Goal: Contribute content: Contribute content

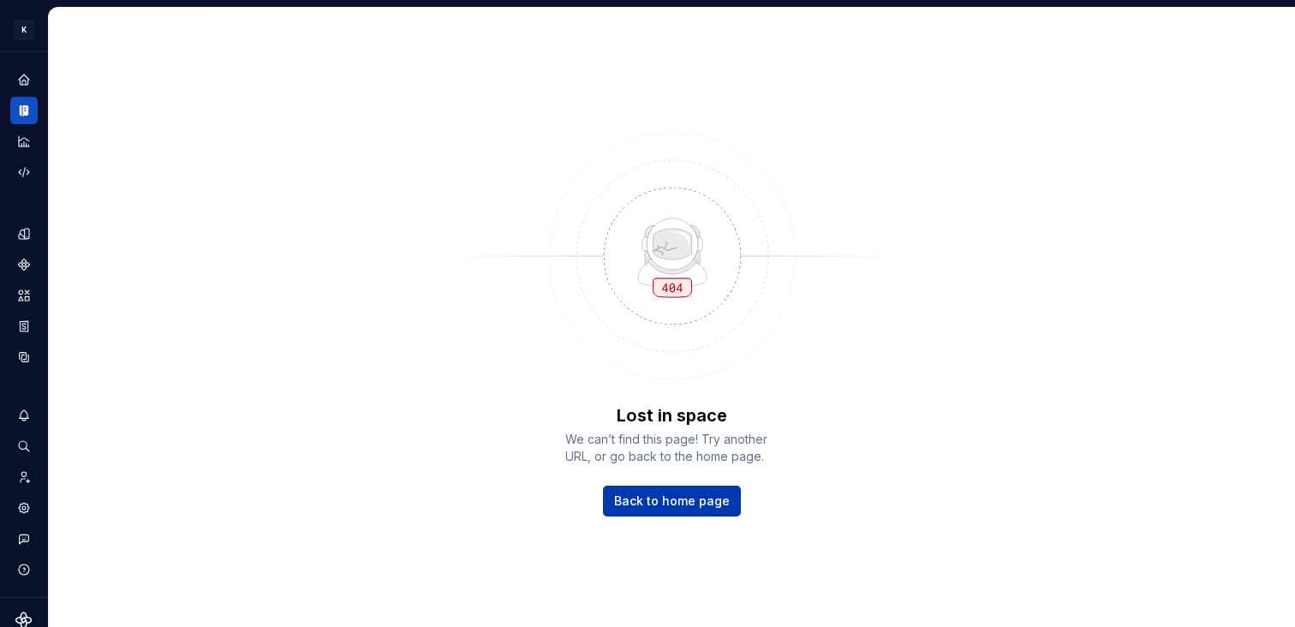
click at [684, 514] on link "Back to home page" at bounding box center [672, 501] width 138 height 31
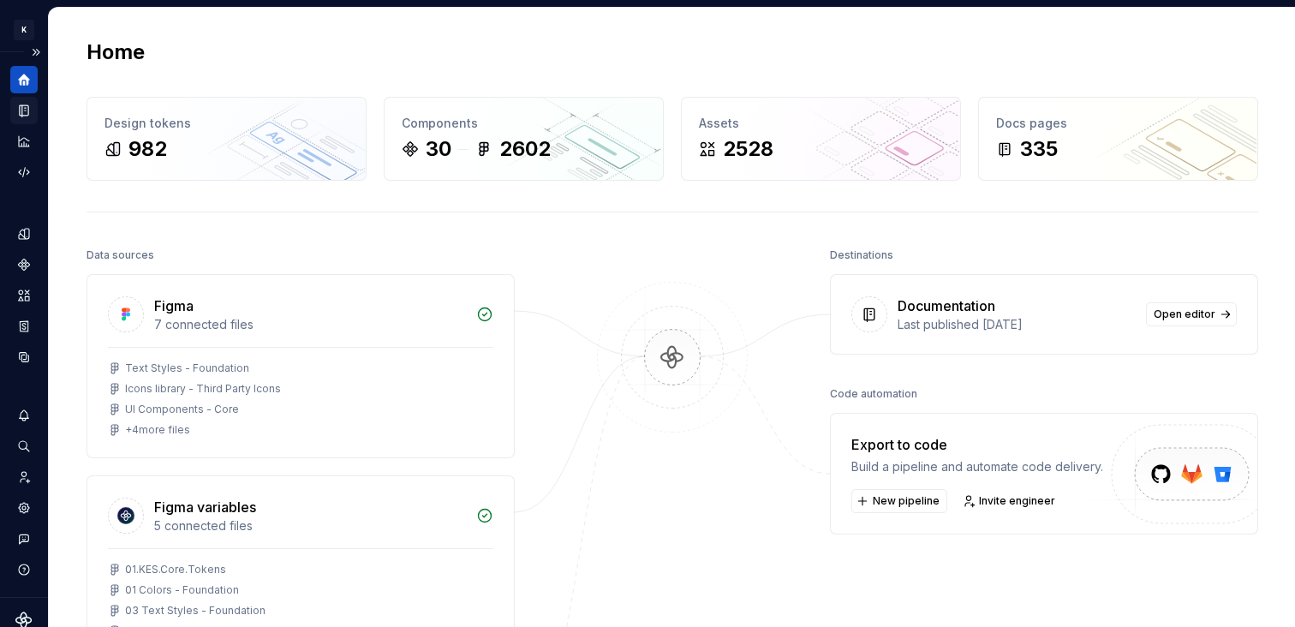
click at [32, 103] on div "Documentation" at bounding box center [23, 110] width 27 height 27
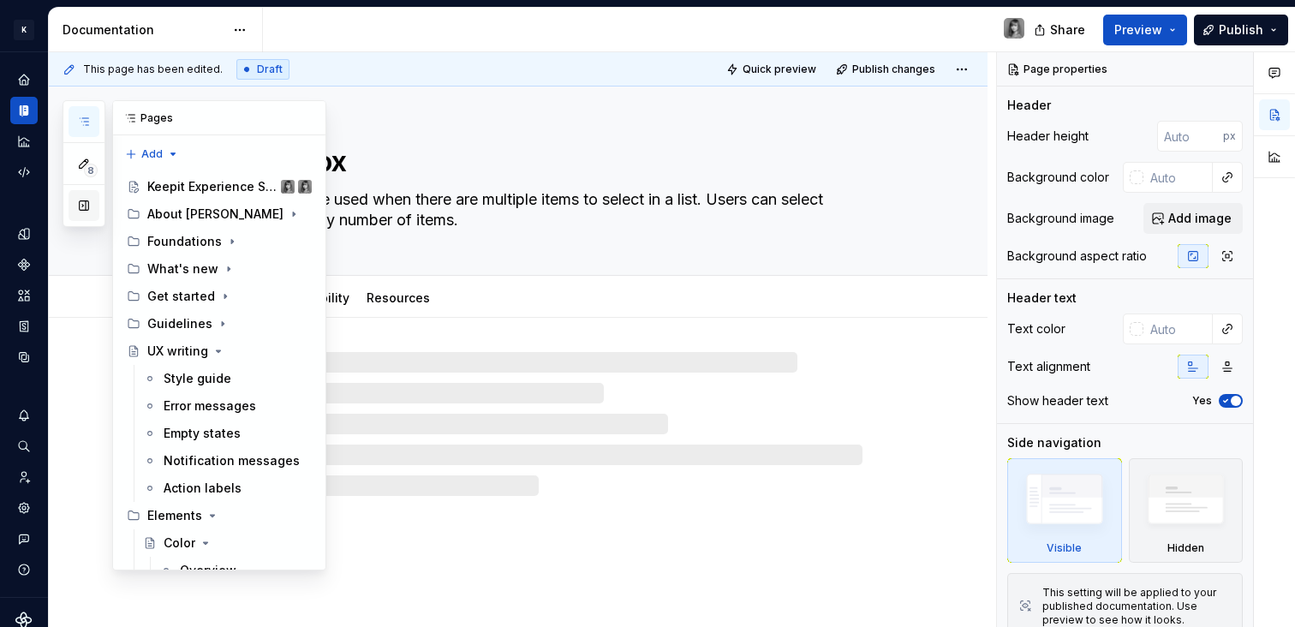
click at [88, 211] on button "button" at bounding box center [84, 205] width 31 height 31
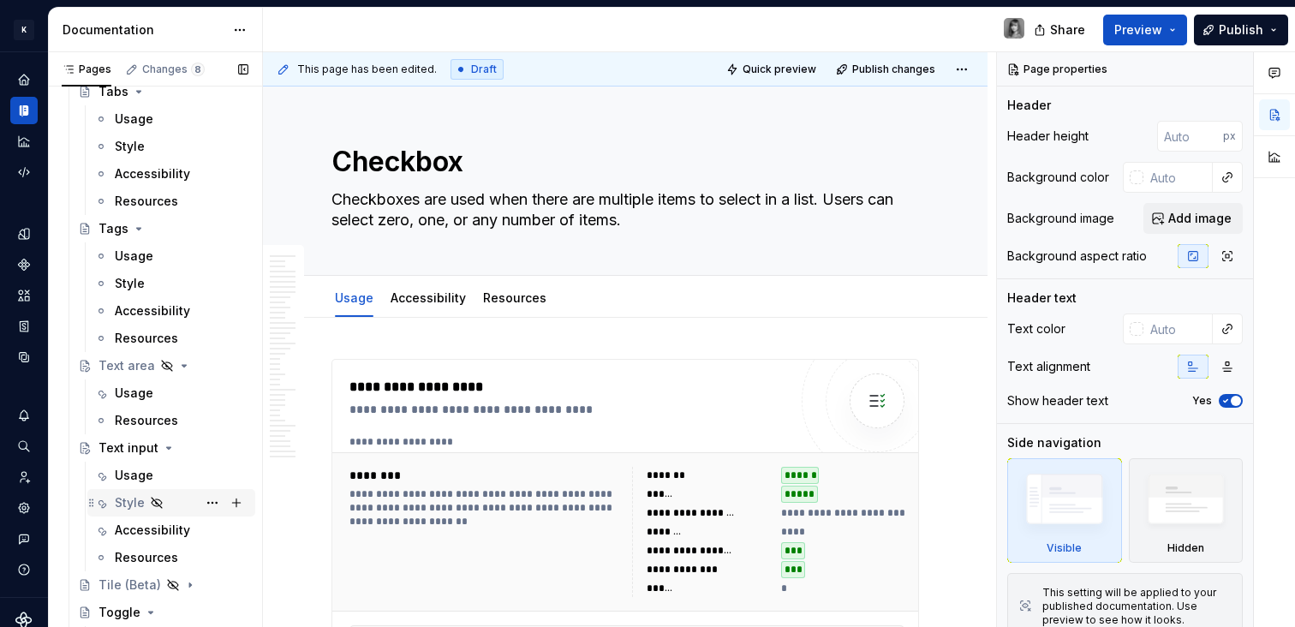
scroll to position [4278, 0]
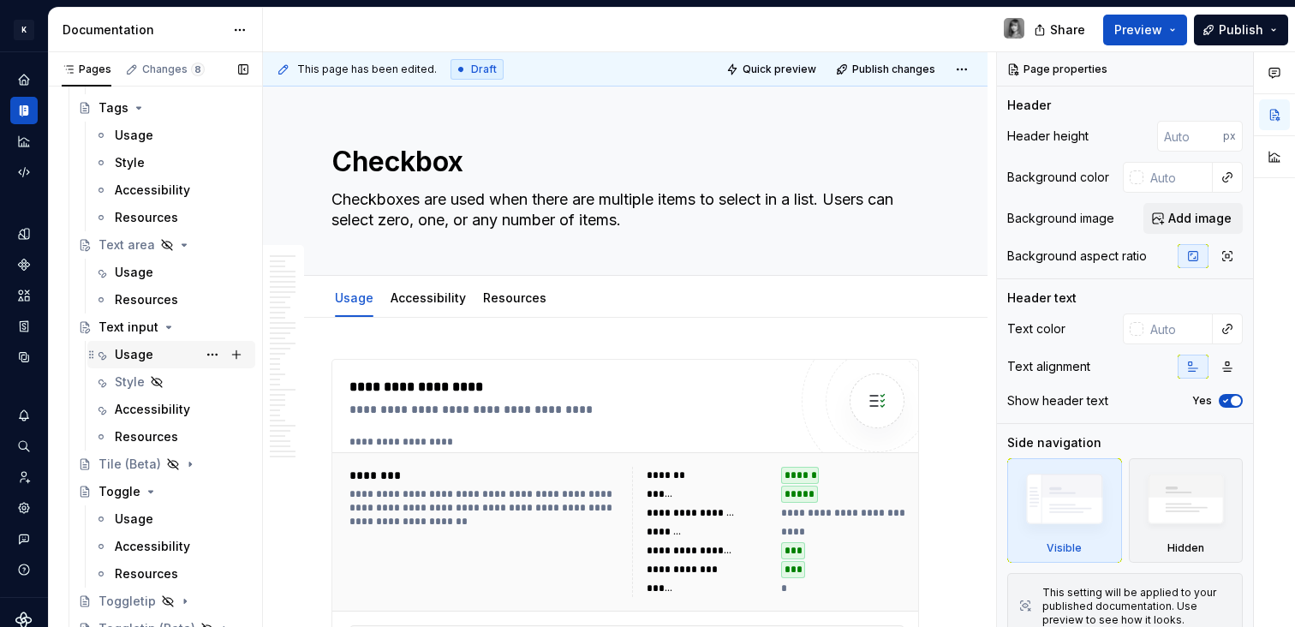
click at [140, 361] on div "Usage" at bounding box center [134, 354] width 39 height 17
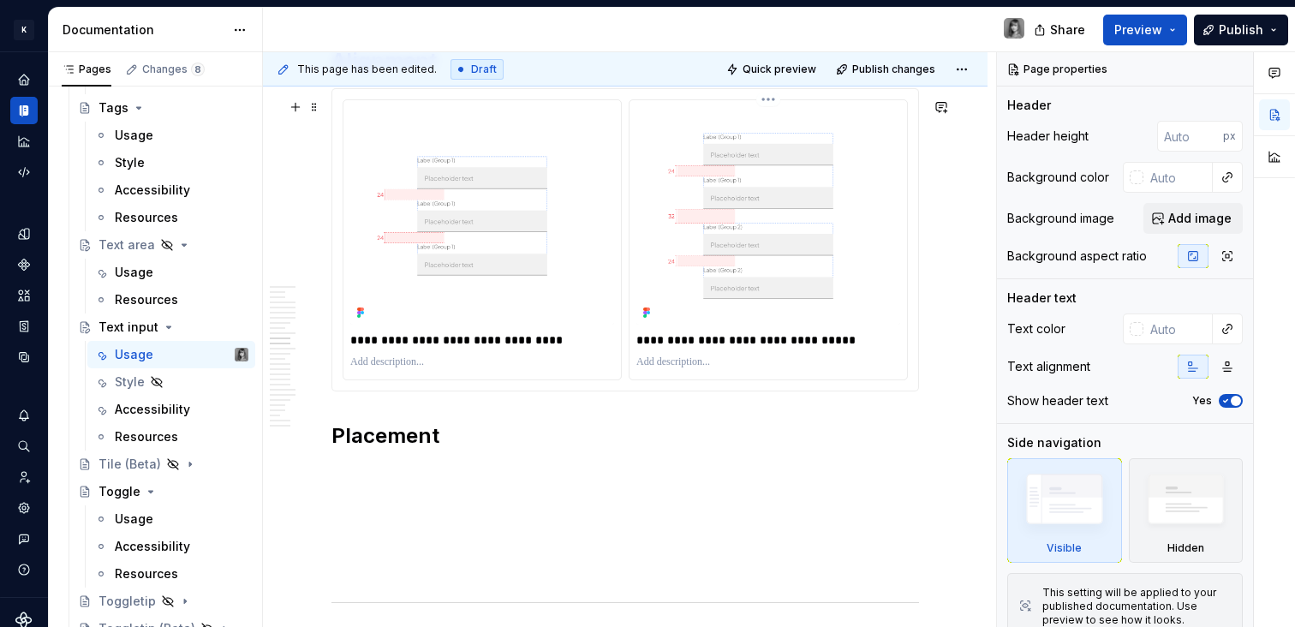
scroll to position [5572, 0]
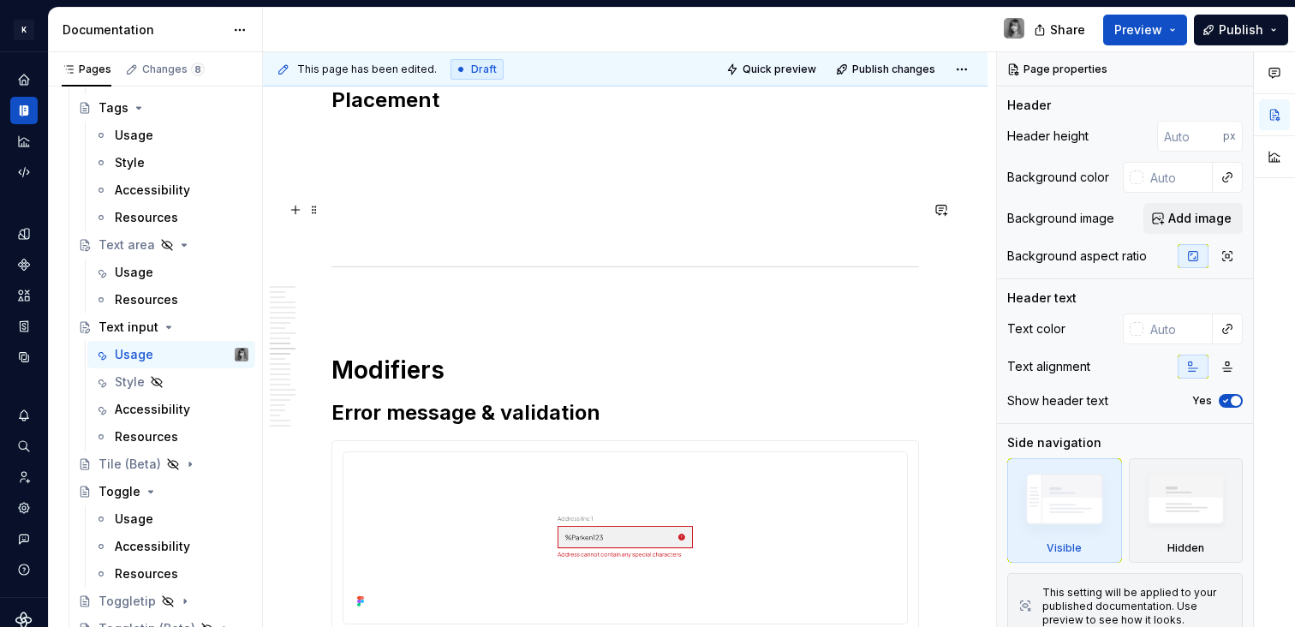
click at [445, 208] on p at bounding box center [625, 199] width 588 height 21
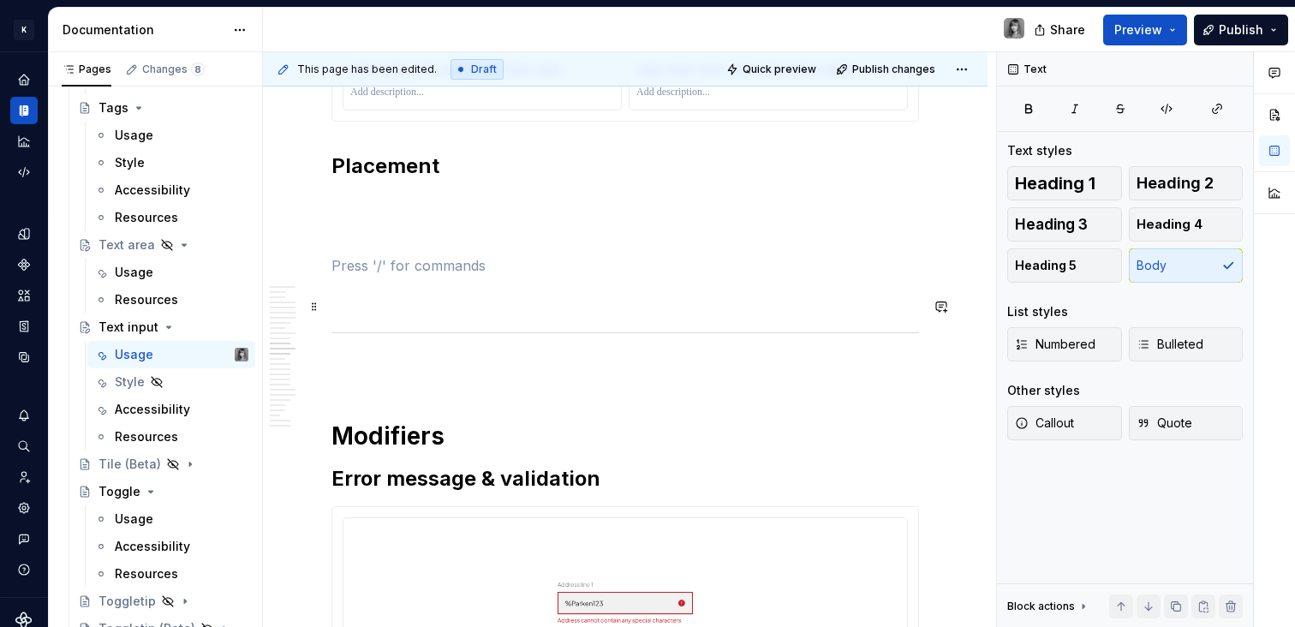
scroll to position [5505, 0]
drag, startPoint x: 469, startPoint y: 229, endPoint x: 456, endPoint y: 218, distance: 16.5
click at [442, 206] on p at bounding box center [625, 204] width 588 height 21
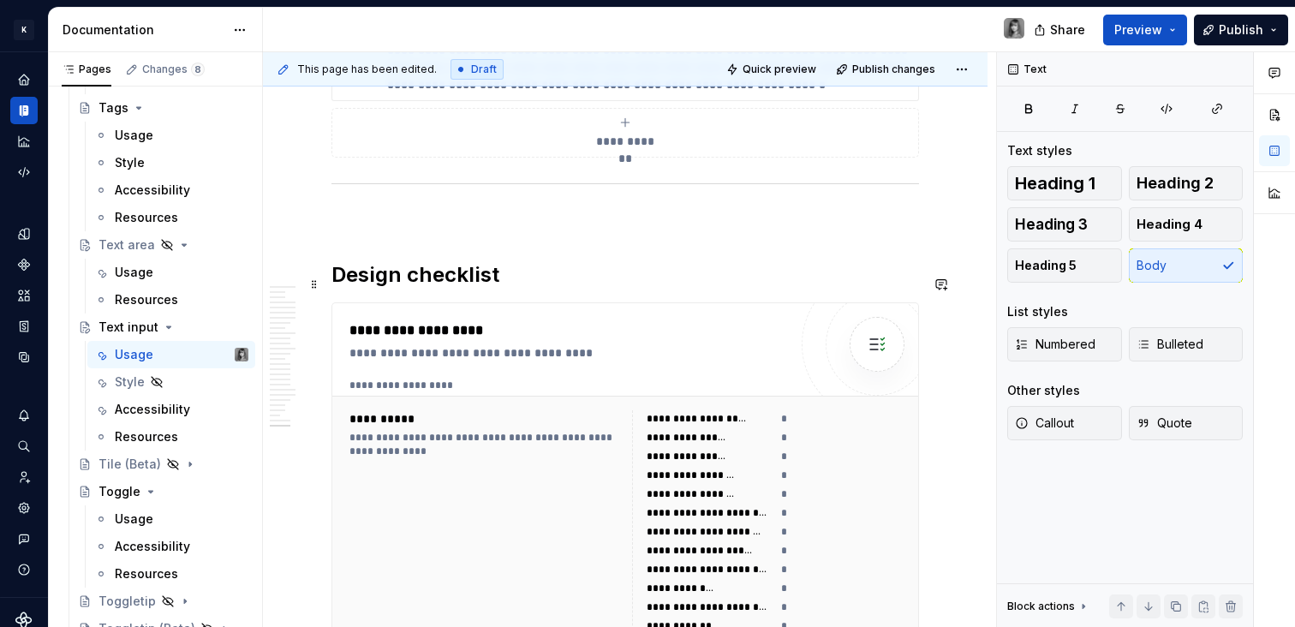
scroll to position [9850, 0]
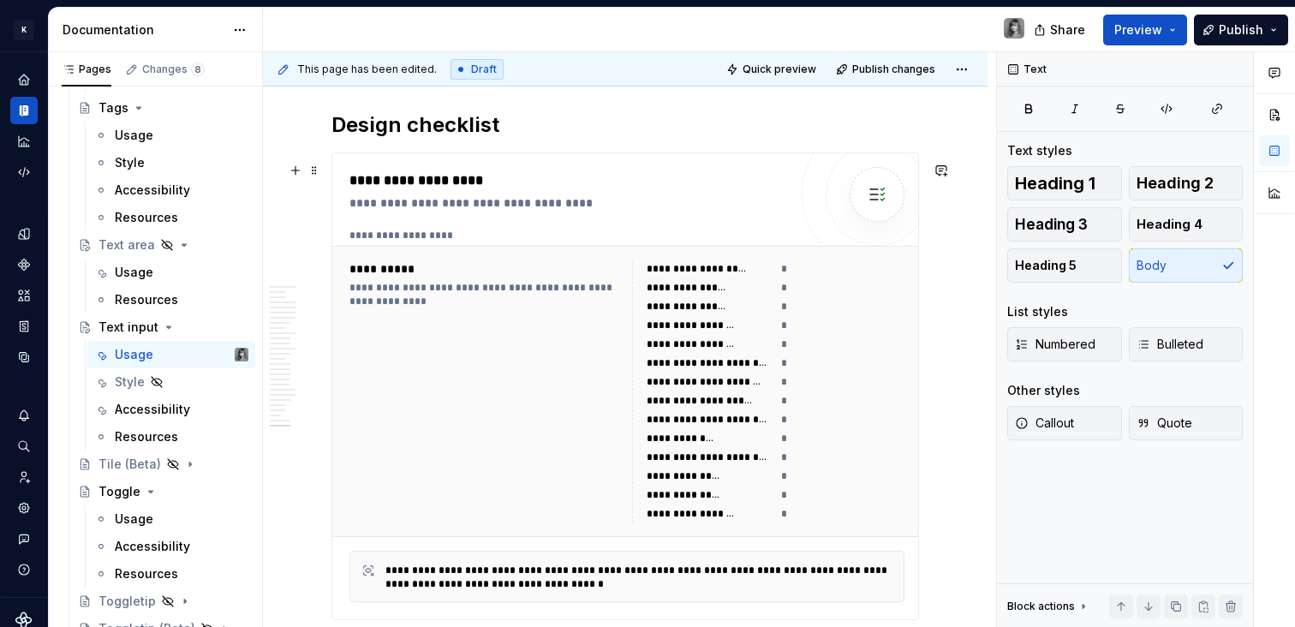
click at [740, 427] on div "**********" at bounding box center [708, 420] width 123 height 14
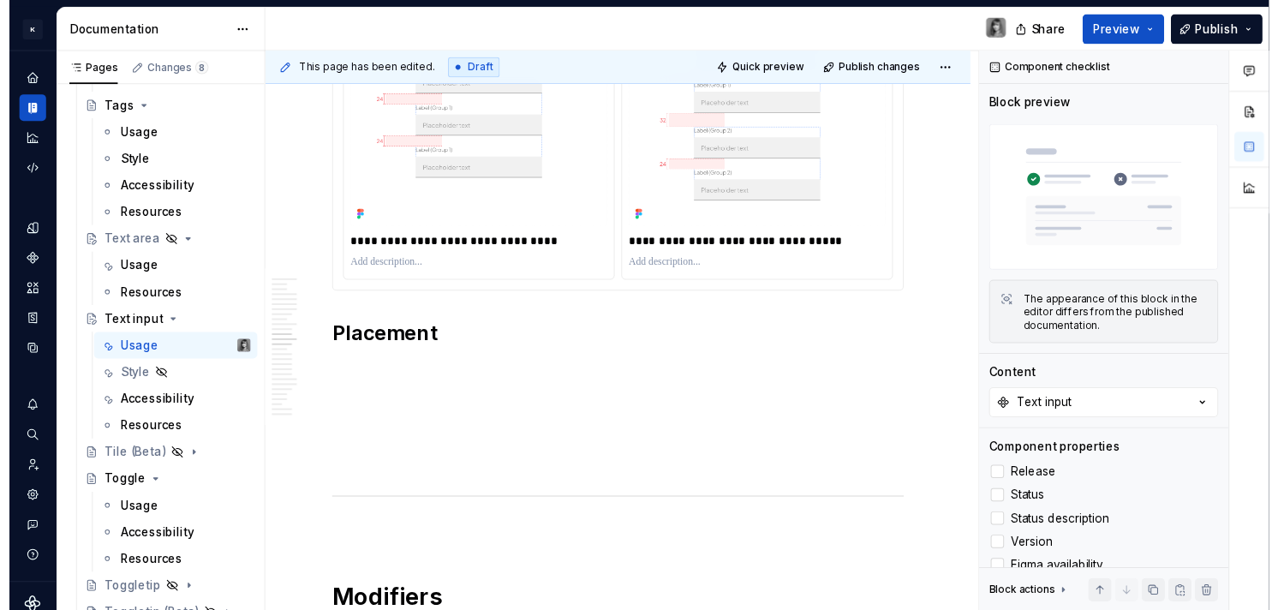
scroll to position [5518, 0]
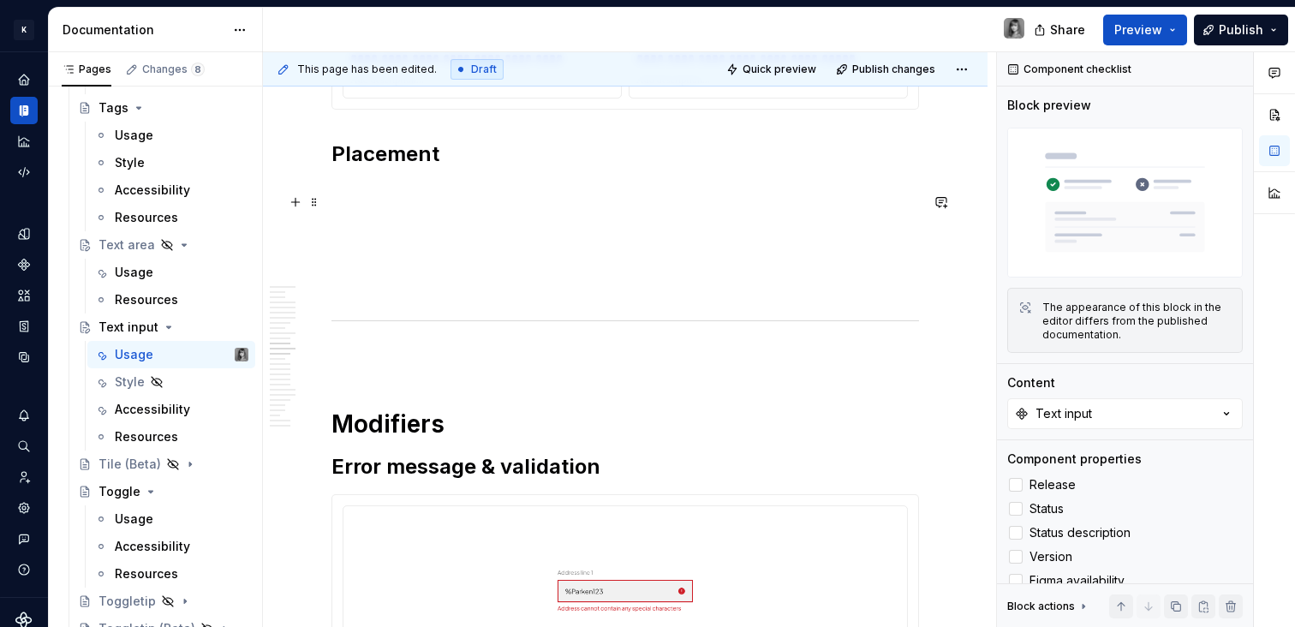
click at [413, 202] on p at bounding box center [625, 192] width 588 height 21
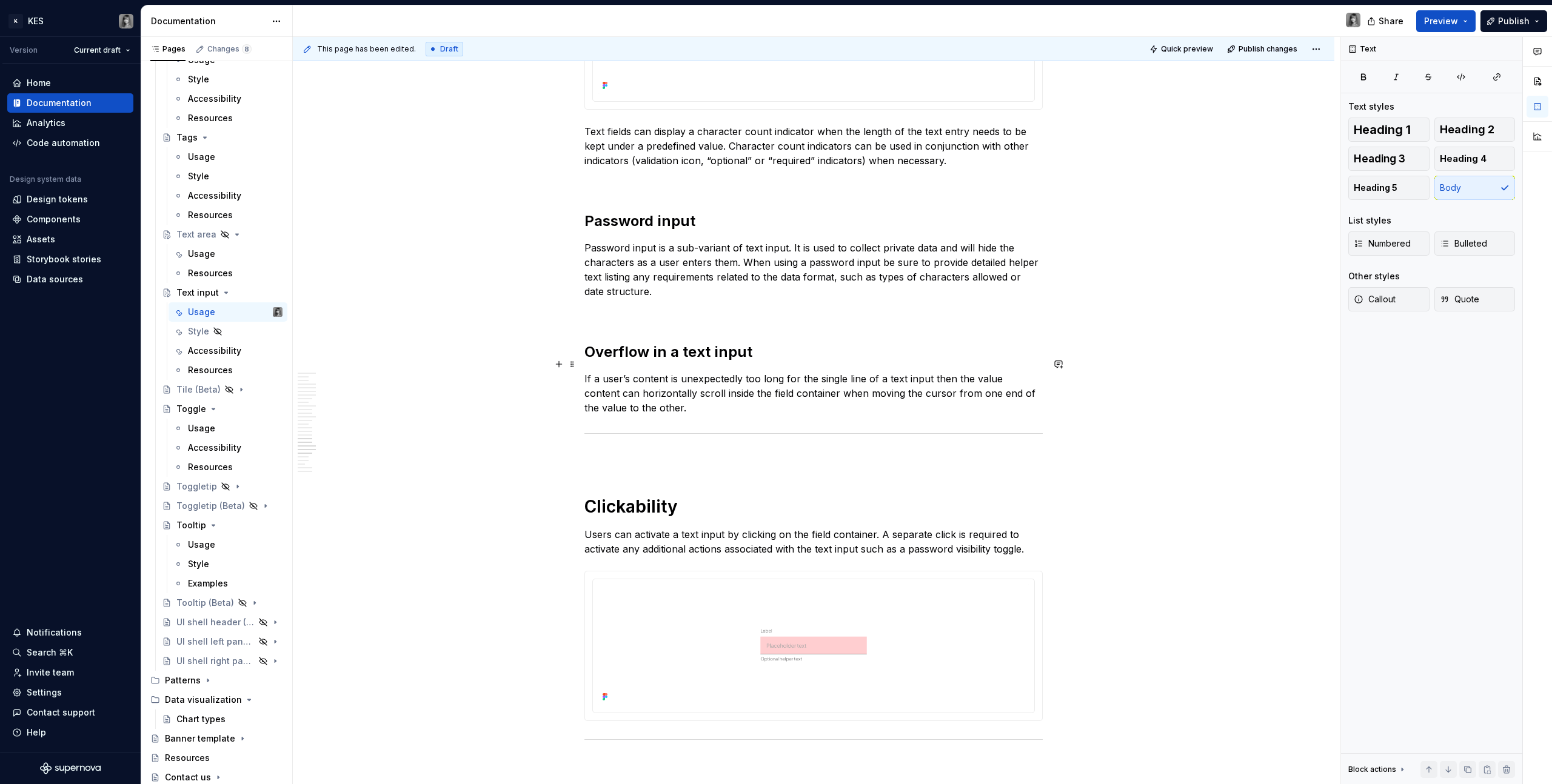
scroll to position [5444, 0]
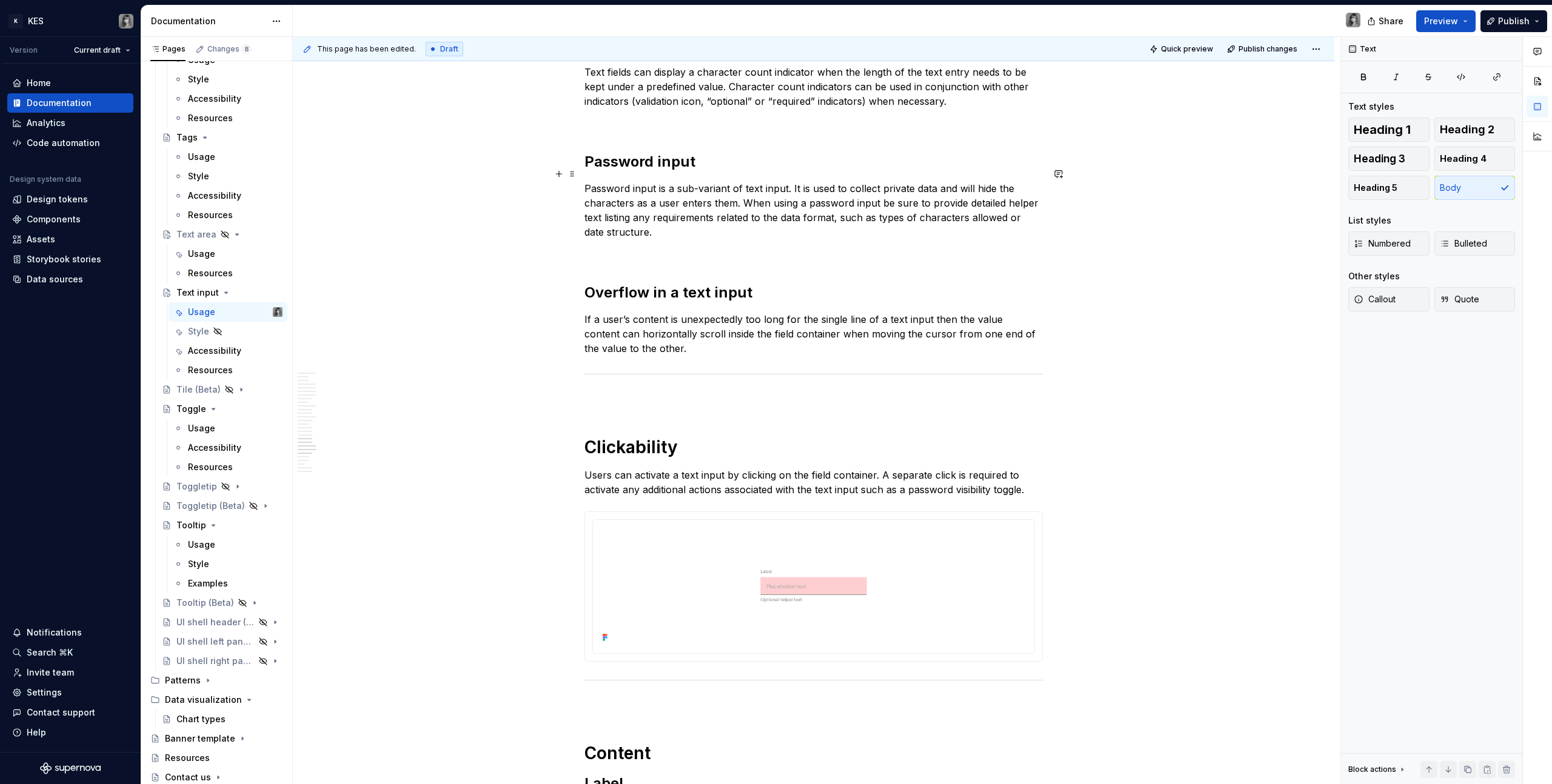
click at [654, 188] on p "Password input is a sub-variant of text input. It is used to collect private da…" at bounding box center [814, 210] width 458 height 58
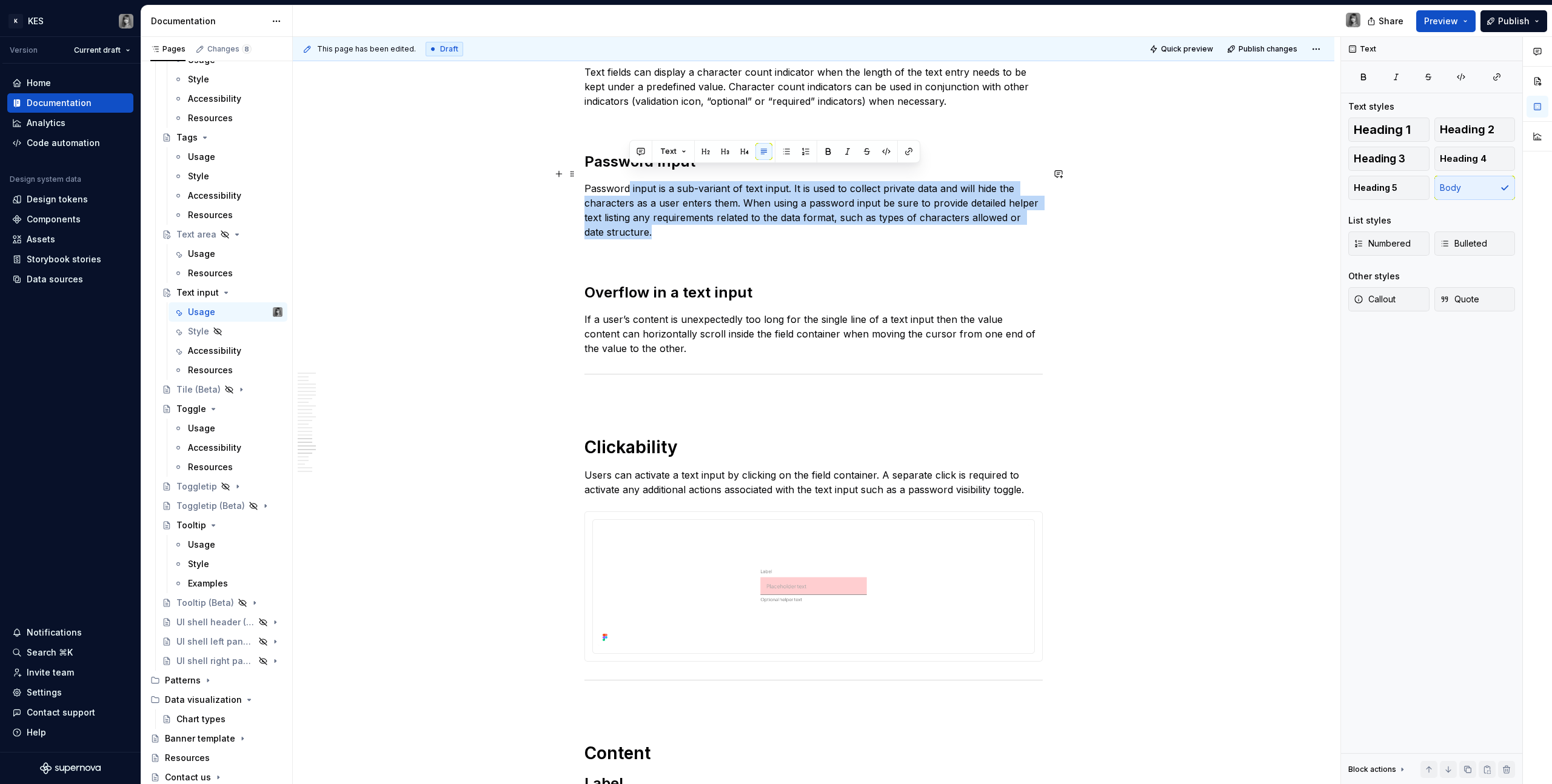
drag, startPoint x: 628, startPoint y: 173, endPoint x: 685, endPoint y: 214, distance: 70.2
click at [685, 214] on p "Password input is a sub-variant of text input. It is used to collect private da…" at bounding box center [814, 210] width 458 height 58
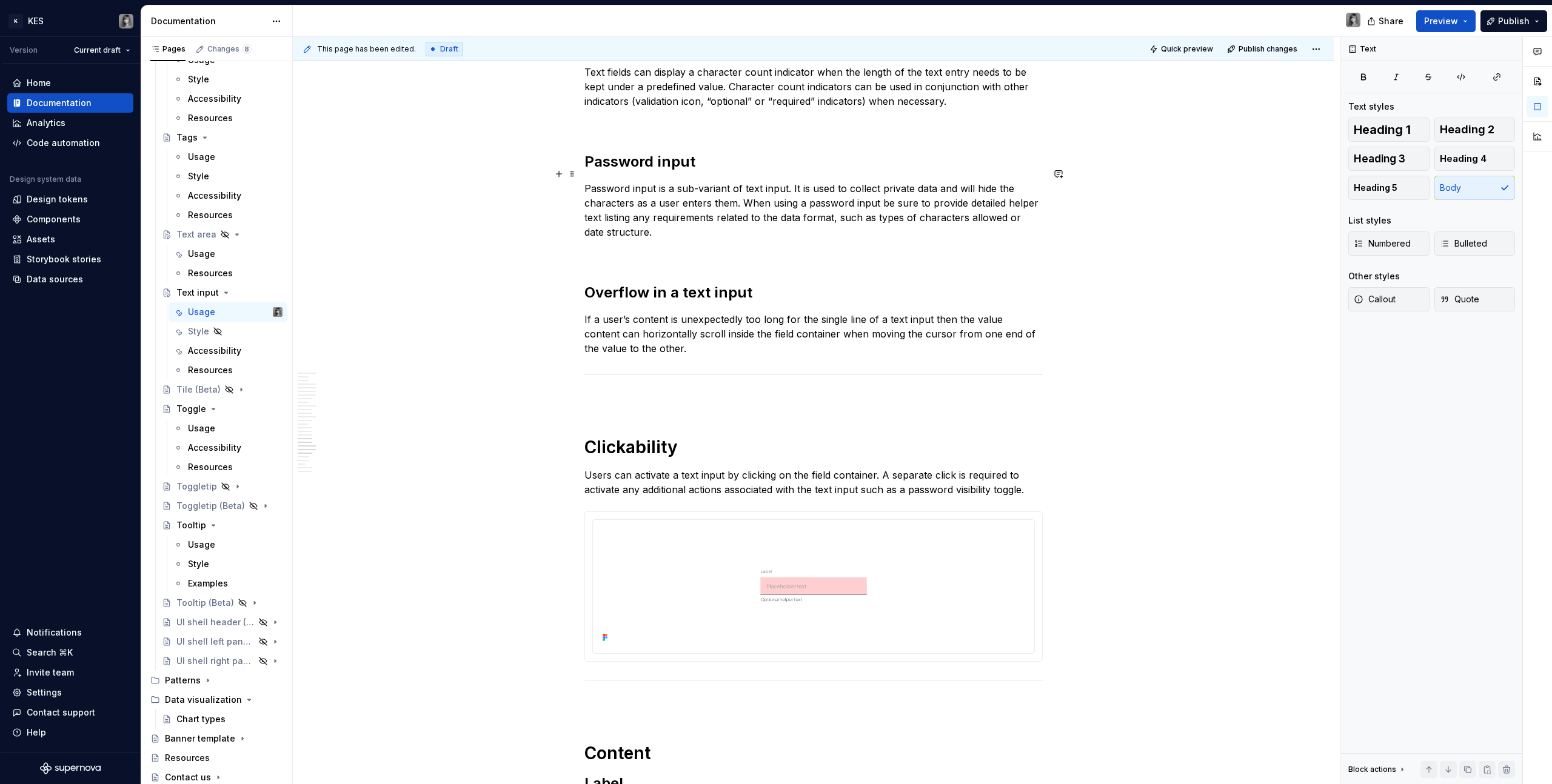
click at [669, 220] on p "Password input is a sub-variant of text input. It is used to collect private da…" at bounding box center [814, 210] width 458 height 58
click at [660, 183] on p "Password input is a sub-variant of text input. It is used to collect private da…" at bounding box center [814, 210] width 458 height 58
click at [729, 152] on h2 "Password input" at bounding box center [814, 161] width 458 height 19
click at [694, 193] on p "Password input is a sub-variant of text input. It is used to collect private da…" at bounding box center [814, 210] width 458 height 58
click at [672, 217] on p "Password input is a sub-variant of text input. It is used to collect private da…" at bounding box center [814, 210] width 458 height 58
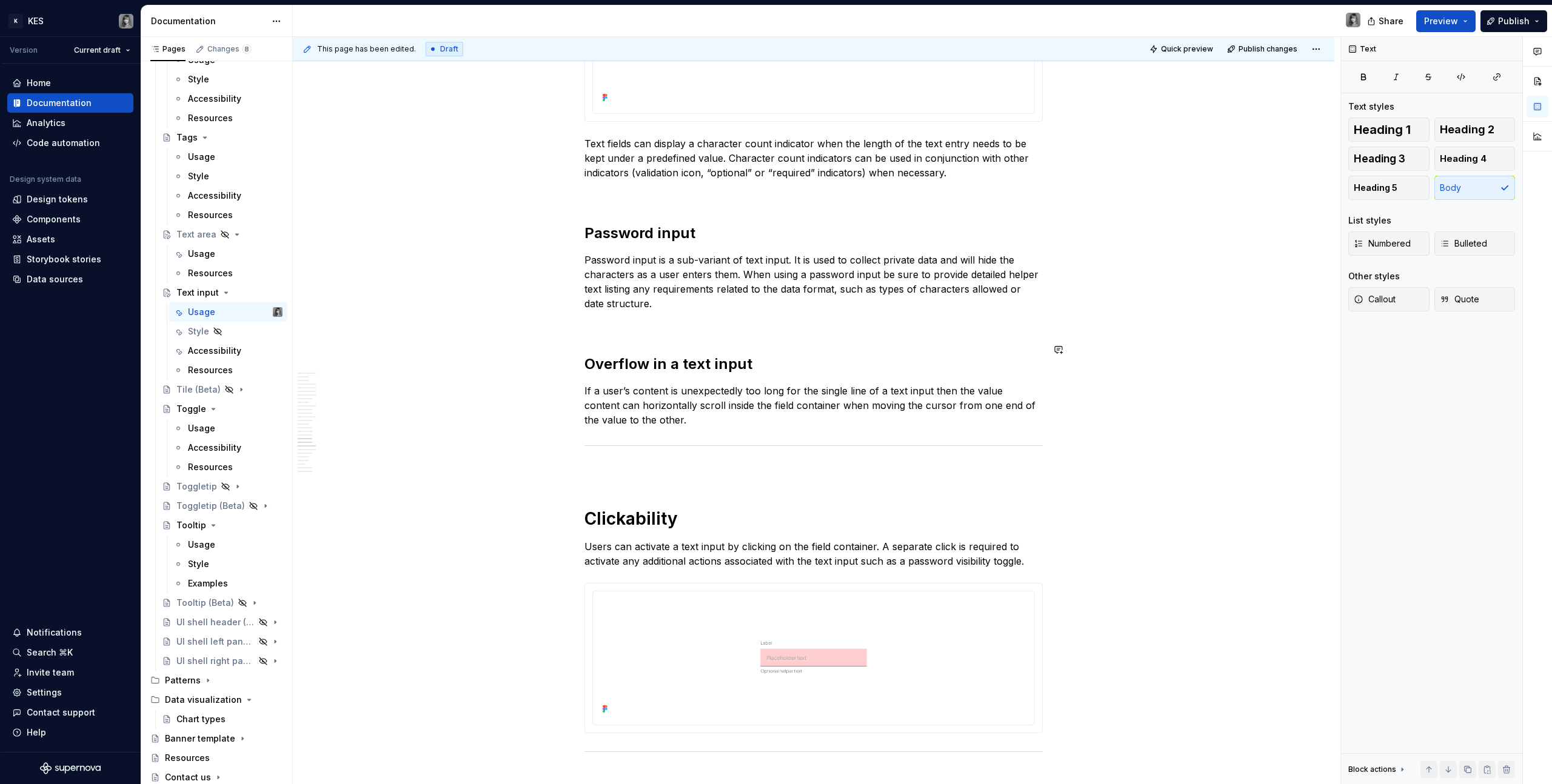
scroll to position [5351, 0]
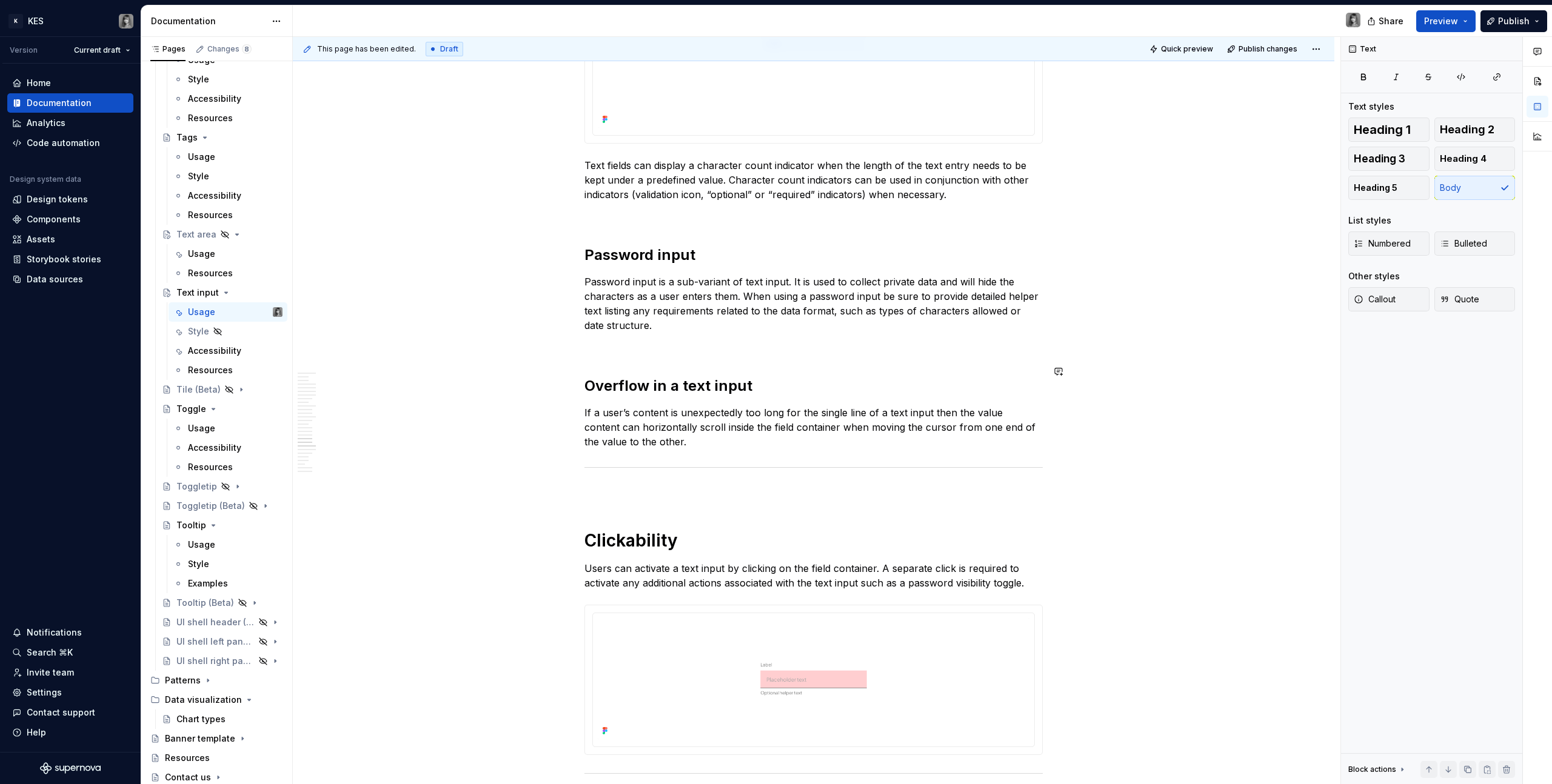
click at [675, 314] on p "Password input is a sub-variant of text input. It is used to collect private da…" at bounding box center [814, 304] width 458 height 58
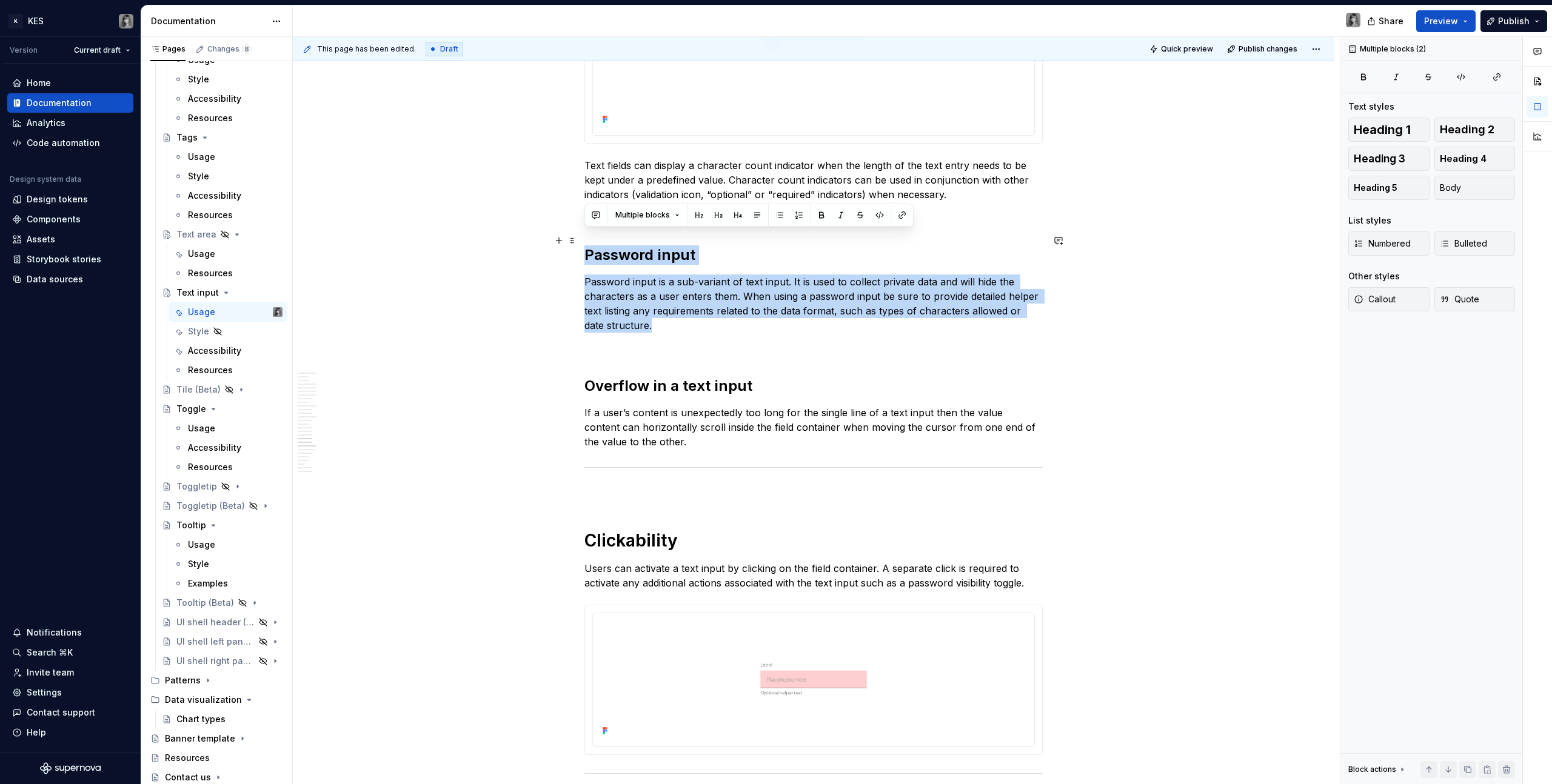
drag, startPoint x: 624, startPoint y: 291, endPoint x: 577, endPoint y: 233, distance: 74.7
click at [916, 301] on p "Password input is a sub-variant of text input. It is used to collect private da…" at bounding box center [814, 304] width 458 height 58
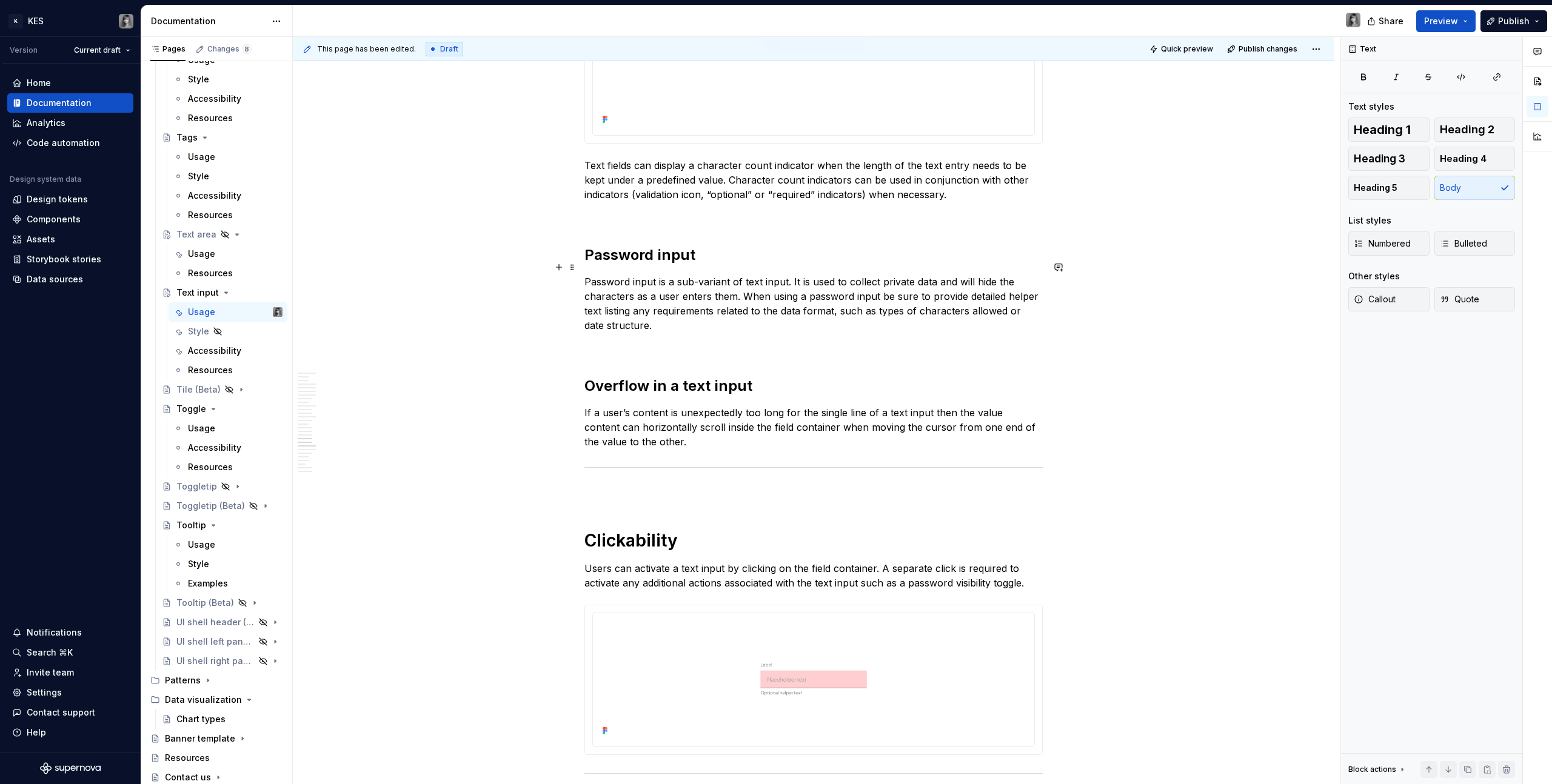
click at [894, 309] on p "Password input is a sub-variant of text input. It is used to collect private da…" at bounding box center [814, 304] width 458 height 58
drag, startPoint x: 655, startPoint y: 275, endPoint x: 705, endPoint y: 321, distance: 67.9
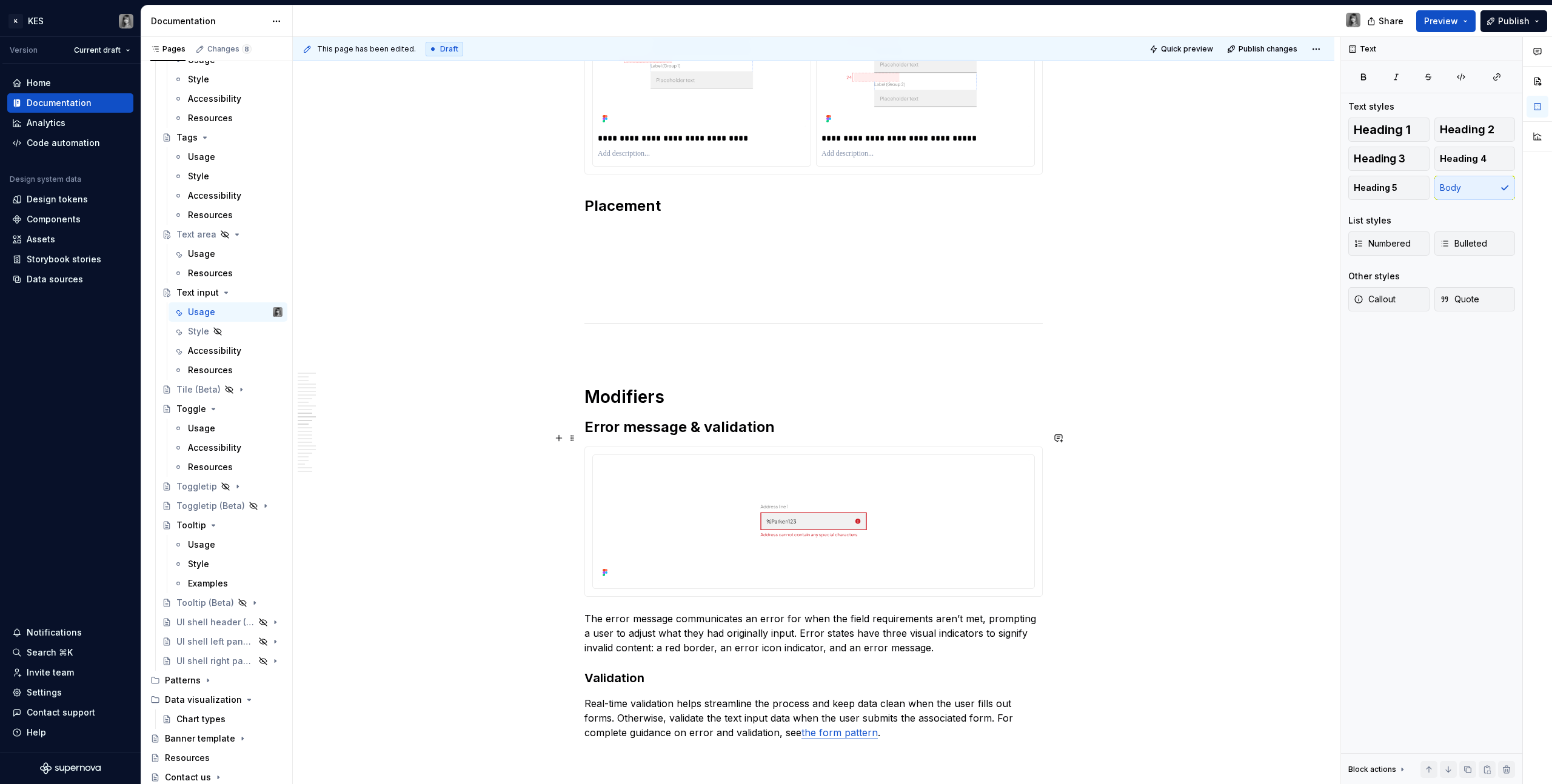
scroll to position [3868, 0]
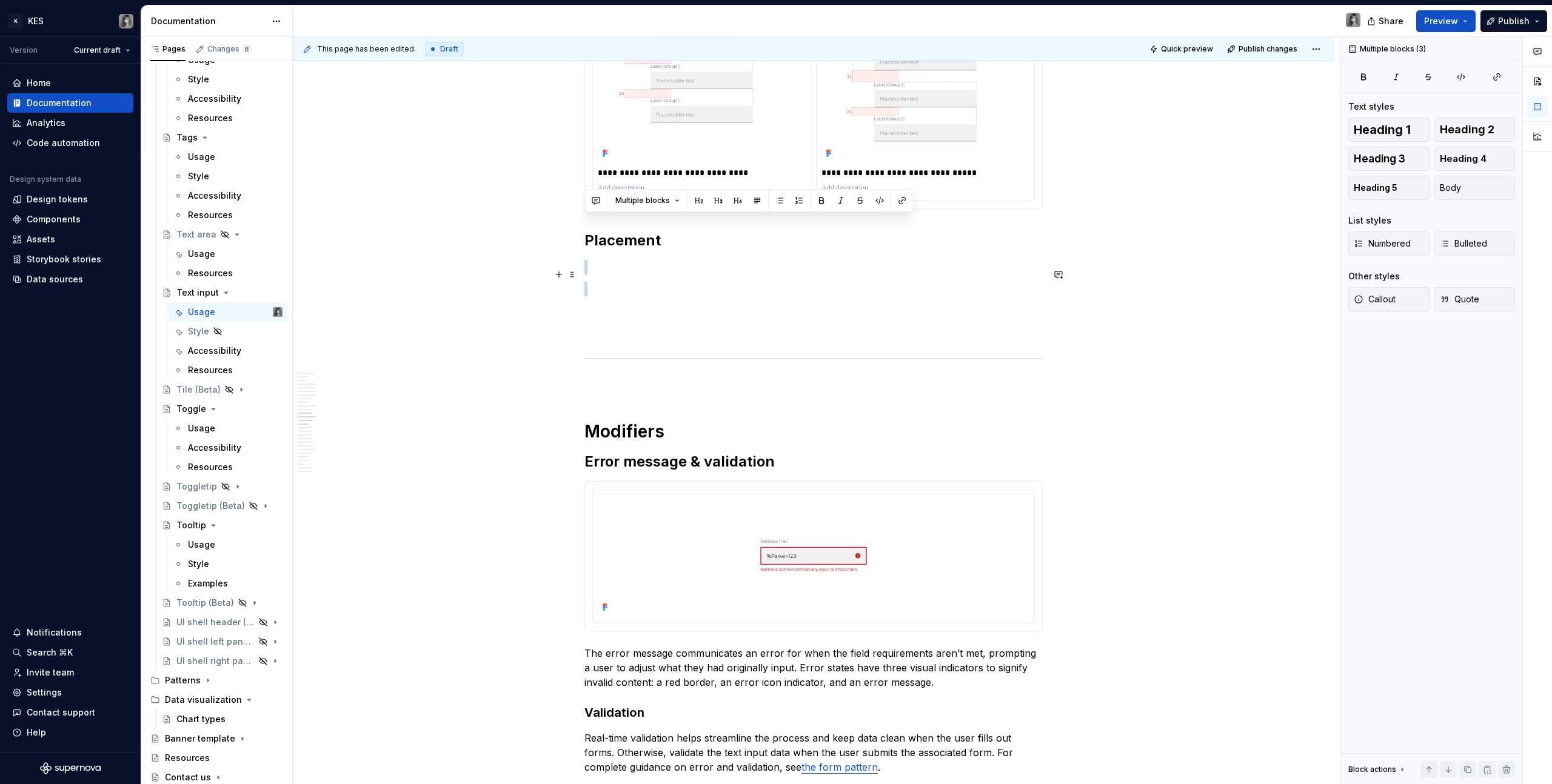
drag, startPoint x: 718, startPoint y: 231, endPoint x: 644, endPoint y: 277, distance: 87.1
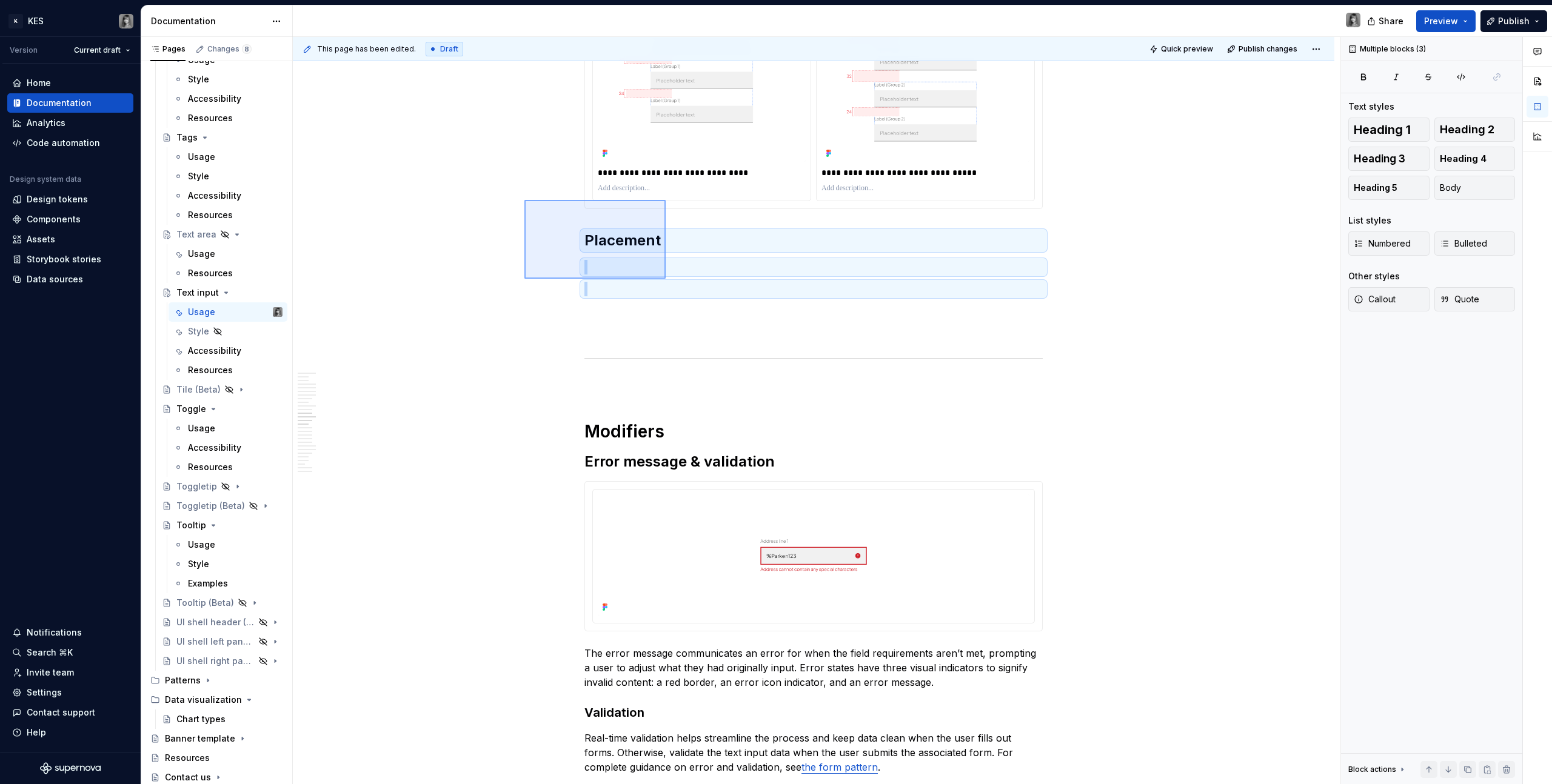
drag, startPoint x: 539, startPoint y: 214, endPoint x: 666, endPoint y: 279, distance: 142.7
click at [666, 279] on div "**********" at bounding box center [817, 410] width 1048 height 748
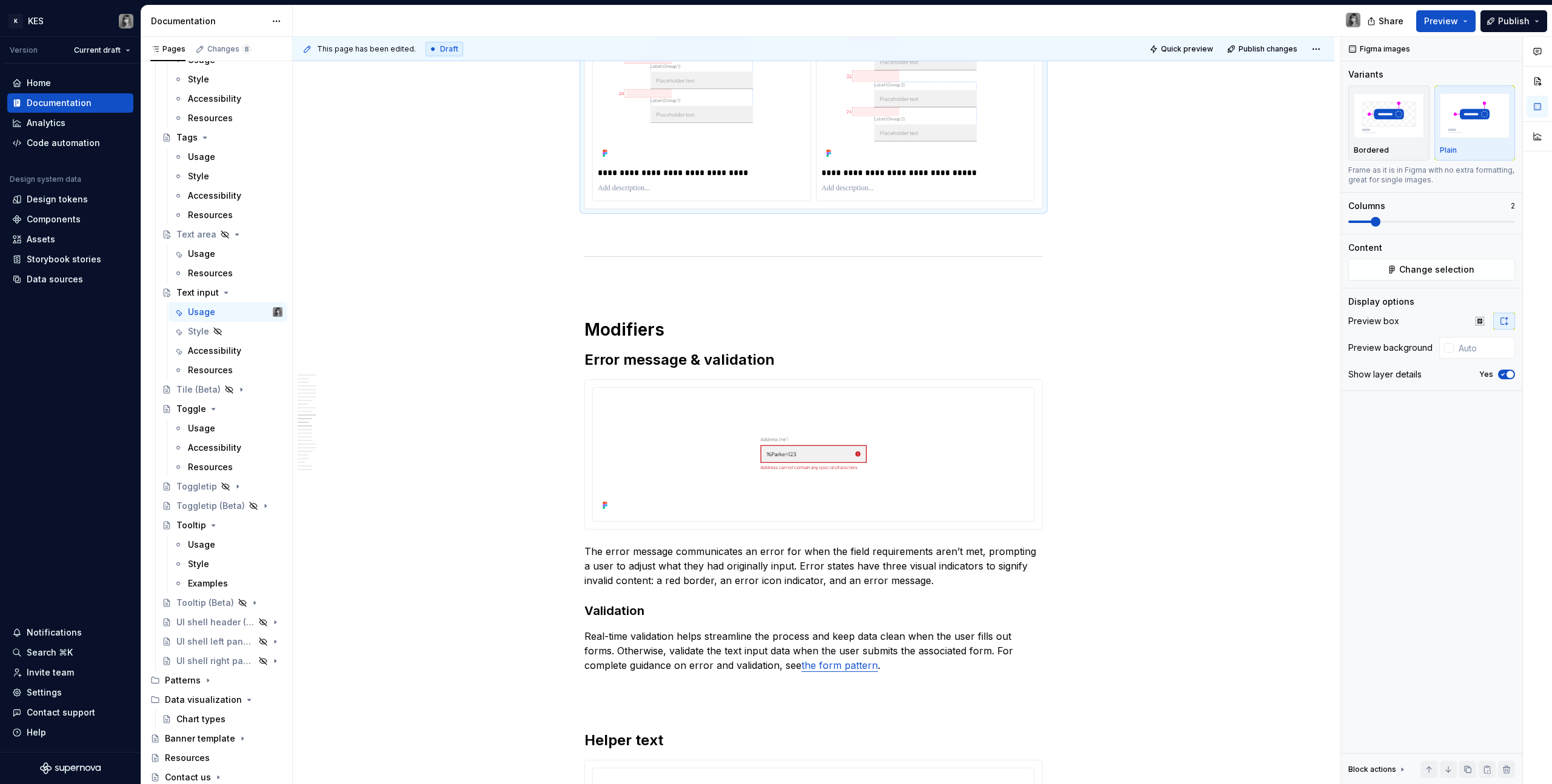
scroll to position [3794, 0]
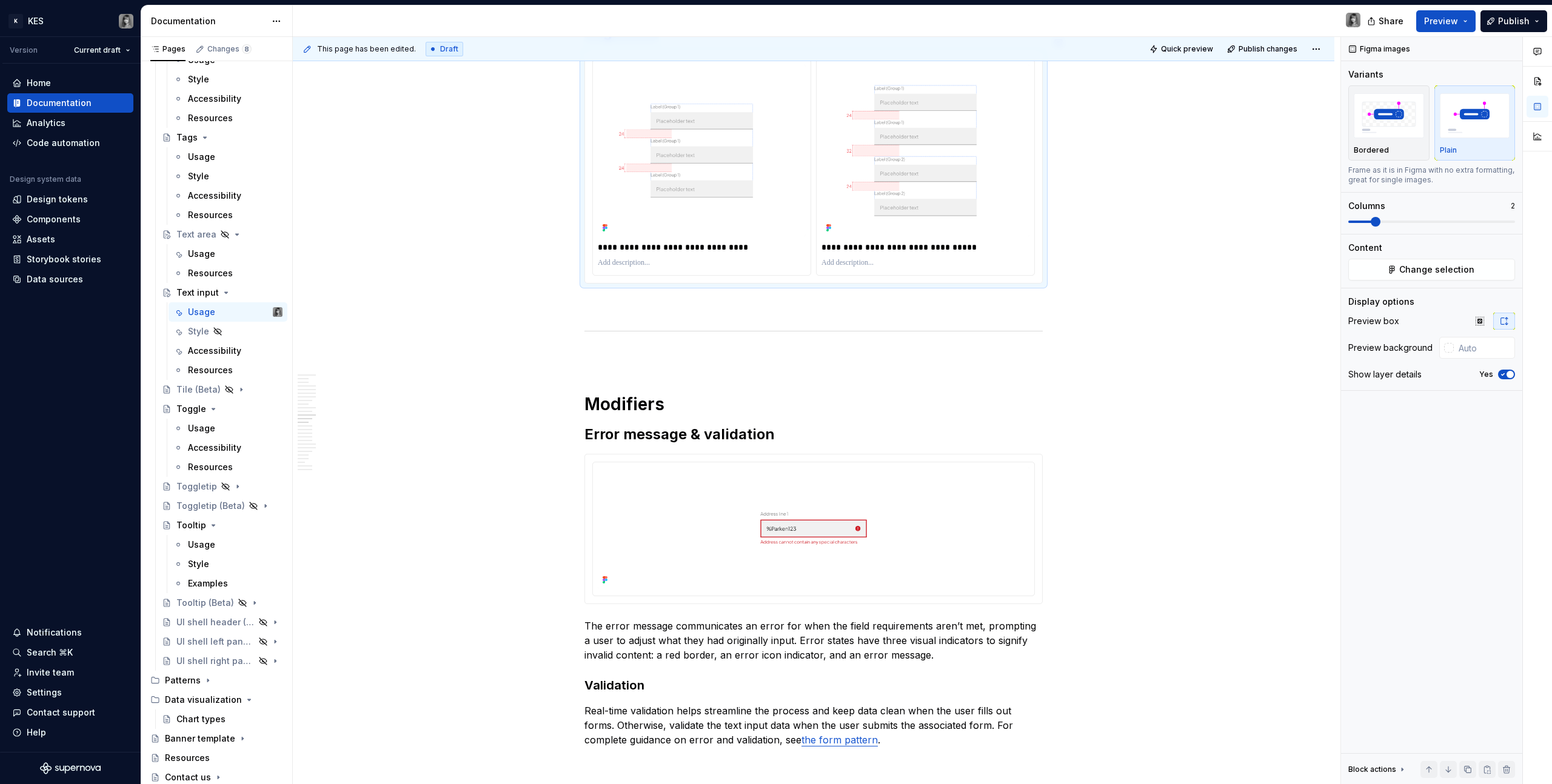
click at [627, 298] on p at bounding box center [814, 305] width 458 height 15
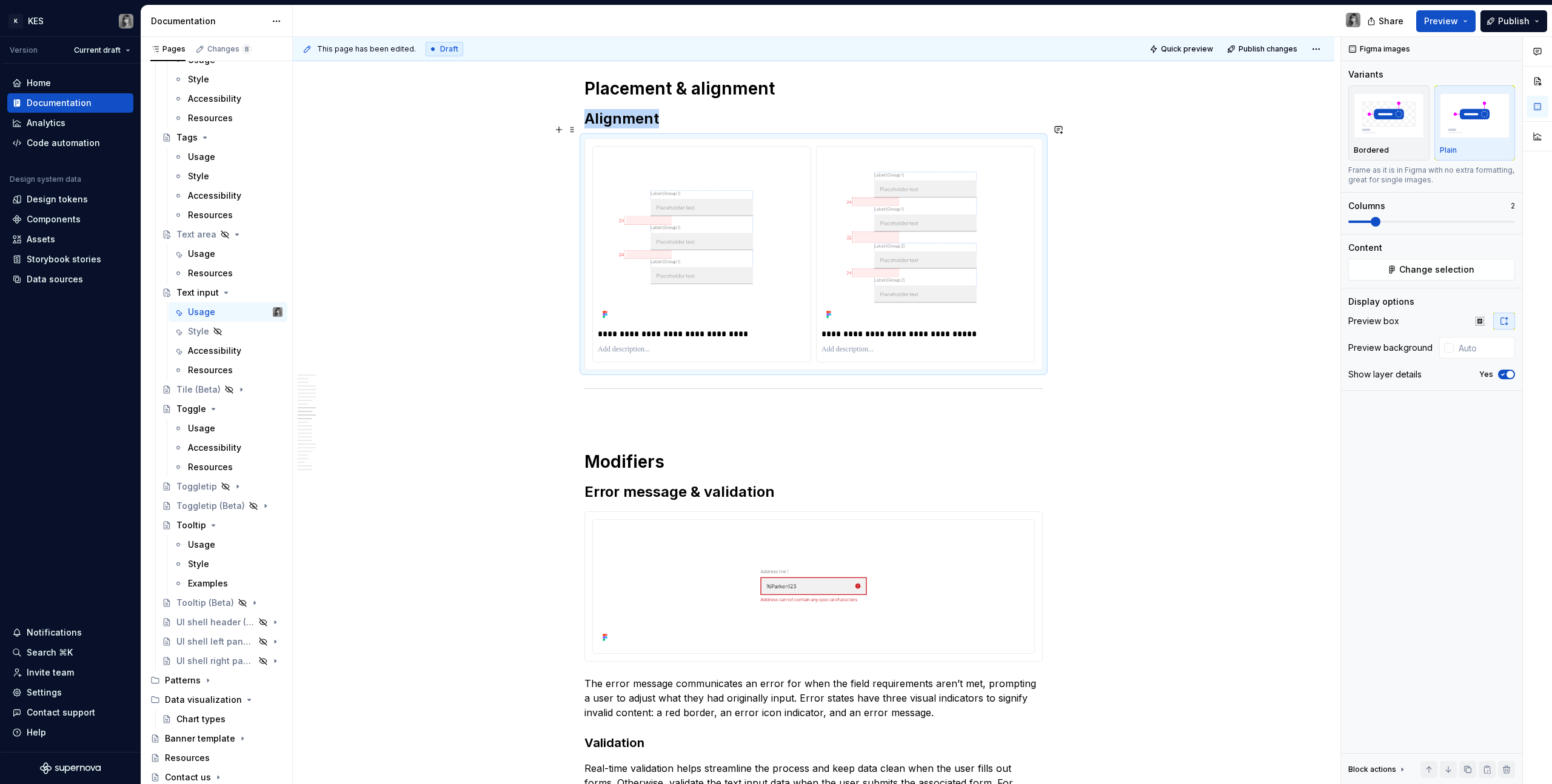
scroll to position [3578, 0]
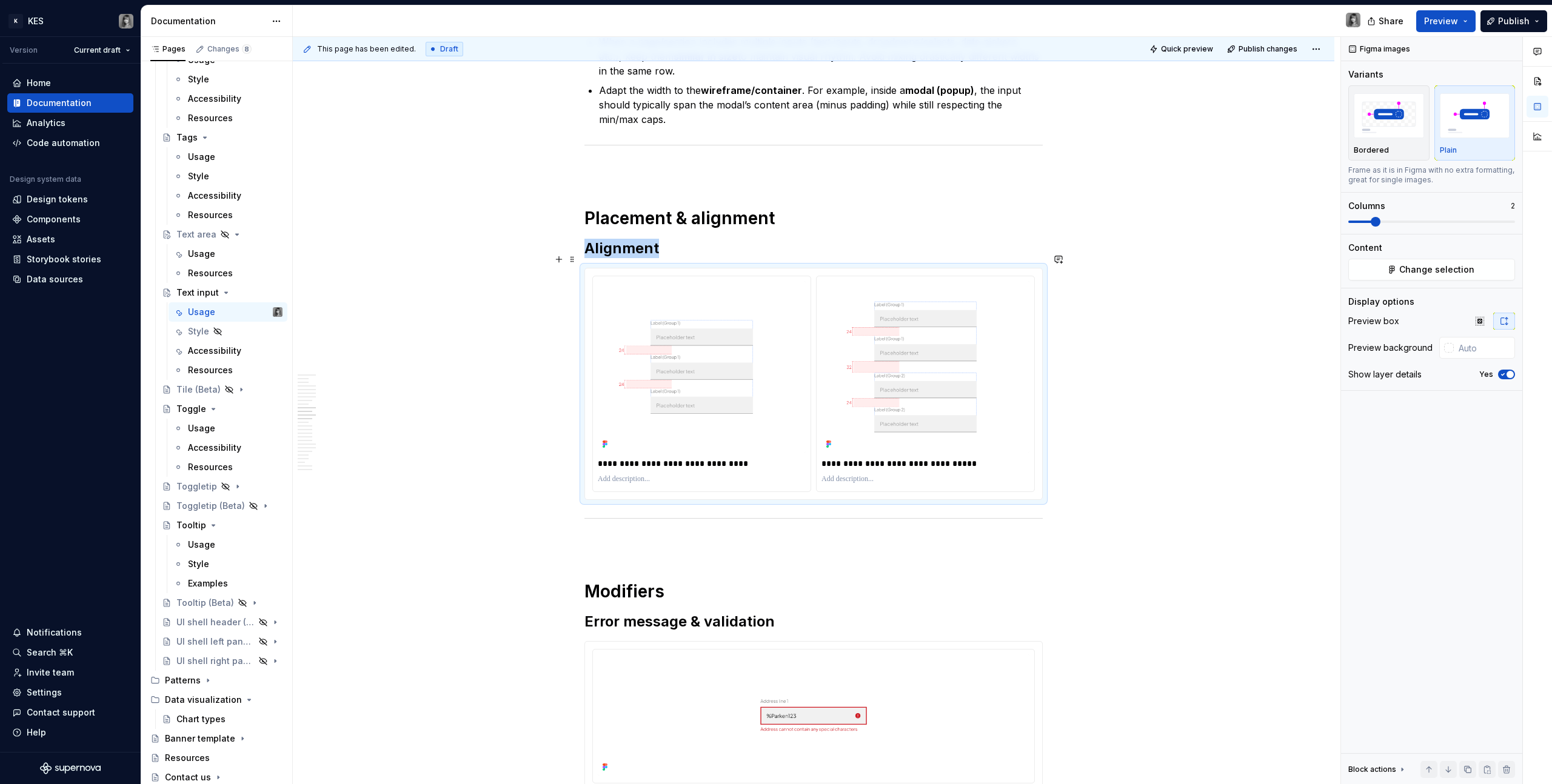
click at [916, 387] on div "**********" at bounding box center [814, 321] width 1042 height 7378
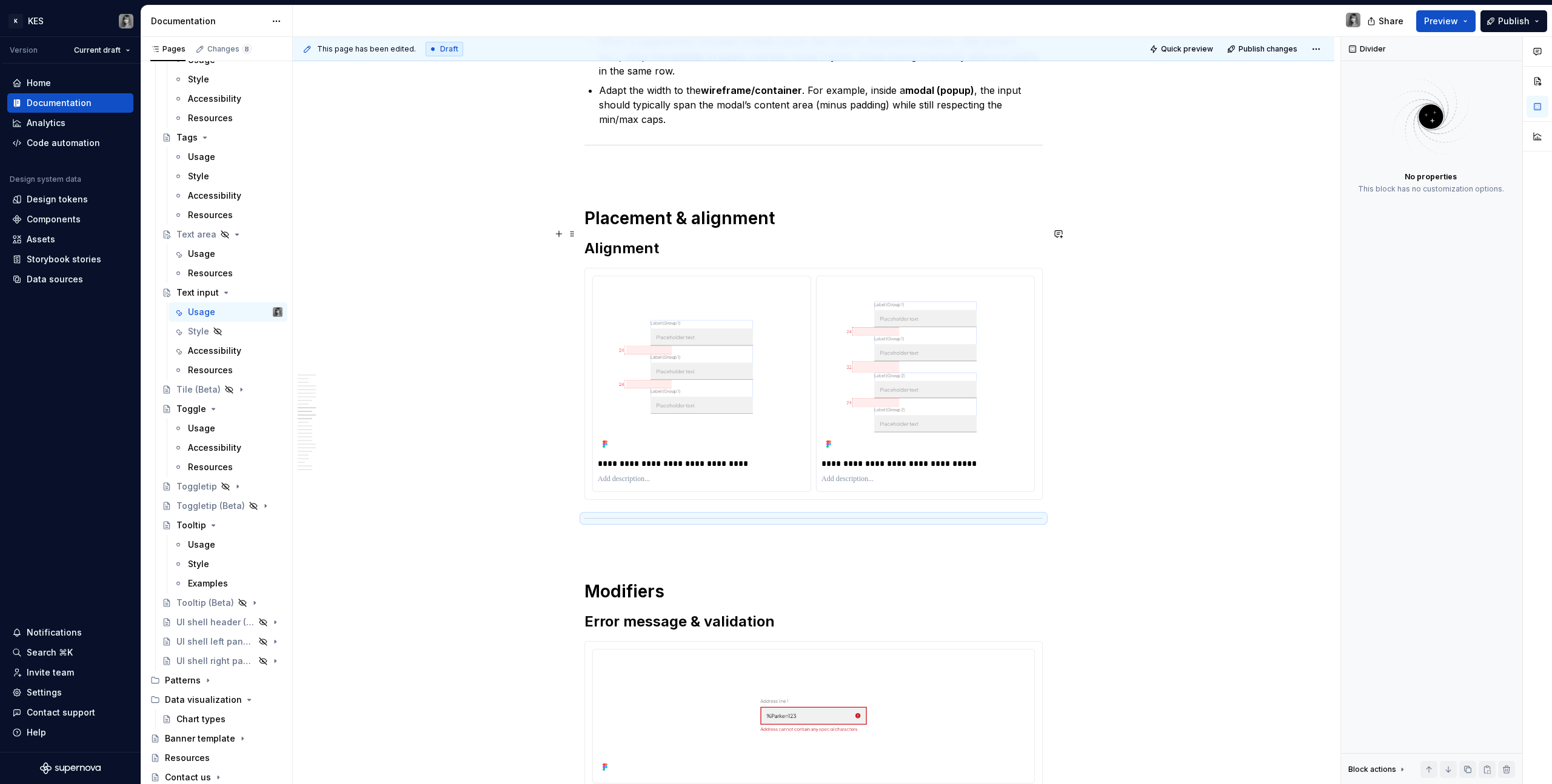
click at [610, 238] on h2 "Alignment" at bounding box center [814, 248] width 458 height 19
click at [622, 238] on h2 "Alignment" at bounding box center [814, 248] width 458 height 19
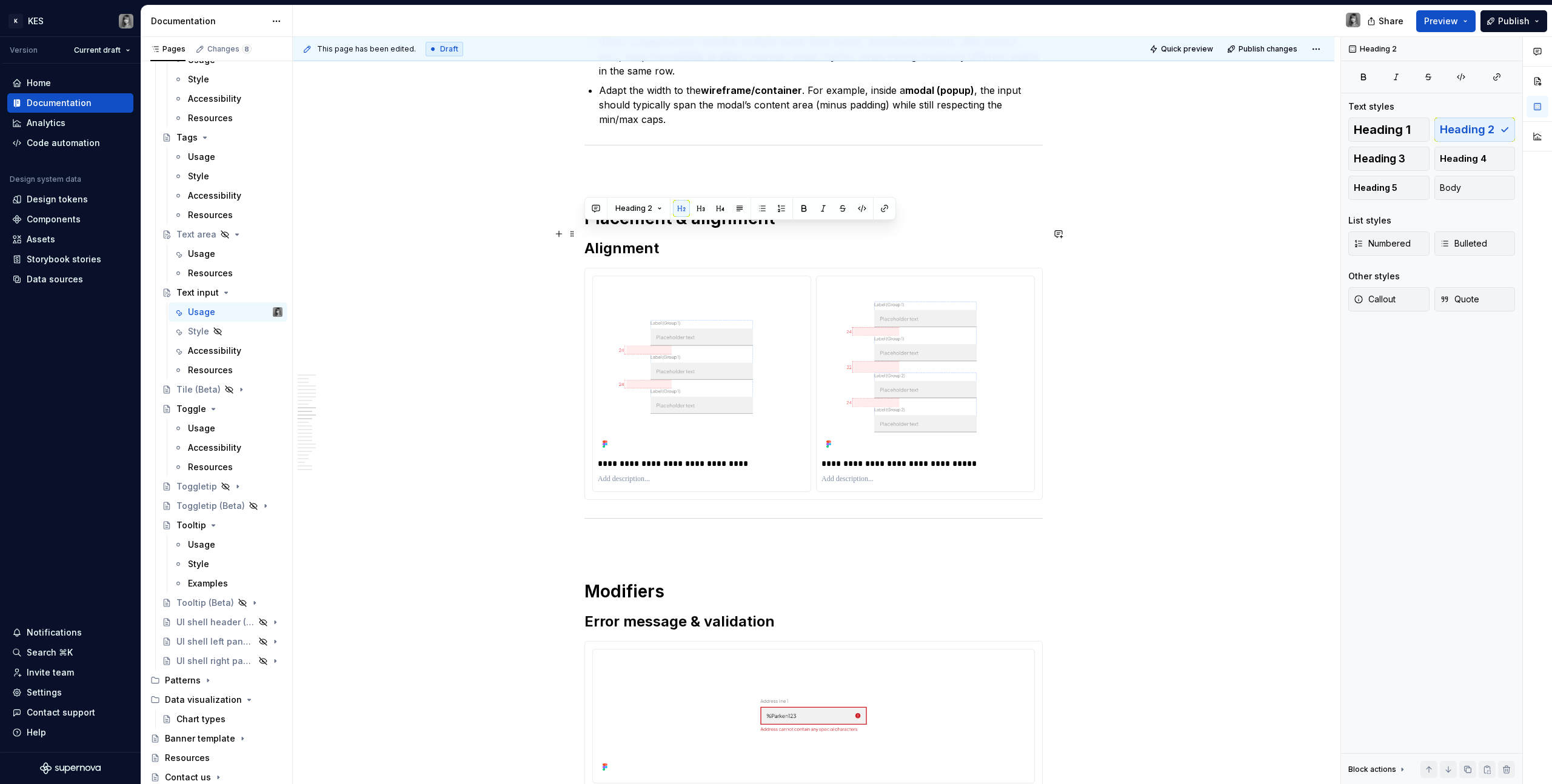
click at [622, 238] on h2 "Alignment" at bounding box center [814, 248] width 458 height 19
click at [651, 238] on h2 "Alignment" at bounding box center [814, 248] width 458 height 19
click at [691, 238] on h2 "Alignment" at bounding box center [814, 248] width 458 height 19
click at [644, 208] on strong "Placement & alignment" at bounding box center [680, 218] width 190 height 21
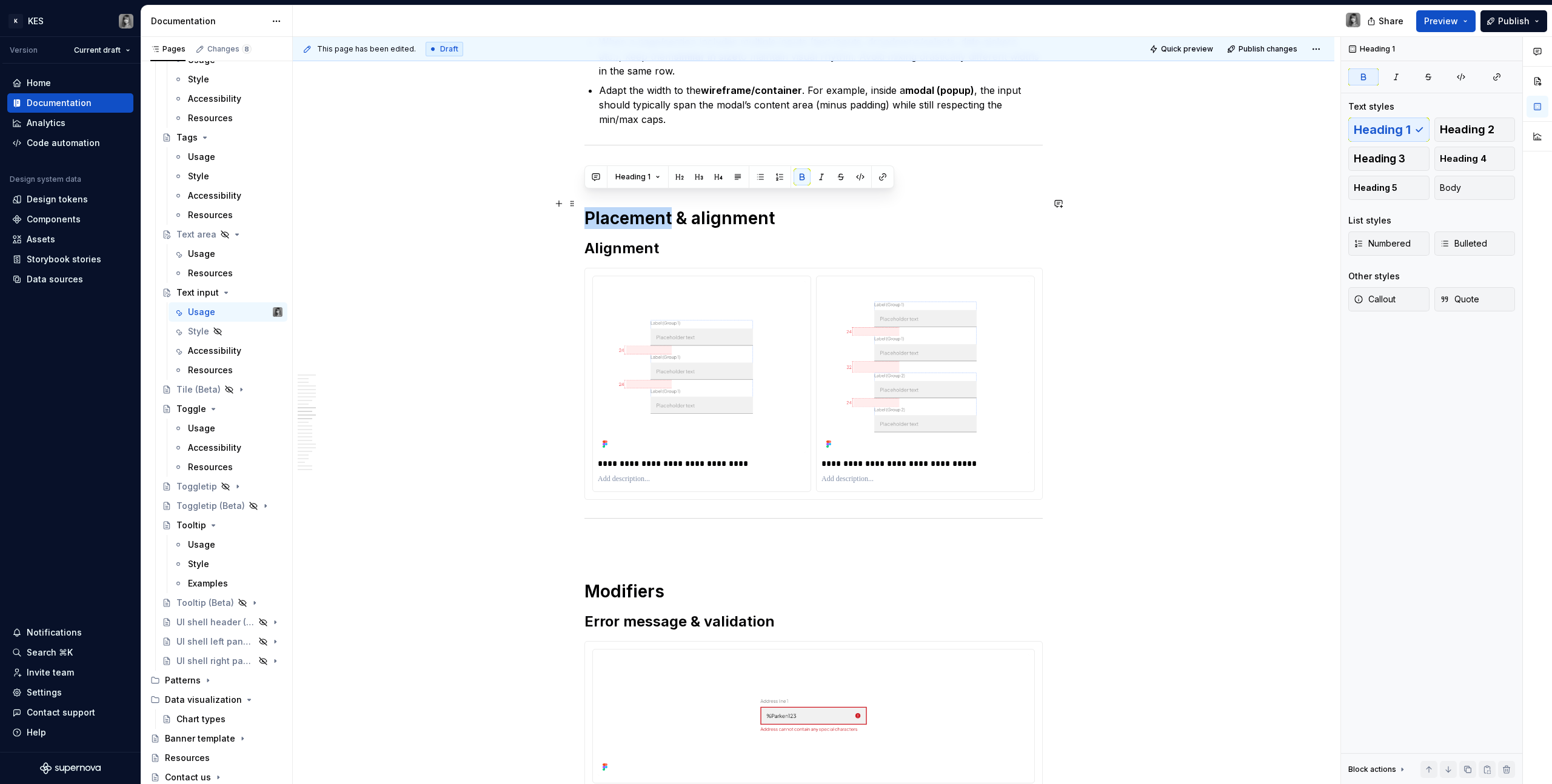
click at [644, 208] on strong "Placement & alignment" at bounding box center [680, 218] width 190 height 21
copy strong "Placement & alignment"
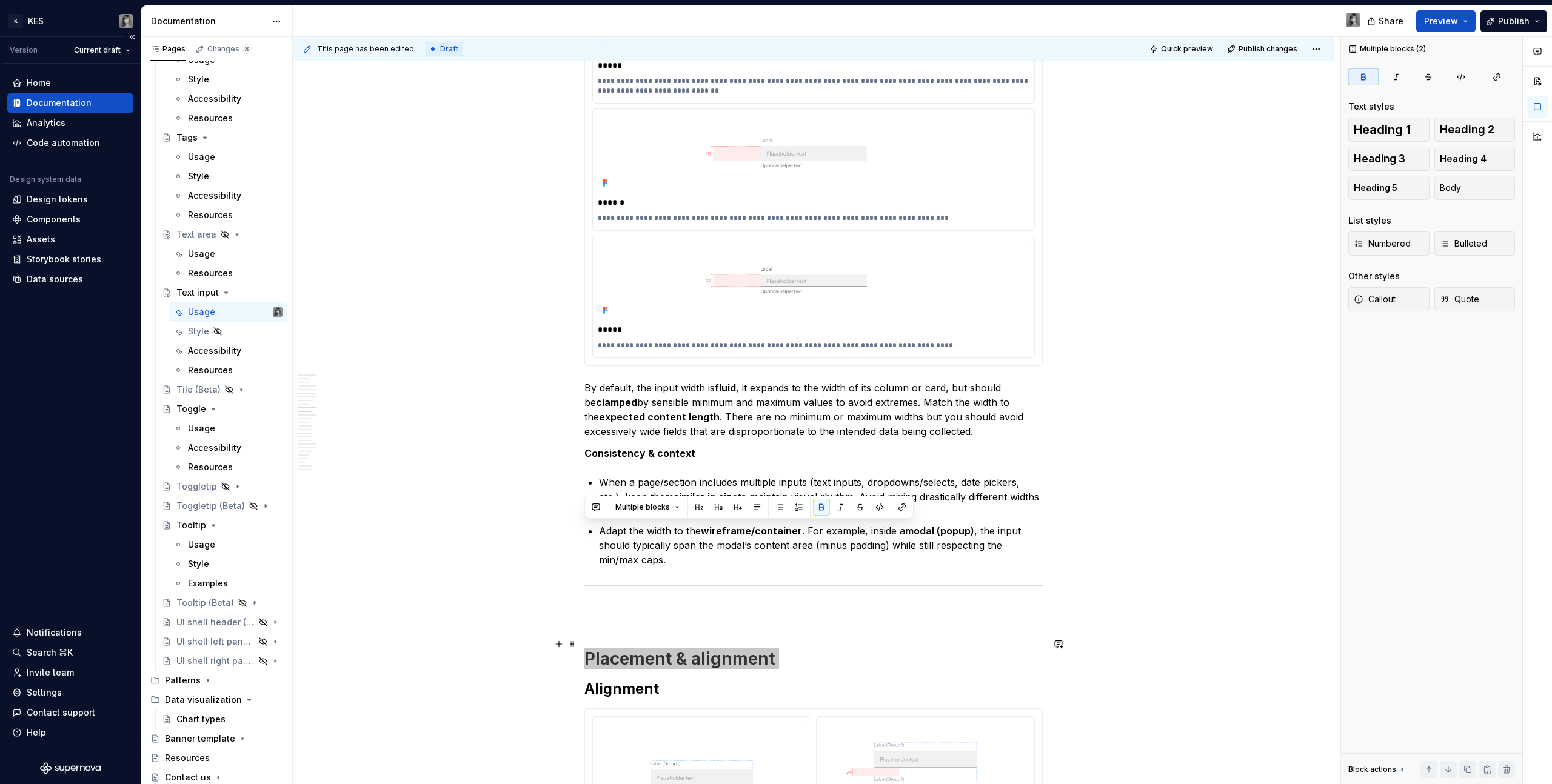
scroll to position [3125, 0]
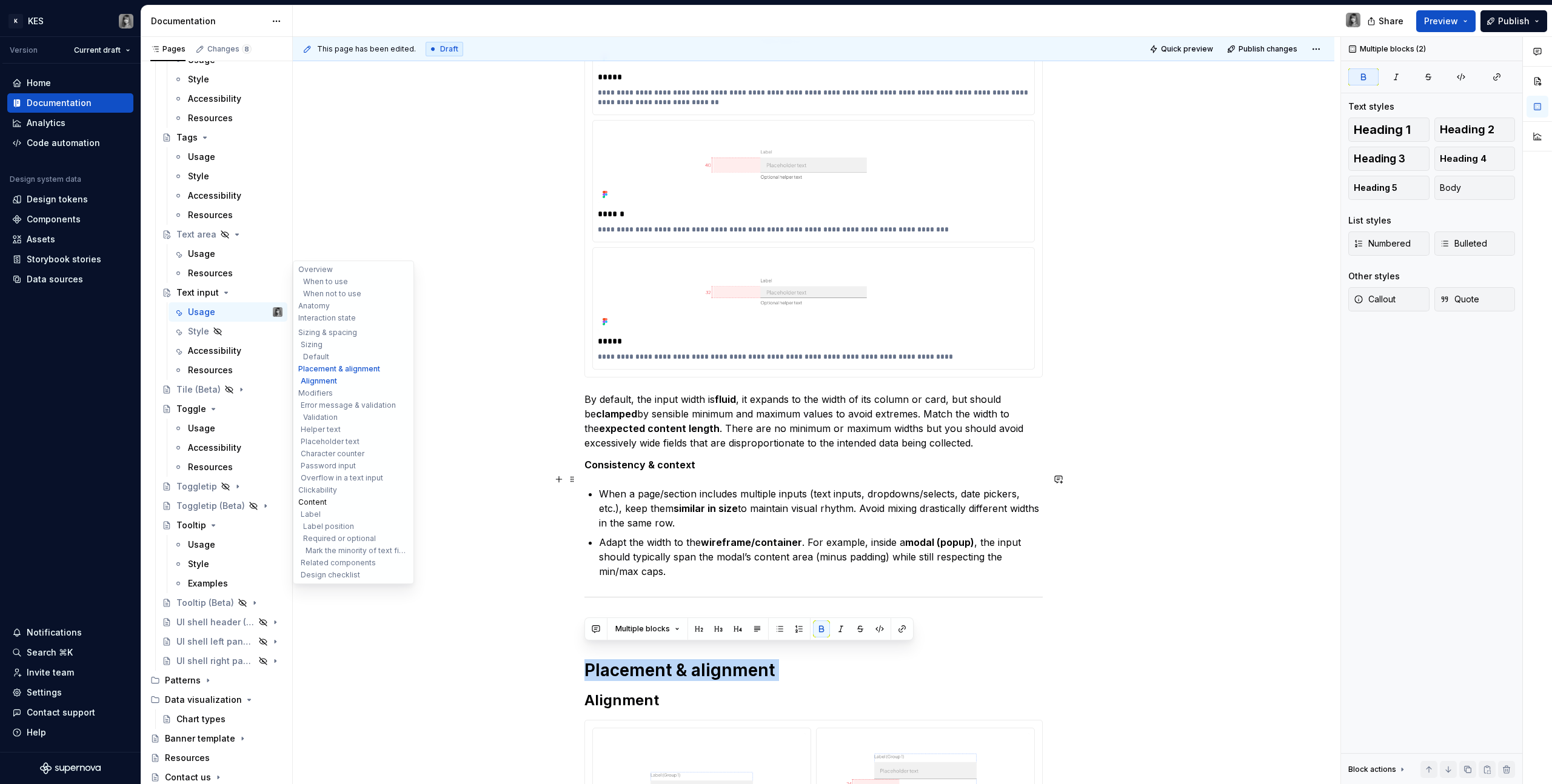
click at [324, 443] on button "Content" at bounding box center [353, 502] width 115 height 12
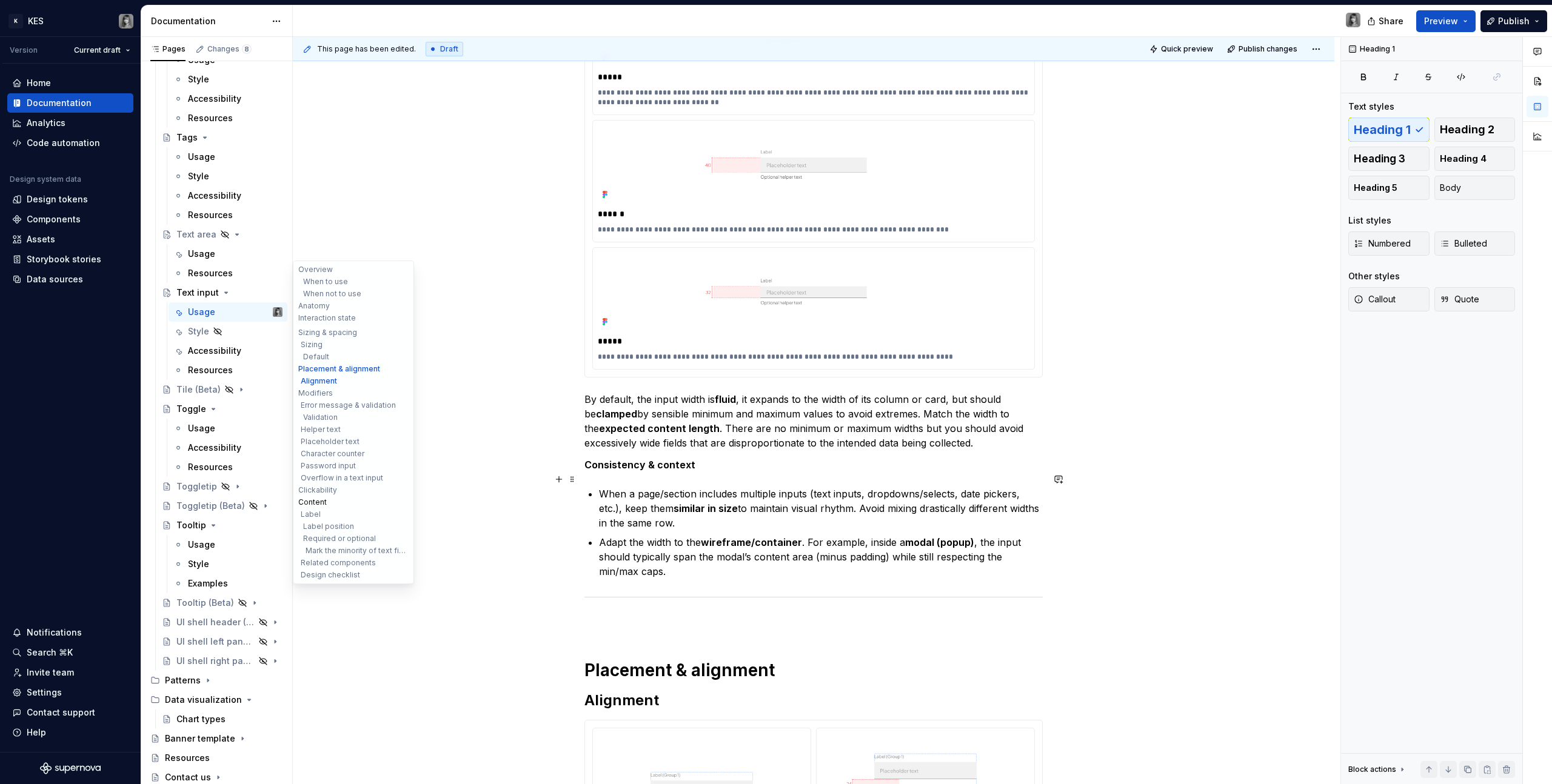
scroll to position [6, 0]
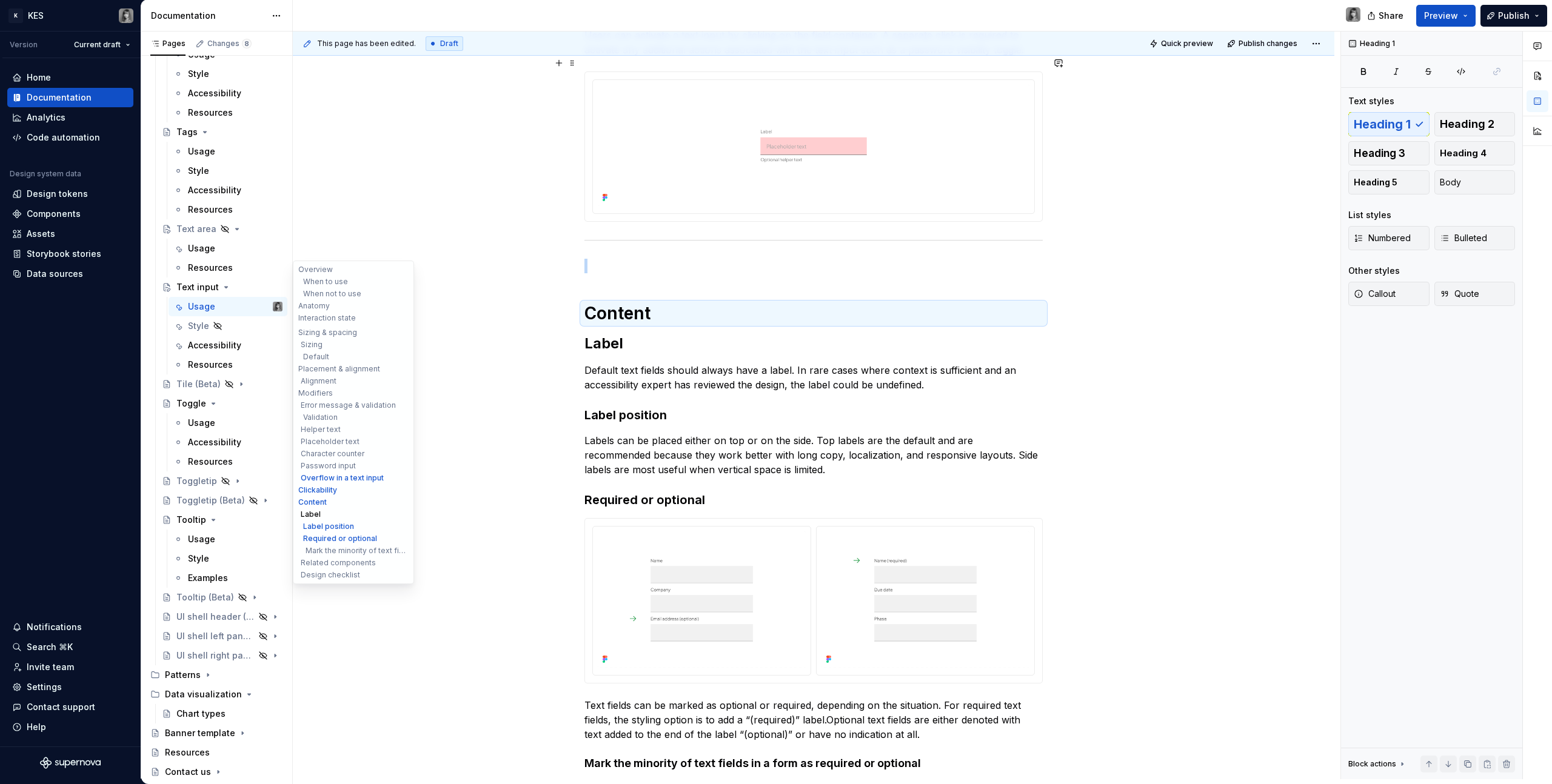
click at [319, 443] on button "Label" at bounding box center [353, 514] width 115 height 12
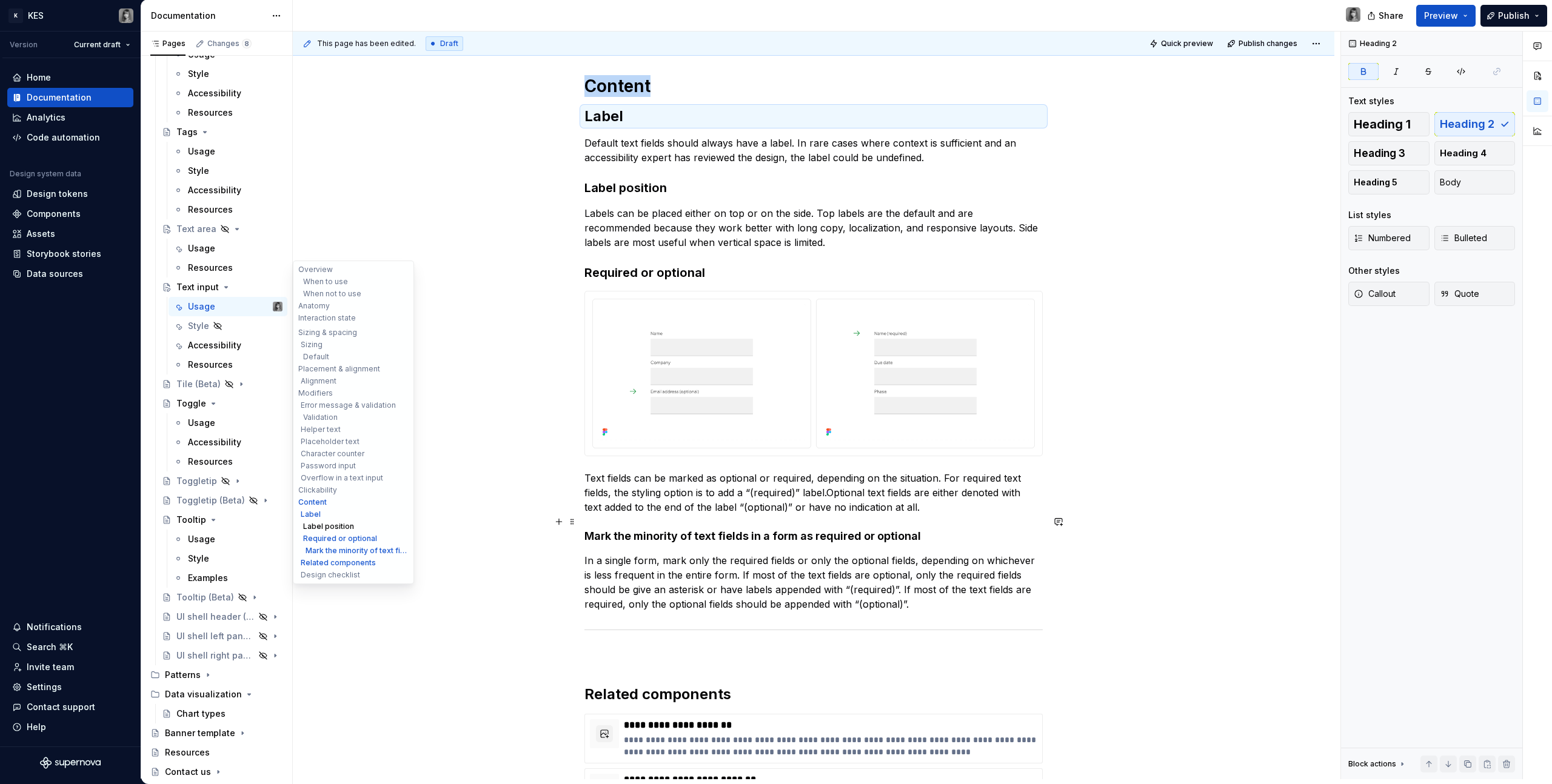
click at [324, 443] on button "Label position" at bounding box center [353, 526] width 115 height 12
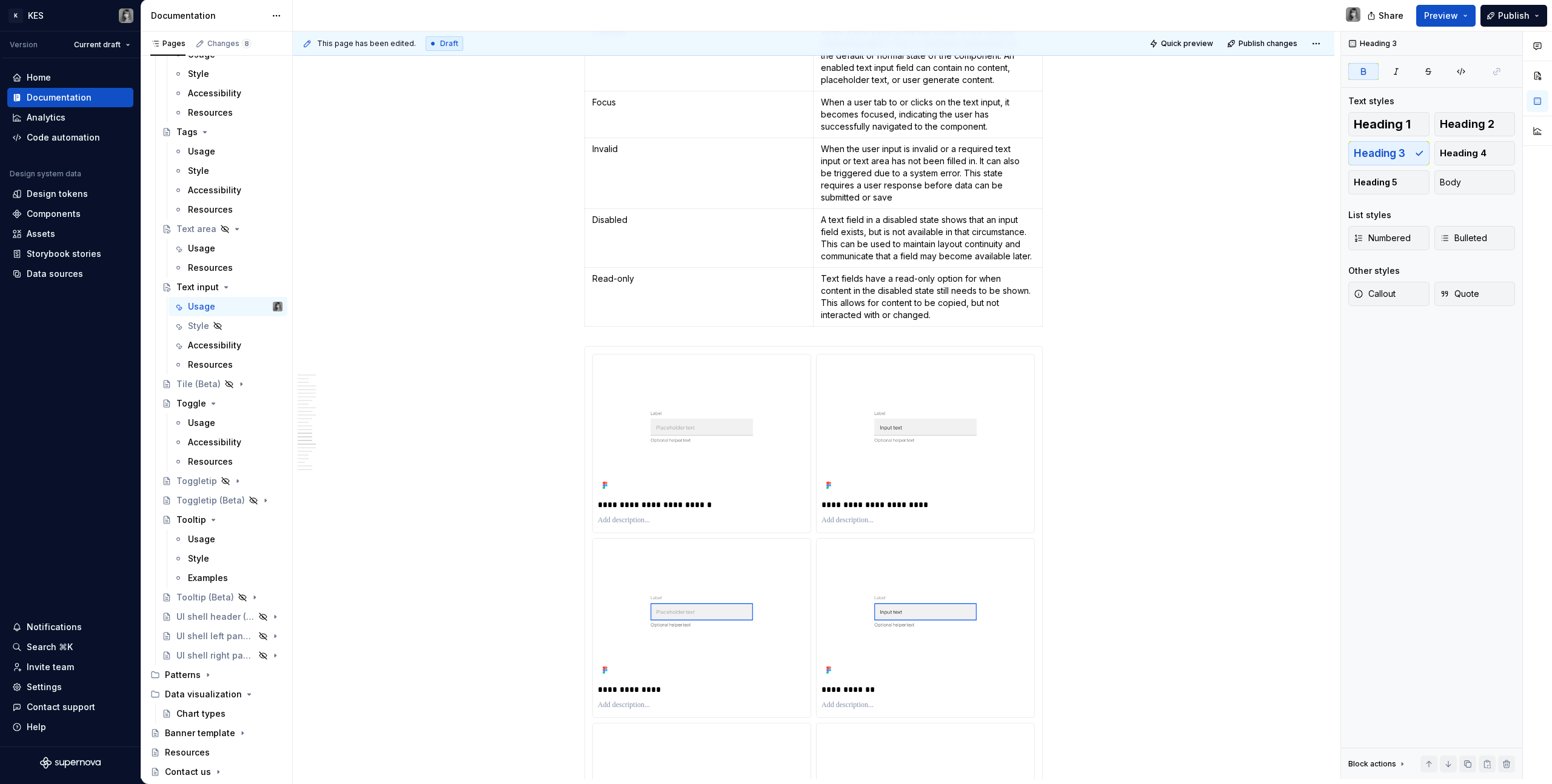
scroll to position [0, 0]
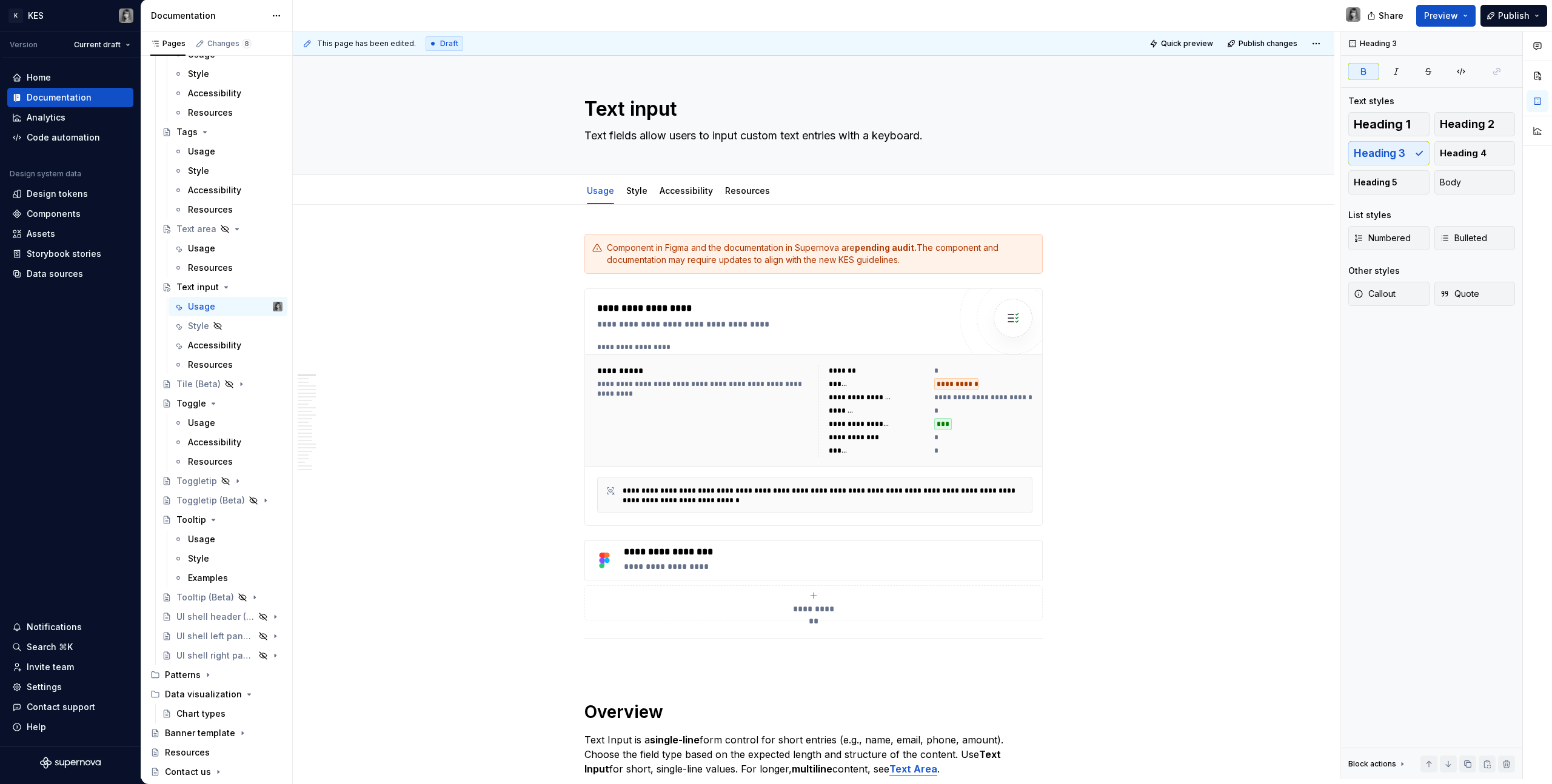
click at [868, 255] on div "Component in Figma and the documentation in Supernova are pending audit. The co…" at bounding box center [821, 254] width 428 height 24
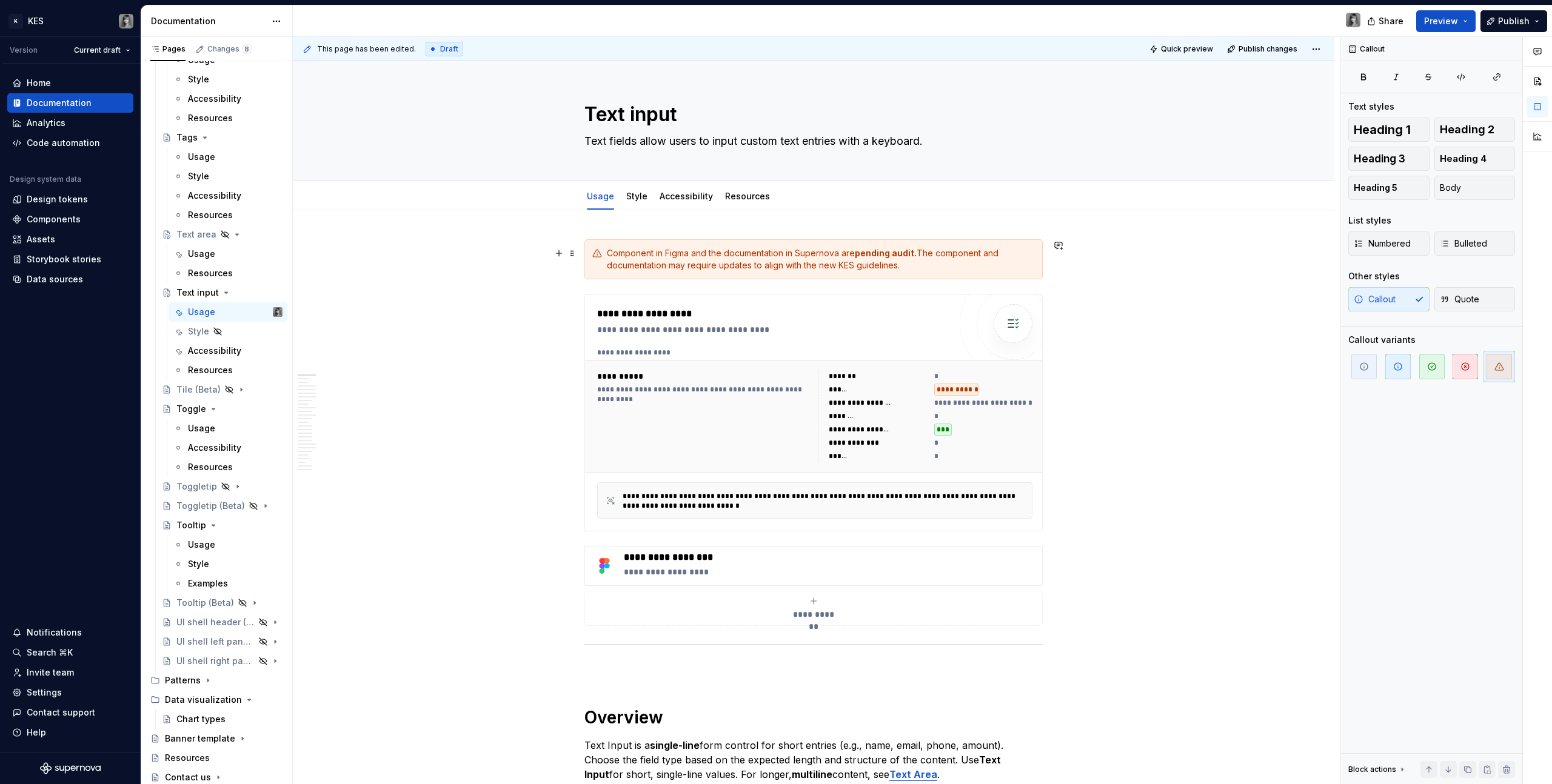
click at [692, 255] on div "Component in Figma and the documentation in Supernova are pending audit. The co…" at bounding box center [821, 259] width 428 height 24
click at [758, 253] on div "Component in Figma and the documentation in Supernova are pending audit. The co…" at bounding box center [821, 259] width 428 height 24
drag, startPoint x: 602, startPoint y: 254, endPoint x: 913, endPoint y: 268, distance: 311.3
click at [913, 268] on div "Component in Figma and the documentation in Supernova are pending audit. The co…" at bounding box center [814, 259] width 458 height 40
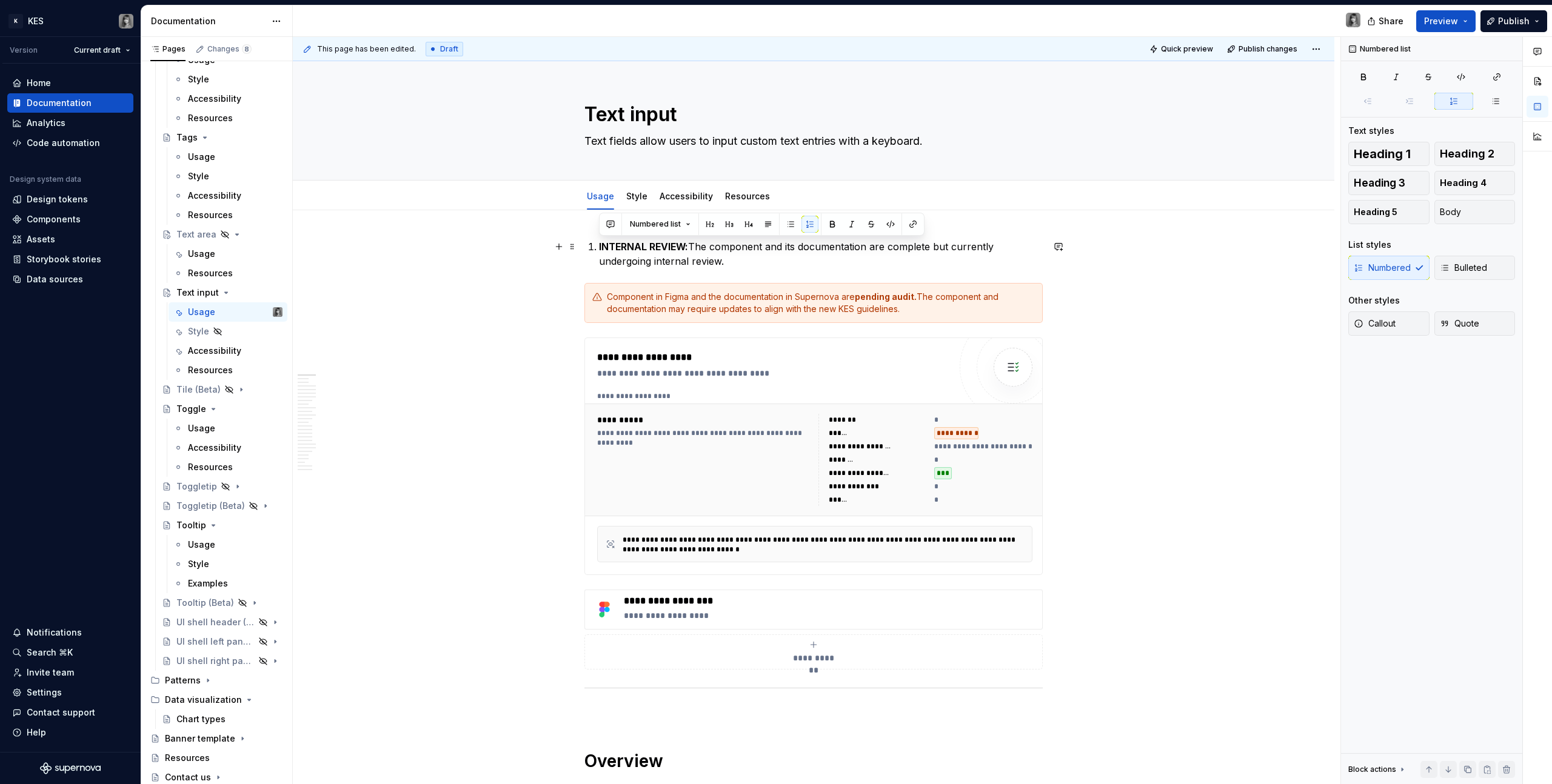
drag, startPoint x: 748, startPoint y: 260, endPoint x: 598, endPoint y: 242, distance: 151.1
click at [599, 242] on p "INTERNAL REVIEW: The component and its documentation are complete but currently…" at bounding box center [821, 253] width 444 height 29
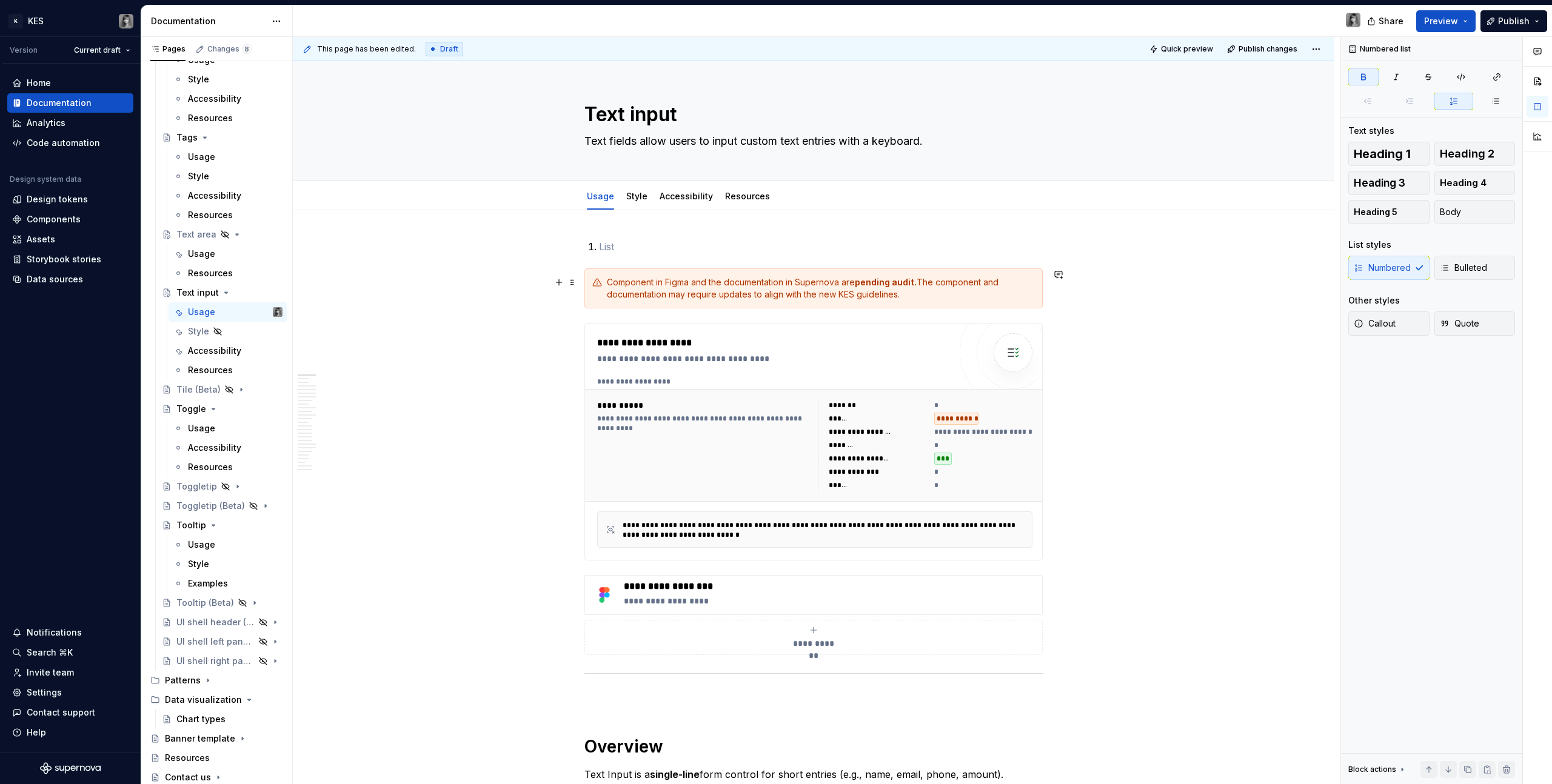
click at [678, 282] on div "Component in Figma and the documentation in Supernova are pending audit. The co…" at bounding box center [821, 289] width 428 height 24
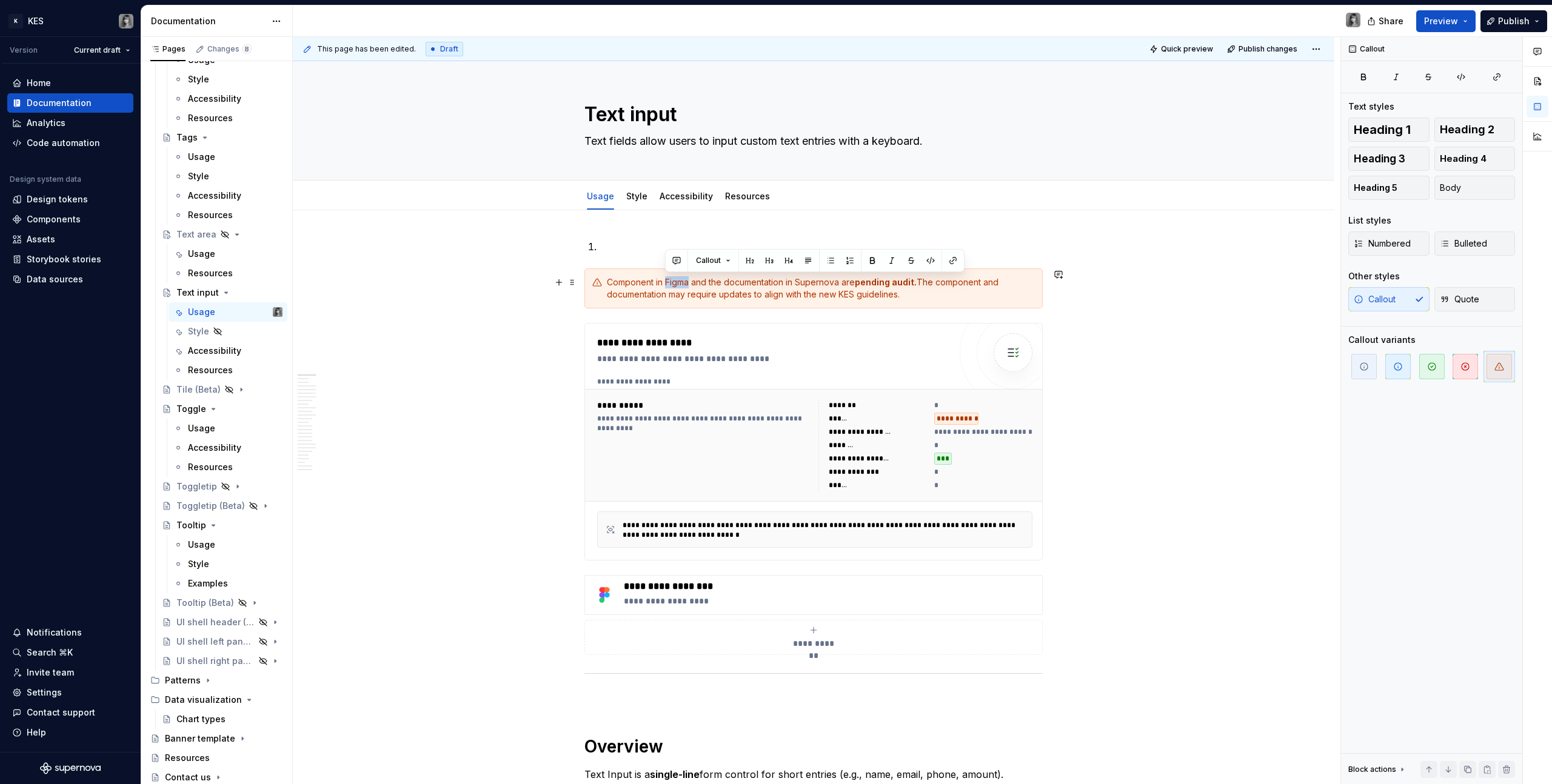
click at [678, 282] on div "Component in Figma and the documentation in Supernova are pending audit. The co…" at bounding box center [821, 289] width 428 height 24
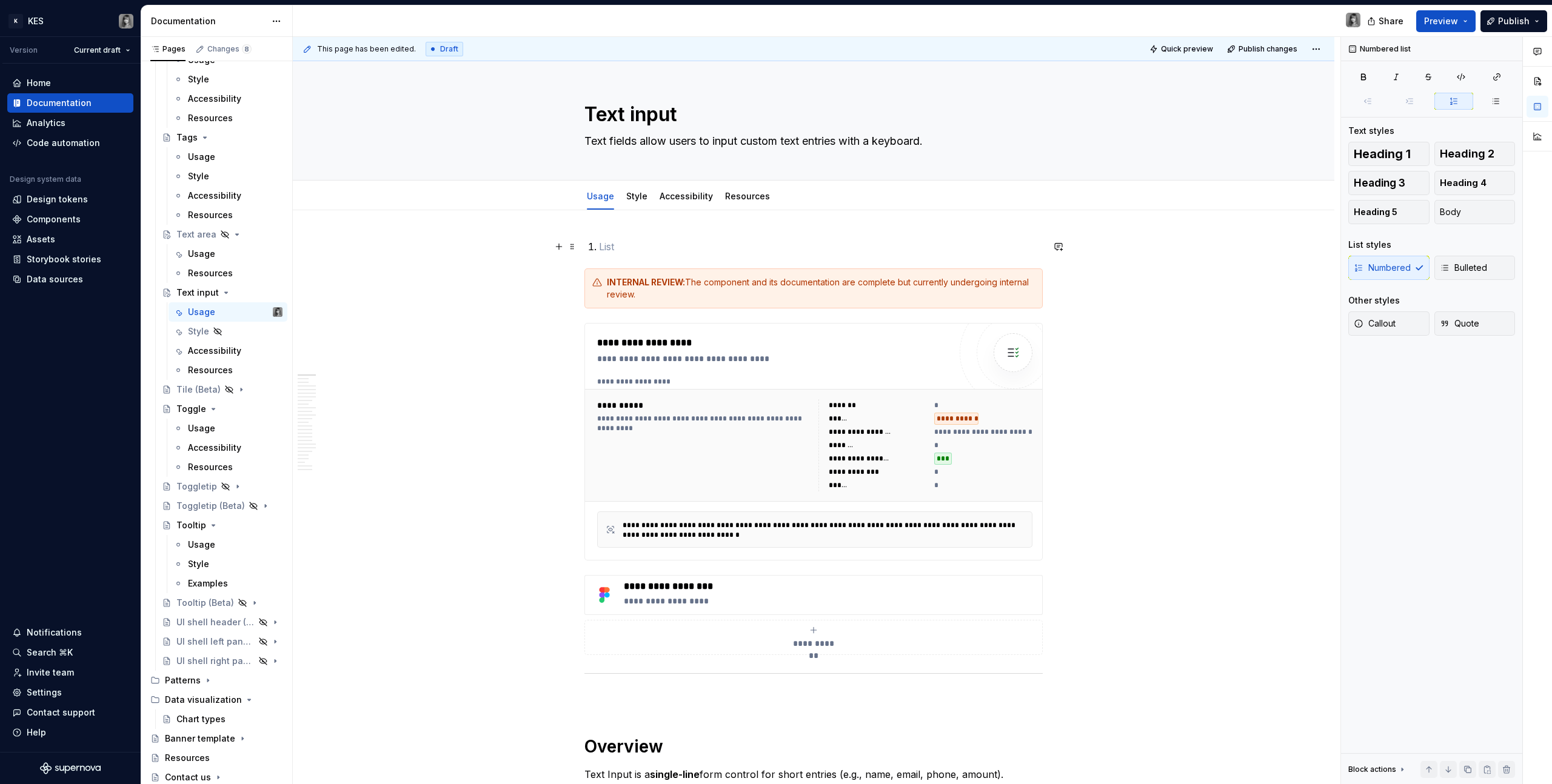
click at [632, 239] on p at bounding box center [821, 246] width 444 height 15
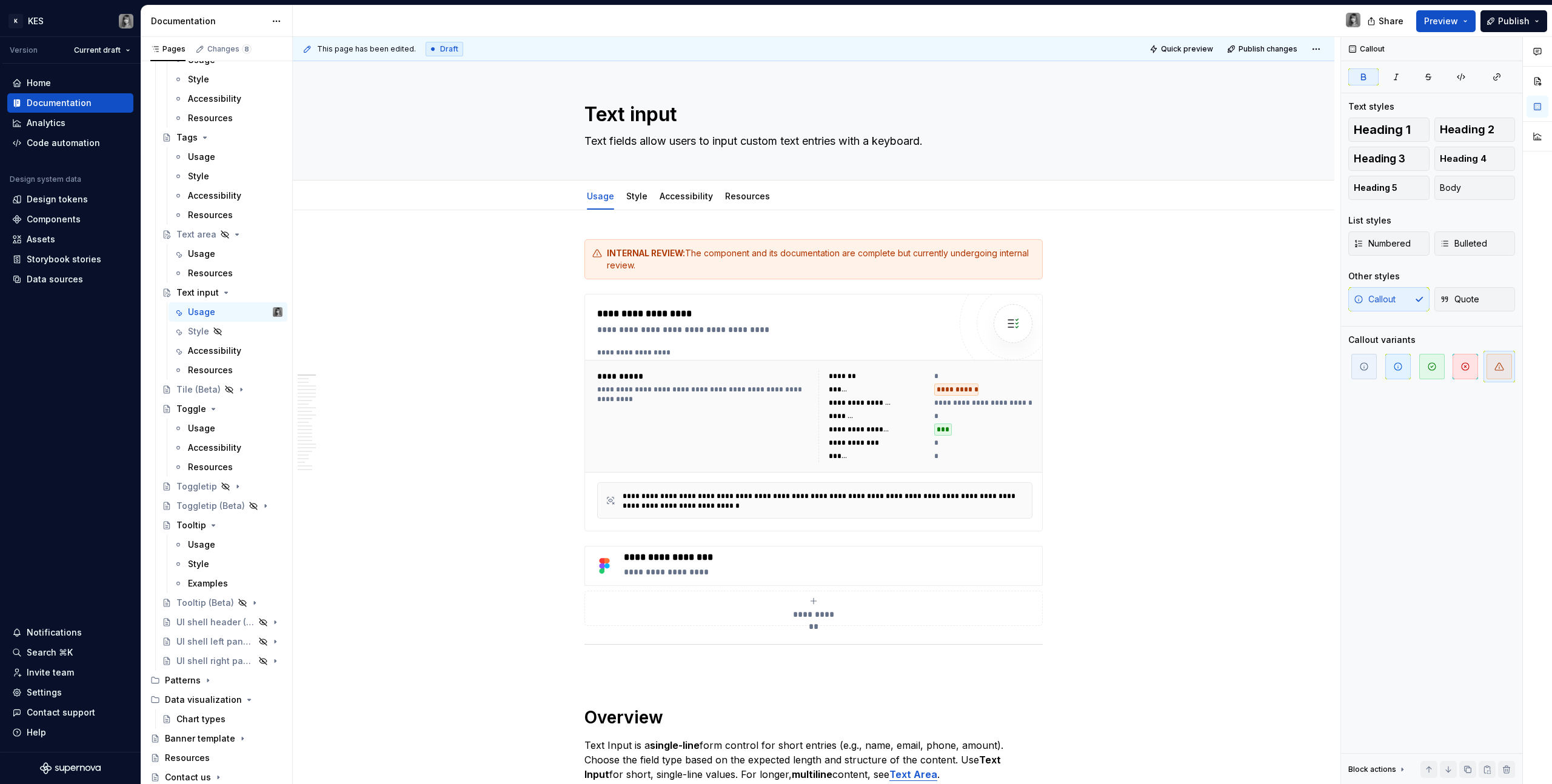
click at [662, 261] on div "INTERNAL REVIEW: The component and its documentation are complete but currently…" at bounding box center [821, 259] width 428 height 24
drag, startPoint x: 768, startPoint y: 253, endPoint x: 825, endPoint y: 253, distance: 57.0
click at [825, 253] on div "The component is currently undergoing internal review. While it is available fo…" at bounding box center [821, 259] width 428 height 24
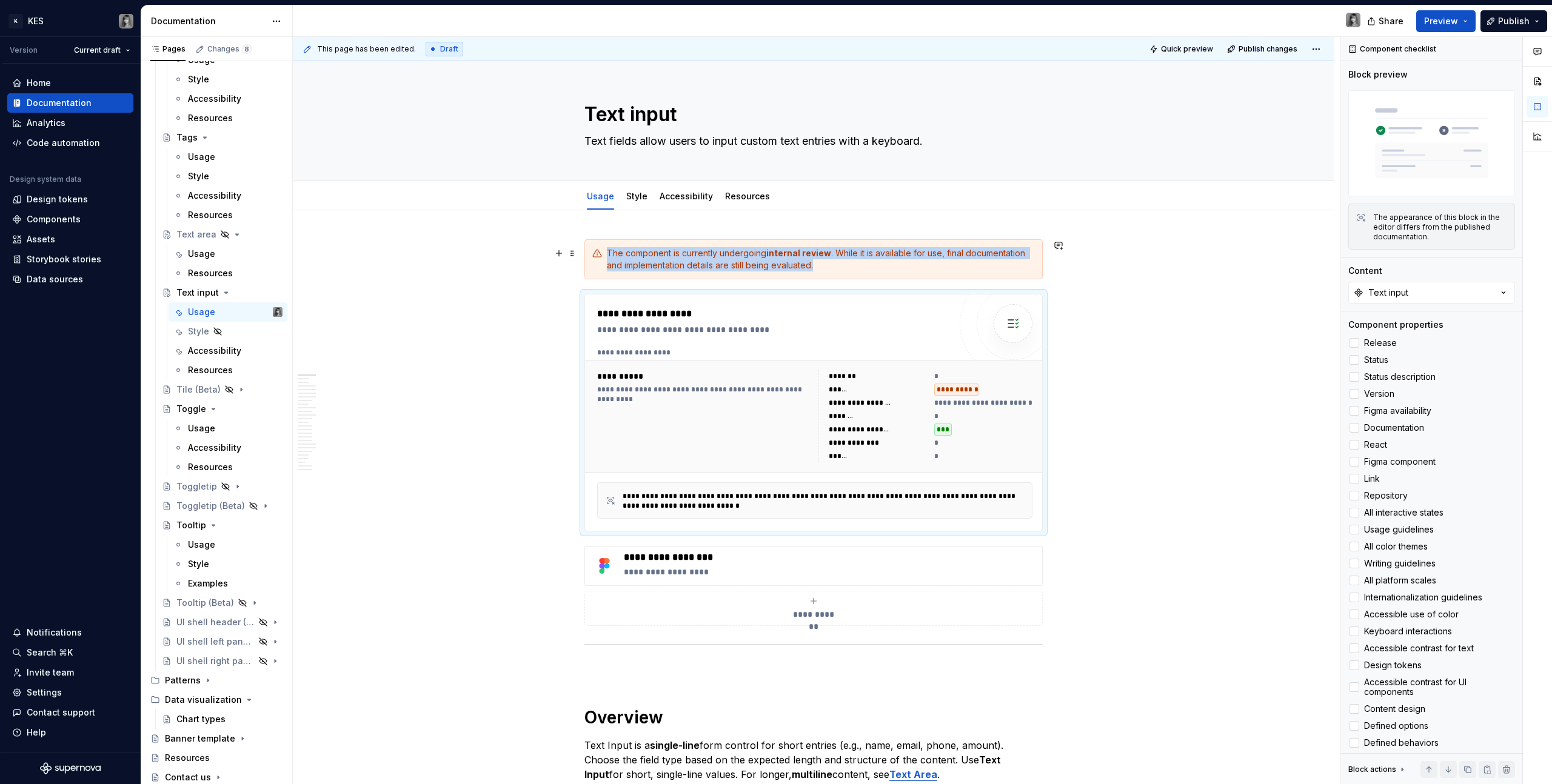
click at [916, 407] on span "**********" at bounding box center [1089, 403] width 309 height 10
click at [57, 228] on div "Components" at bounding box center [70, 219] width 126 height 19
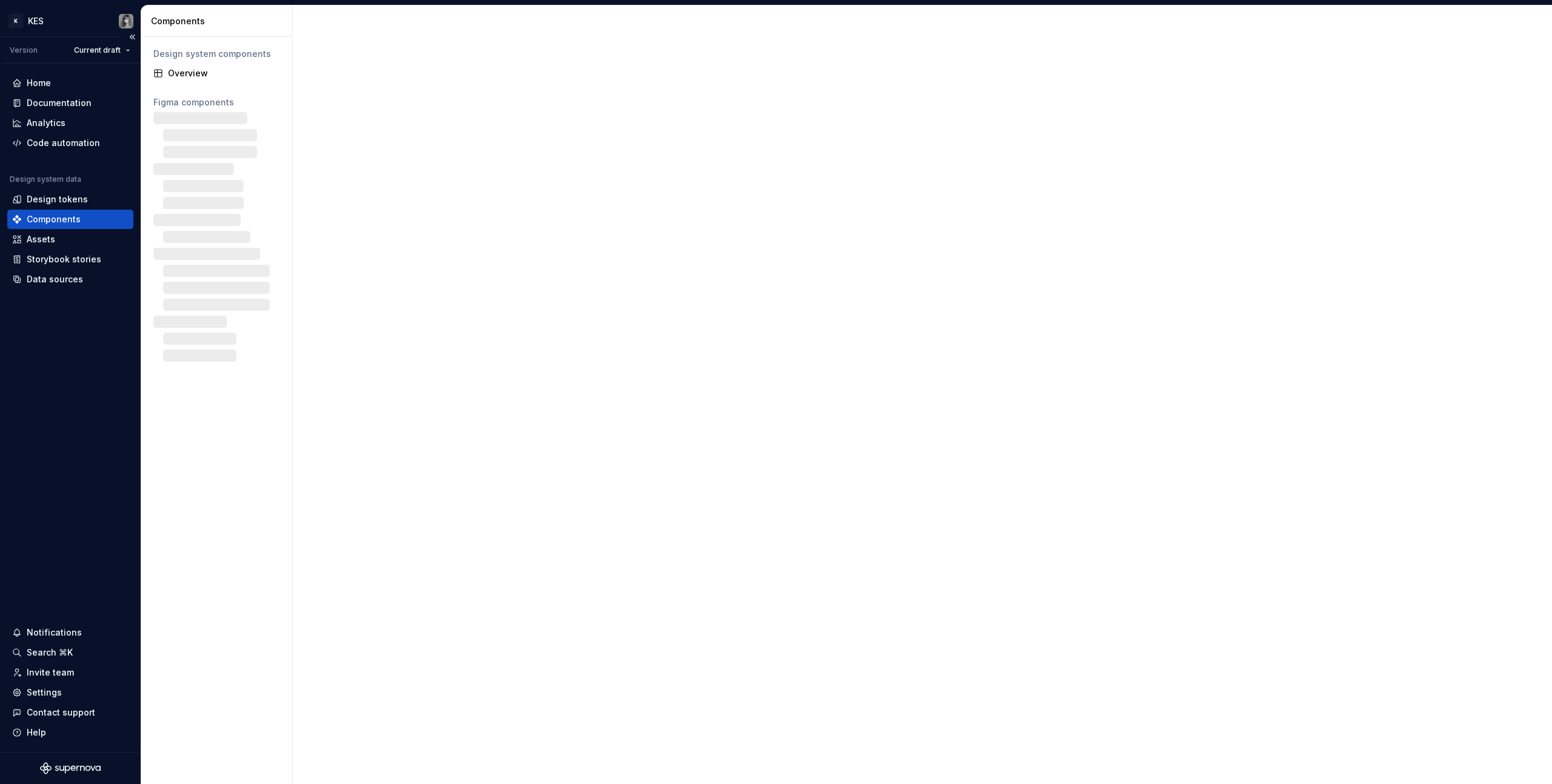
click at [57, 226] on div "Components" at bounding box center [70, 219] width 126 height 19
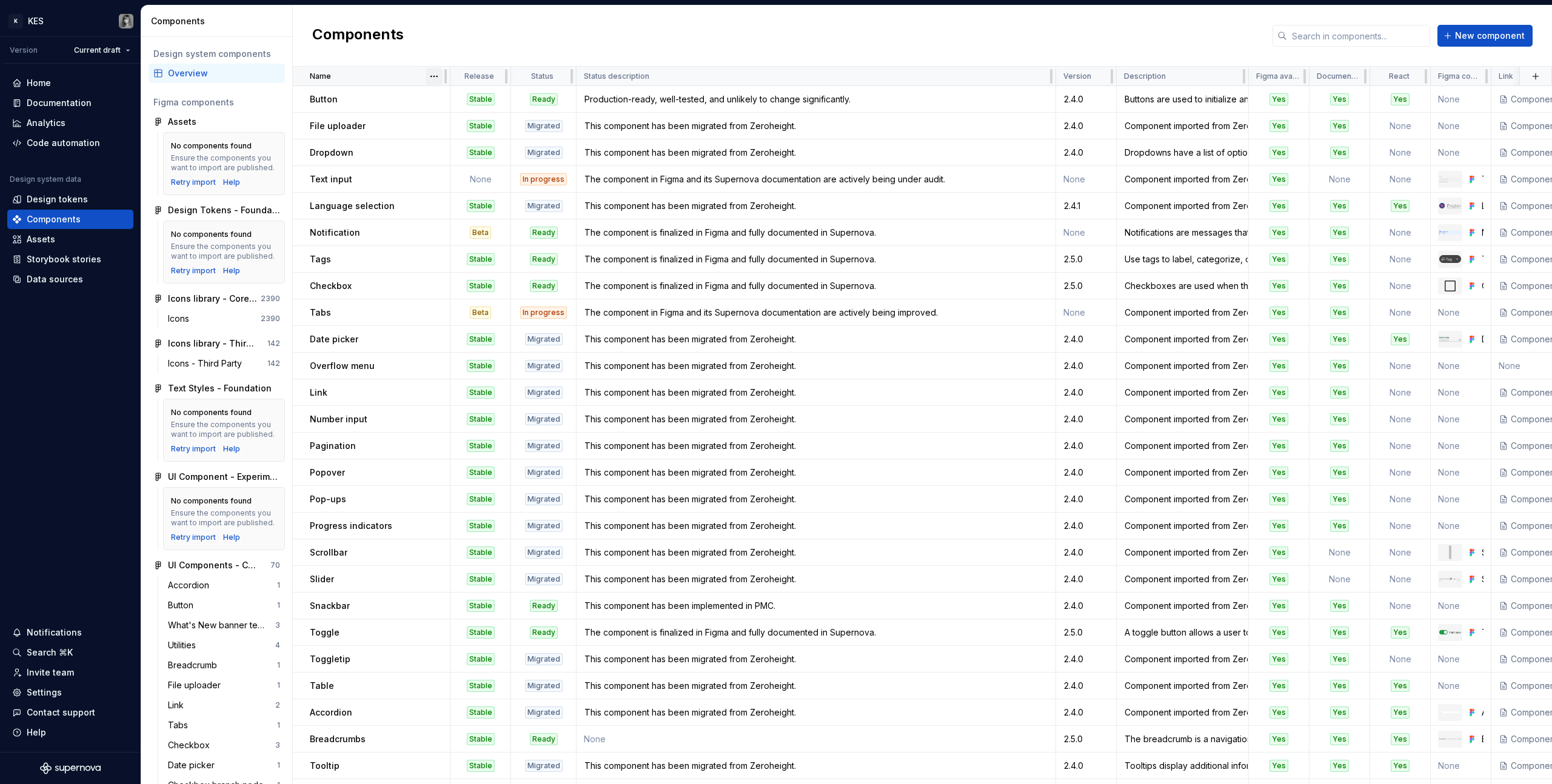
click at [437, 77] on html "K KES Version Current draft Home Documentation Analytics Code automation Design…" at bounding box center [776, 392] width 1552 height 784
click at [469, 120] on div "Sort descending" at bounding box center [487, 119] width 79 height 12
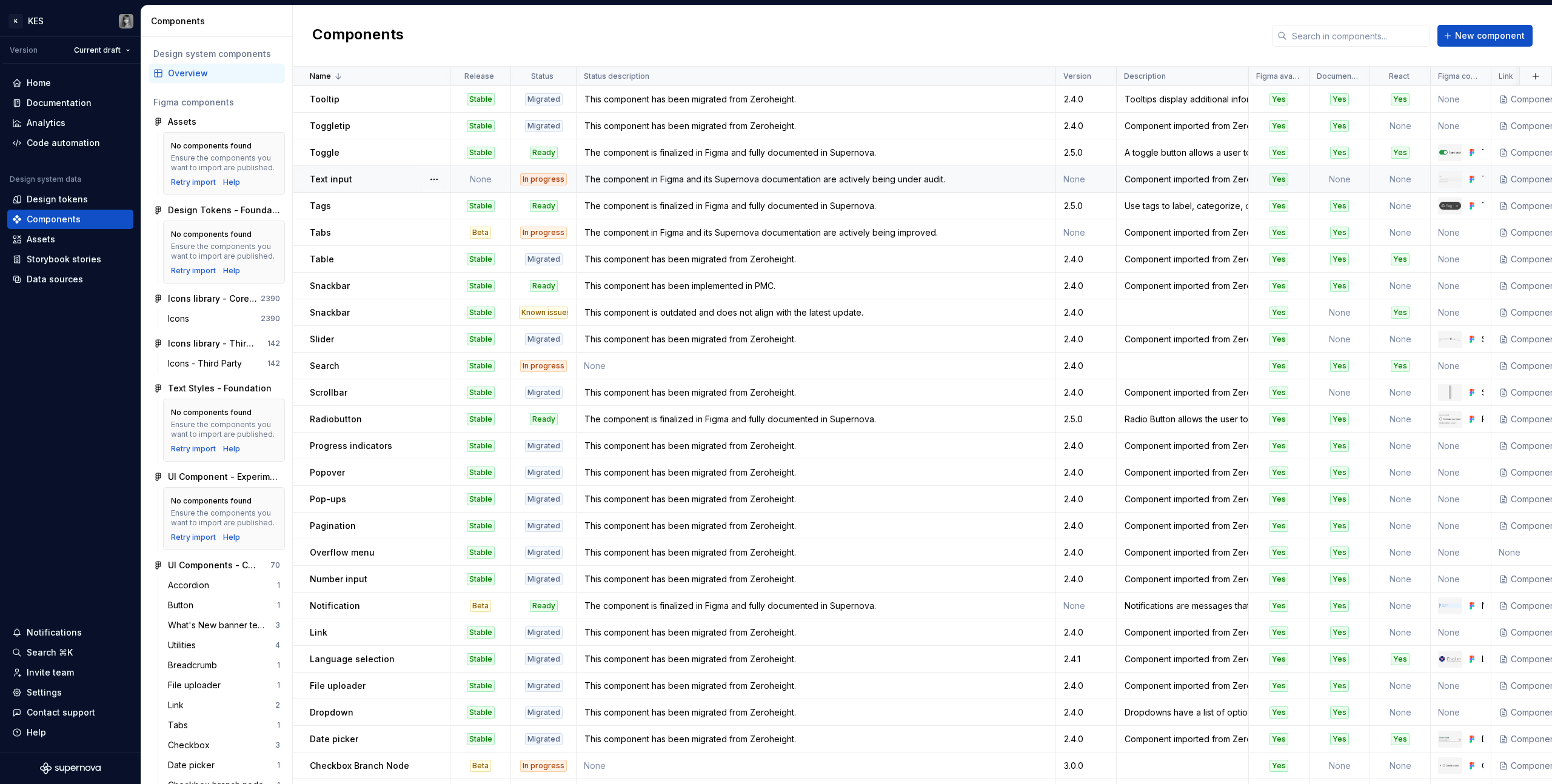
click at [552, 180] on div "In progress" at bounding box center [544, 179] width 47 height 12
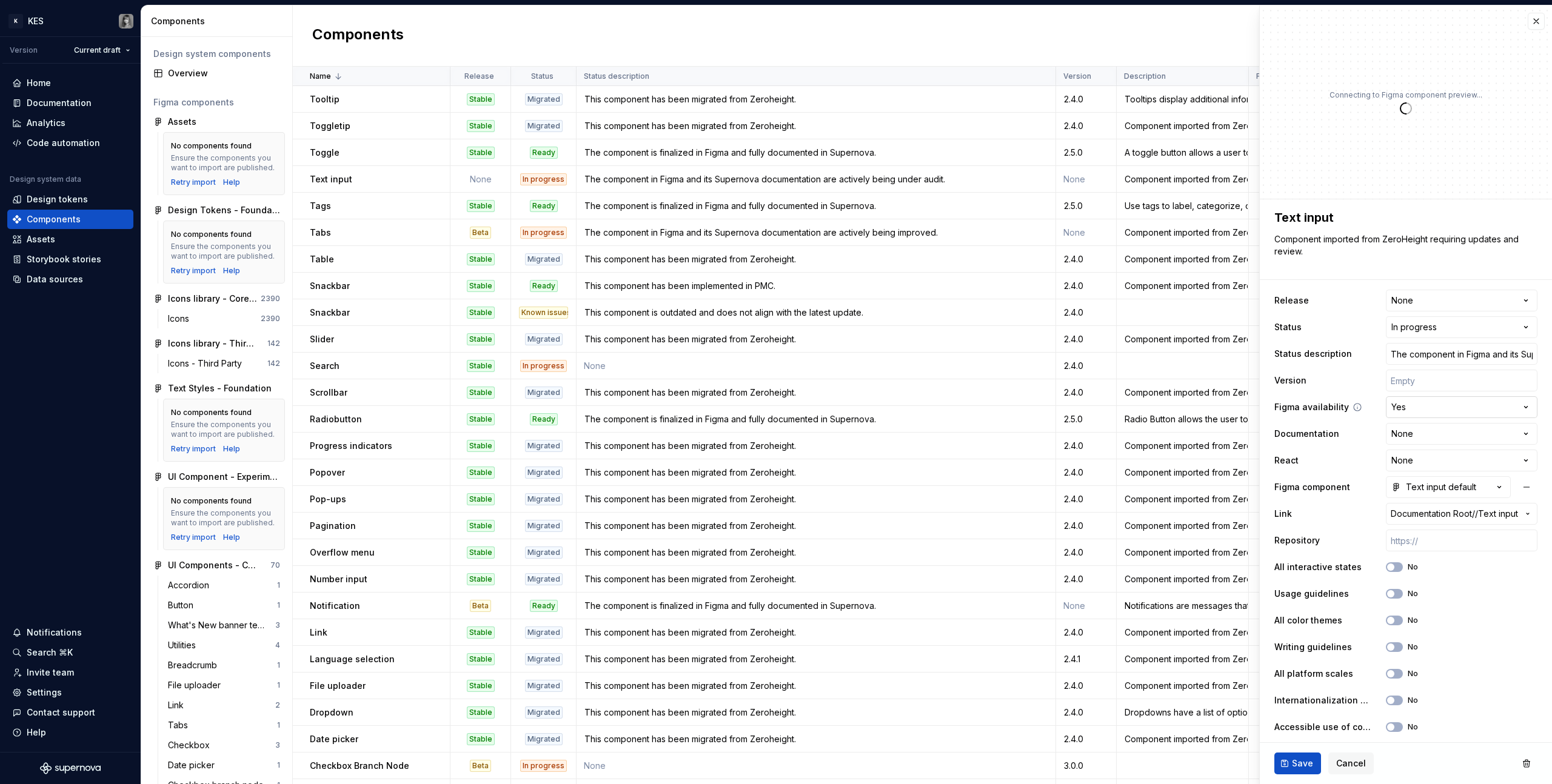
type textarea "*"
click at [916, 304] on html "K KES Version Current draft Home Documentation Analytics Code automation Design…" at bounding box center [776, 392] width 1552 height 784
select select "**********"
click at [916, 354] on input "The component in Figma and its Supernova documentation are actively being under…" at bounding box center [1462, 354] width 152 height 22
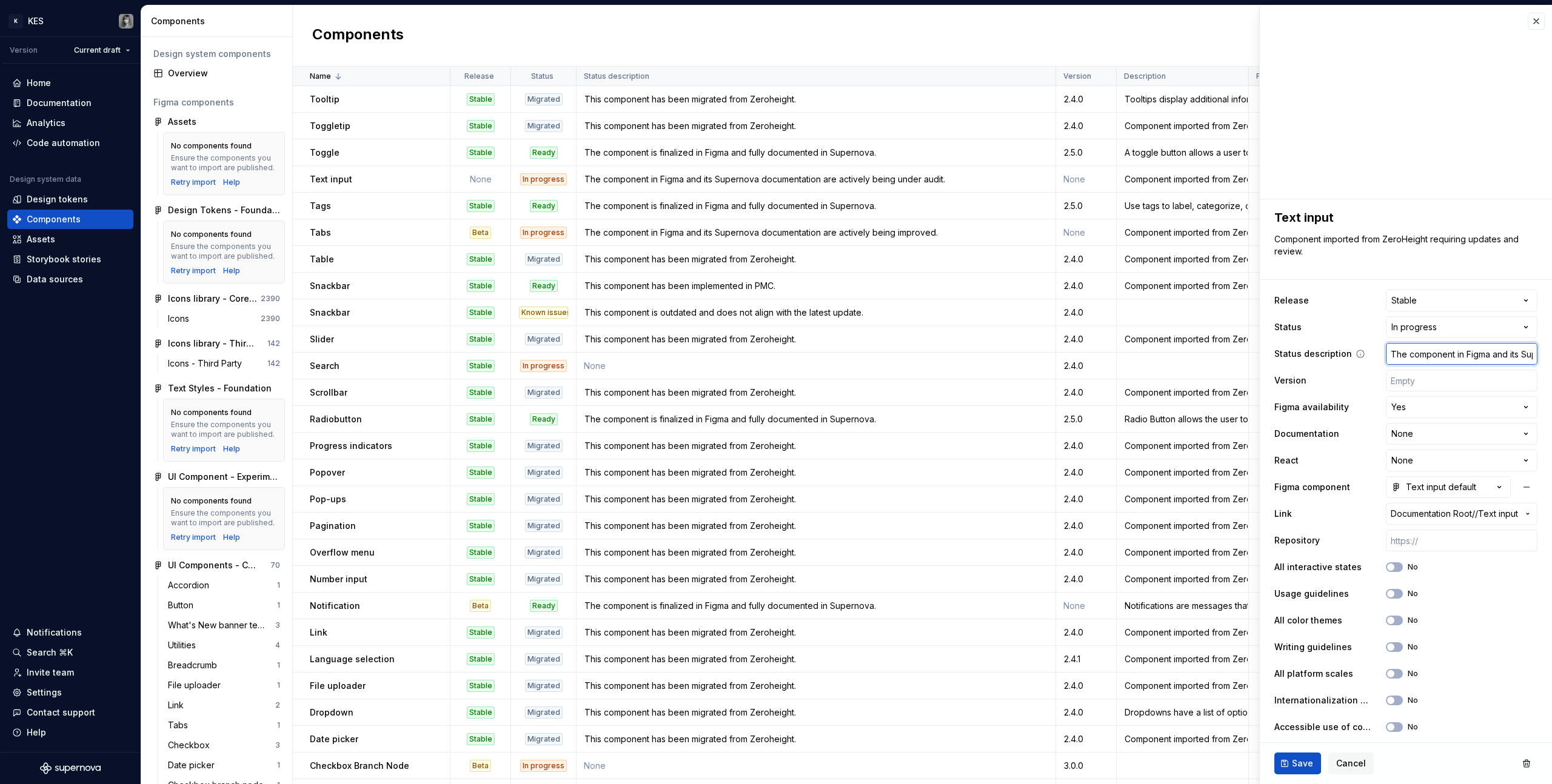
click at [916, 355] on input "The component in Figma and its Supernova documentation are actively being under…" at bounding box center [1462, 354] width 152 height 22
drag, startPoint x: 1438, startPoint y: 354, endPoint x: 1473, endPoint y: 355, distance: 35.0
click at [916, 348] on div "**********" at bounding box center [1406, 394] width 293 height 779
click at [916, 359] on input "The component in Figma and its Supernova documentation are actively being under…" at bounding box center [1462, 354] width 152 height 22
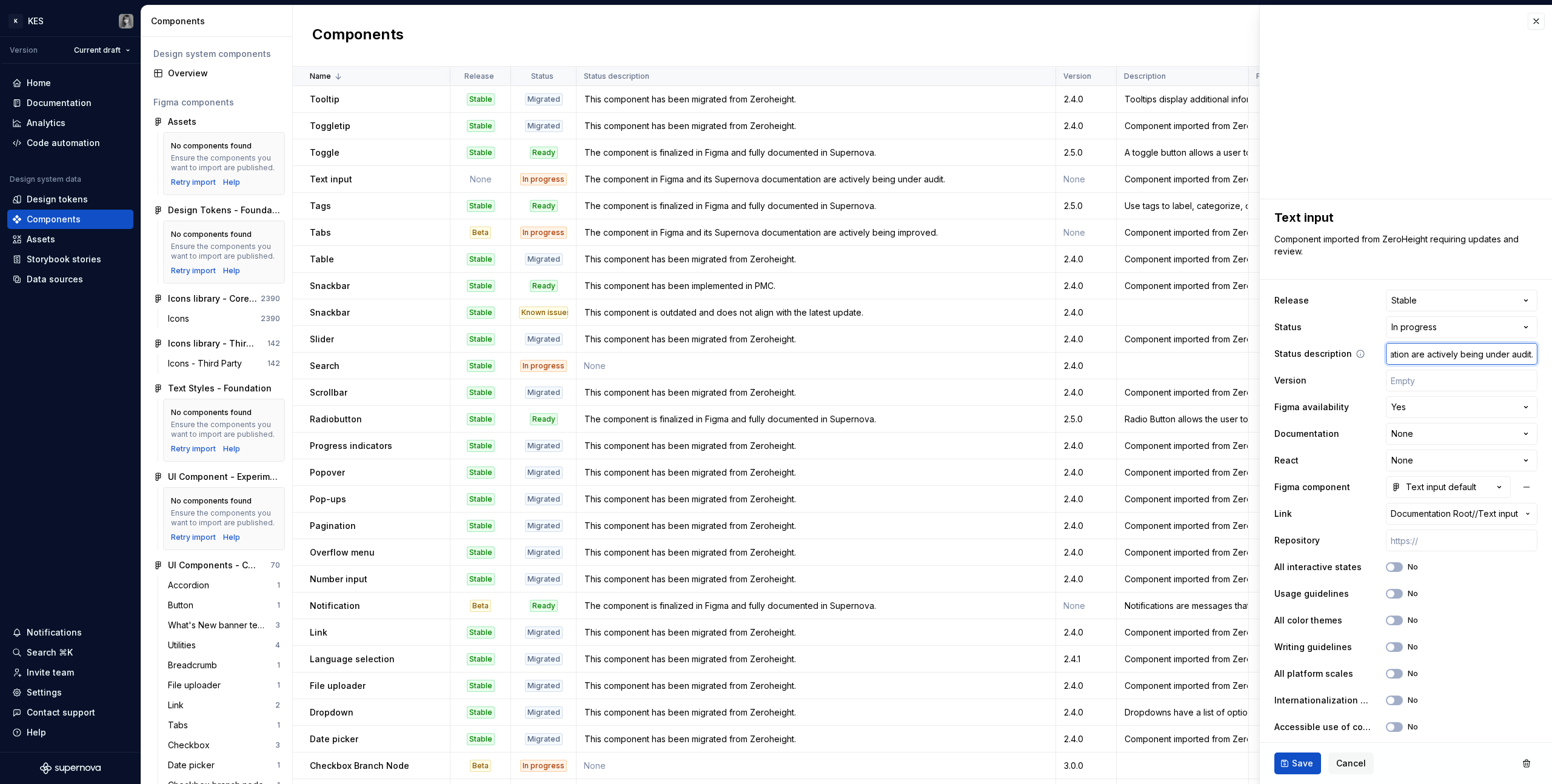
click at [916, 357] on input "The component in Figma and its Supernova documentation are actively being under…" at bounding box center [1462, 354] width 152 height 22
paste input "and its documentation are complete but currently undergoing internal review"
type textarea "*"
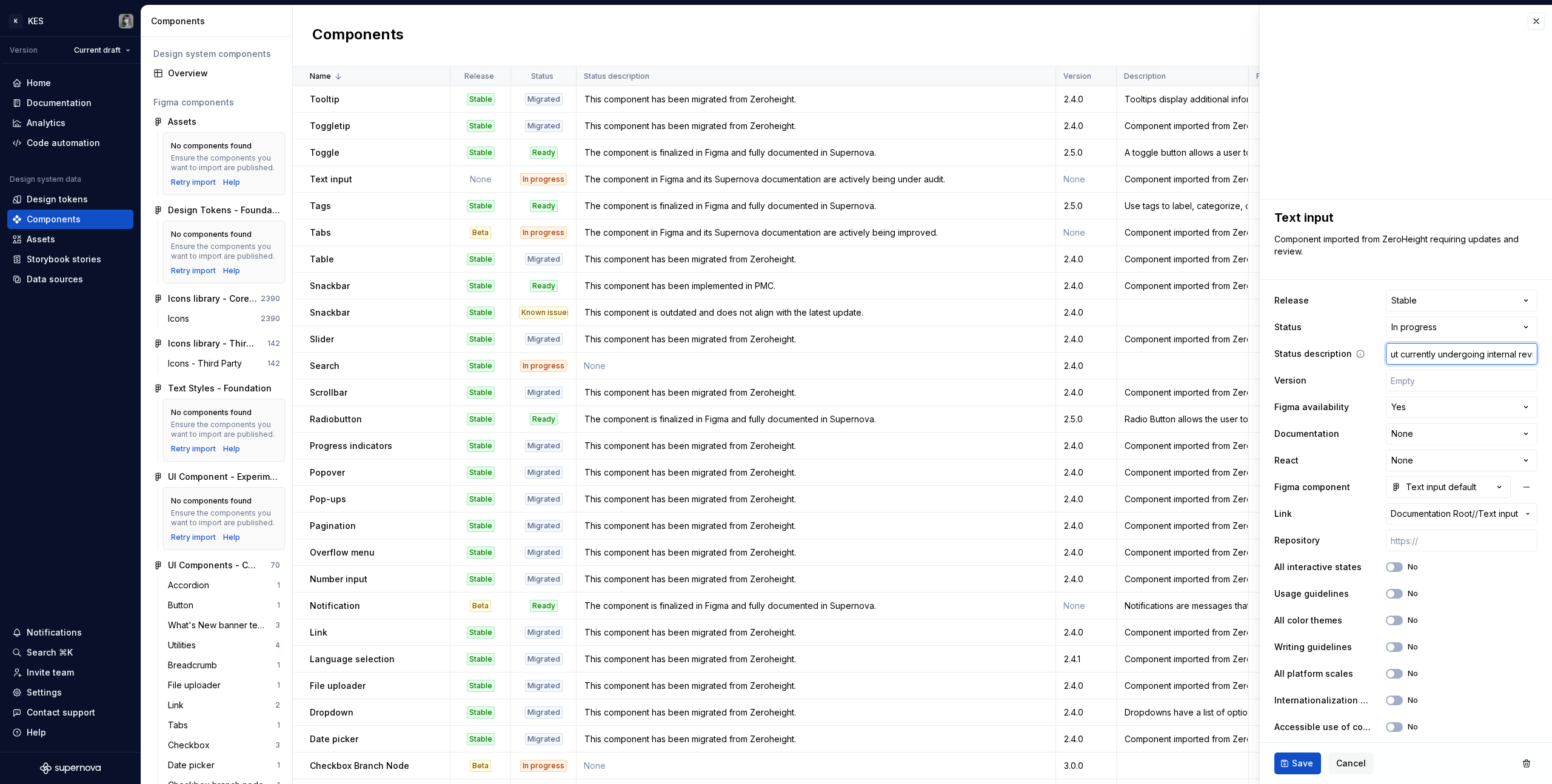
scroll to position [0, 232]
type input "The component and its documentation are complete but currently undergoing inter…"
type textarea "*"
click at [916, 383] on input "text" at bounding box center [1462, 380] width 152 height 22
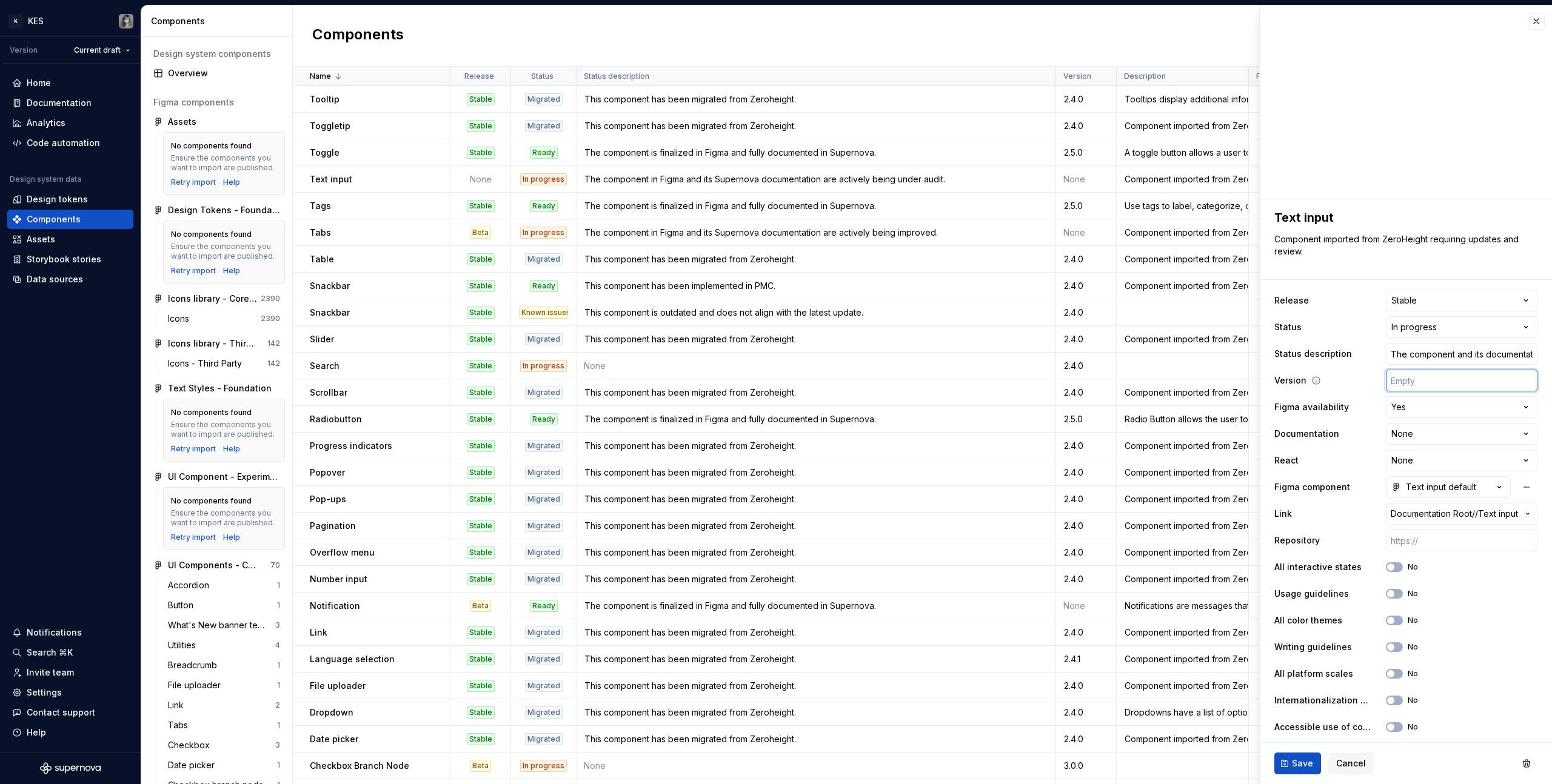
type input "2"
type textarea "*"
type input "2."
type textarea "*"
type input "2.5"
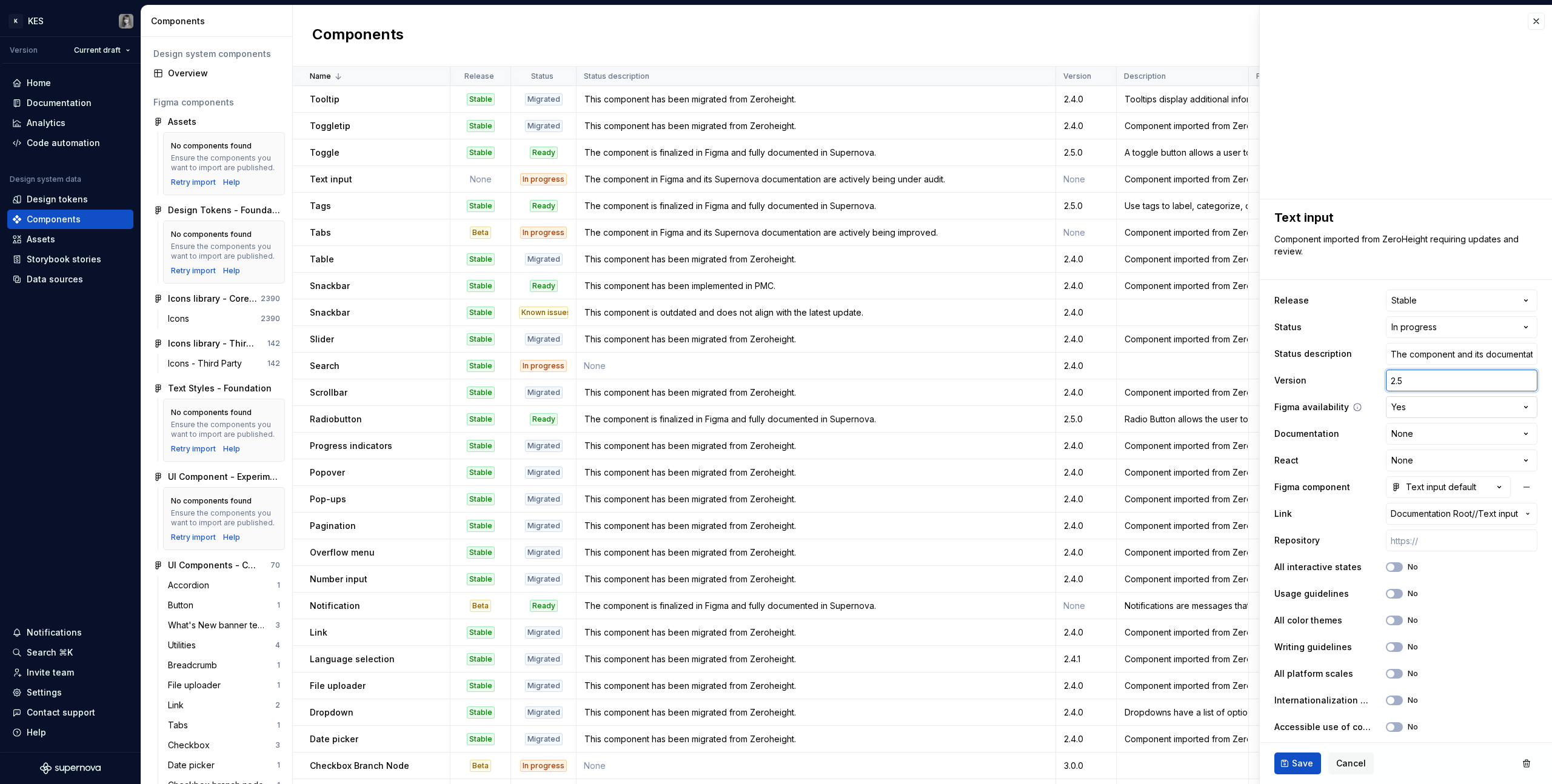
type textarea "*"
type input "2.5."
type textarea "*"
type input "2.5.0"
click at [916, 412] on html "K KES Version Current draft Home Documentation Analytics Code automation Design…" at bounding box center [776, 392] width 1552 height 784
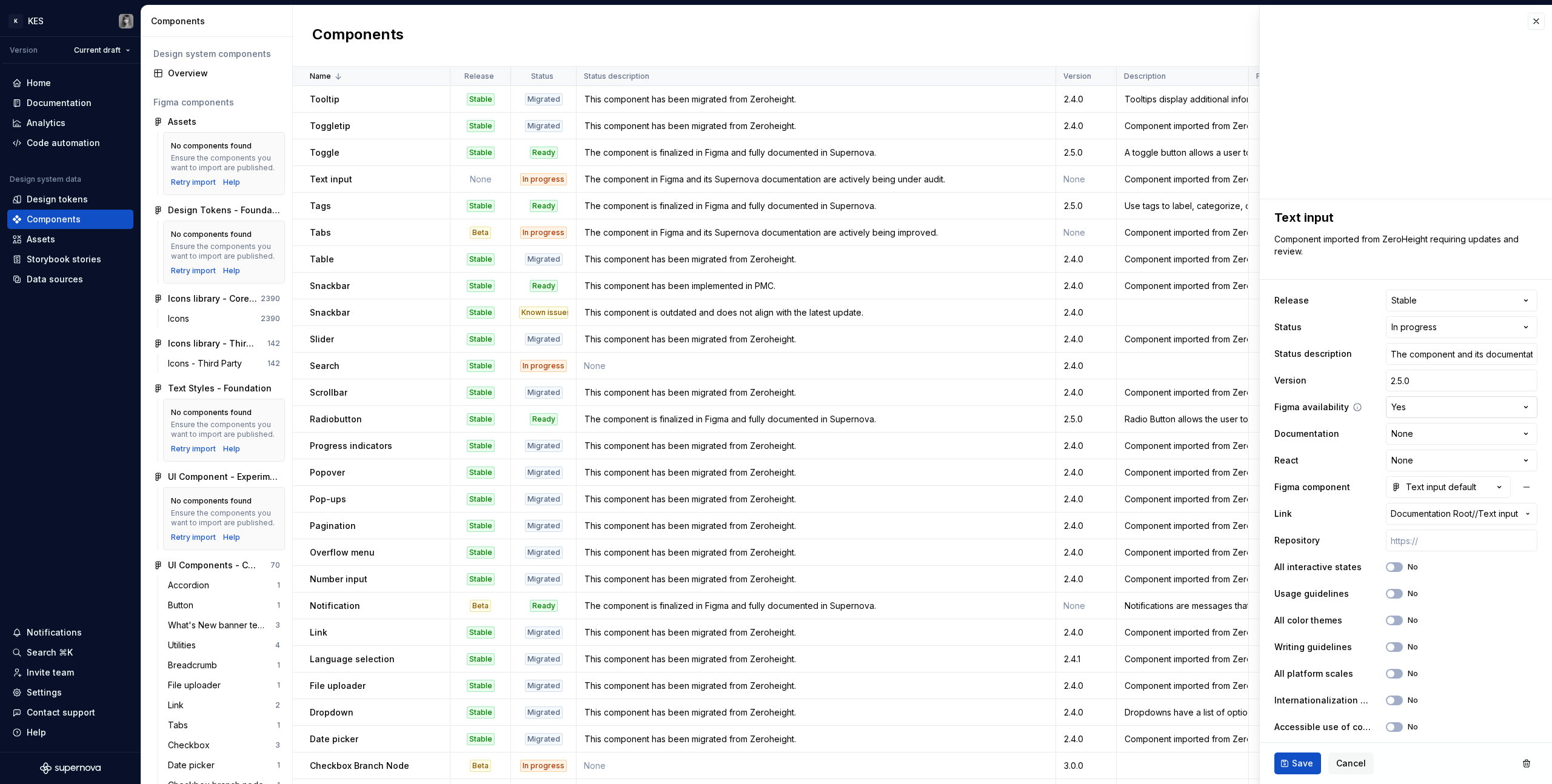
type textarea "*"
click at [916, 437] on html "K KES Version Current draft Home Documentation Analytics Code automation Design…" at bounding box center [776, 392] width 1552 height 784
select select "**********"
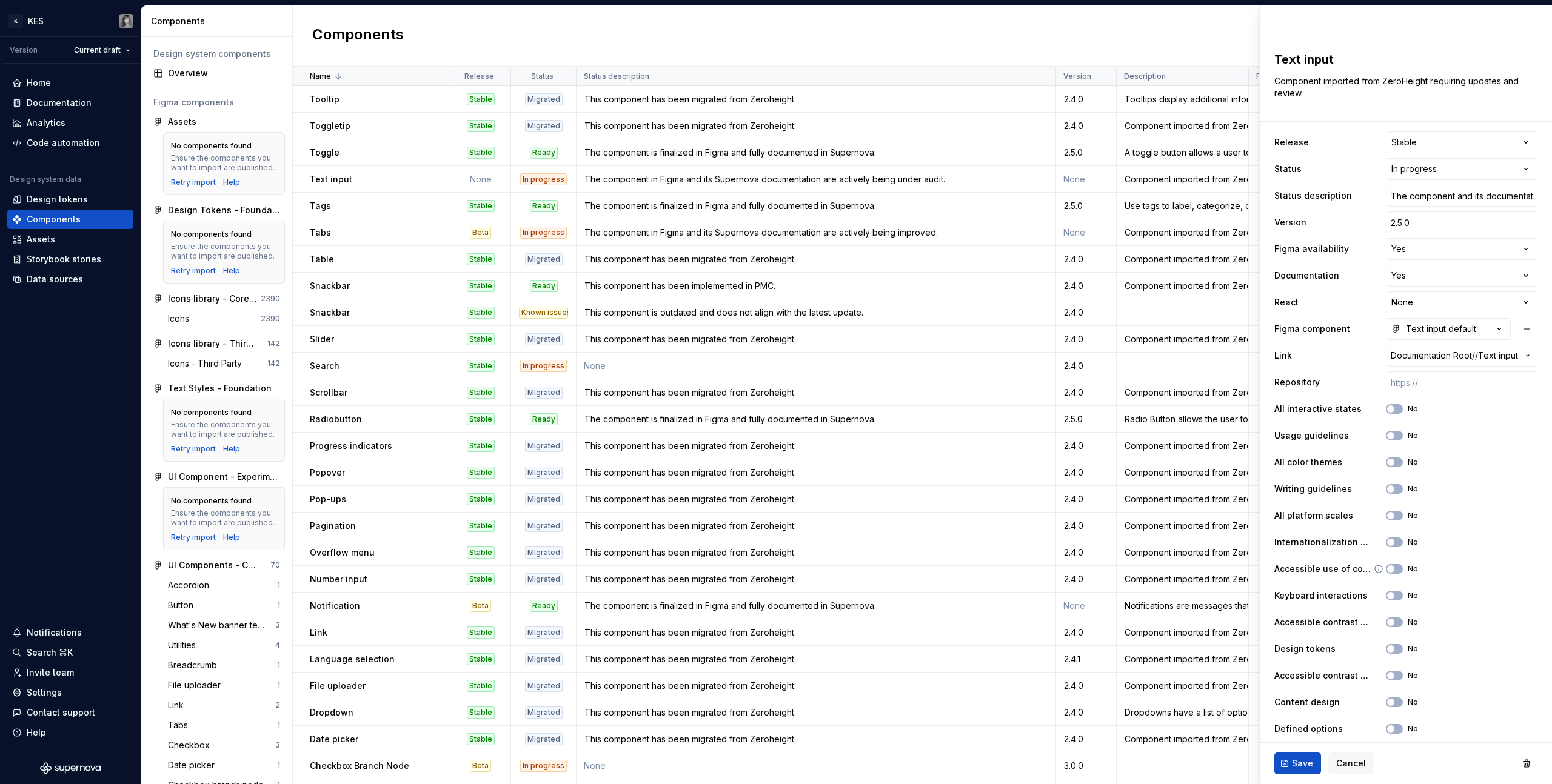
scroll to position [159, 0]
click at [916, 411] on icon "button" at bounding box center [1391, 408] width 10 height 7
click at [916, 433] on button "No" at bounding box center [1395, 434] width 17 height 10
click at [916, 443] on button "No" at bounding box center [1395, 461] width 17 height 10
click at [916, 443] on button "No" at bounding box center [1395, 488] width 17 height 10
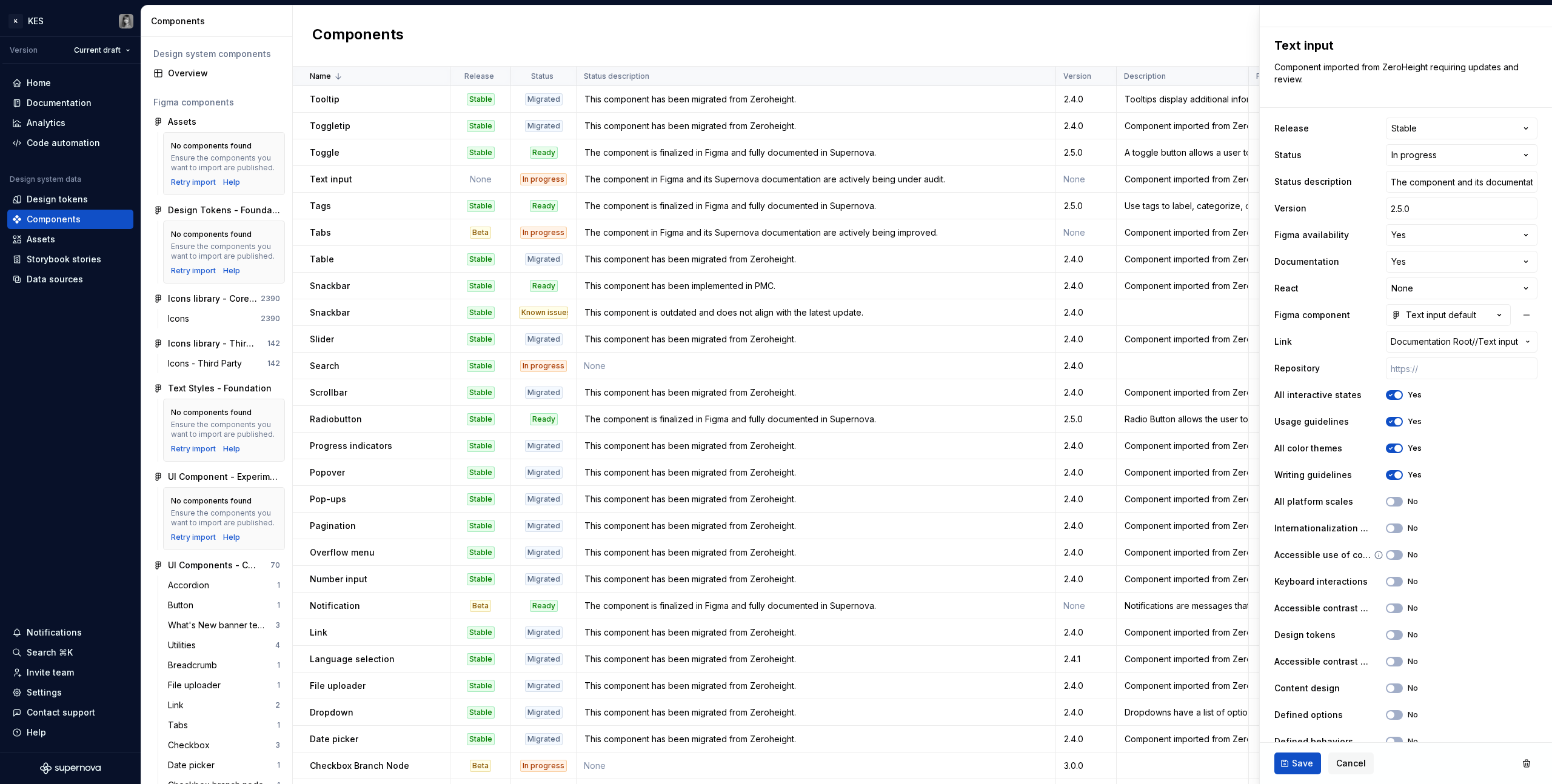
scroll to position [192, 0]
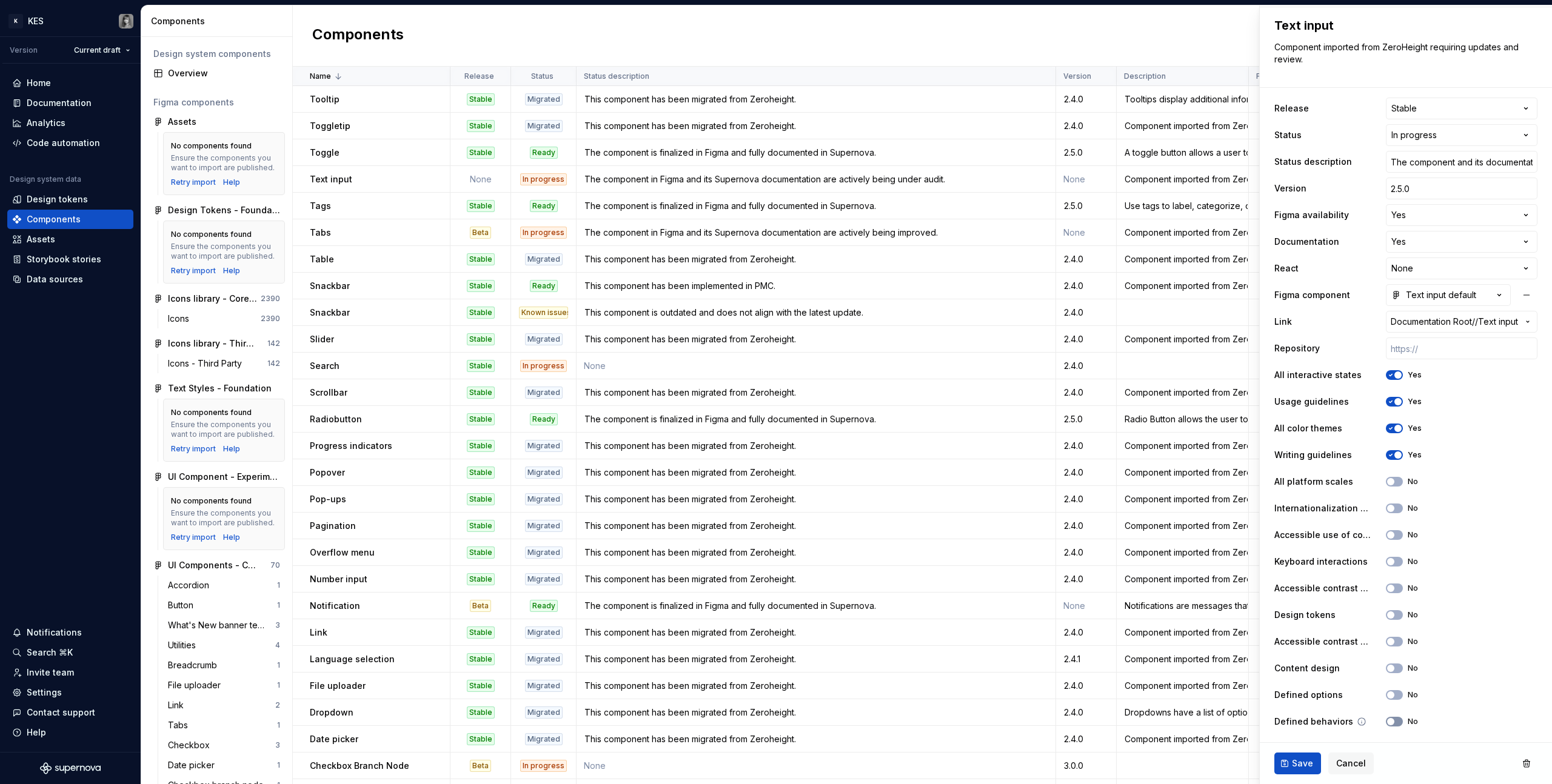
click at [916, 443] on button "No" at bounding box center [1395, 722] width 17 height 10
click at [916, 443] on button "No" at bounding box center [1395, 669] width 17 height 10
click at [916, 443] on span "button" at bounding box center [1391, 615] width 7 height 7
click at [916, 443] on button "No" at bounding box center [1395, 562] width 17 height 10
click at [916, 443] on span "Save" at bounding box center [1303, 763] width 21 height 12
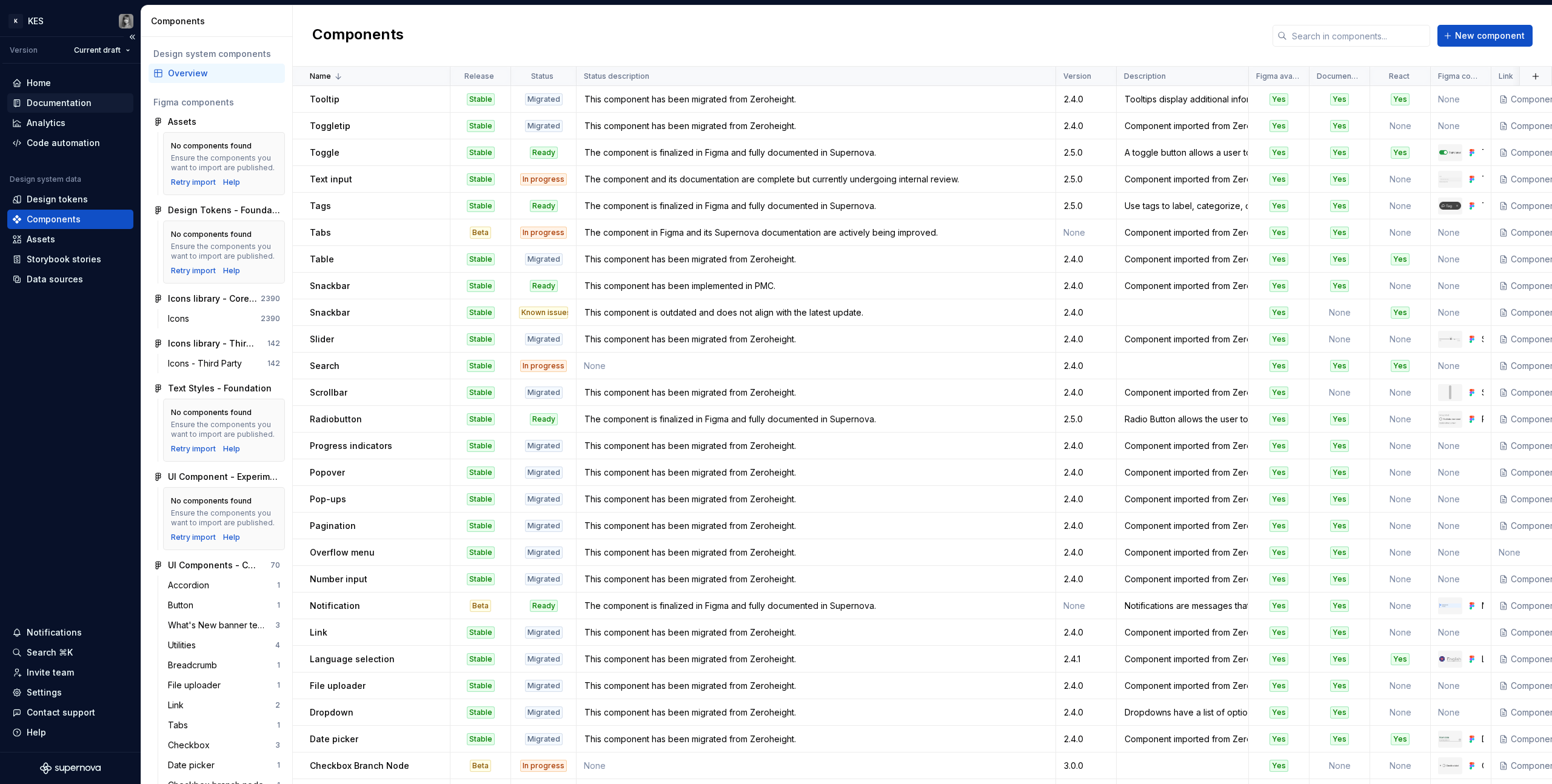
click at [50, 103] on div "Documentation" at bounding box center [59, 103] width 65 height 12
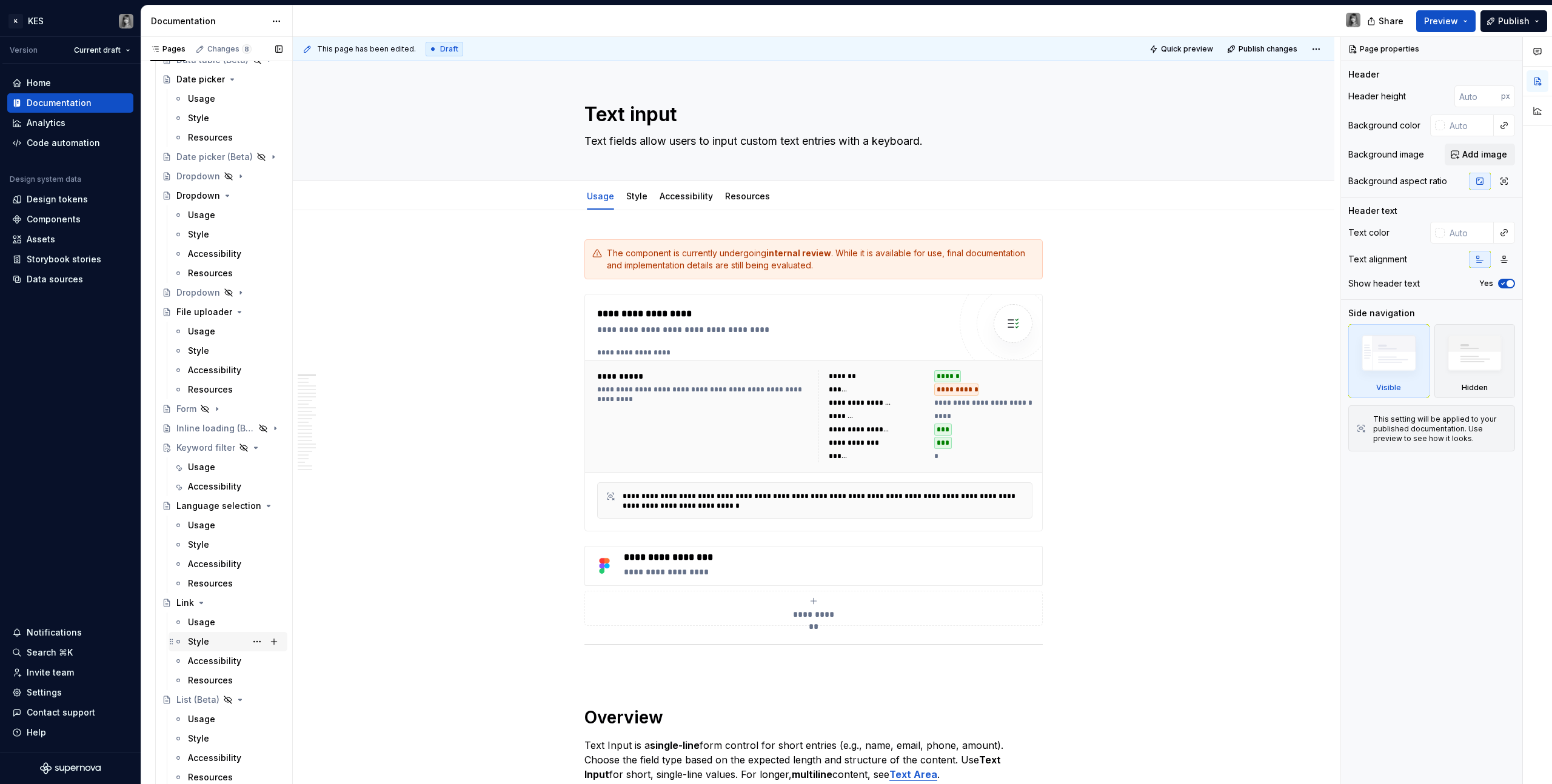
scroll to position [899, 0]
click at [637, 198] on link "Style" at bounding box center [637, 196] width 21 height 11
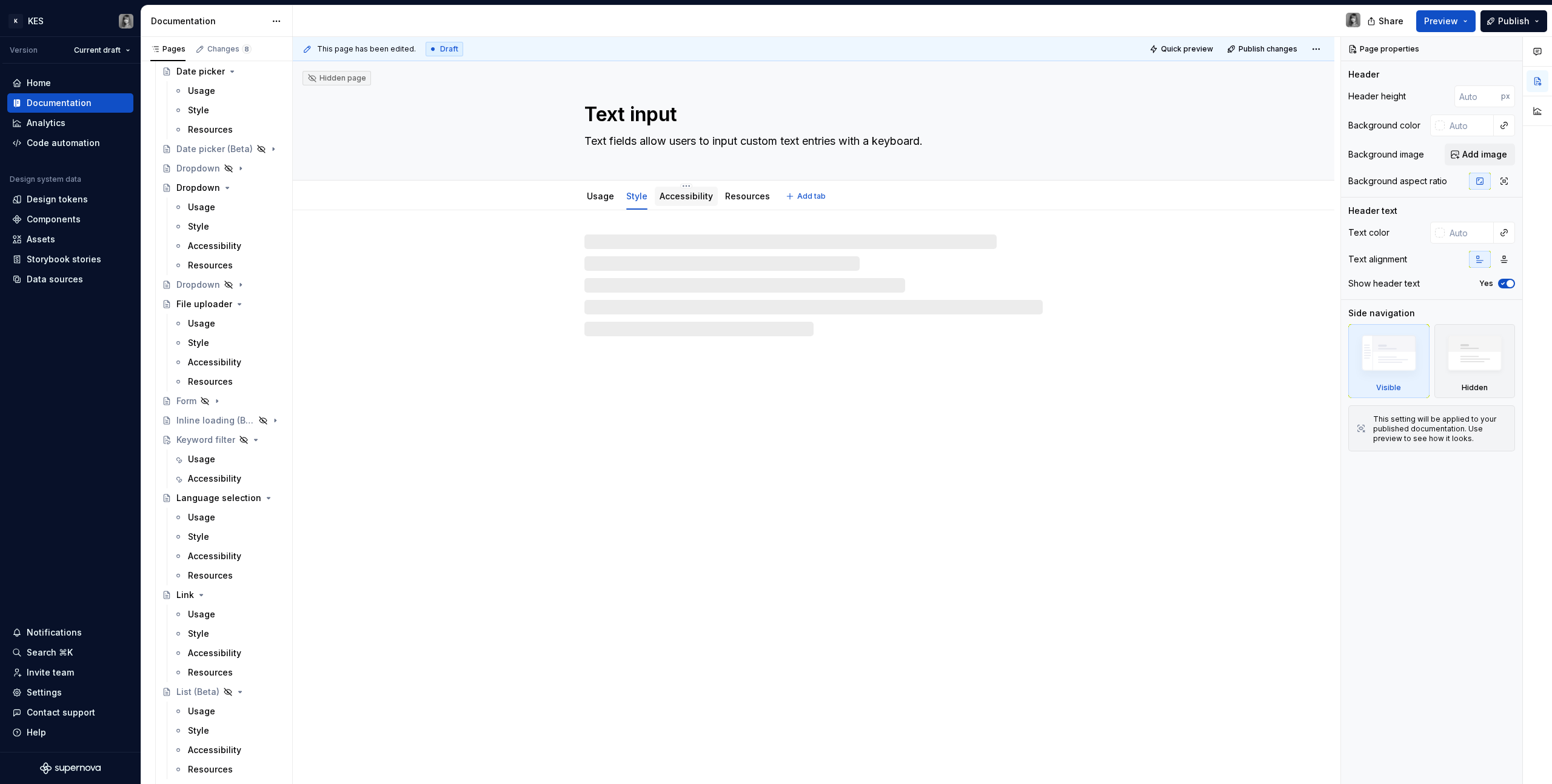
click at [678, 193] on link "Accessibility" at bounding box center [686, 196] width 53 height 11
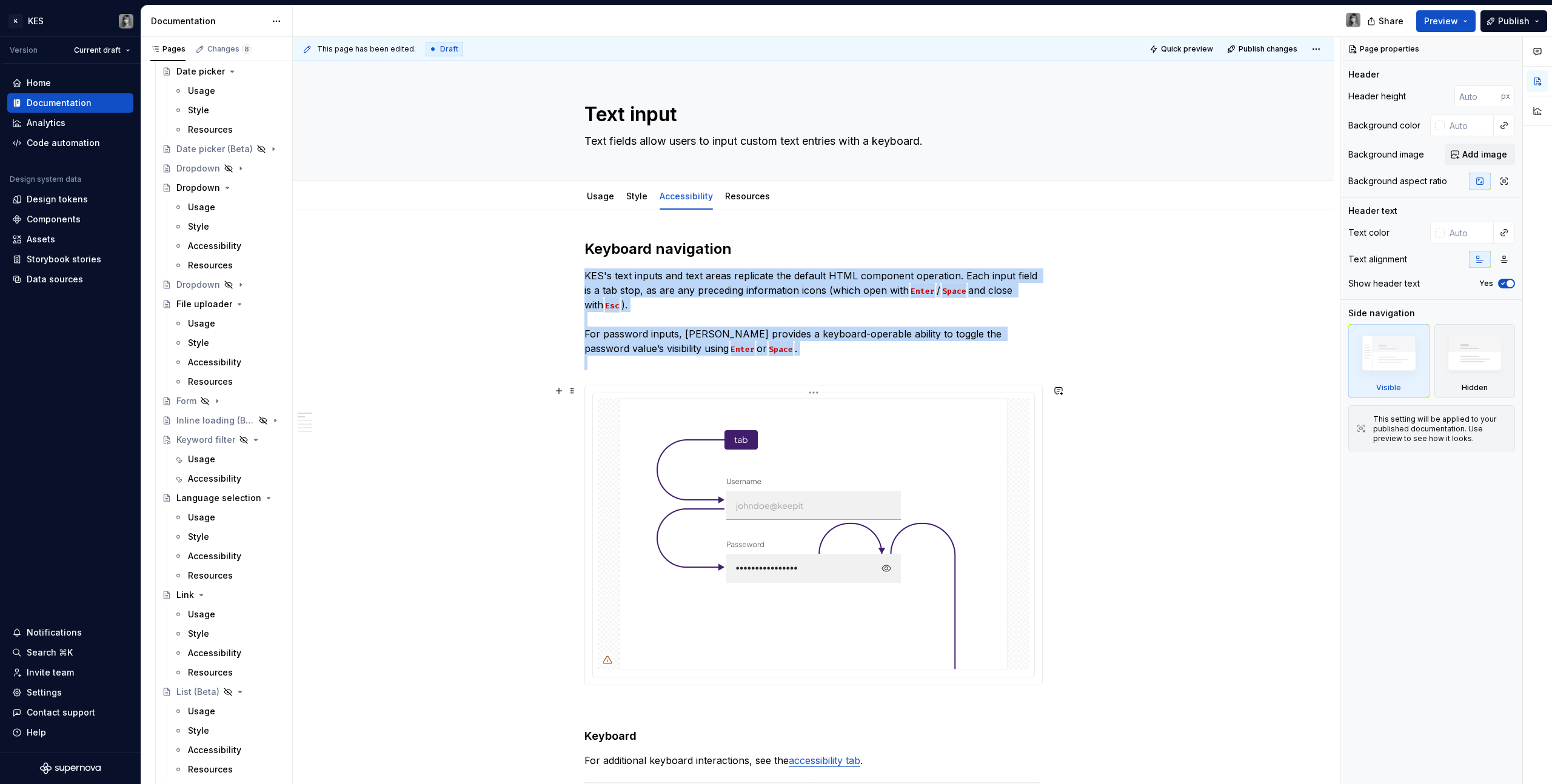
click at [906, 443] on img at bounding box center [814, 534] width 388 height 272
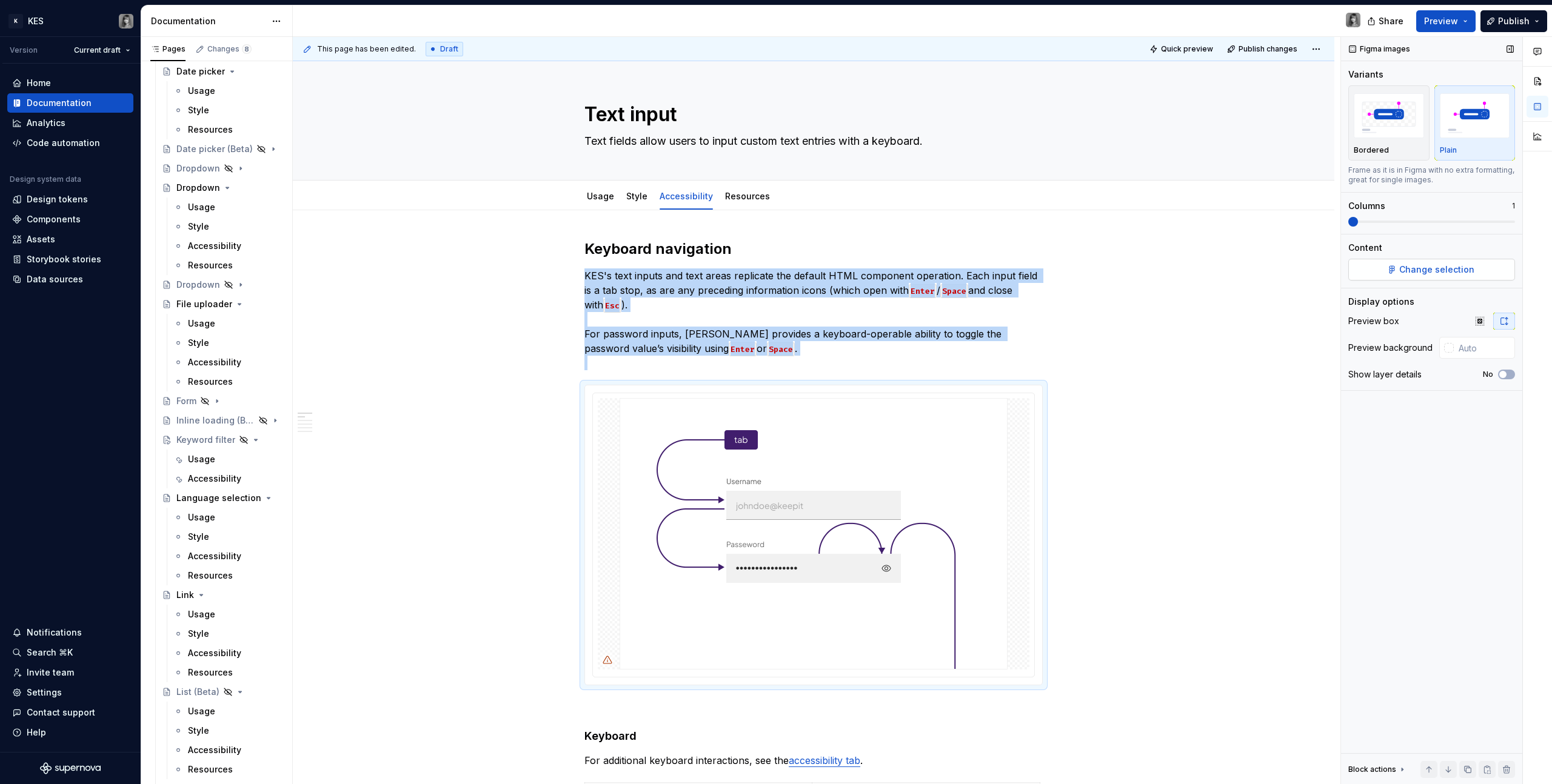
click at [916, 274] on span "Change selection" at bounding box center [1437, 270] width 75 height 12
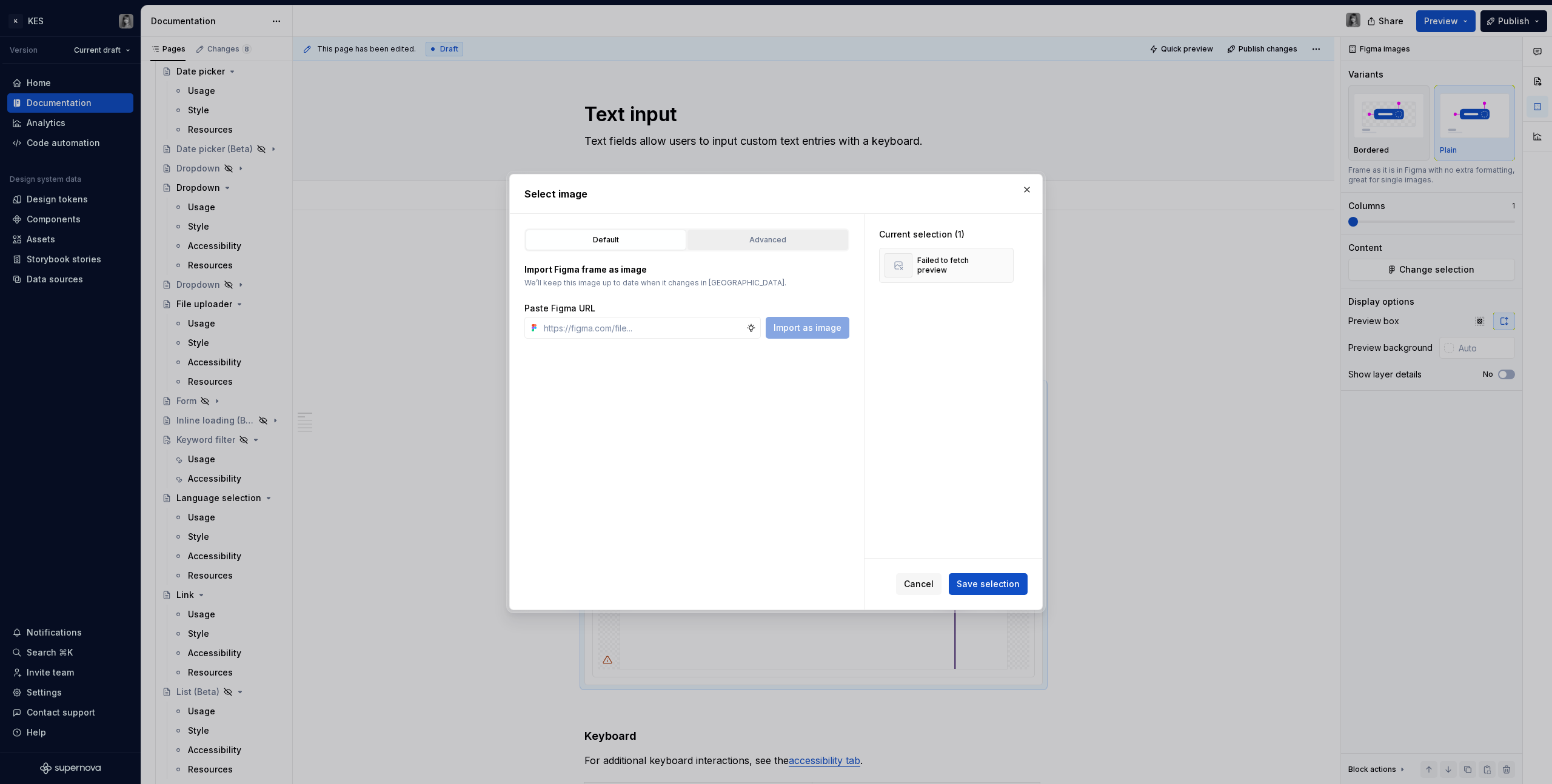
click at [796, 244] on div "Advanced" at bounding box center [768, 240] width 152 height 12
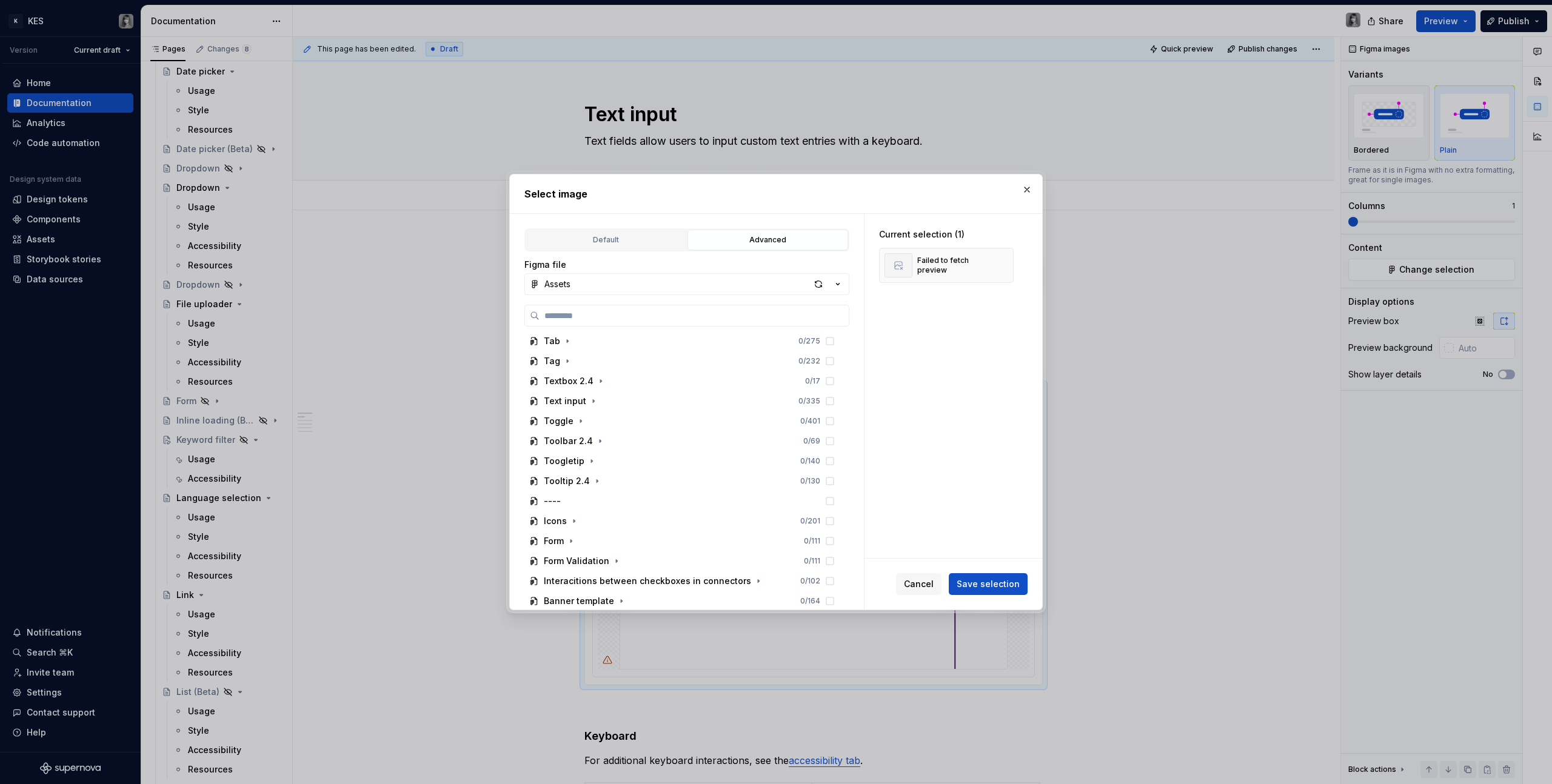
scroll to position [607, 0]
click at [593, 399] on icon "button" at bounding box center [594, 396] width 10 height 10
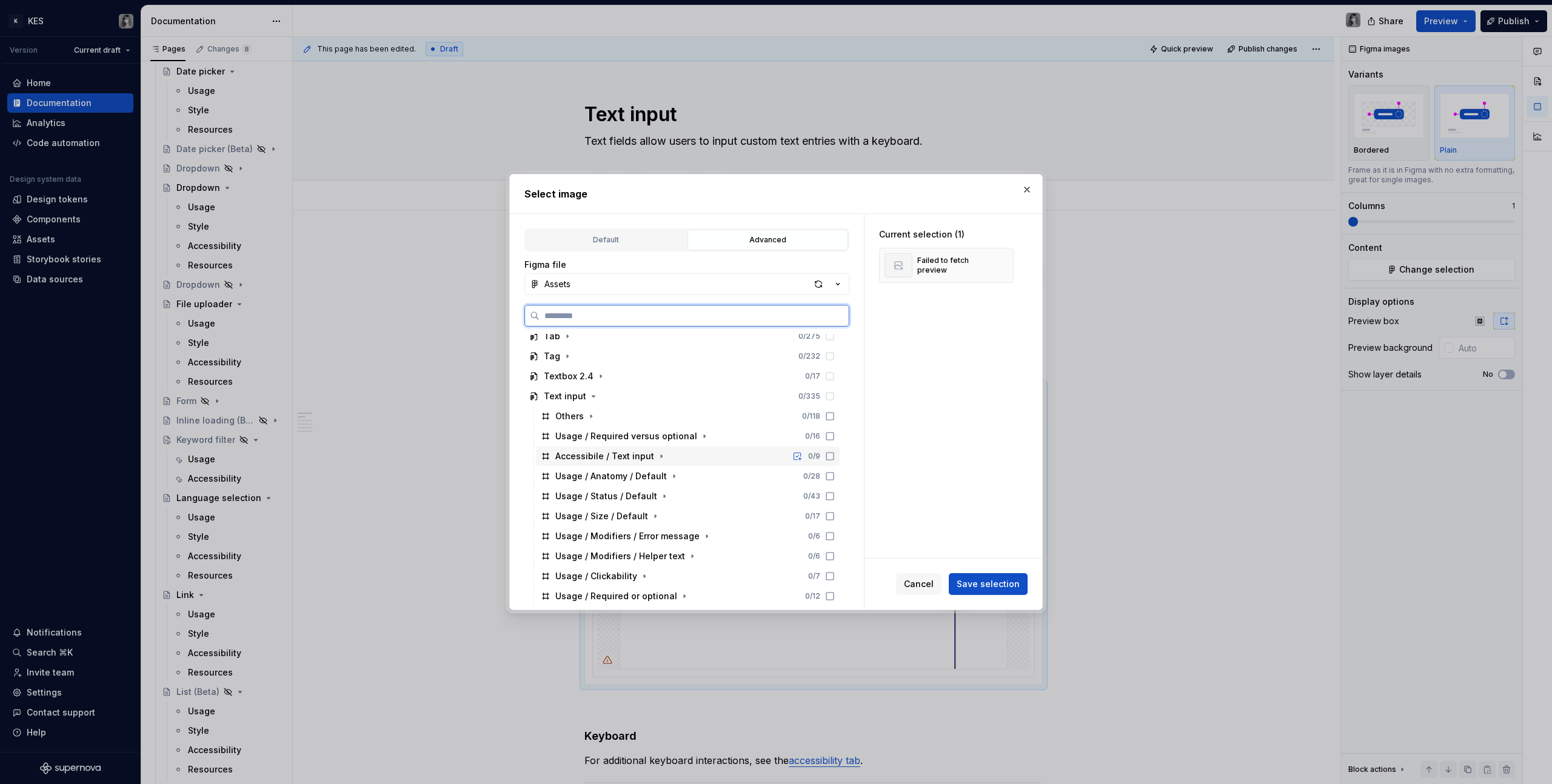
click at [641, 443] on div "Accessibile / Text input" at bounding box center [605, 456] width 99 height 12
click at [916, 443] on div "Cancel Save selection" at bounding box center [953, 584] width 178 height 51
click at [916, 443] on span "Save selection" at bounding box center [988, 584] width 63 height 12
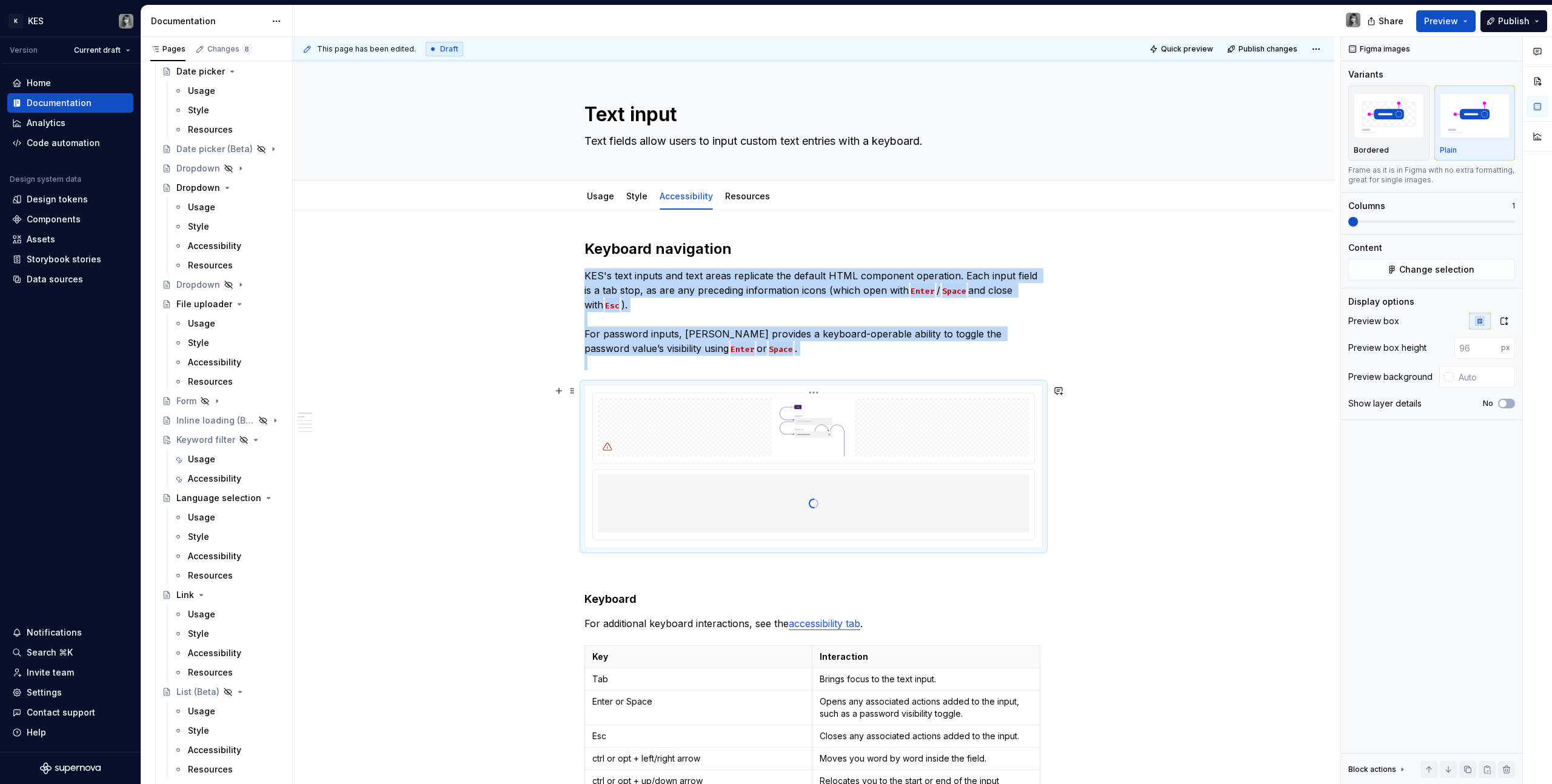
click at [894, 439] on img at bounding box center [814, 427] width 388 height 58
click at [816, 391] on html "K KES Version Current draft Home Documentation Analytics Code automation Design…" at bounding box center [776, 392] width 1552 height 784
click at [860, 443] on div "Delete item" at bounding box center [872, 476] width 89 height 12
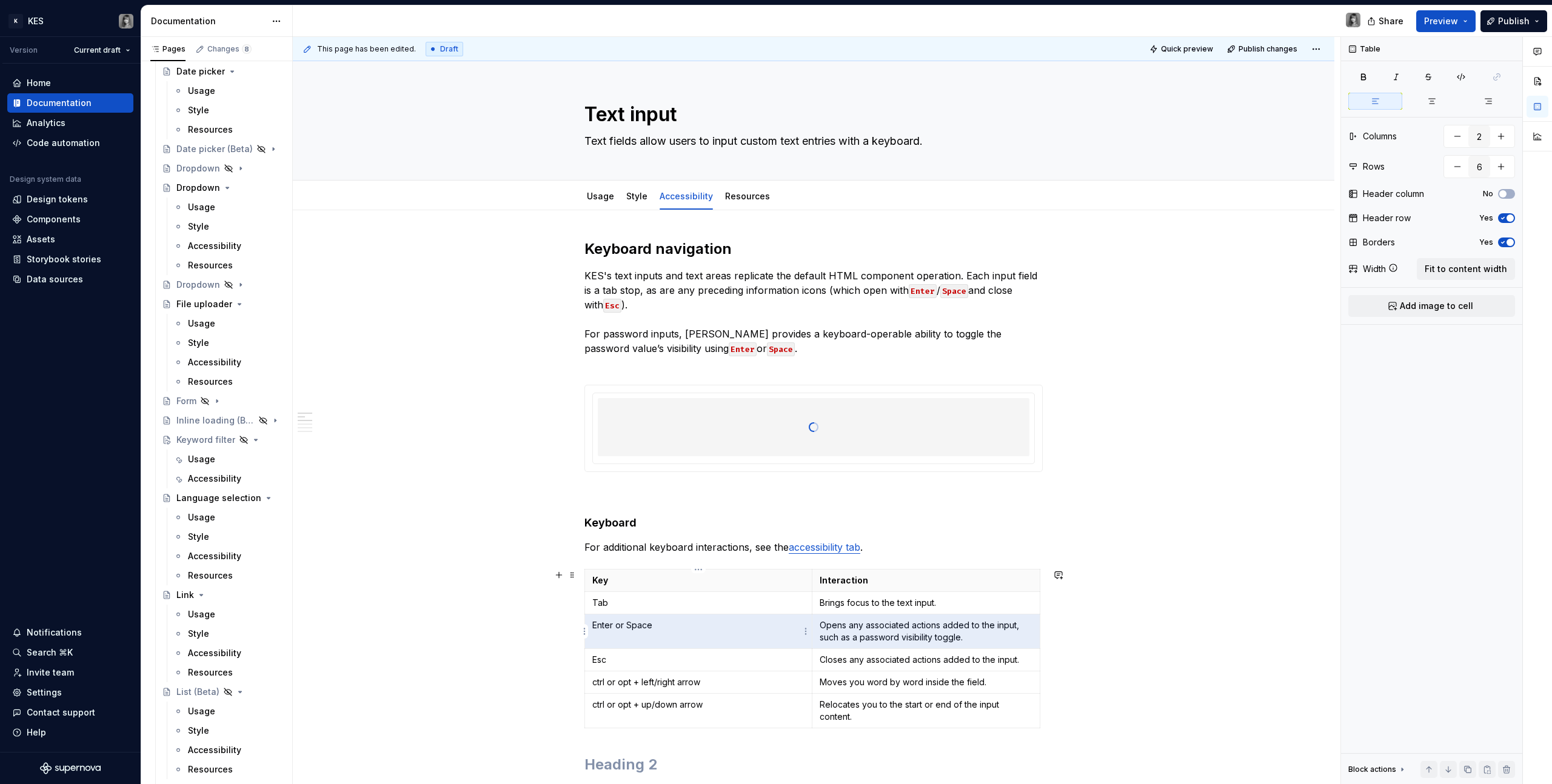
drag, startPoint x: 976, startPoint y: 635, endPoint x: 732, endPoint y: 632, distance: 244.0
click at [732, 443] on tr "Enter or Space Opens any associated actions added to the input, such as a passw…" at bounding box center [812, 631] width 455 height 35
click at [916, 443] on p "Opens any associated actions added to the input, such as a password visibility …" at bounding box center [926, 631] width 213 height 24
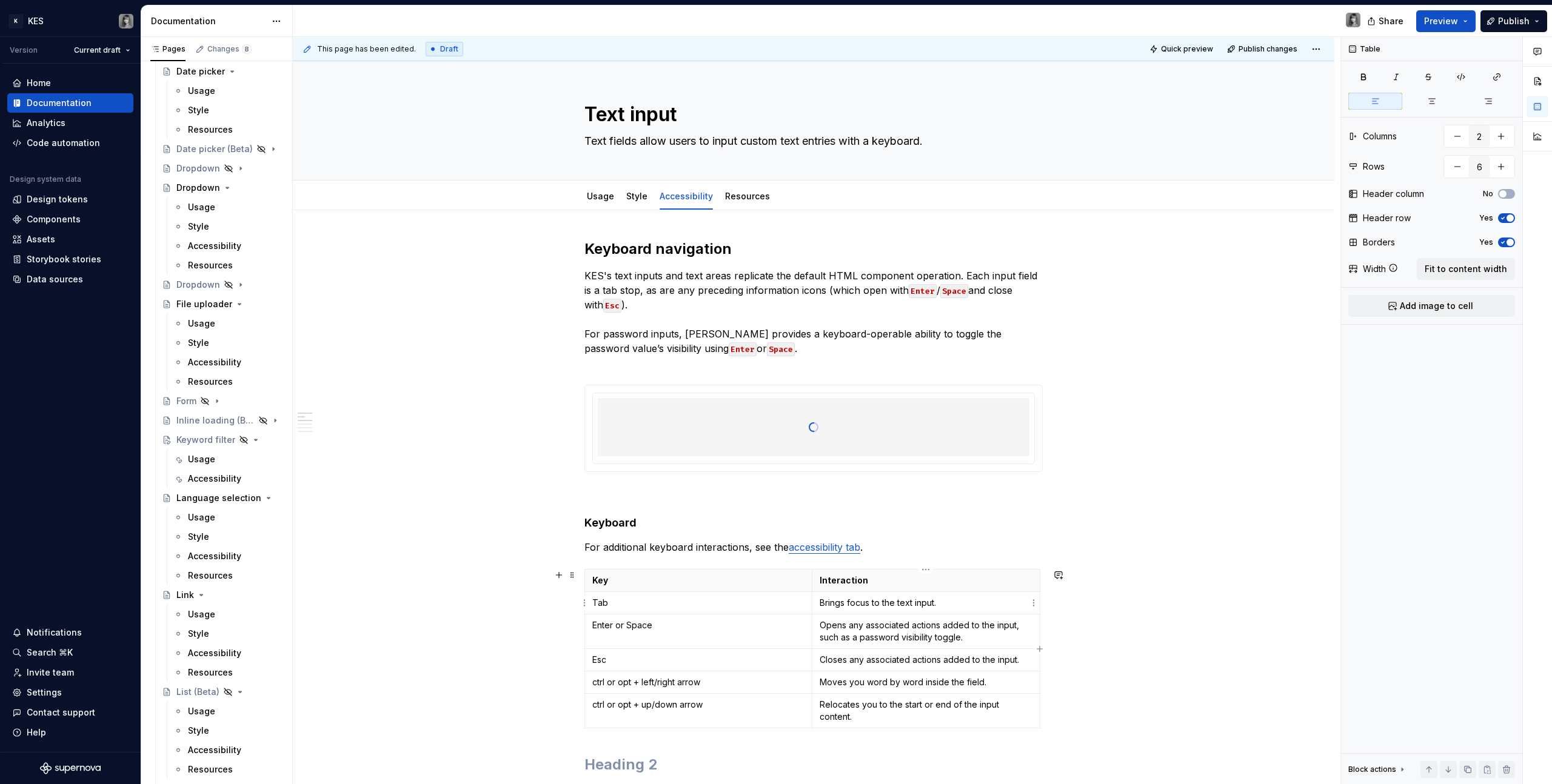
click at [915, 443] on p "Brings focus to the text input." at bounding box center [926, 603] width 213 height 12
click at [916, 443] on p "Opens any associated actions added to the input, such as a password visibility …" at bounding box center [926, 631] width 213 height 24
click at [832, 443] on img at bounding box center [814, 427] width 388 height 58
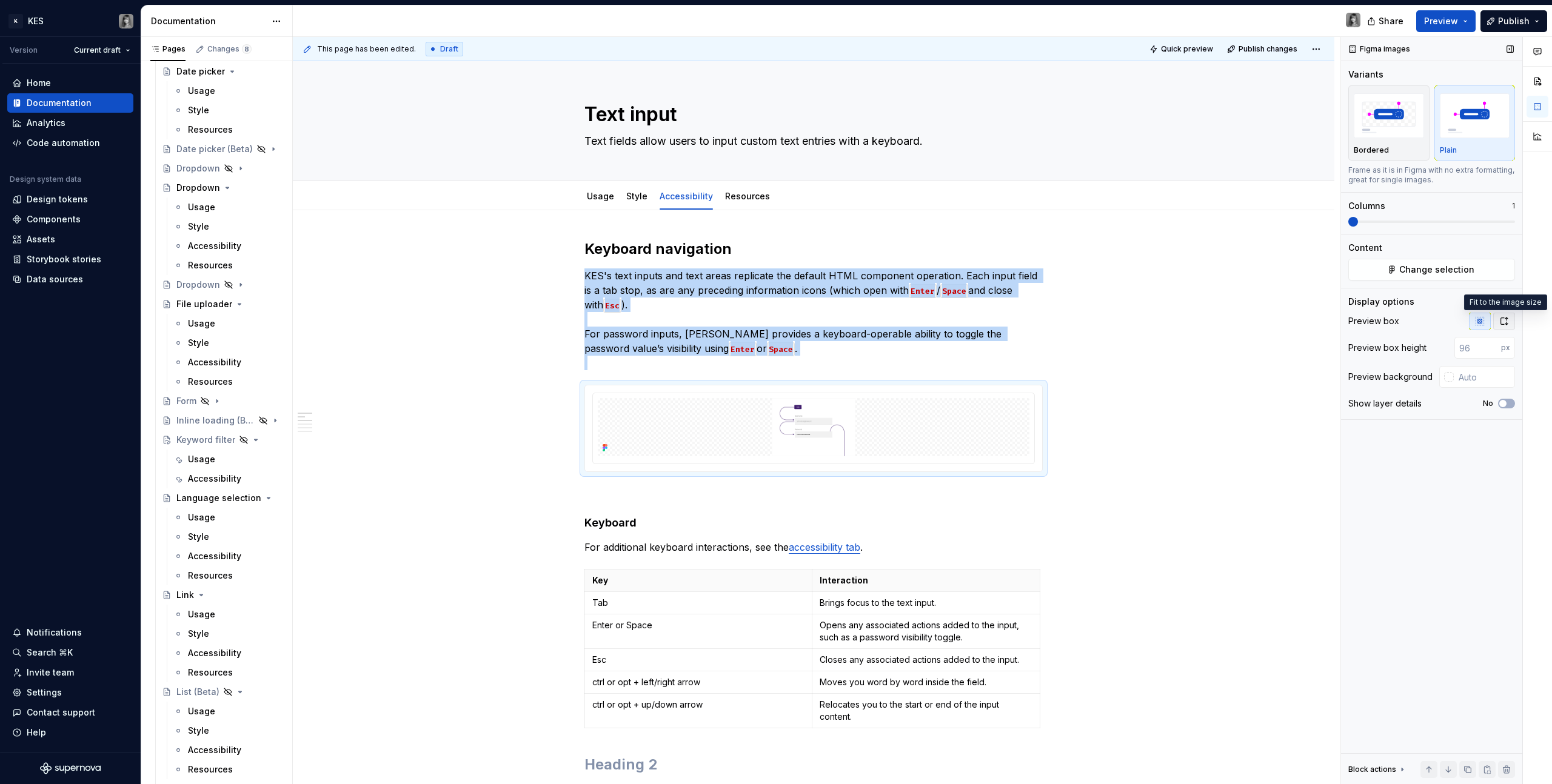
click at [916, 318] on icon "button" at bounding box center [1505, 321] width 6 height 7
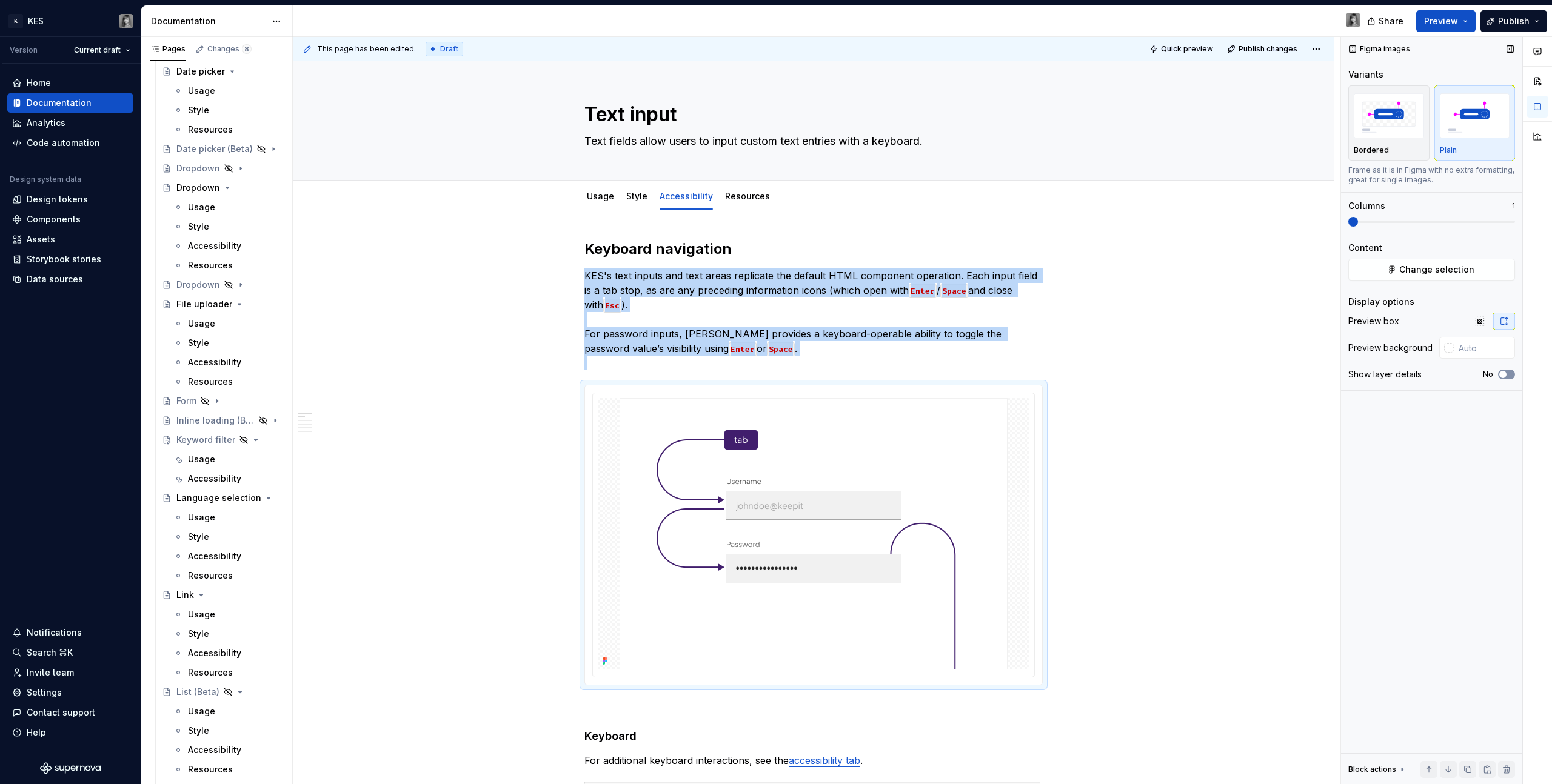
click at [916, 374] on button "No" at bounding box center [1507, 374] width 17 height 10
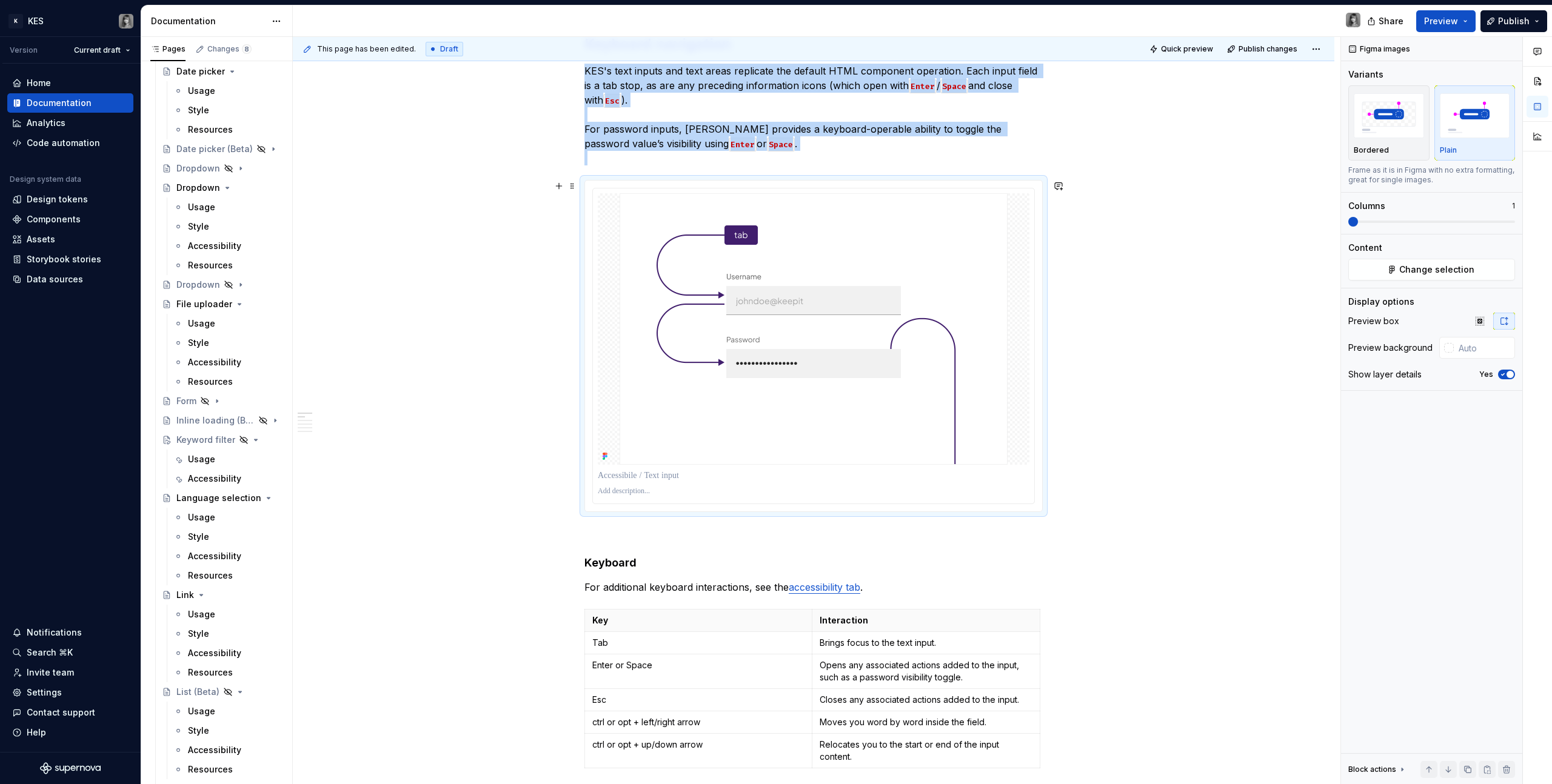
scroll to position [206, 0]
click at [916, 376] on span "button" at bounding box center [1510, 374] width 7 height 7
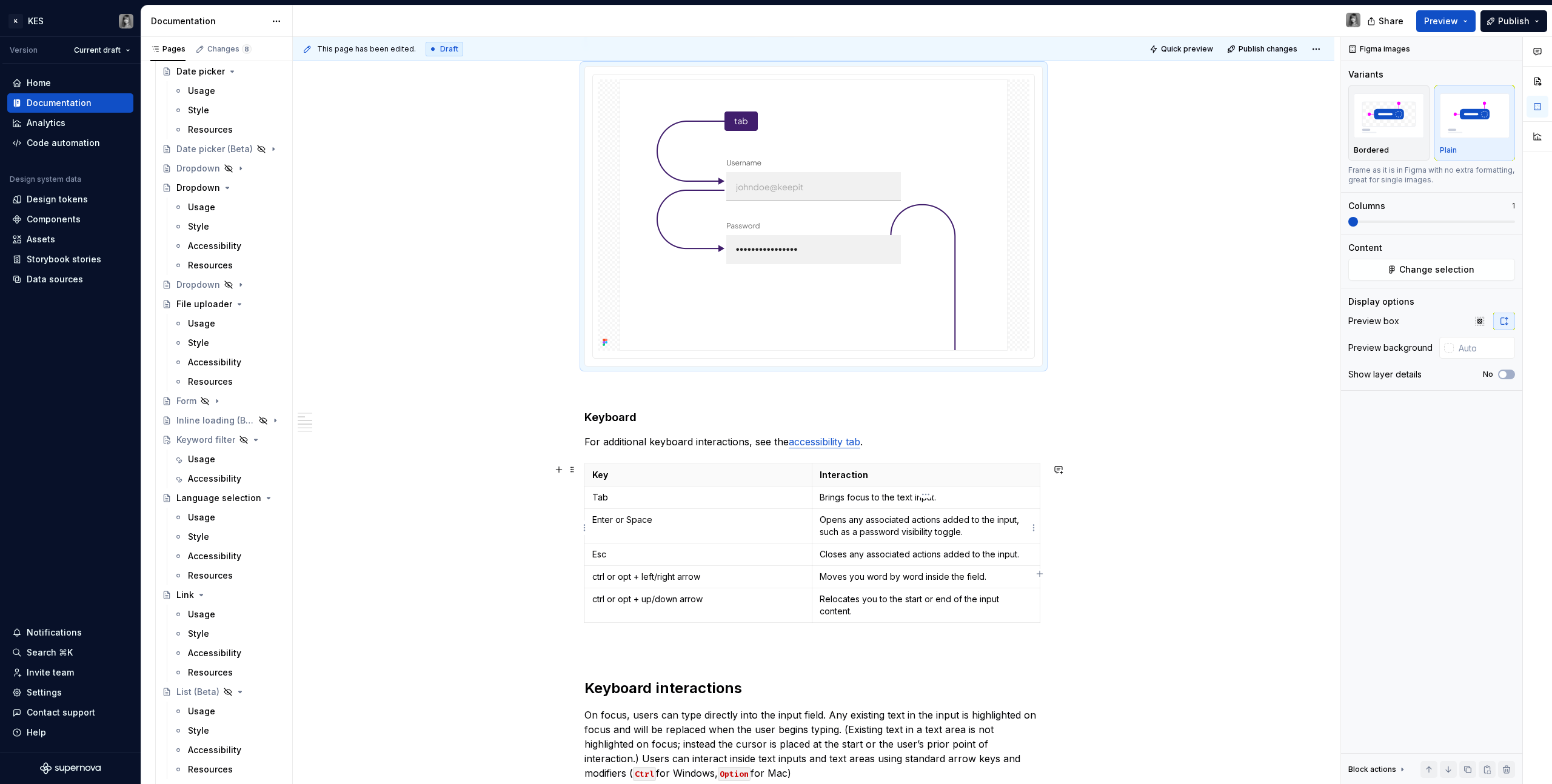
scroll to position [383, 0]
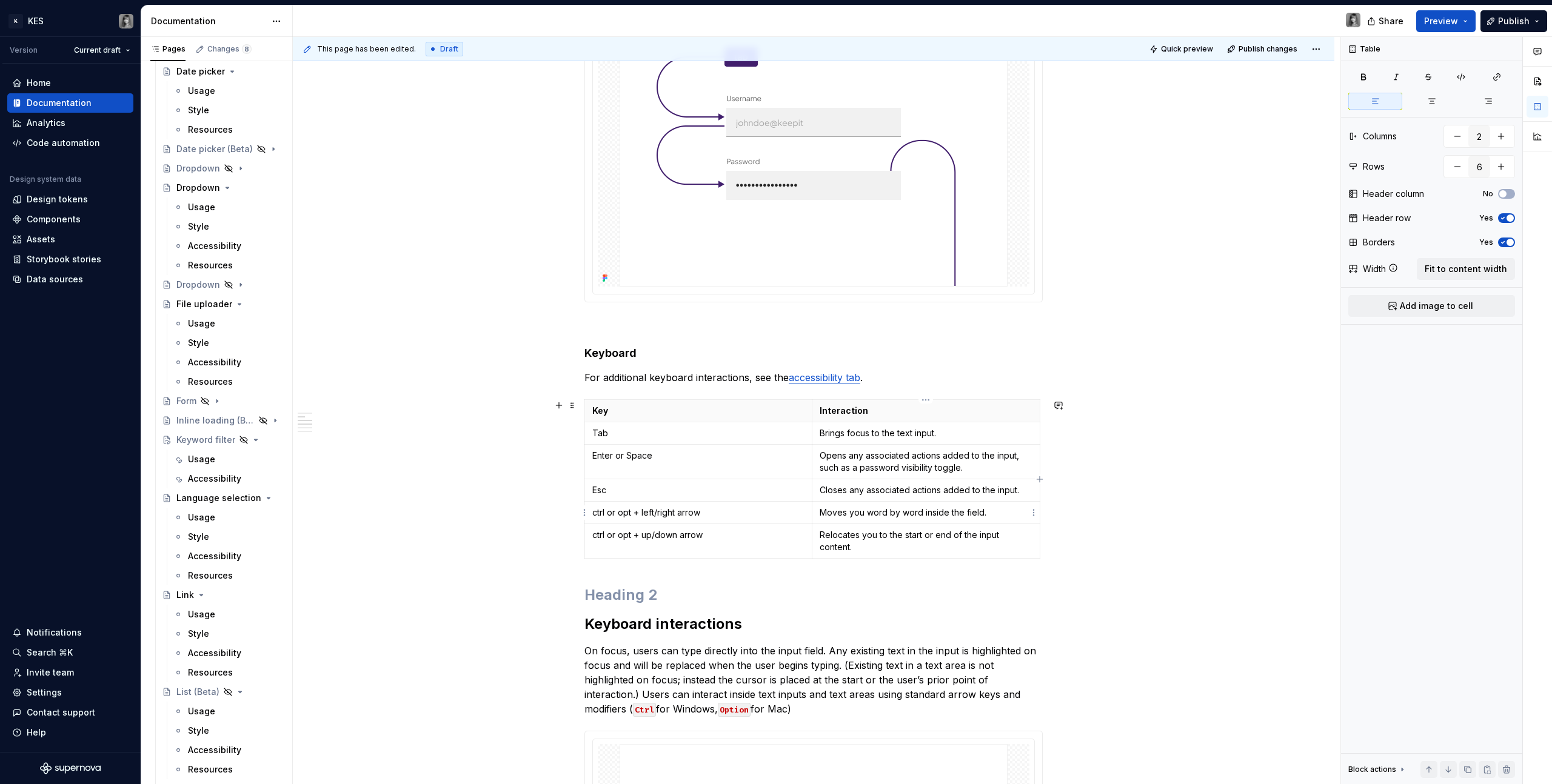
drag, startPoint x: 869, startPoint y: 513, endPoint x: 938, endPoint y: 546, distance: 76.5
click at [916, 443] on tbody "Key Interaction Tab Brings focus to the text input. Enter or Space Opens any as…" at bounding box center [812, 479] width 455 height 158
click at [916, 443] on p "Relocates you to the start or end of the input content." at bounding box center [926, 541] width 213 height 24
drag, startPoint x: 896, startPoint y: 538, endPoint x: 846, endPoint y: 487, distance: 71.4
click at [846, 443] on tbody "Key Interaction Tab Brings focus to the text input. Enter or Space Opens any as…" at bounding box center [812, 479] width 455 height 158
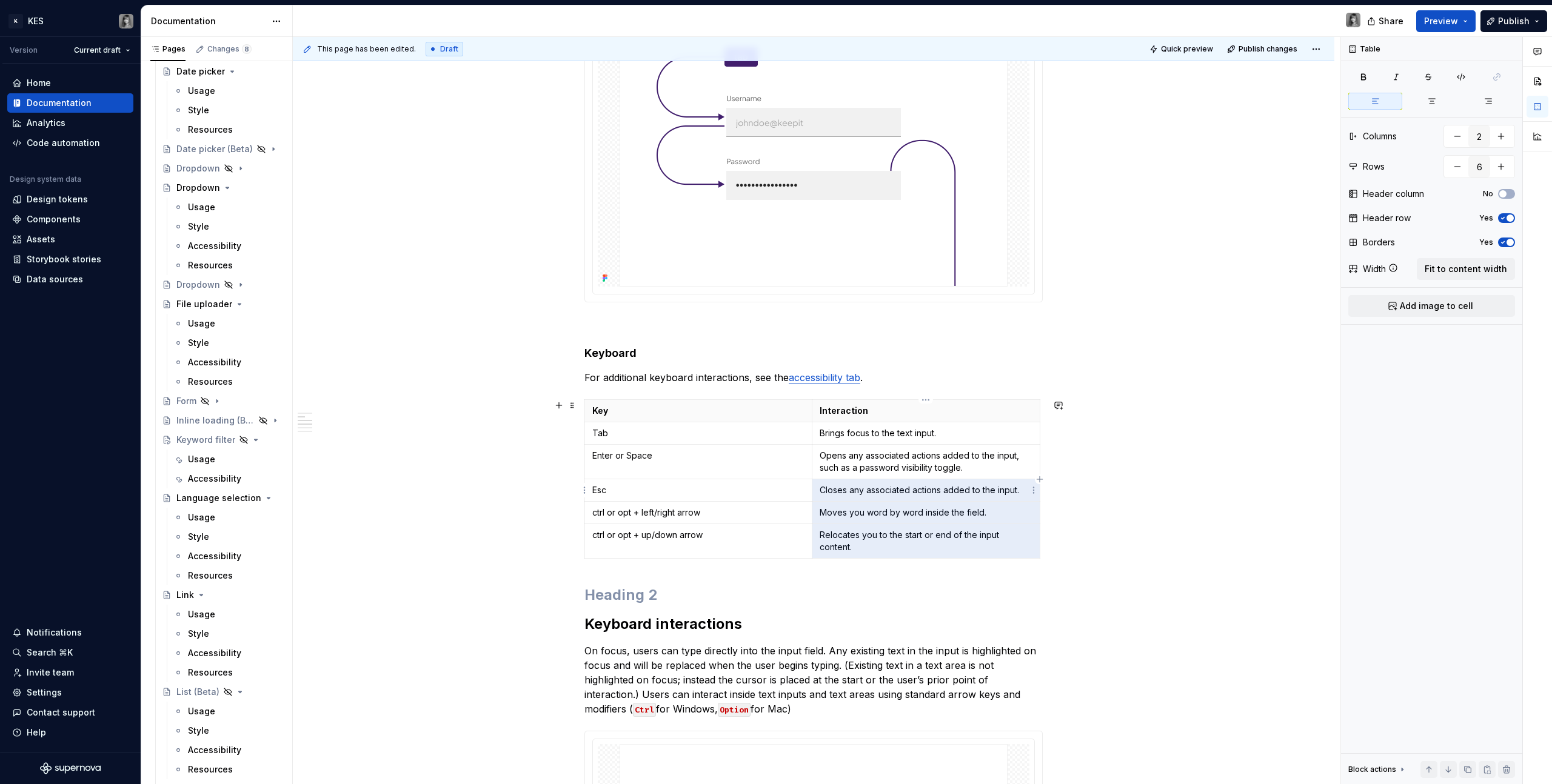
click at [846, 443] on p "Closes any associated actions added to the input." at bounding box center [926, 490] width 213 height 12
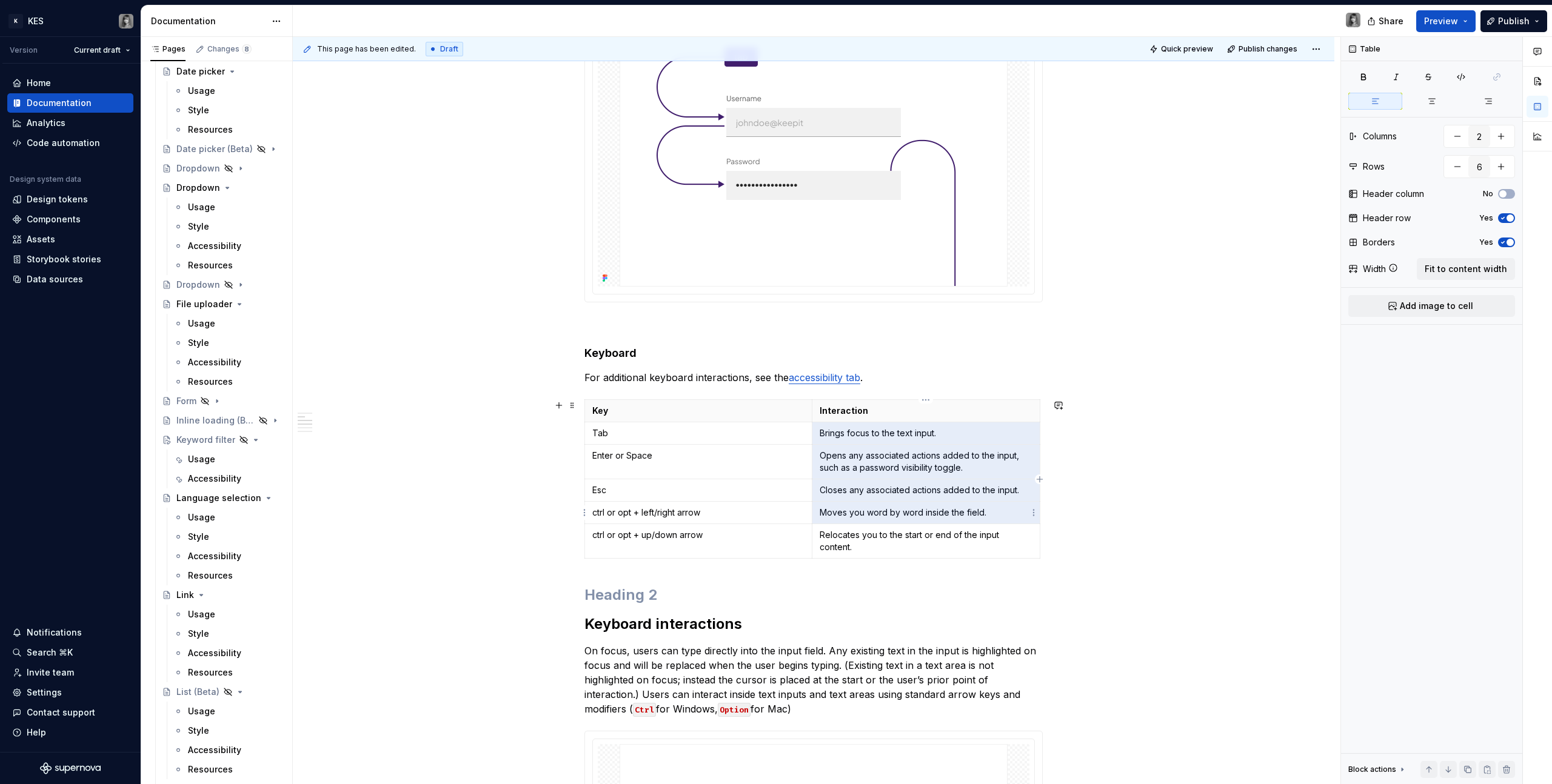
drag, startPoint x: 875, startPoint y: 454, endPoint x: 894, endPoint y: 526, distance: 74.5
click at [894, 443] on tbody "Key Interaction Tab Brings focus to the text input. Enter or Space Opens any as…" at bounding box center [812, 479] width 455 height 158
click at [894, 443] on td "Relocates you to the start or end of the input content." at bounding box center [927, 541] width 228 height 35
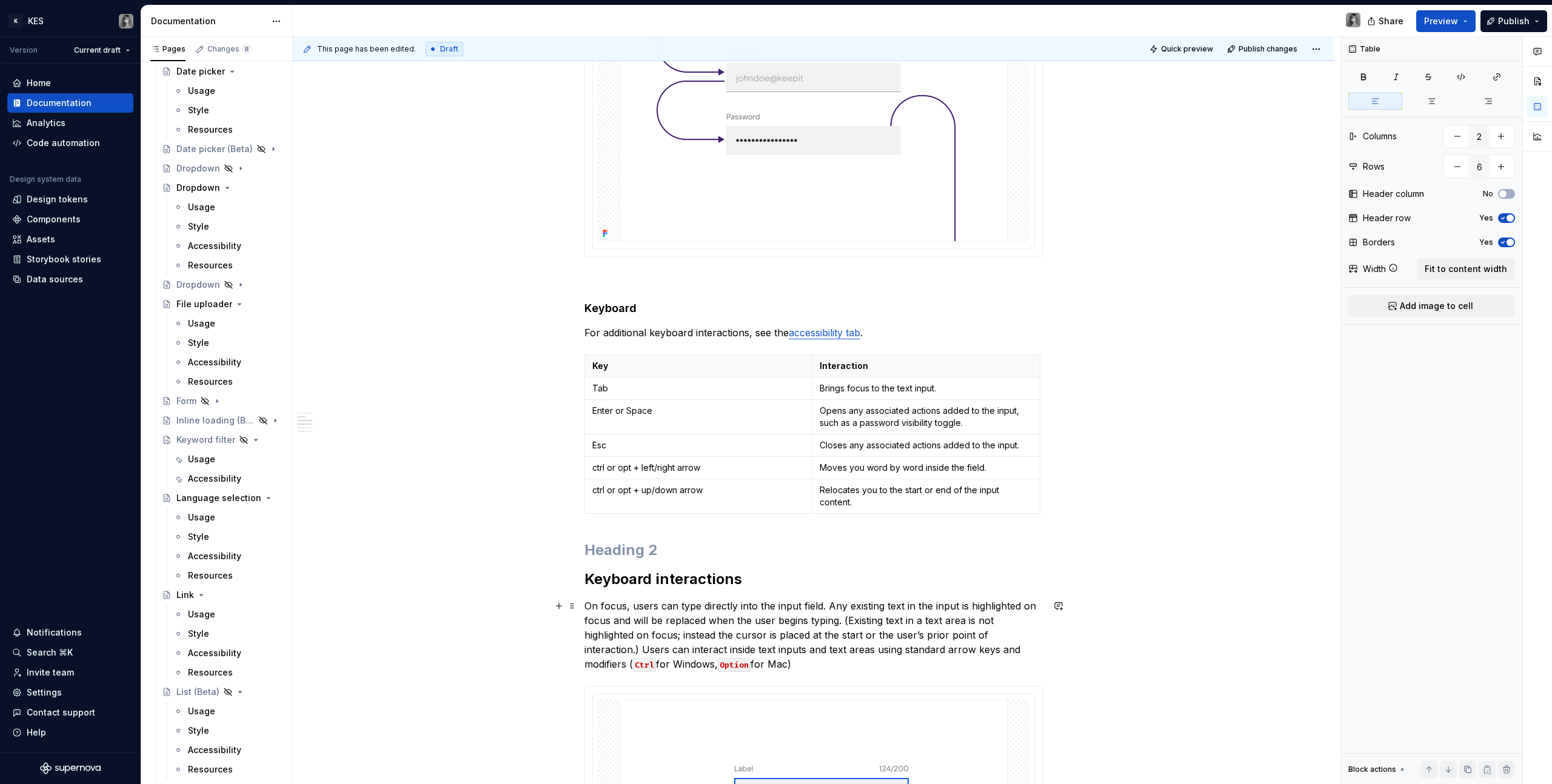
scroll to position [432, 0]
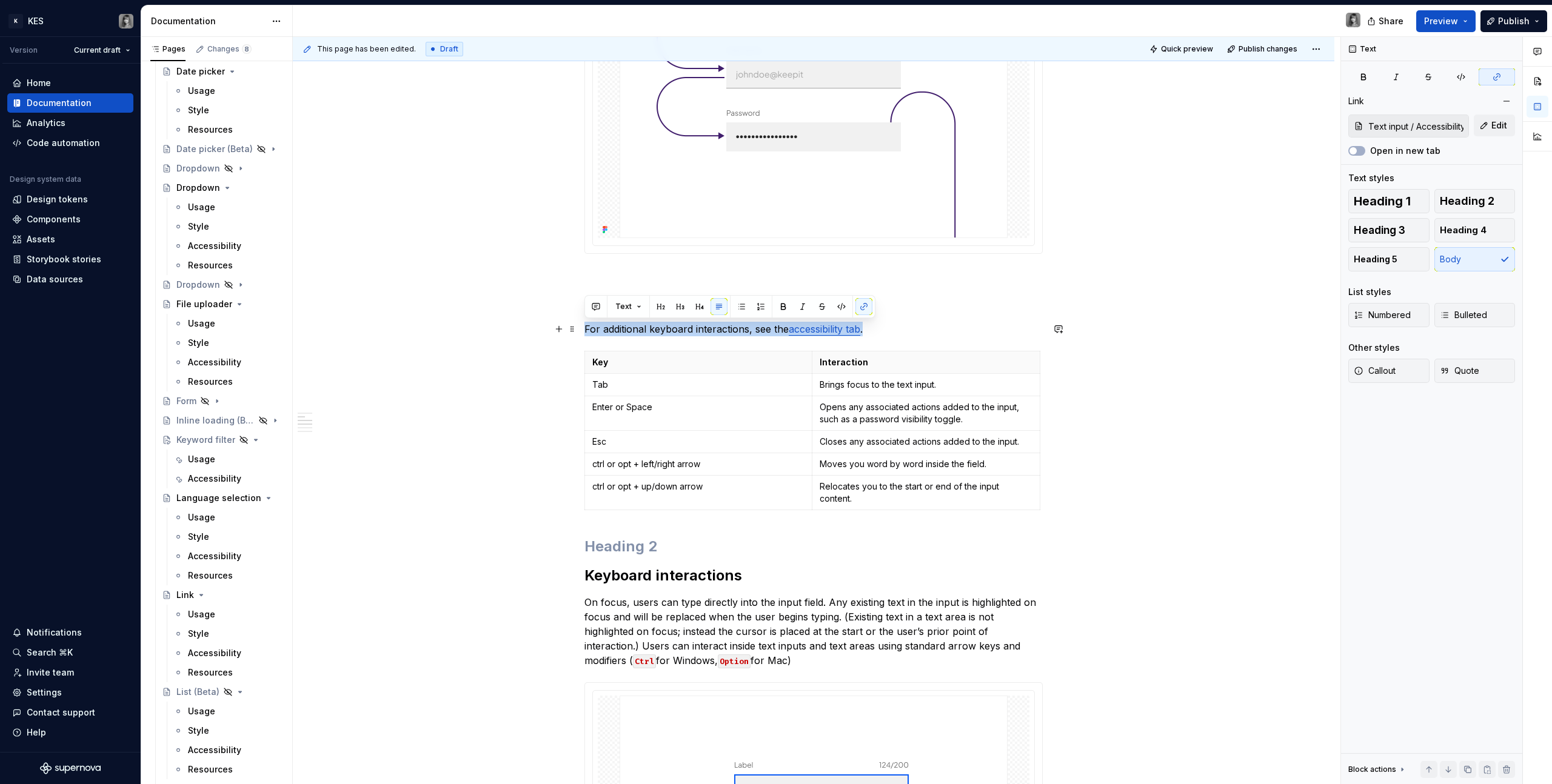
drag, startPoint x: 872, startPoint y: 330, endPoint x: 578, endPoint y: 328, distance: 294.0
click at [578, 328] on div "**********" at bounding box center [814, 747] width 1042 height 1937
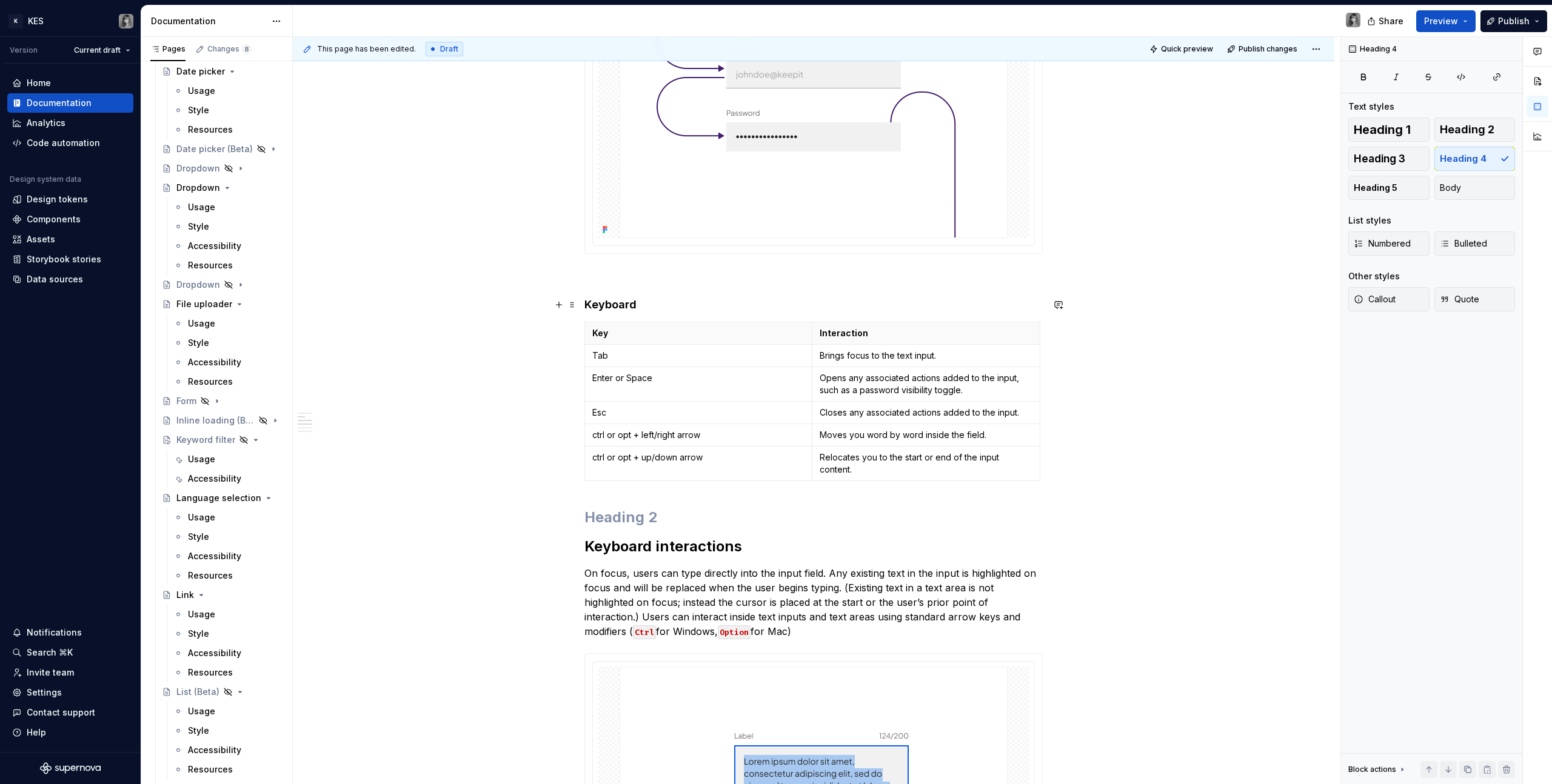
click at [621, 298] on h4 "Keyboard" at bounding box center [814, 305] width 458 height 15
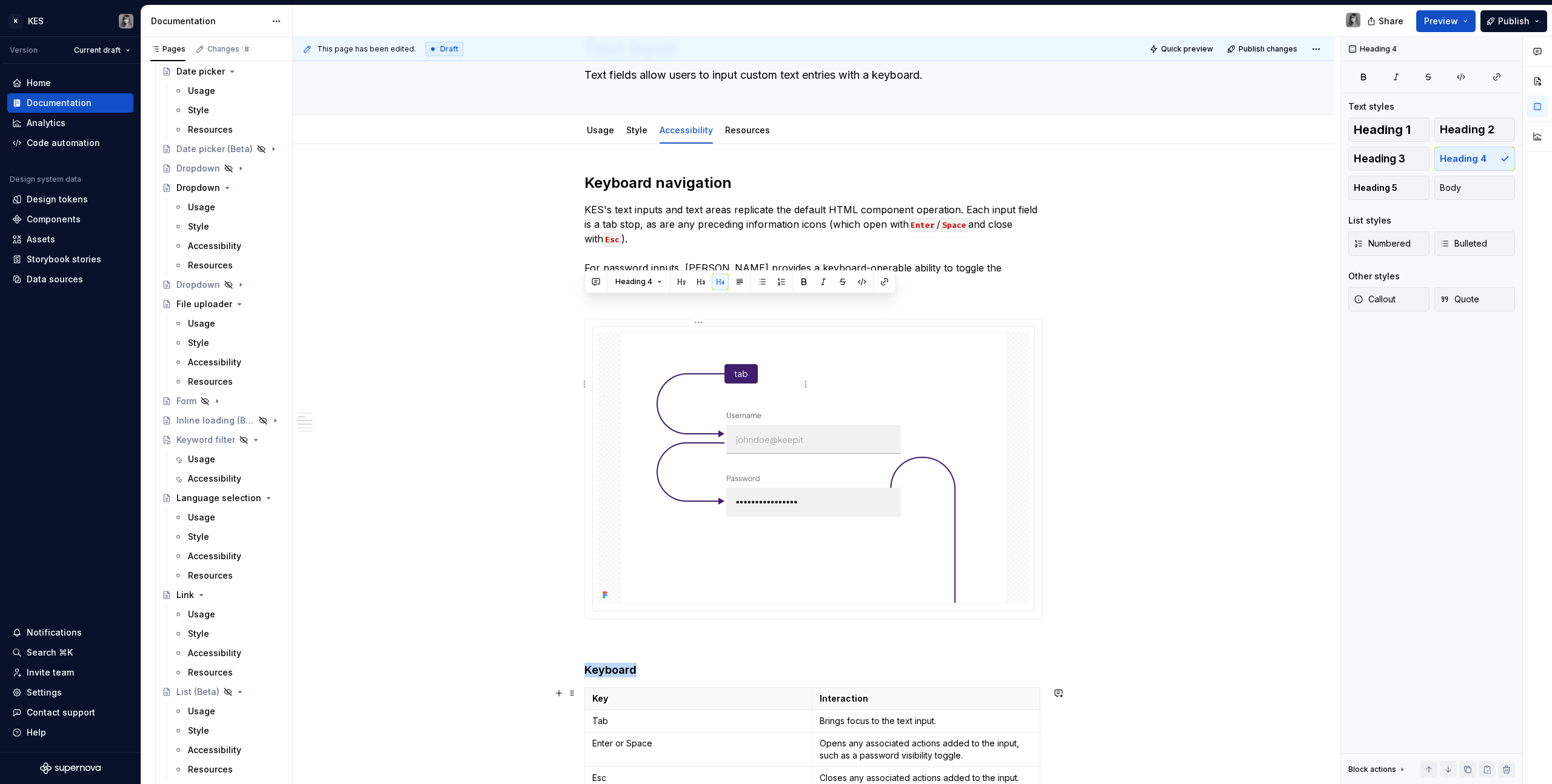
scroll to position [0, 0]
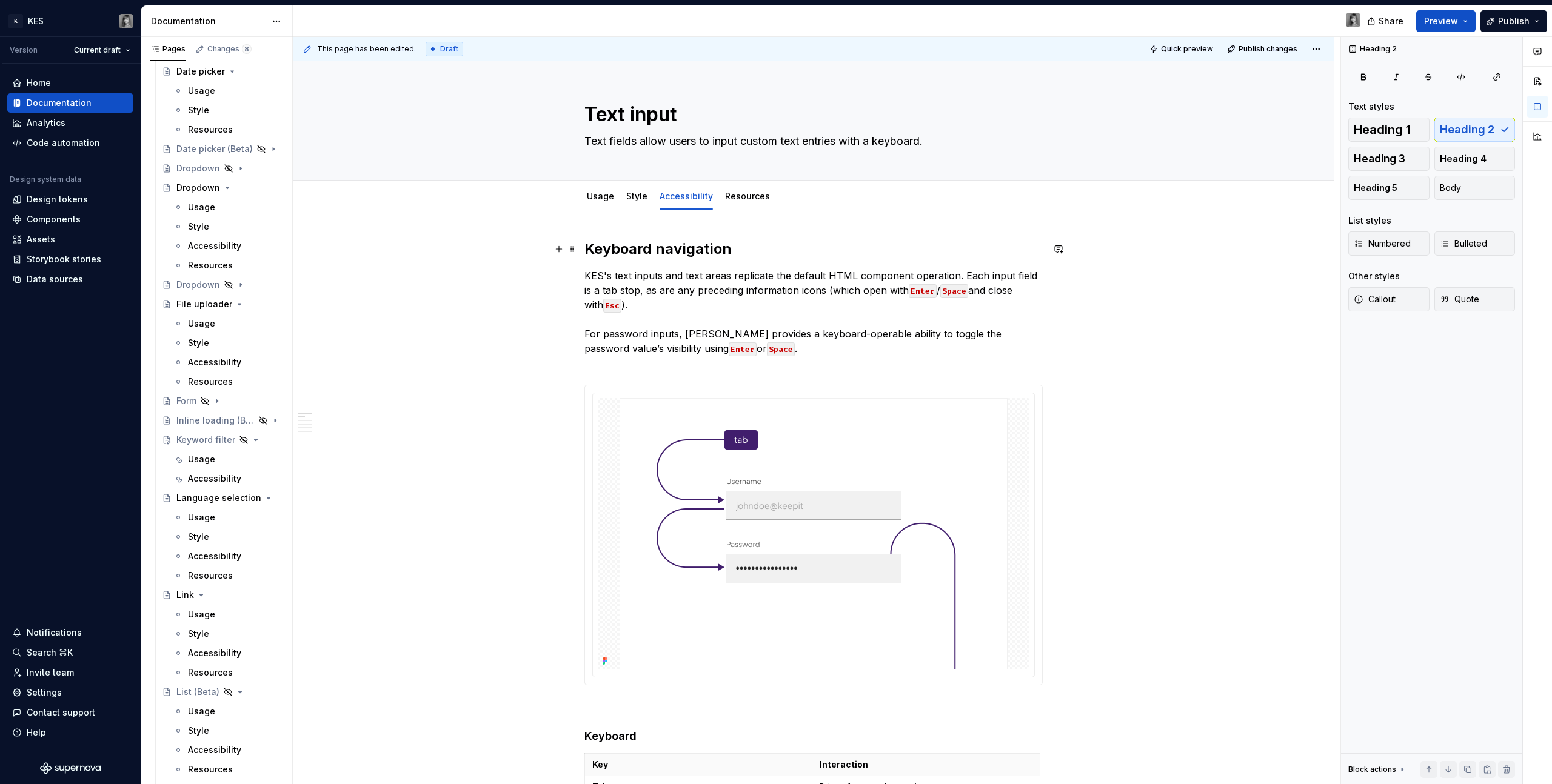
click at [653, 243] on h2 "Keyboard navigation" at bounding box center [814, 248] width 458 height 19
click at [916, 128] on span "Heading 1" at bounding box center [1382, 129] width 57 height 12
click at [724, 296] on p "KES's text inputs and text areas replicate the default HTML component operation…" at bounding box center [814, 322] width 458 height 102
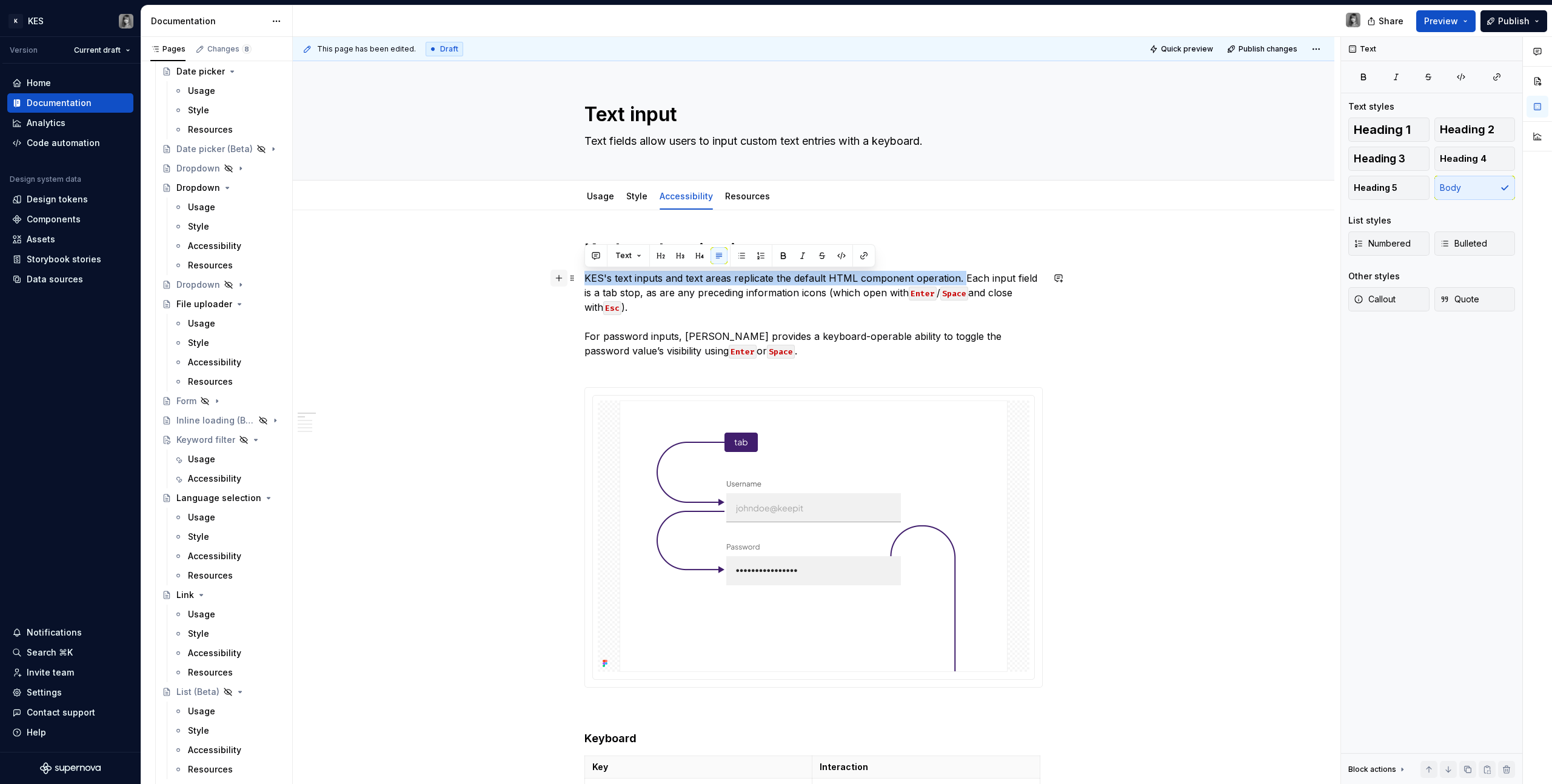
drag, startPoint x: 961, startPoint y: 277, endPoint x: 551, endPoint y: 278, distance: 410.0
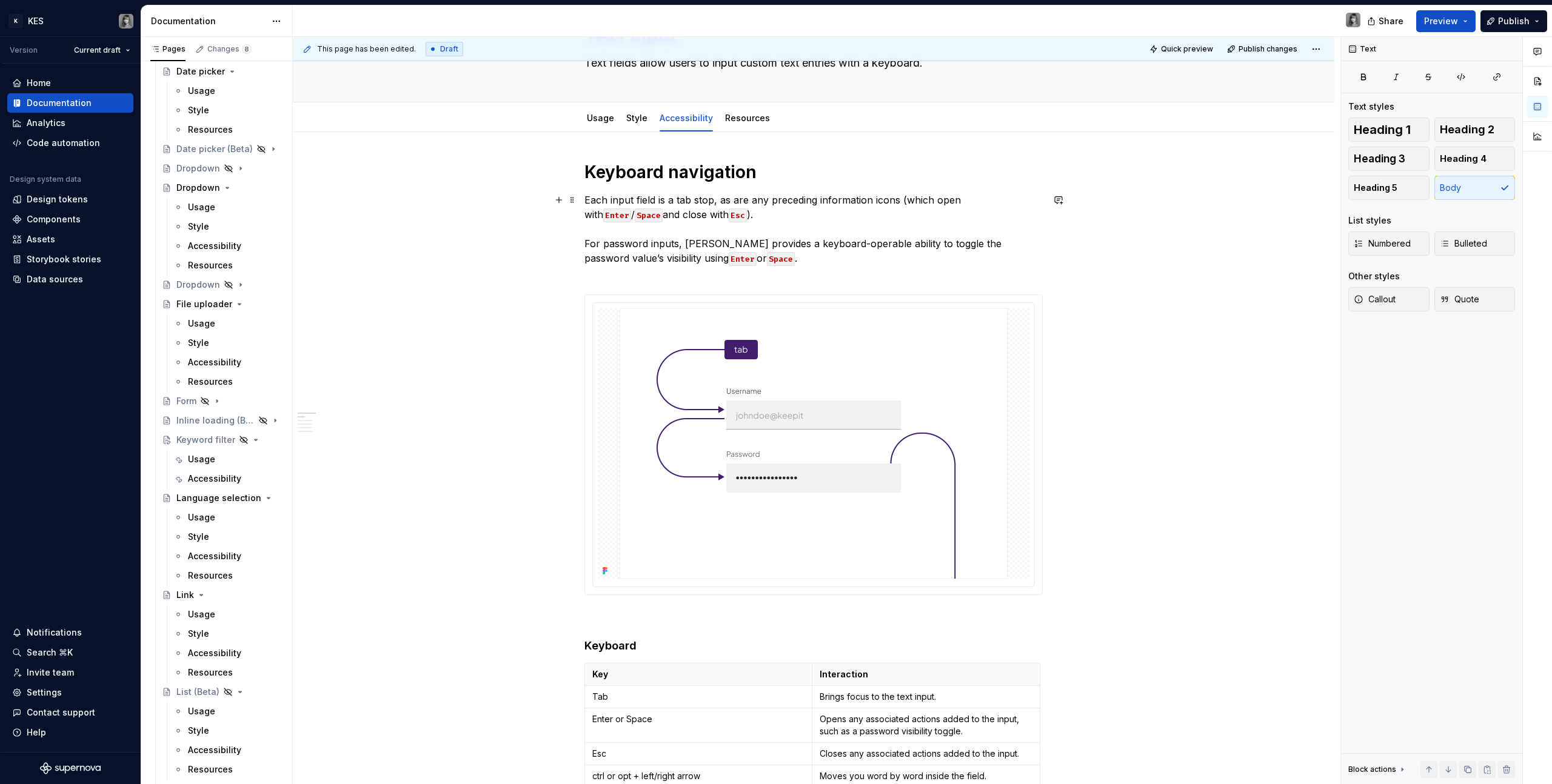
scroll to position [194, 0]
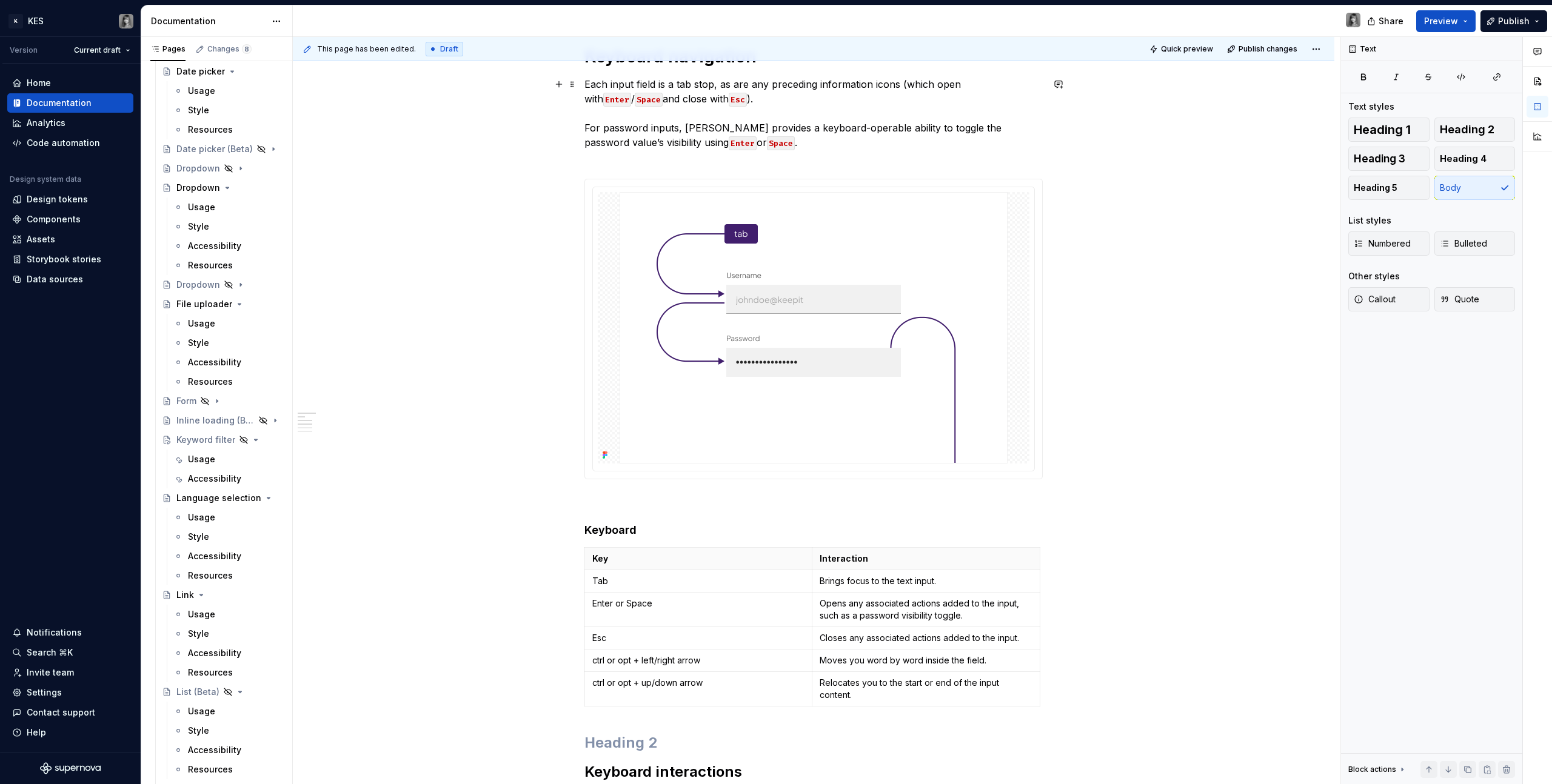
click at [730, 141] on p "Each input field is a tab stop, as are any preceding information icons (which o…" at bounding box center [814, 120] width 458 height 87
click at [686, 314] on img at bounding box center [814, 328] width 388 height 272
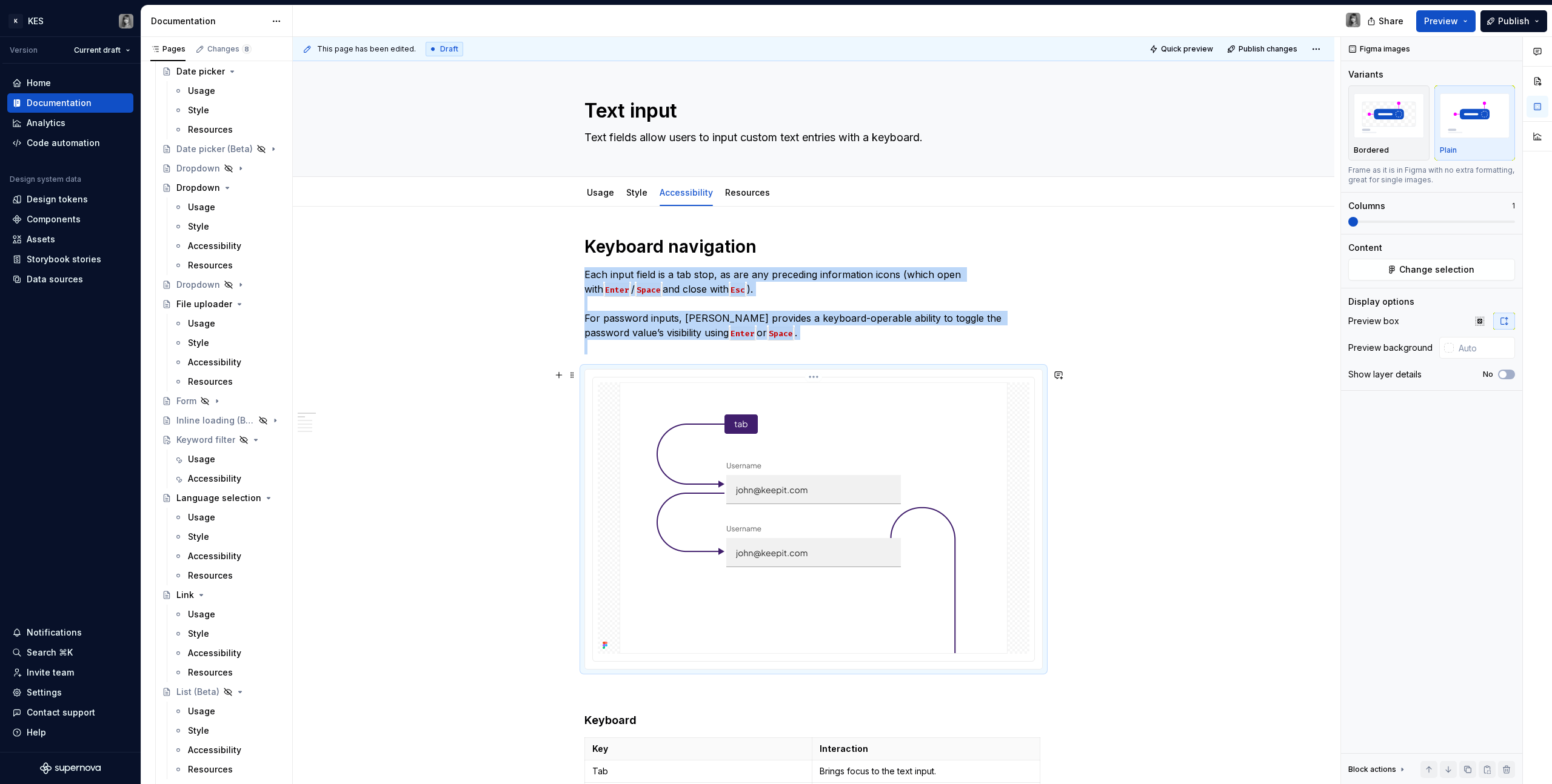
scroll to position [741, 0]
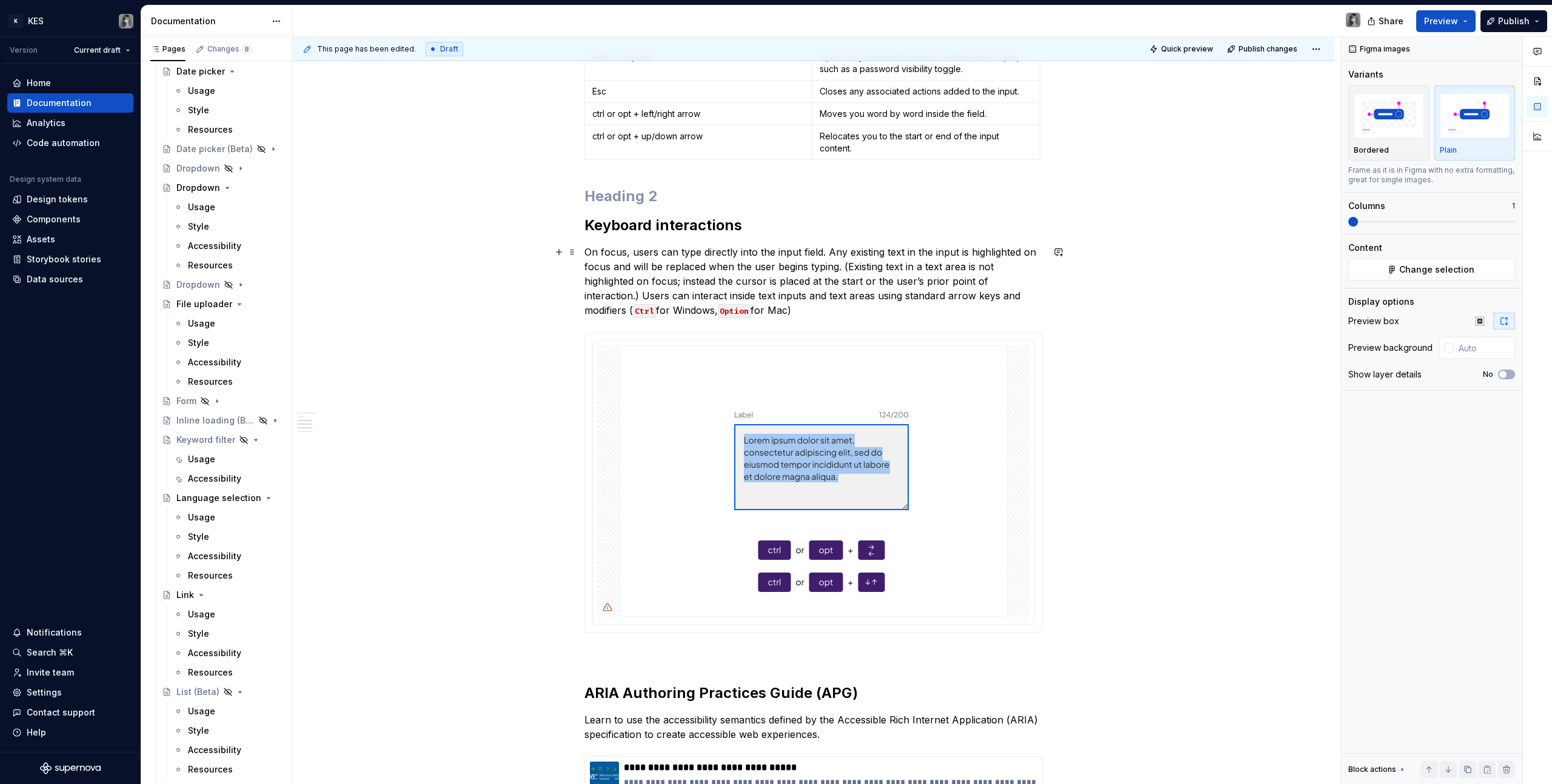
click at [620, 258] on p "On focus, users can type directly into the input field. Any existing text in th…" at bounding box center [814, 281] width 458 height 73
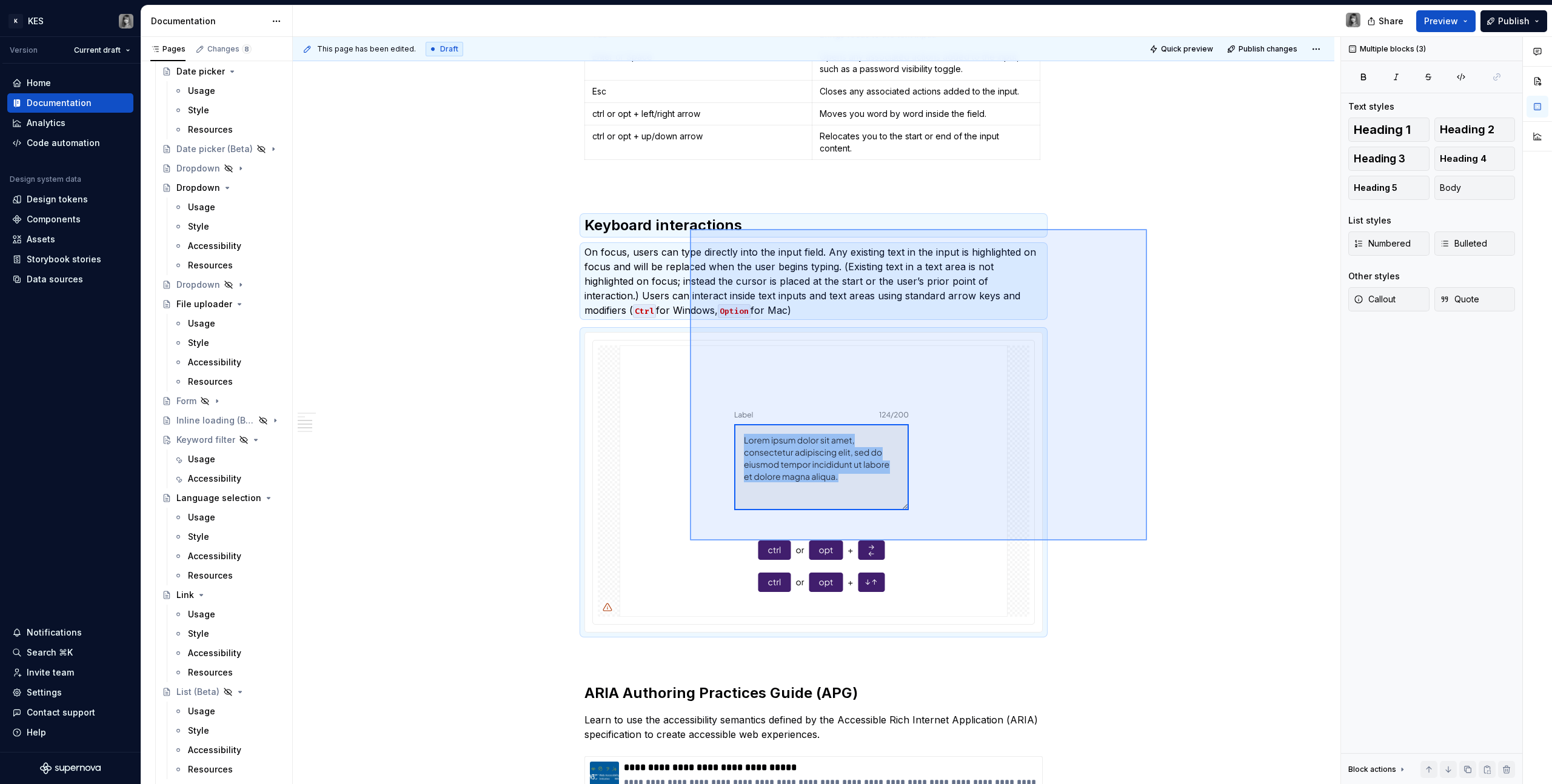
drag, startPoint x: 1147, startPoint y: 229, endPoint x: 678, endPoint y: 555, distance: 571.2
click at [679, 443] on div "This page has been edited. Draft Quick preview Publish changes Text input Text …" at bounding box center [817, 410] width 1048 height 748
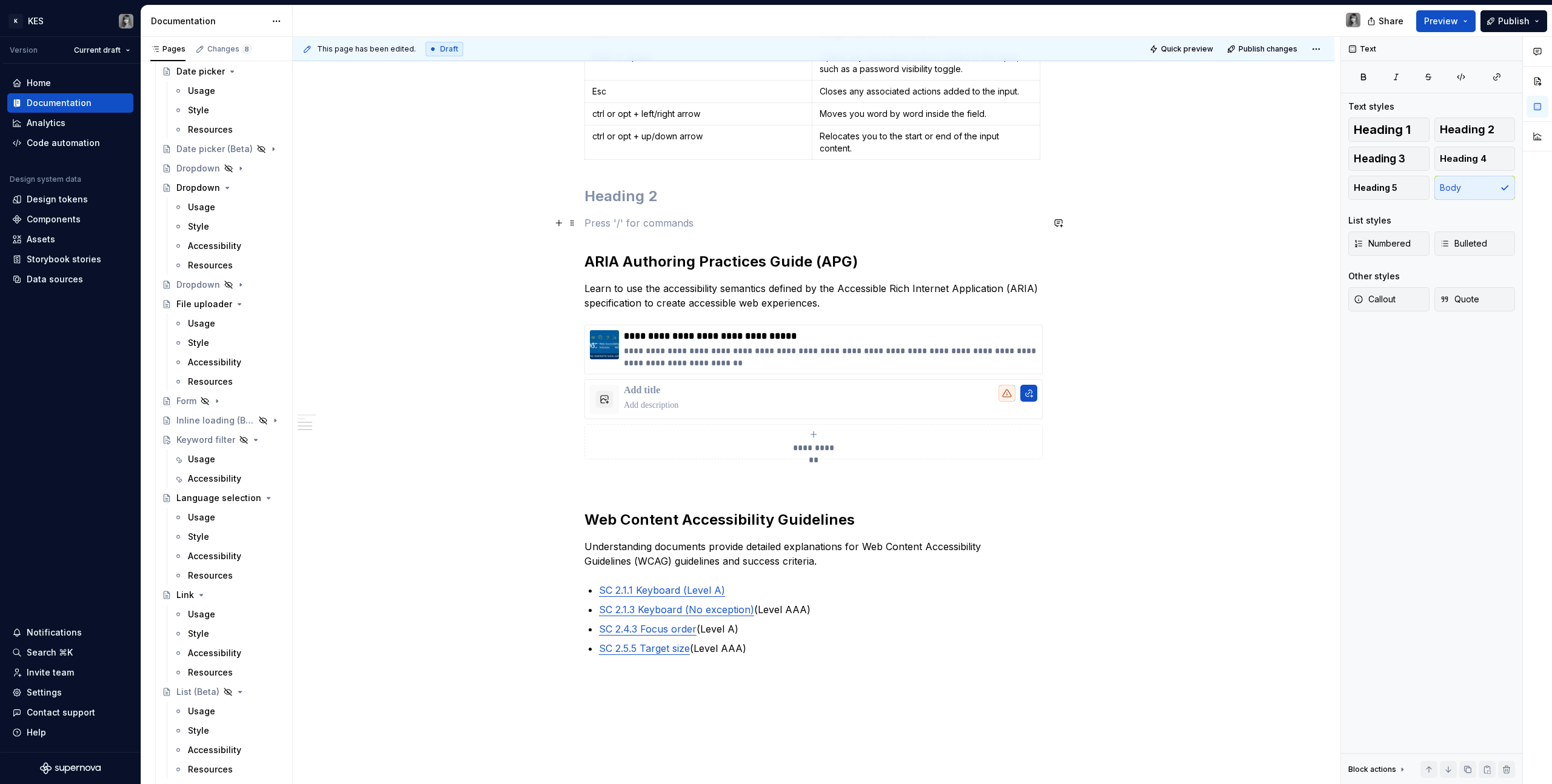
scroll to position [688, 0]
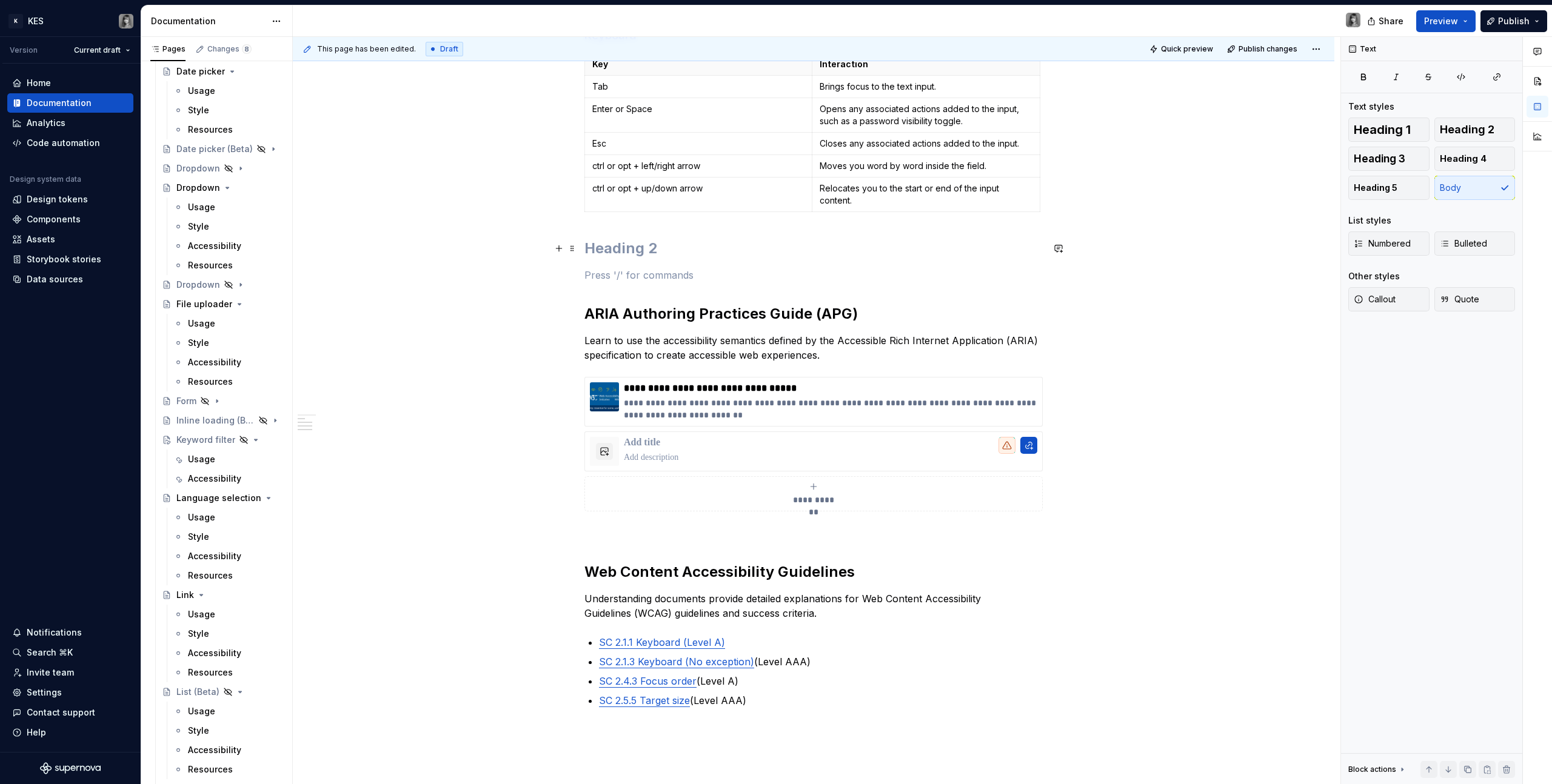
click at [634, 251] on h2 at bounding box center [814, 248] width 458 height 19
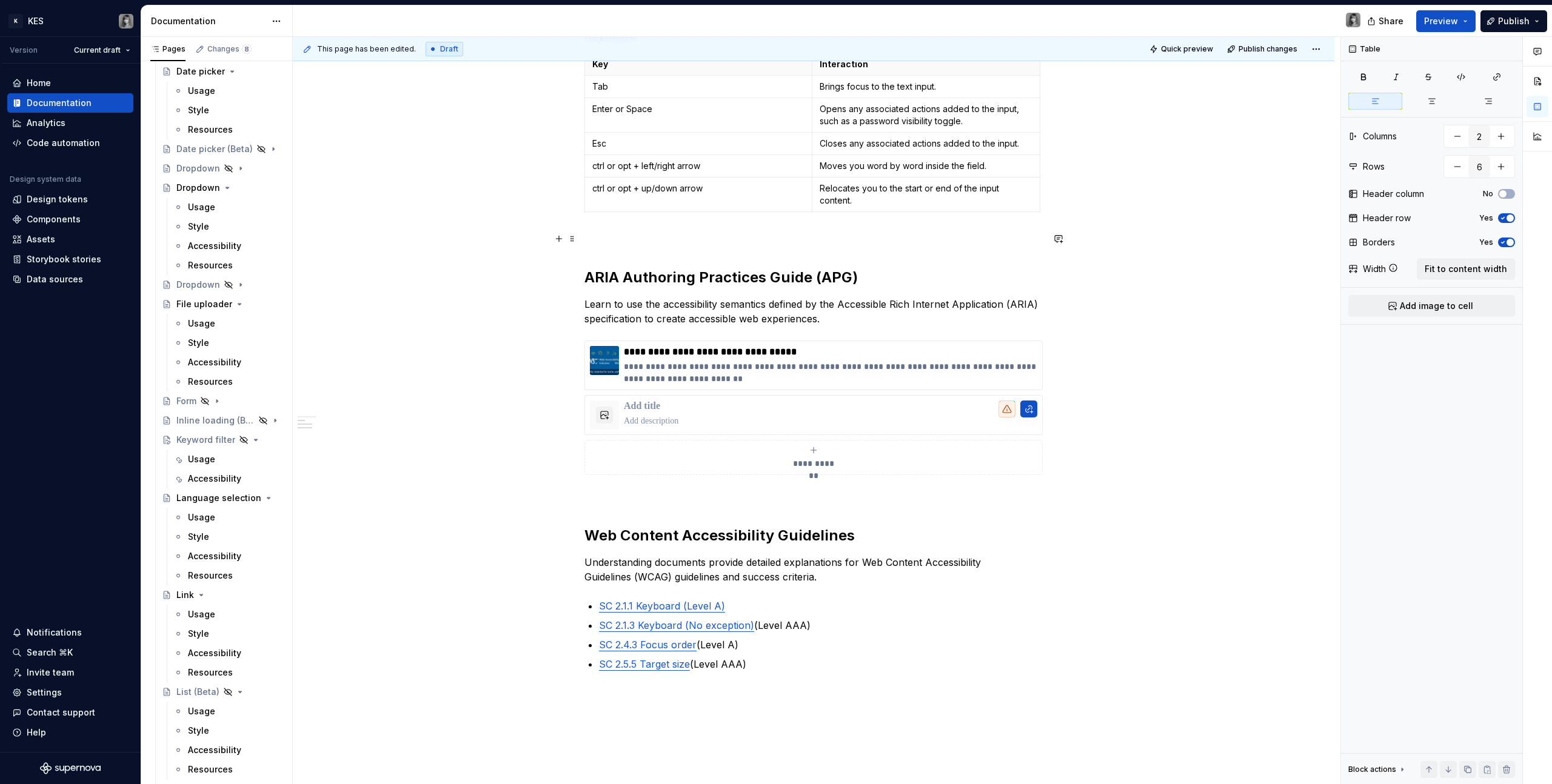
click at [634, 241] on p at bounding box center [814, 238] width 458 height 15
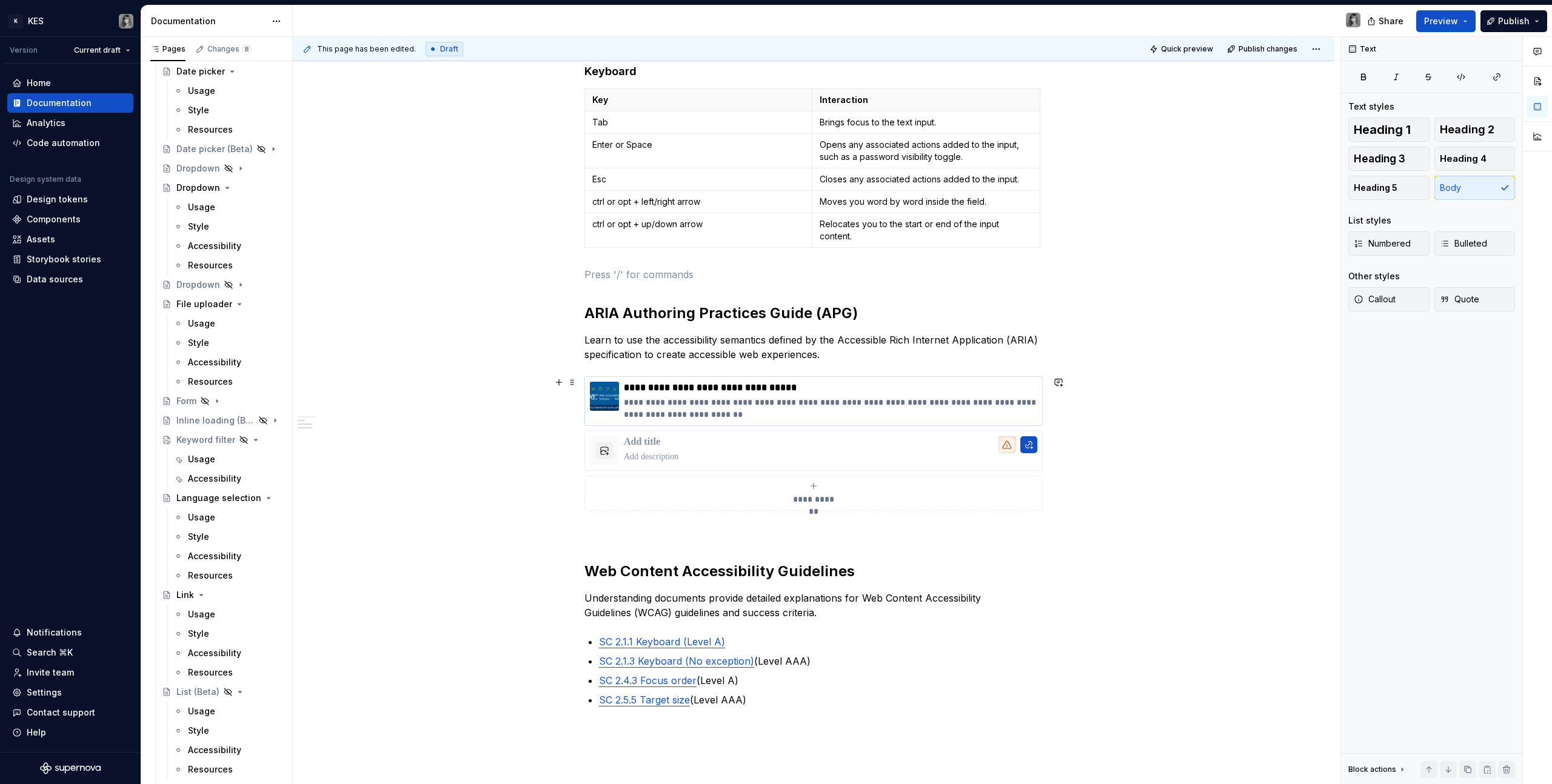
scroll to position [534, 0]
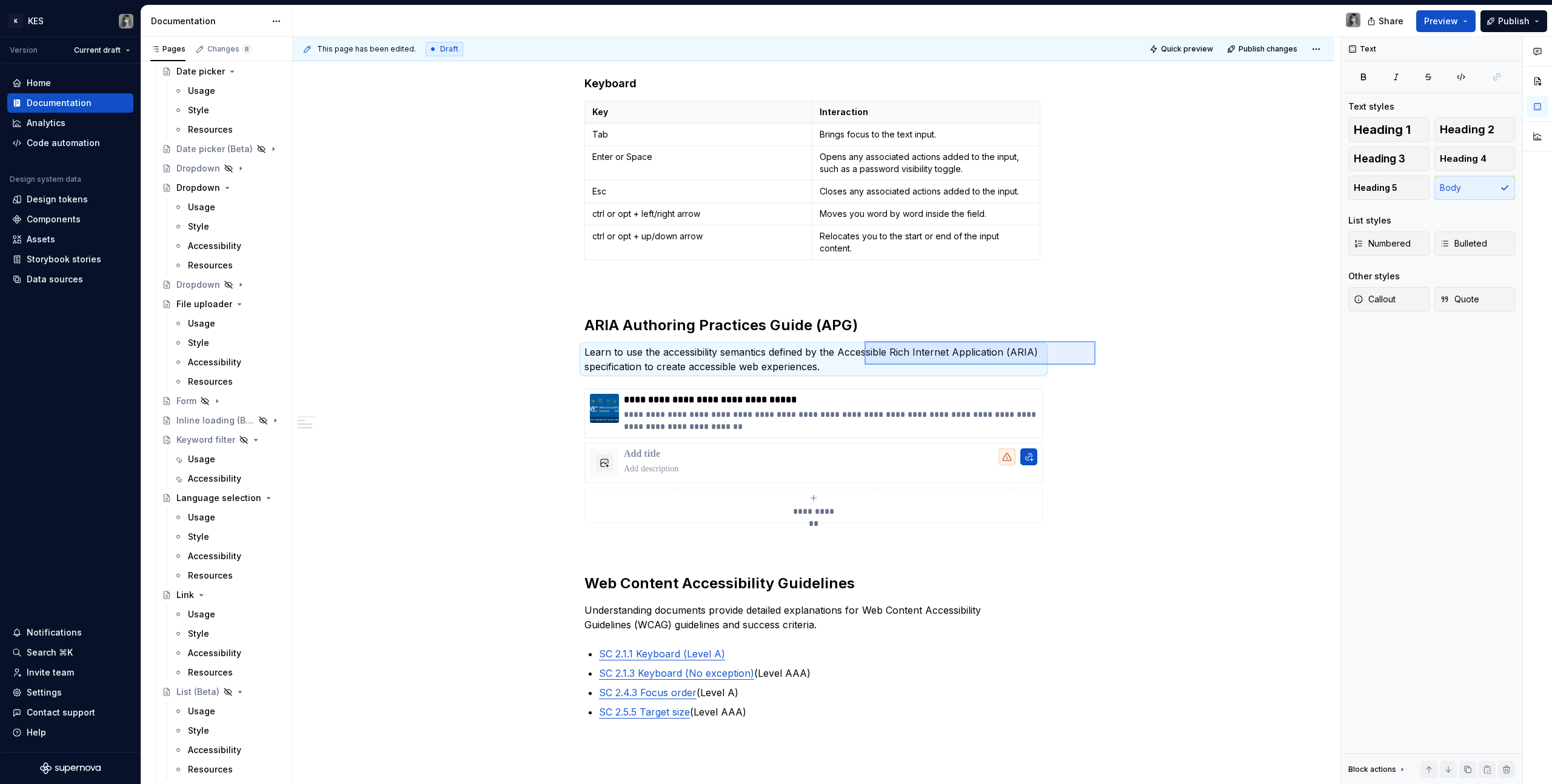
drag, startPoint x: 1096, startPoint y: 341, endPoint x: 813, endPoint y: 373, distance: 284.8
click at [813, 373] on div "**********" at bounding box center [817, 410] width 1048 height 748
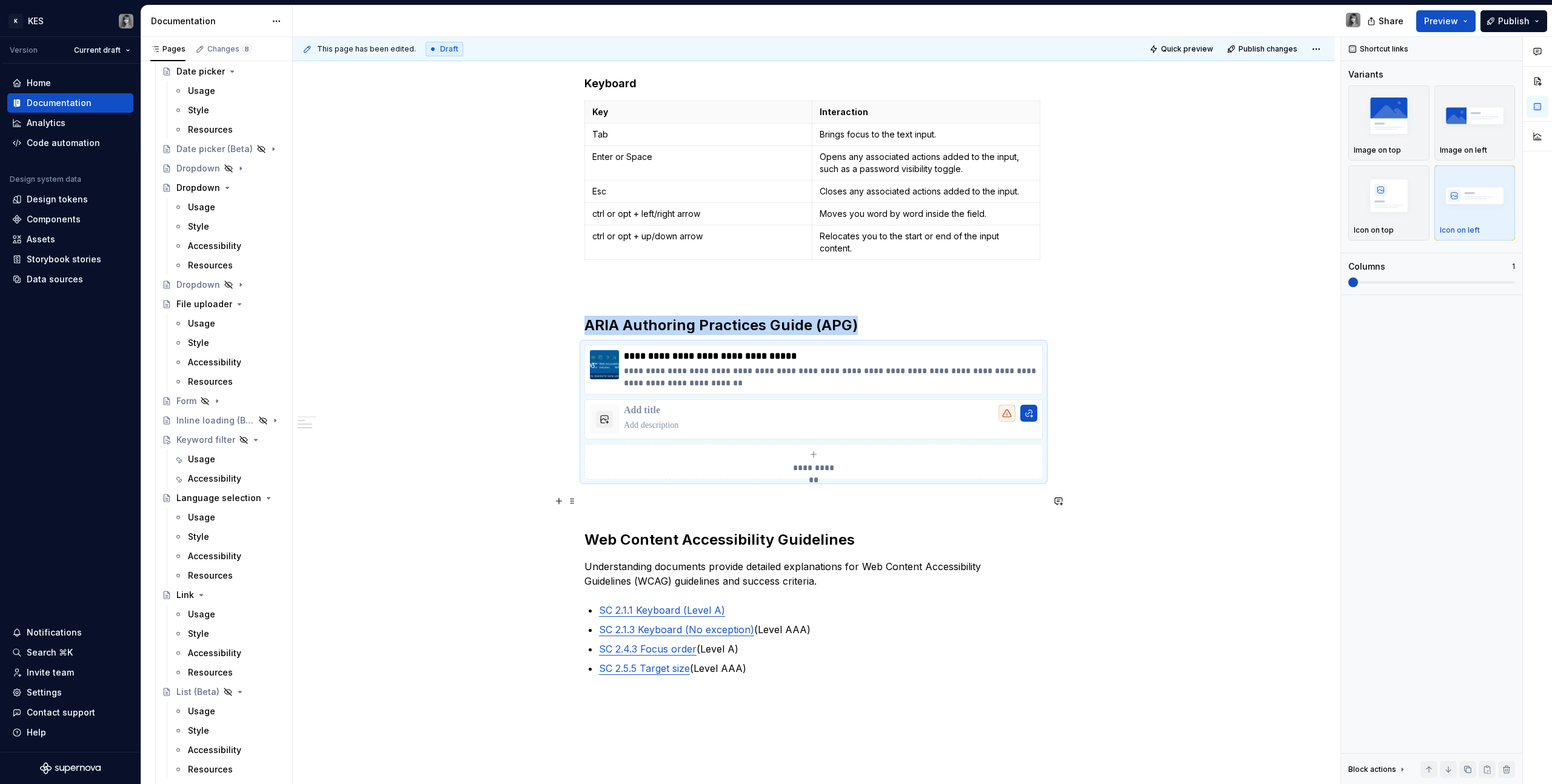
click at [916, 443] on div "**********" at bounding box center [814, 315] width 1042 height 1279
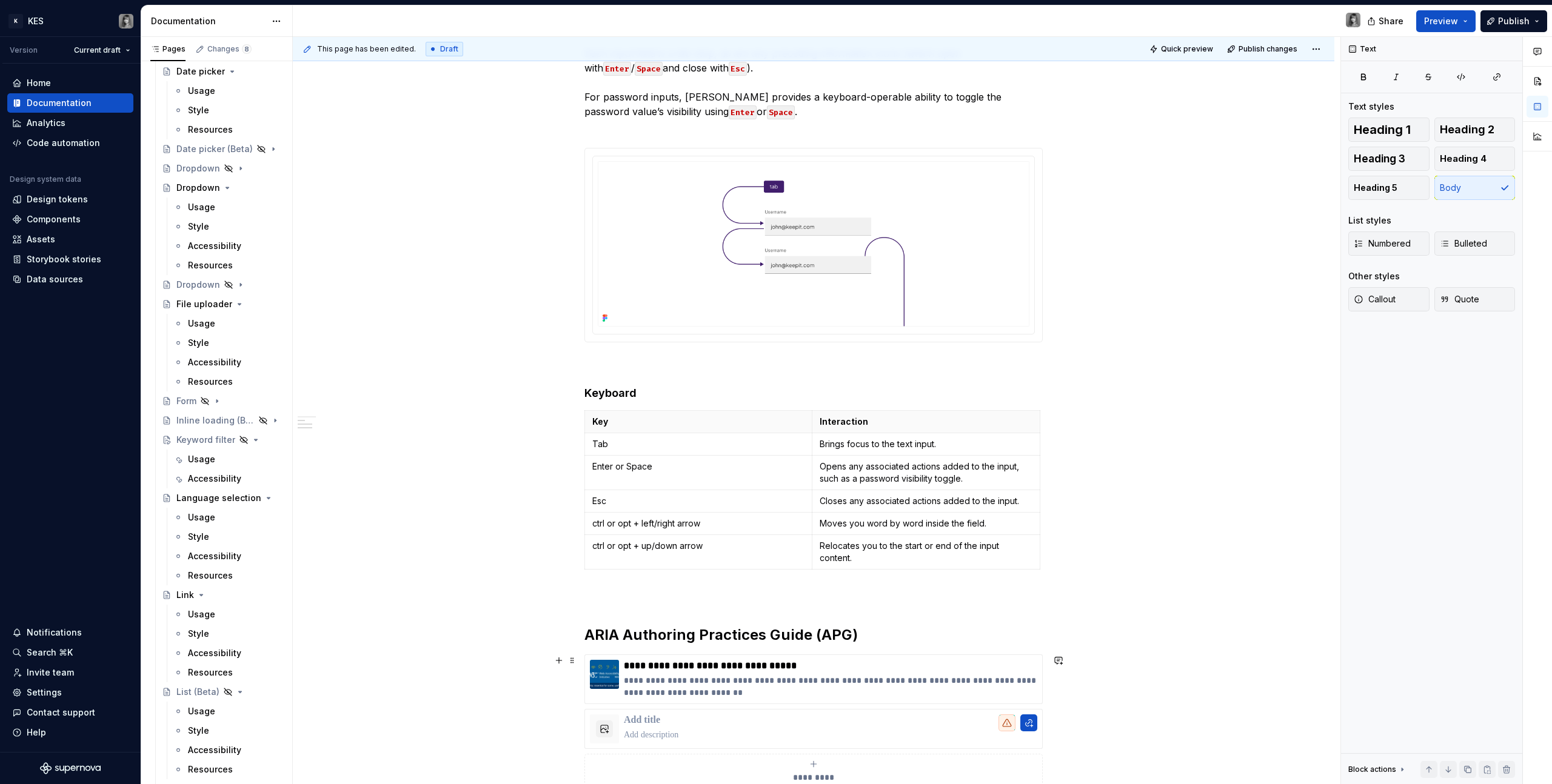
scroll to position [0, 0]
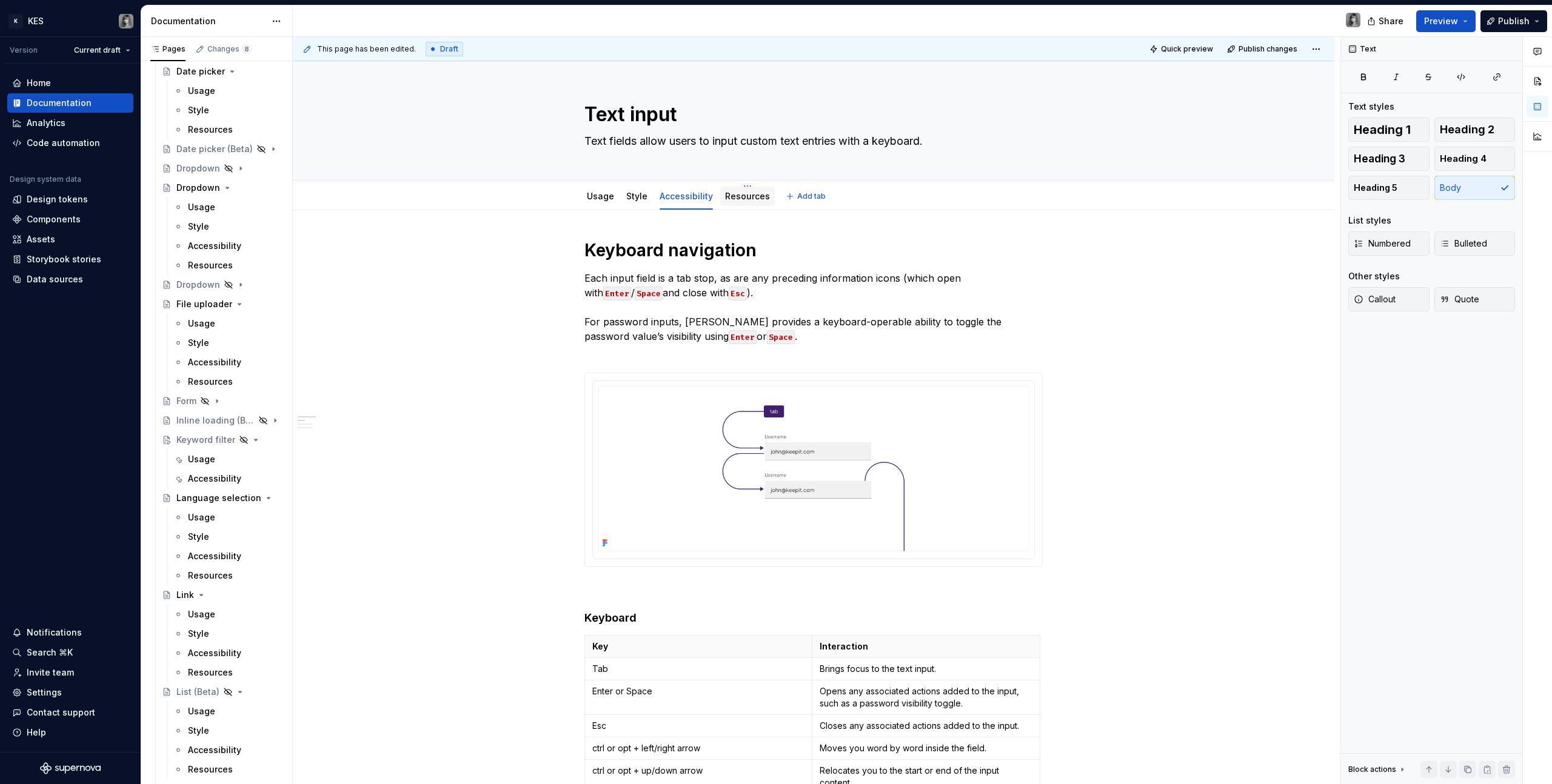
click at [734, 192] on link "Resources" at bounding box center [747, 196] width 45 height 11
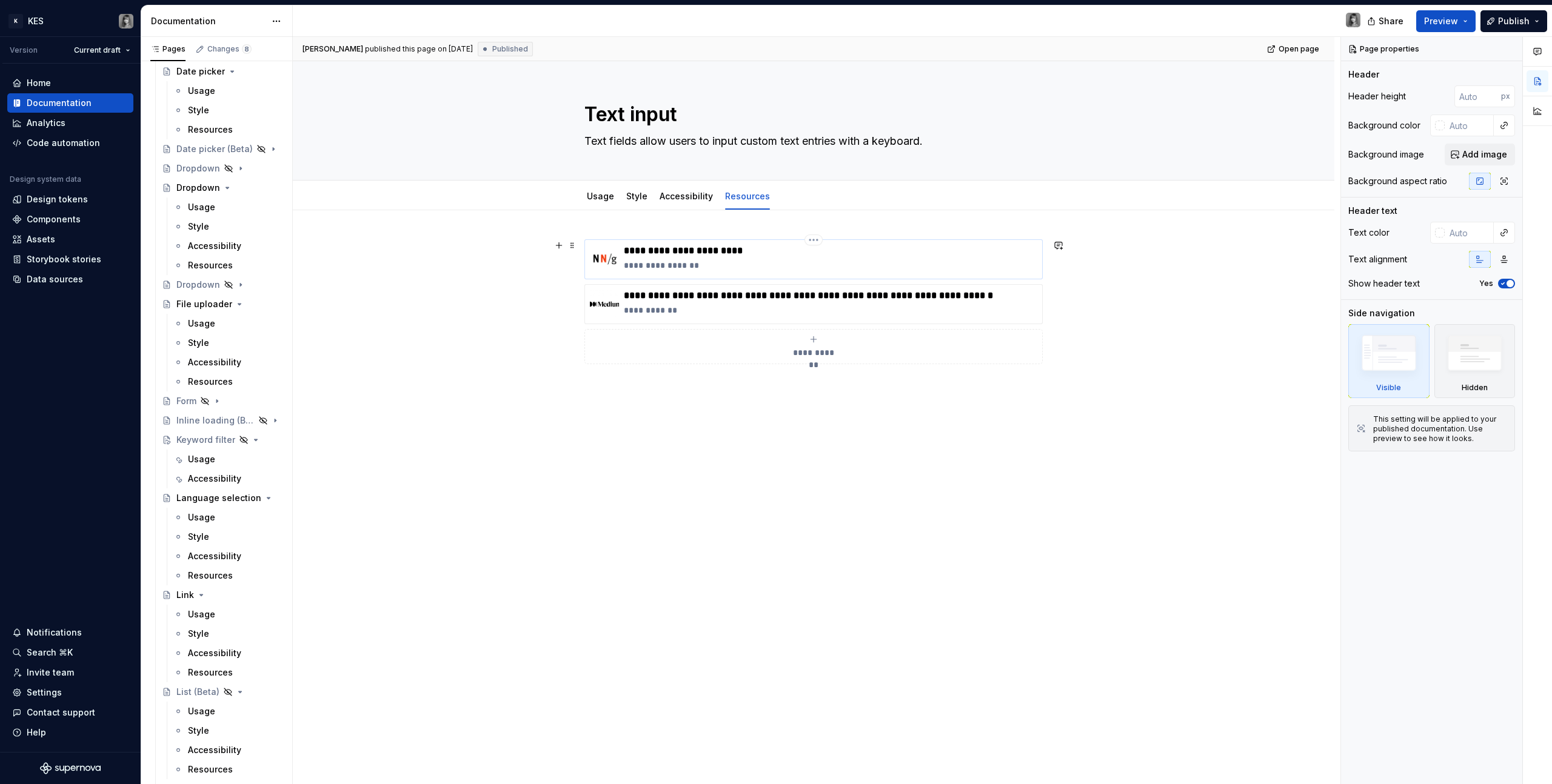
click at [722, 253] on p "**********" at bounding box center [831, 250] width 413 height 12
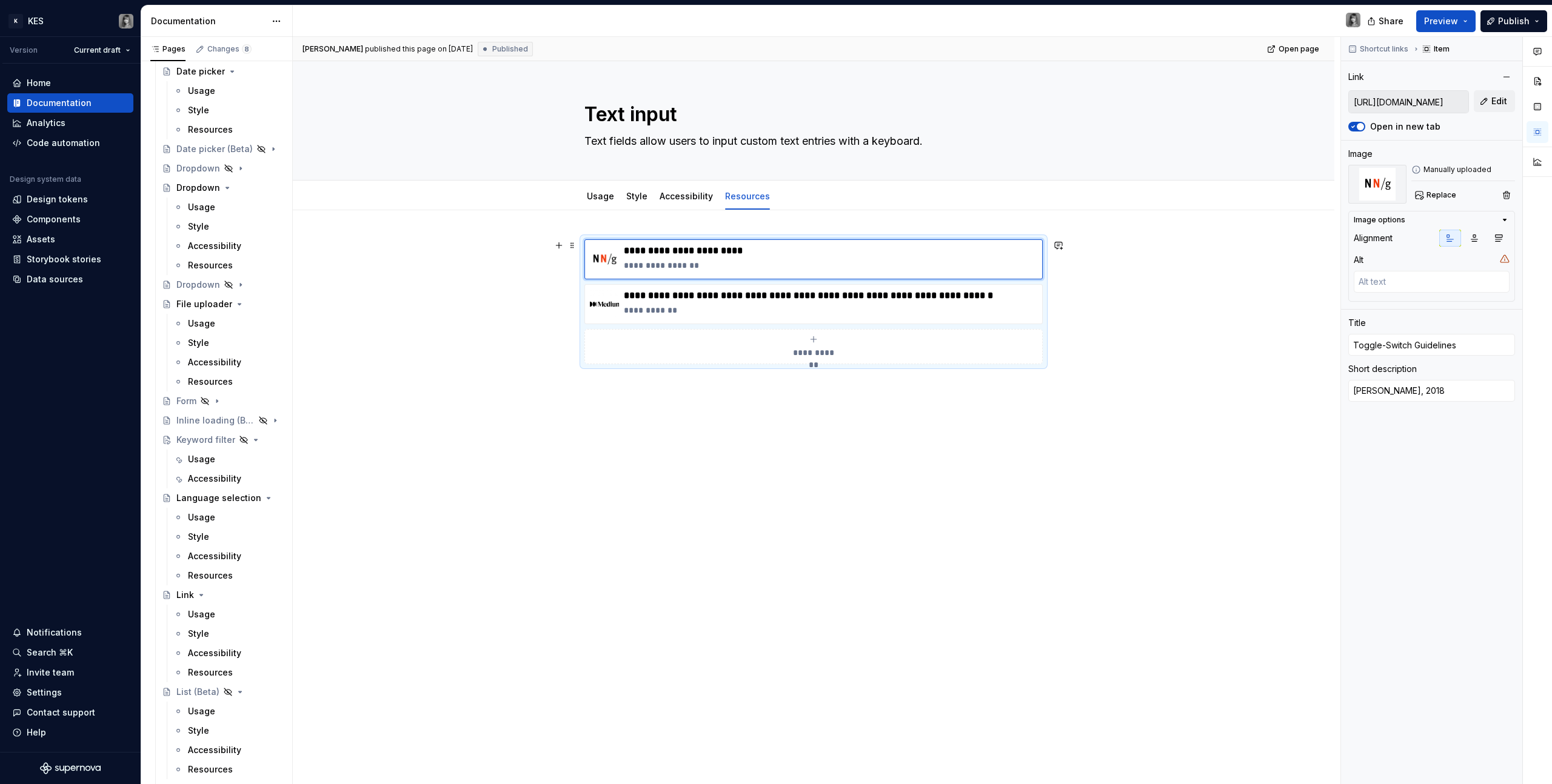
click at [829, 347] on span "**********" at bounding box center [814, 352] width 53 height 12
type textarea "*"
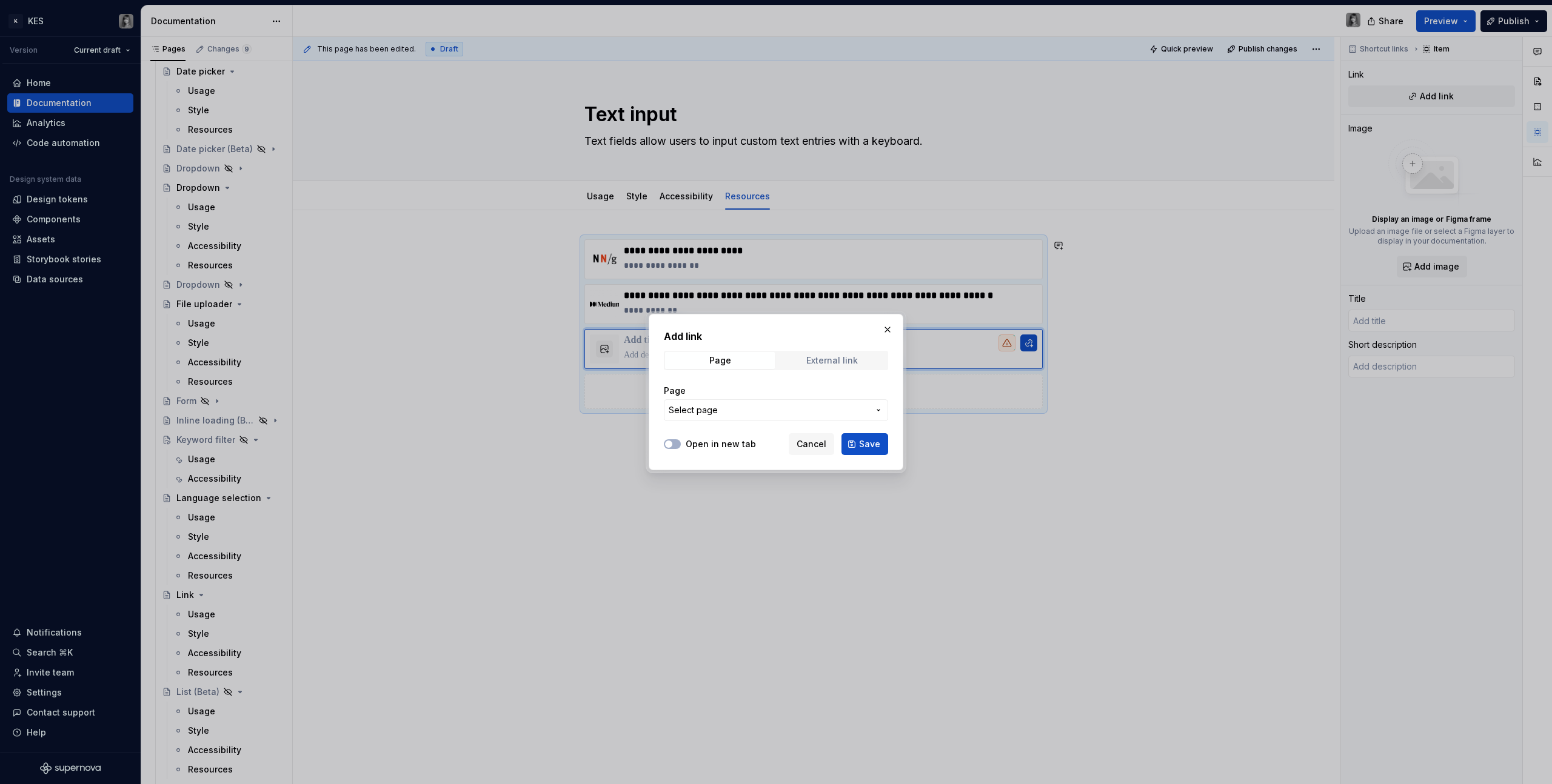
click at [833, 352] on span "External link" at bounding box center [832, 361] width 110 height 17
click at [707, 443] on label "Open in new tab" at bounding box center [721, 444] width 70 height 12
click at [681, 443] on button "Open in new tab" at bounding box center [673, 444] width 17 height 10
click at [712, 414] on input "URL" at bounding box center [776, 410] width 224 height 22
paste input "[URL][DOMAIN_NAME]"
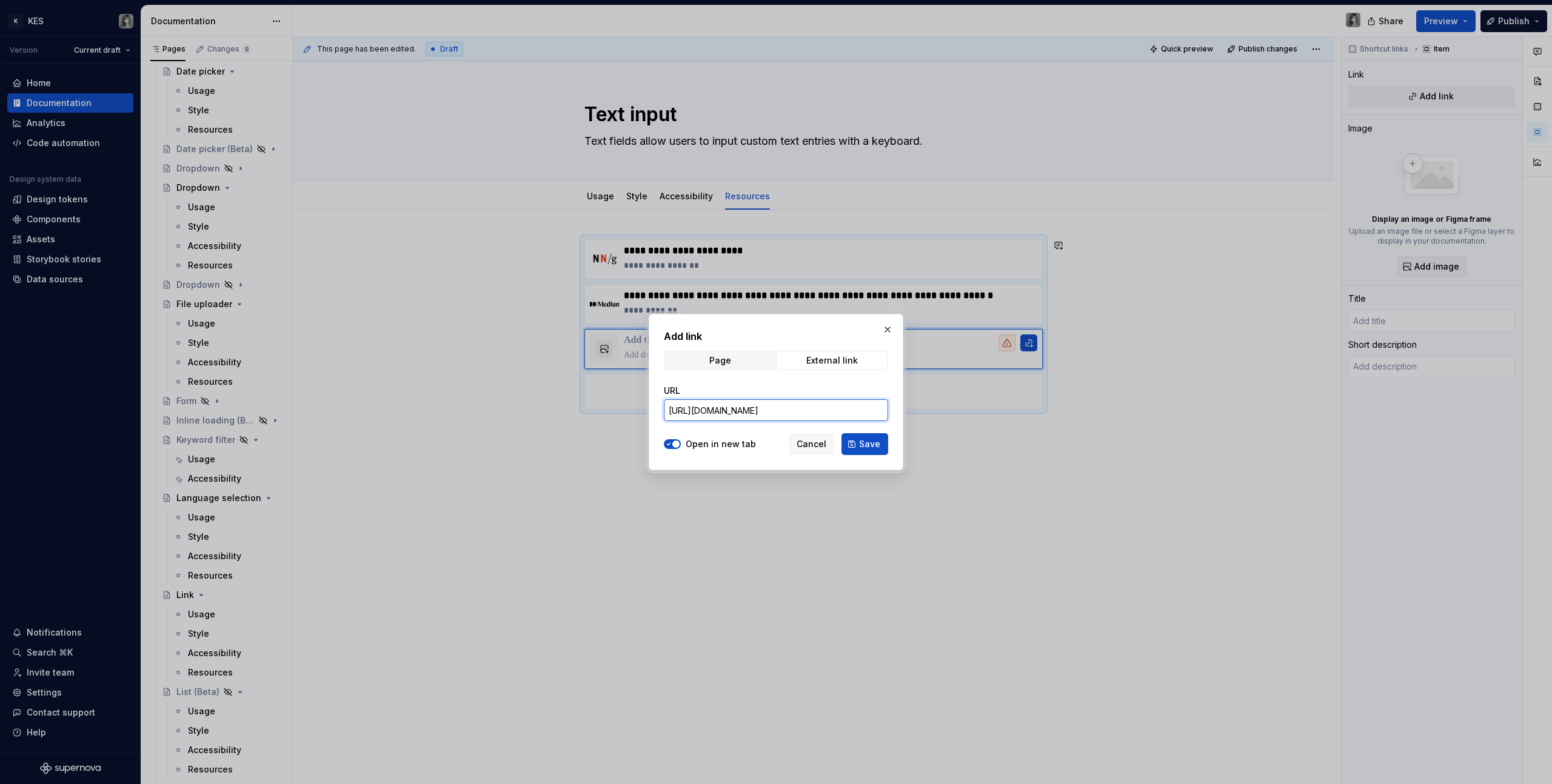
scroll to position [0, 34]
type input "[URL][DOMAIN_NAME]"
click at [864, 443] on span "Save" at bounding box center [870, 444] width 21 height 12
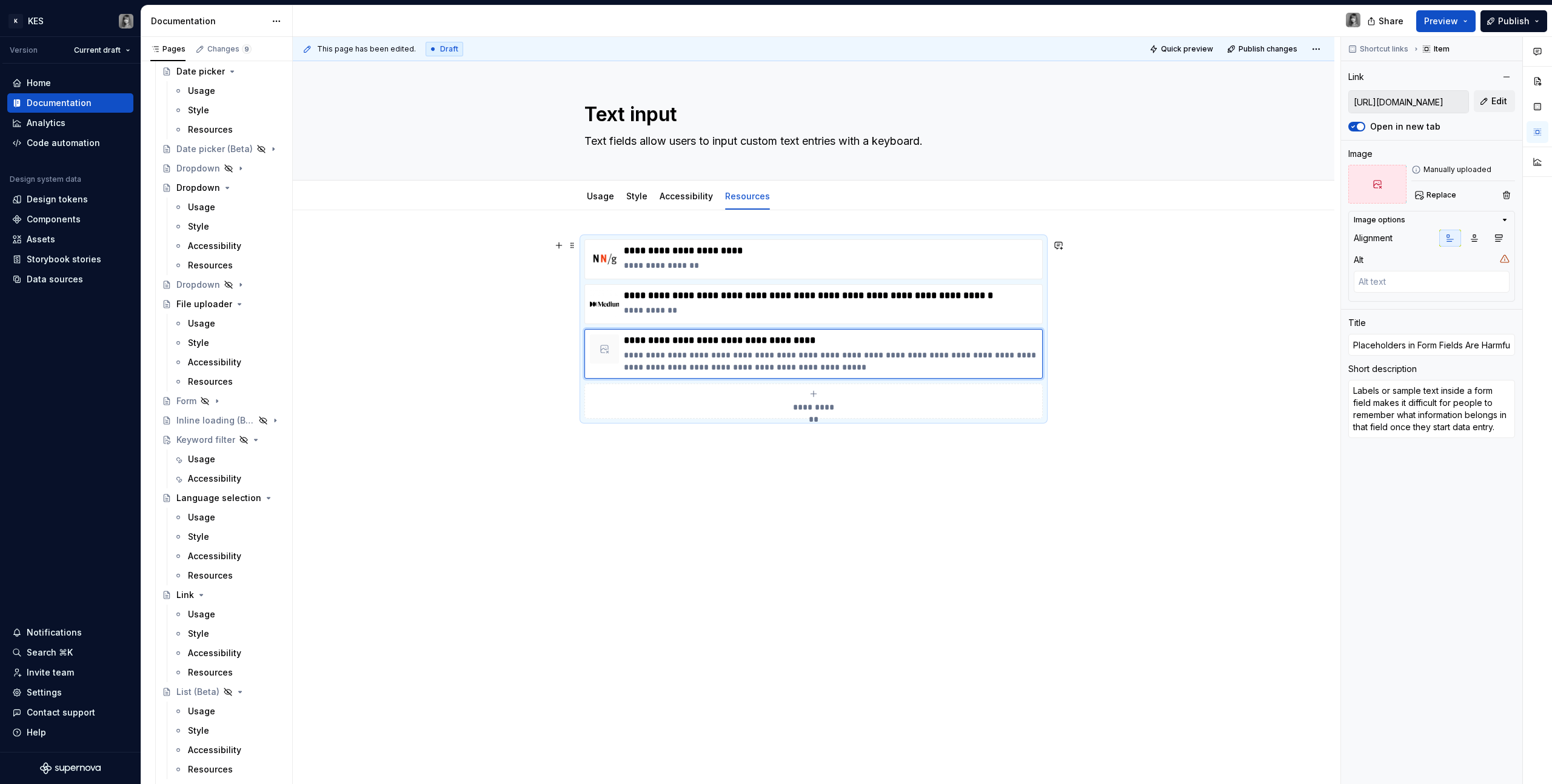
click at [809, 398] on icon "submit" at bounding box center [814, 394] width 10 height 10
type textarea "*"
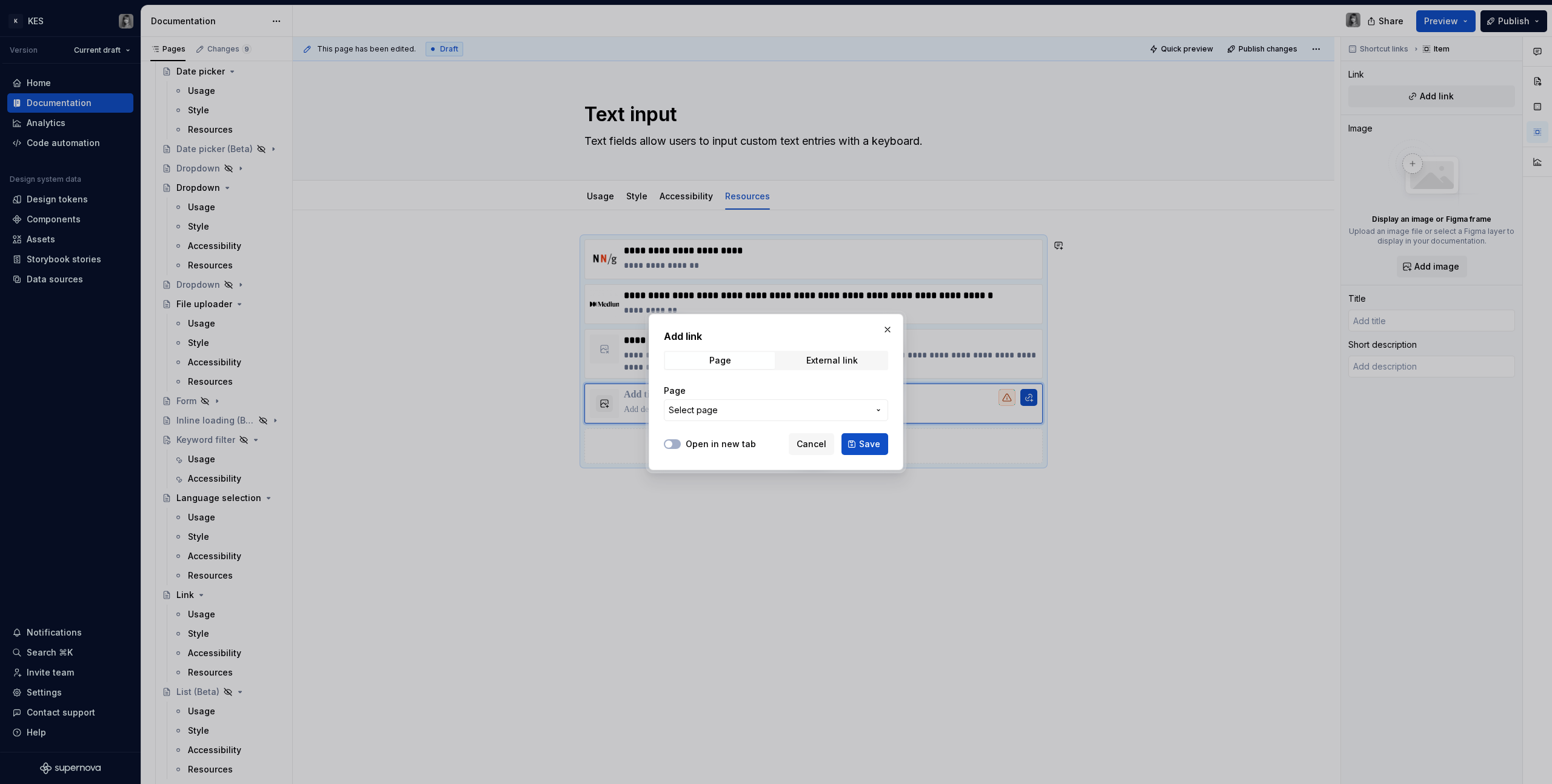
click at [716, 409] on span "Select page" at bounding box center [769, 410] width 200 height 12
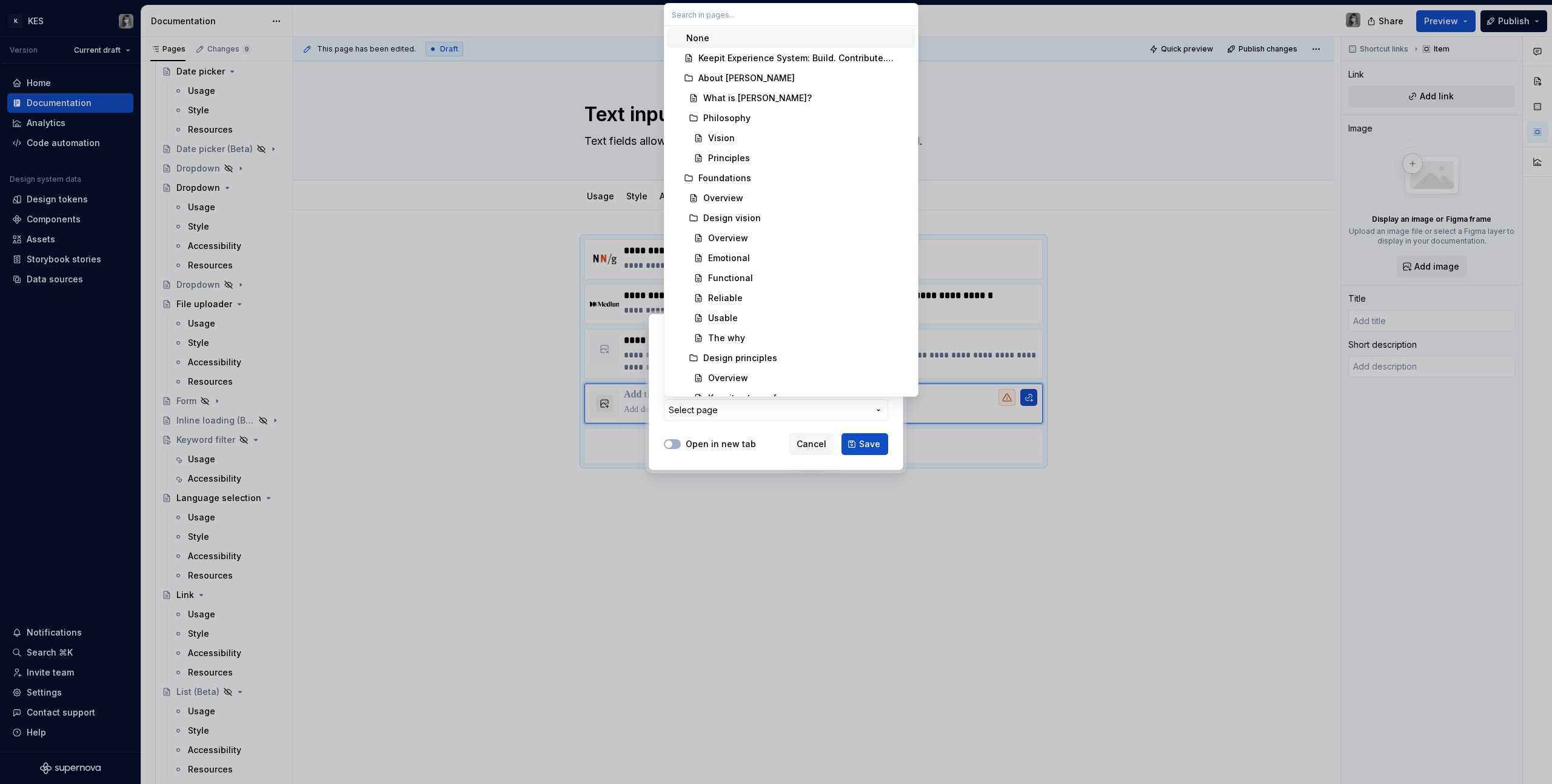
click at [916, 156] on div at bounding box center [776, 392] width 1552 height 784
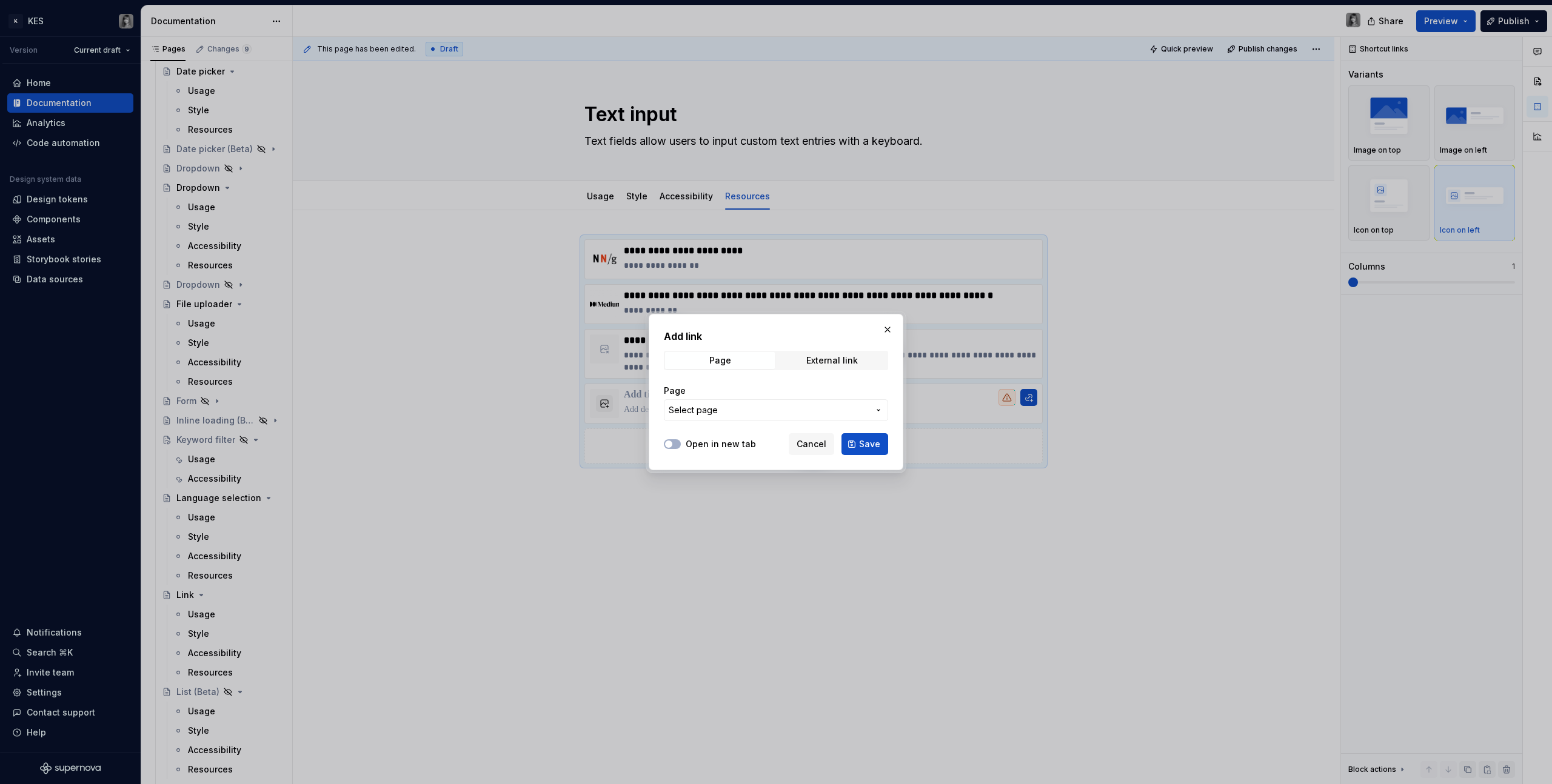
click at [837, 371] on div "Add link Page External link Page Select page" at bounding box center [776, 379] width 224 height 99
click at [832, 362] on div "External link" at bounding box center [832, 361] width 52 height 10
click at [775, 410] on input "URL" at bounding box center [776, 410] width 224 height 22
paste input "[URL][DOMAIN_NAME]"
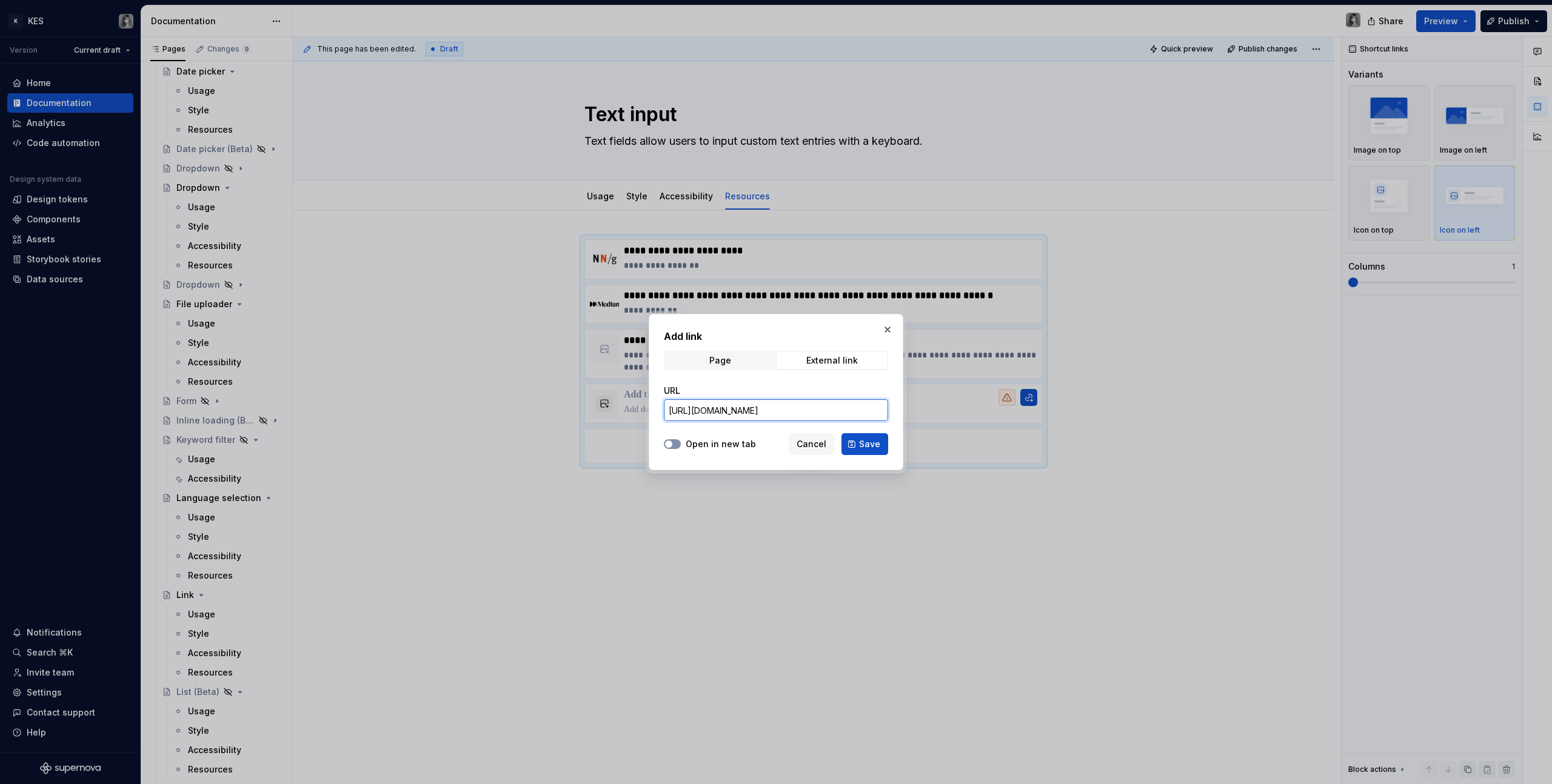
type input "[URL][DOMAIN_NAME]"
click at [675, 443] on button "Open in new tab" at bounding box center [673, 444] width 17 height 10
drag, startPoint x: 864, startPoint y: 441, endPoint x: 880, endPoint y: 448, distance: 17.5
click at [864, 441] on span "Save" at bounding box center [870, 444] width 21 height 12
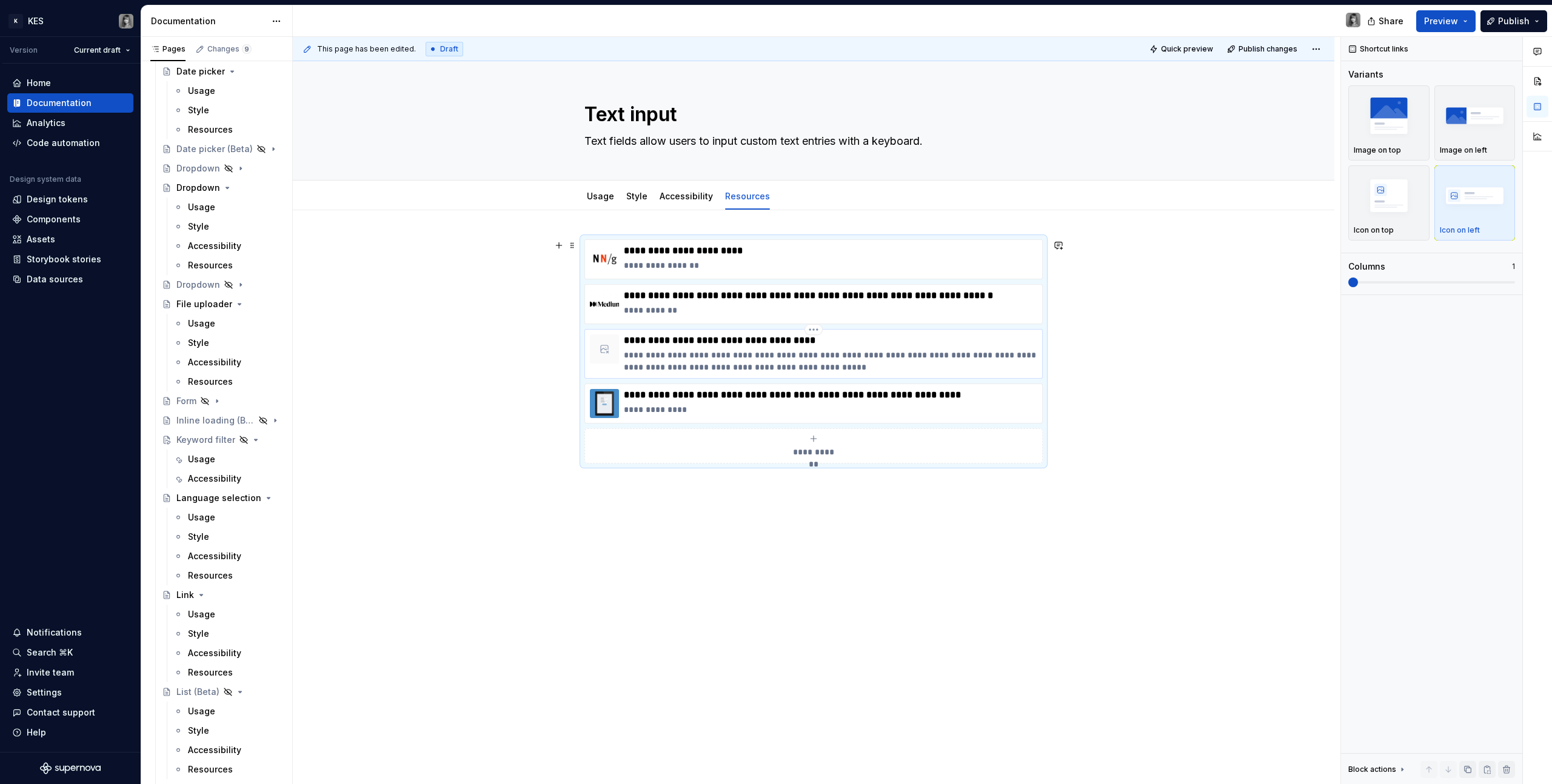
click at [759, 357] on p "**********" at bounding box center [831, 361] width 413 height 24
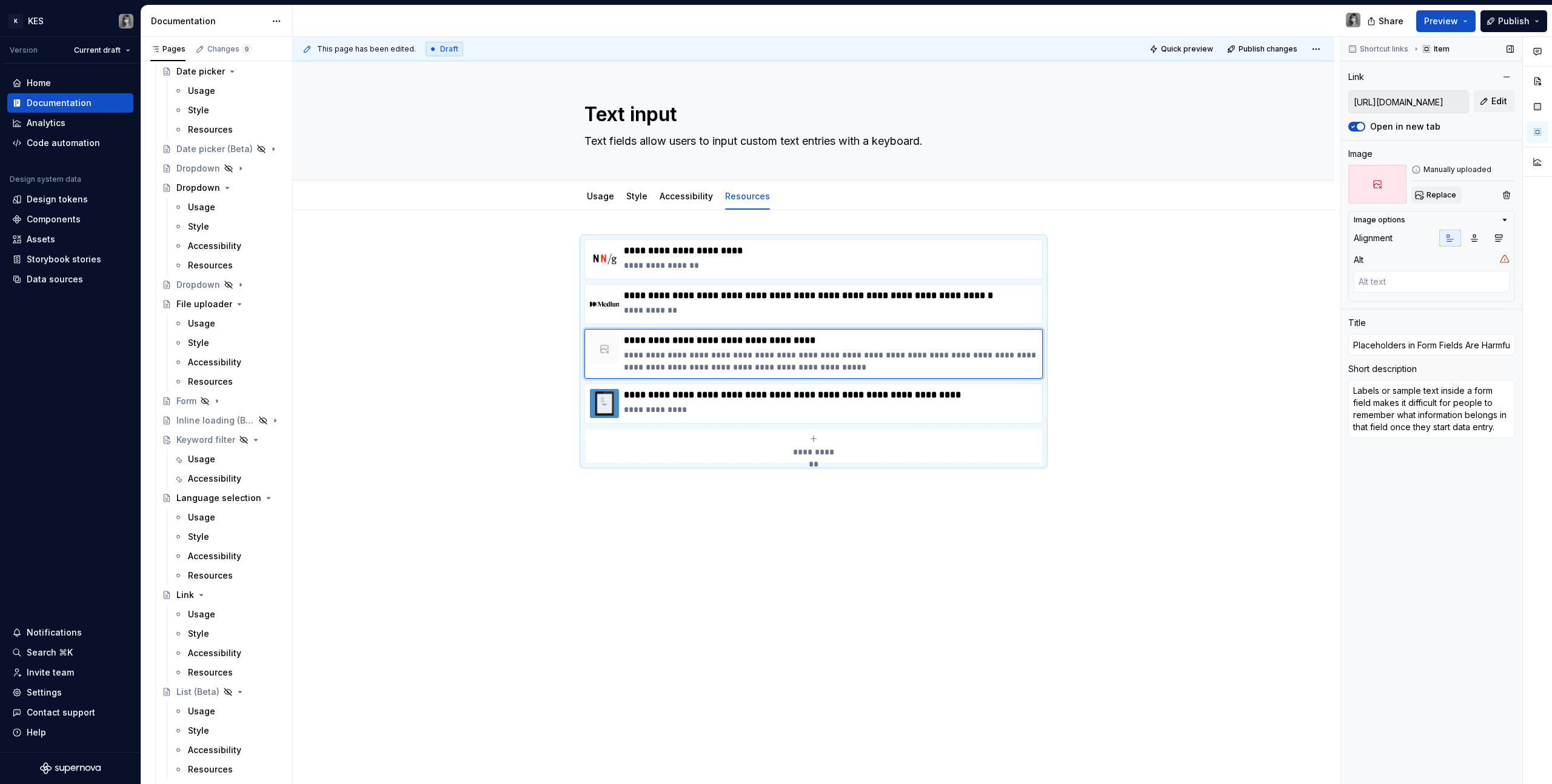
click at [916, 192] on span "Replace" at bounding box center [1442, 195] width 30 height 10
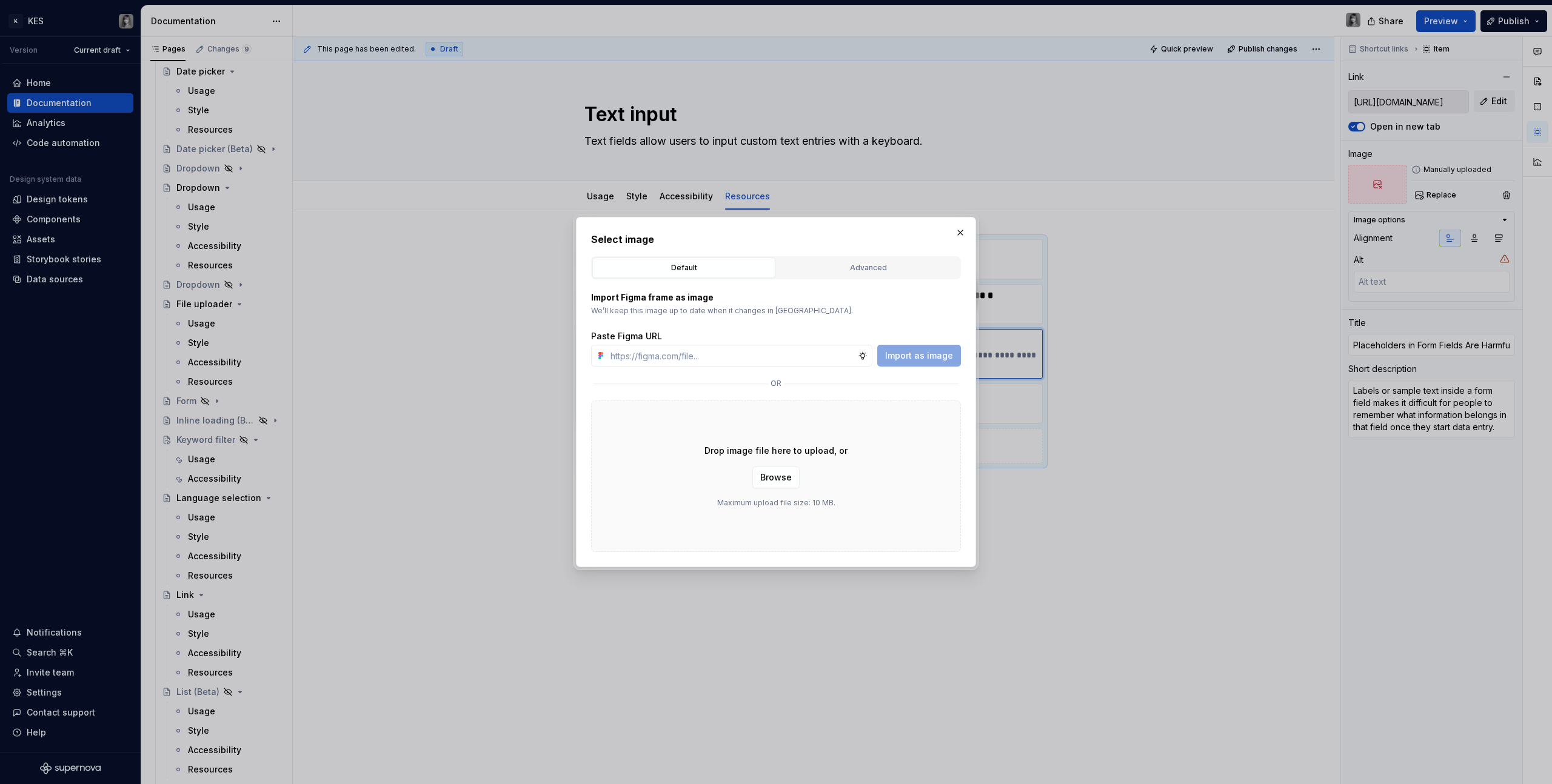
click at [876, 251] on div "Select image Default Advanced Import Figma frame as image We’ll keep this image…" at bounding box center [776, 392] width 370 height 320
click at [869, 271] on div "Advanced" at bounding box center [868, 267] width 175 height 12
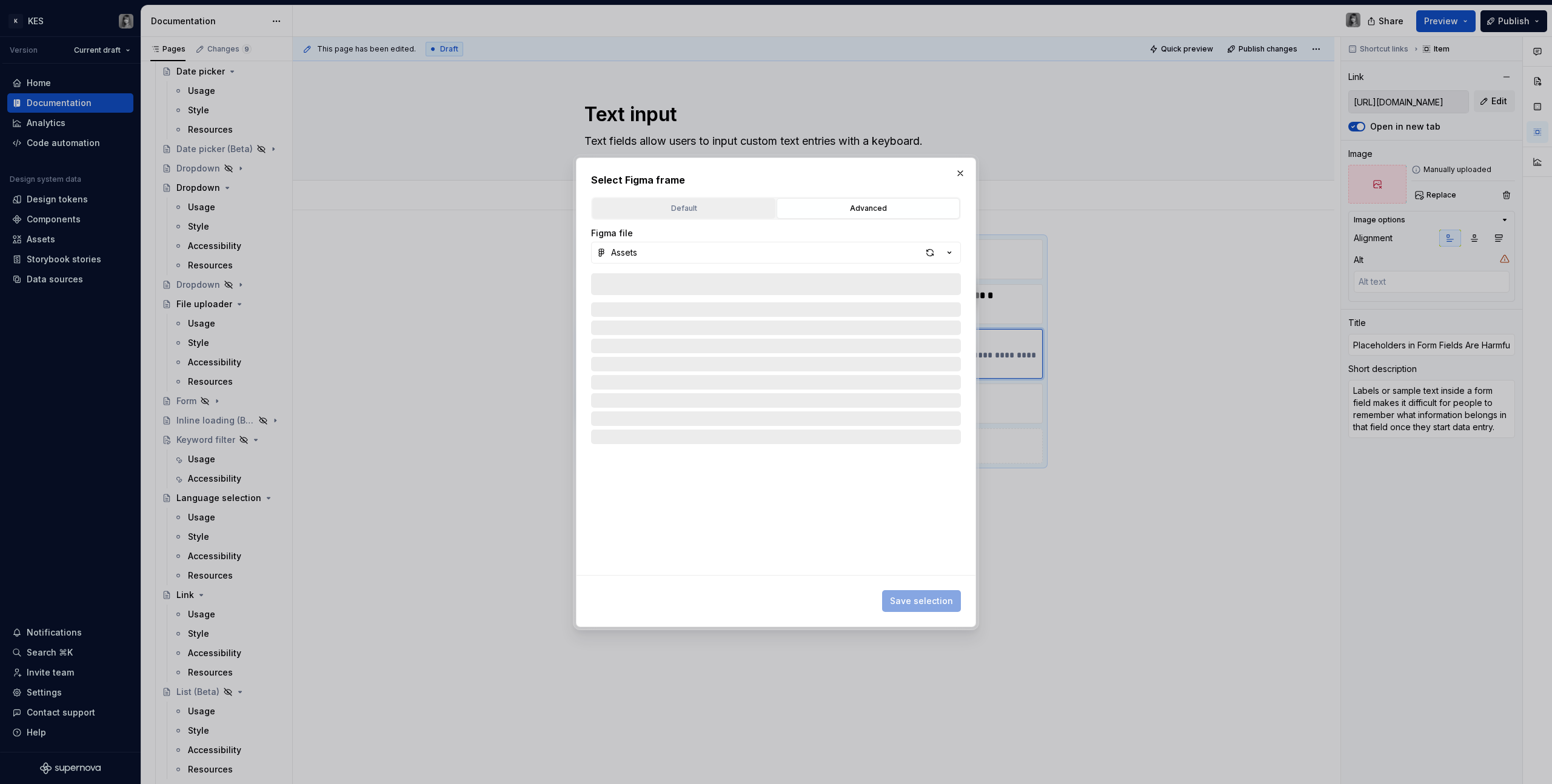
click at [681, 204] on div "Default" at bounding box center [684, 208] width 175 height 12
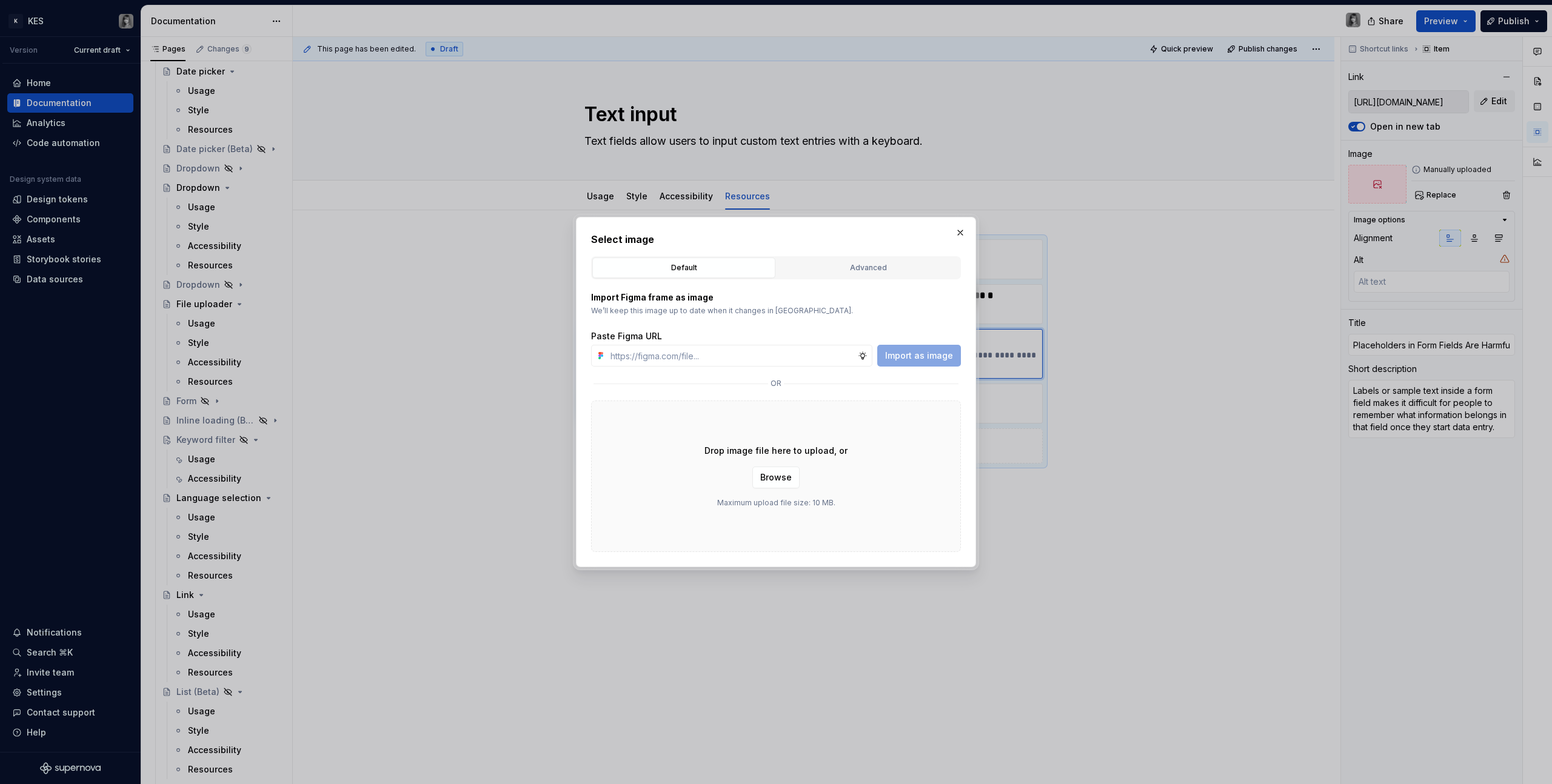
click at [908, 352] on div "Import as image" at bounding box center [919, 355] width 84 height 22
click at [781, 443] on div "Drop image file here to upload, or Browse Maximum upload file size: 10 MB." at bounding box center [776, 476] width 370 height 151
click at [778, 443] on span "Browse" at bounding box center [776, 477] width 32 height 12
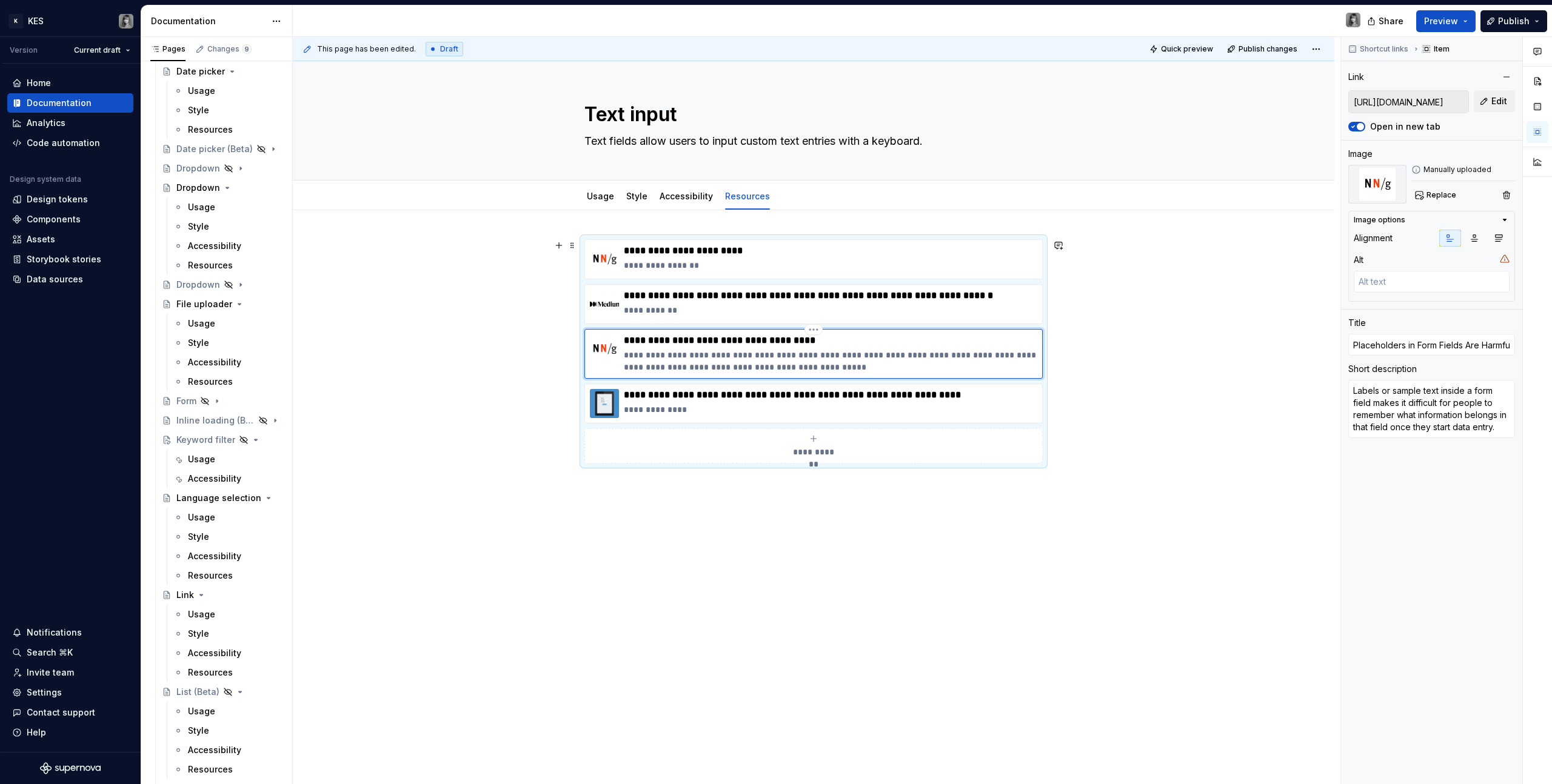
click at [777, 359] on p "**********" at bounding box center [831, 361] width 413 height 24
type textarea "*"
type textarea "[PERSON_NAME] 11, 2014 · Updated [DATE]"
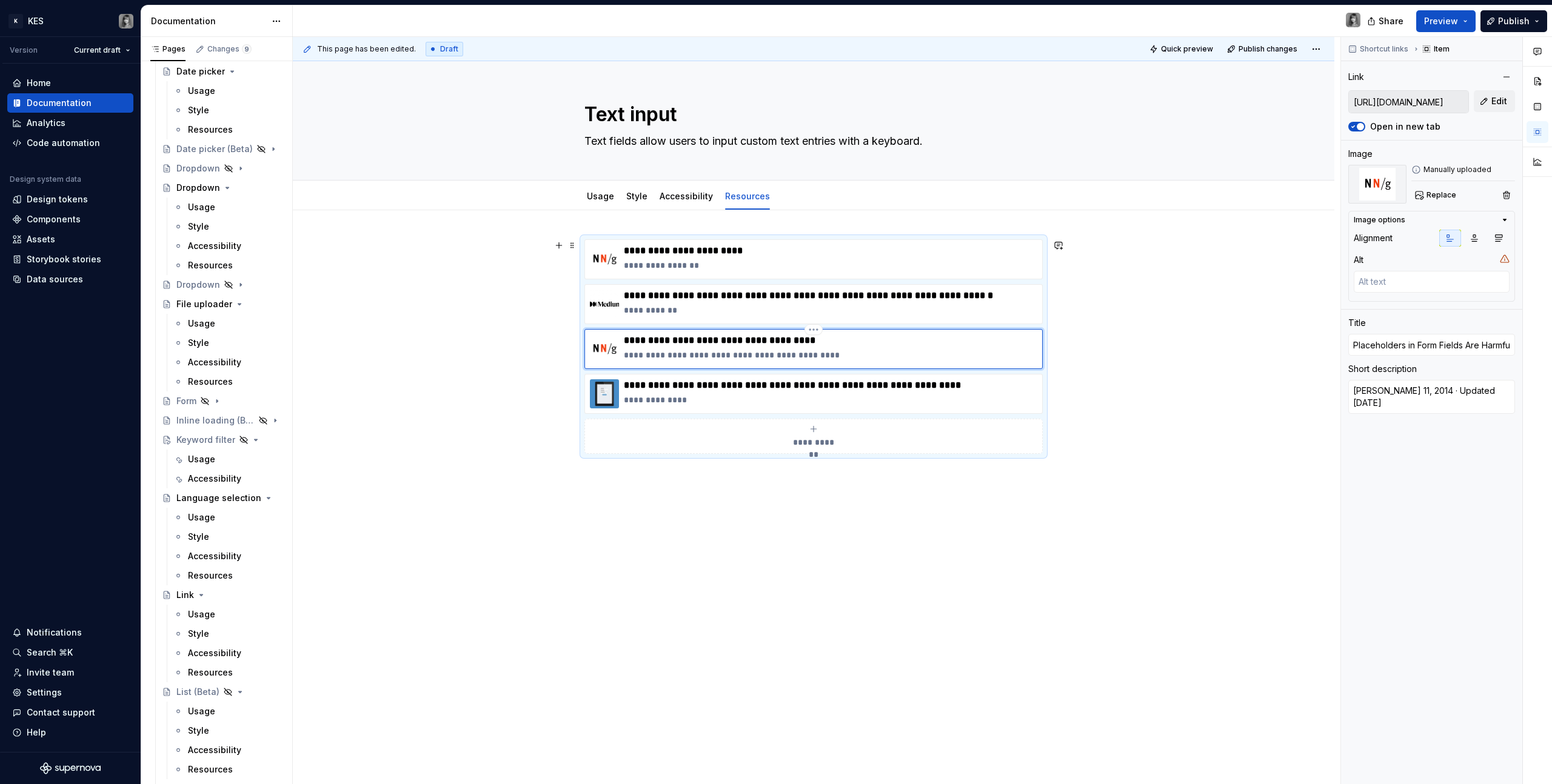
click at [707, 355] on p "**********" at bounding box center [831, 354] width 413 height 12
drag, startPoint x: 802, startPoint y: 354, endPoint x: 707, endPoint y: 353, distance: 95.0
click at [707, 353] on p "**********" at bounding box center [831, 354] width 413 height 12
type textarea "*"
type textarea "[PERSON_NAME] 11, 2018"
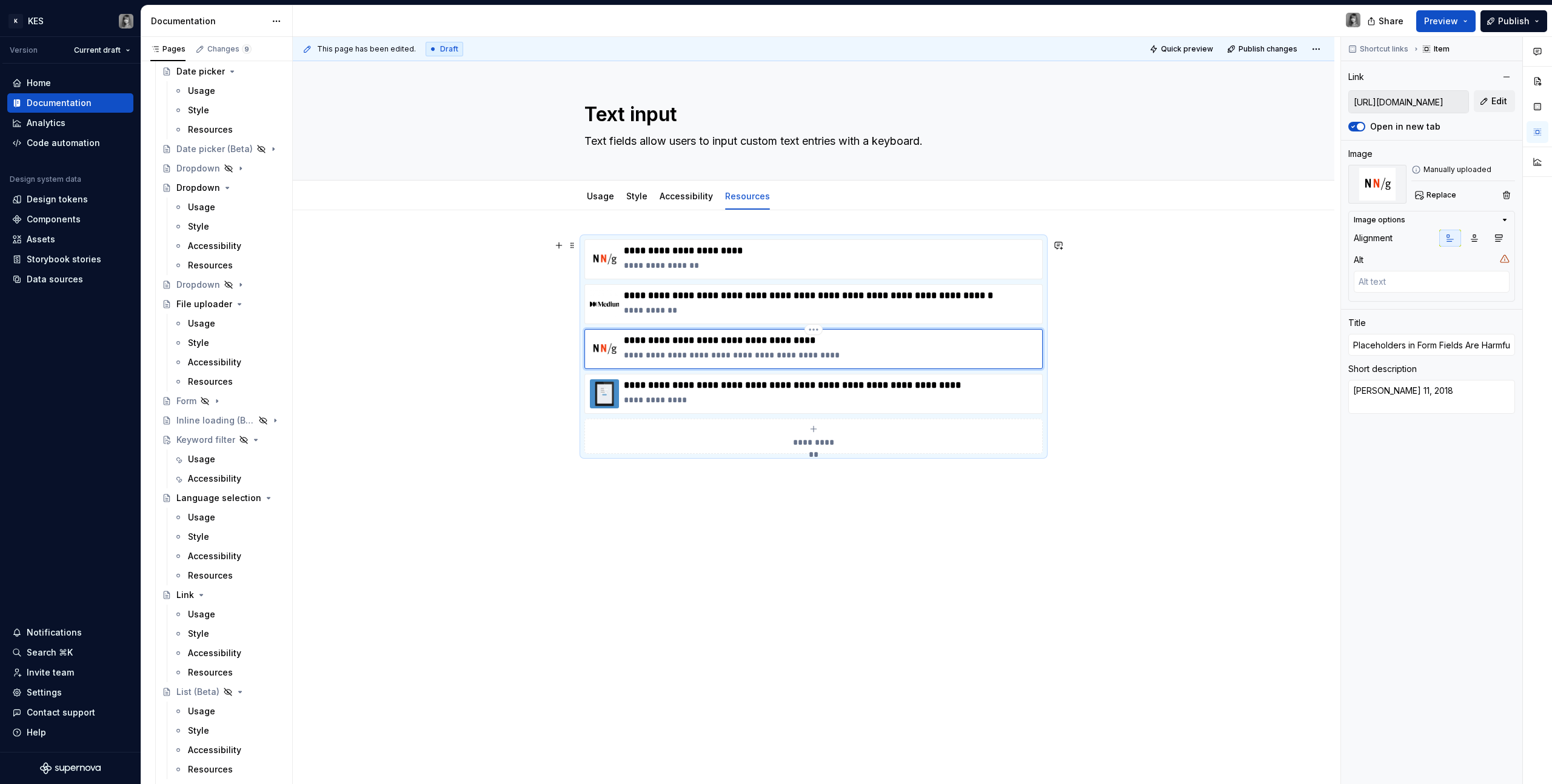
type textarea "*"
type textarea "[PERSON_NAME] 1, 2018"
type textarea "*"
type textarea "[PERSON_NAME] , 2018"
type textarea "*"
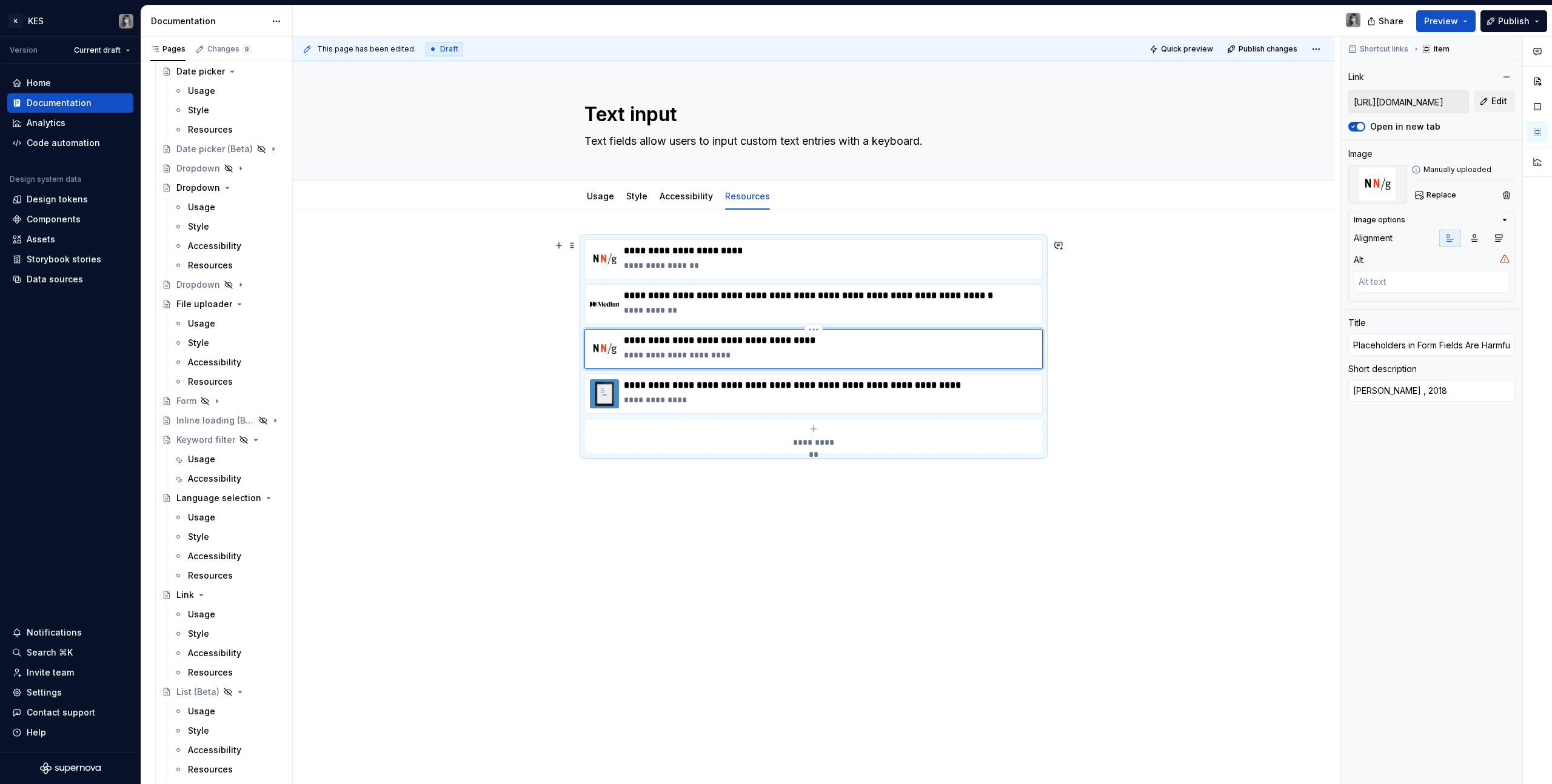
type textarea "[PERSON_NAME], 2018"
type textarea "*"
type textarea "[PERSON_NAME], 2018"
type textarea "*"
type textarea "[PERSON_NAME], 2018"
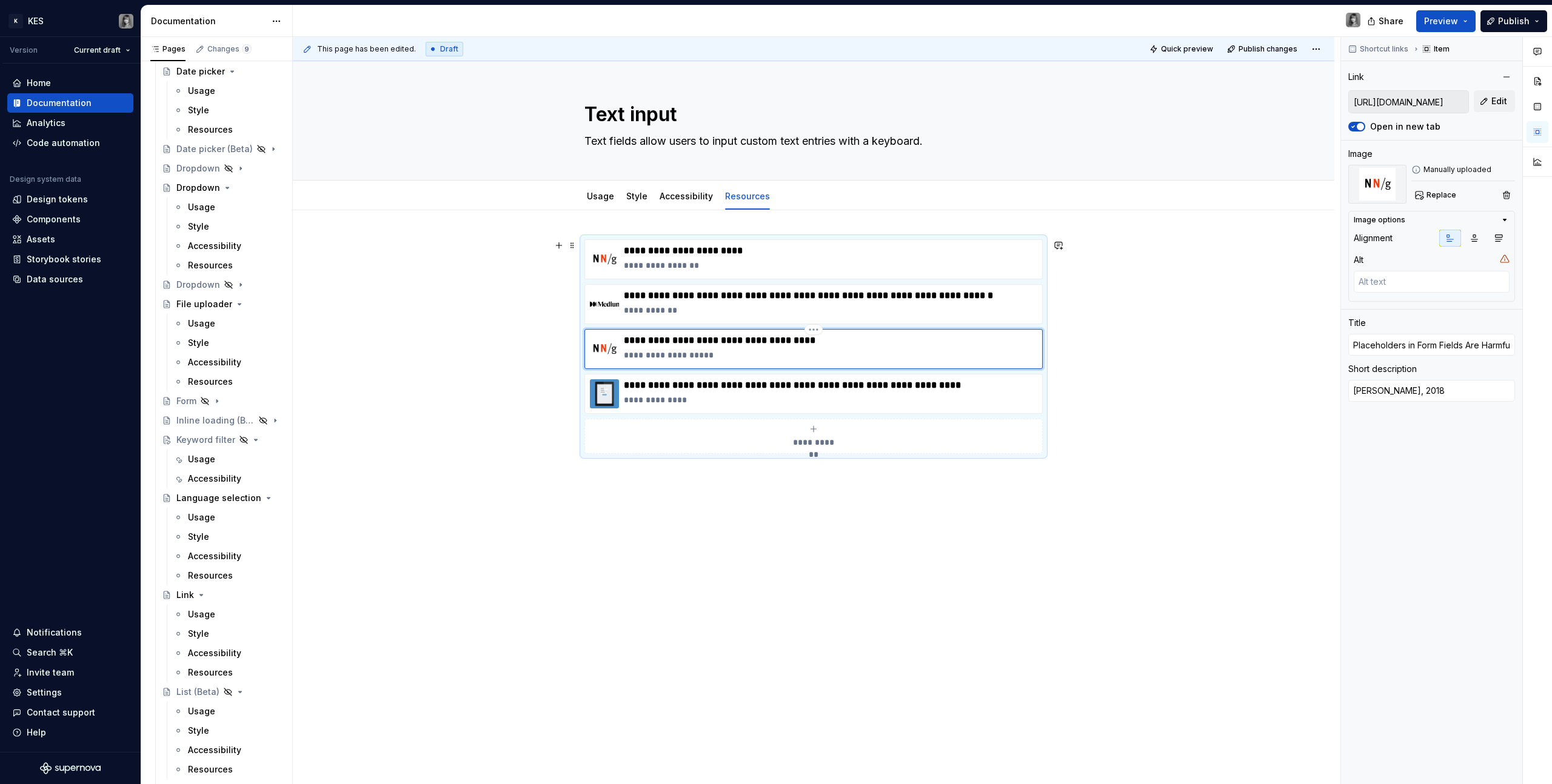
type textarea "*"
type textarea "[PERSON_NAME], 2018"
click at [820, 294] on p "**********" at bounding box center [831, 295] width 413 height 12
type textarea "*"
type input "[URL][EMAIL_ADDRESS][DOMAIN_NAME][DOMAIN_NAME]"
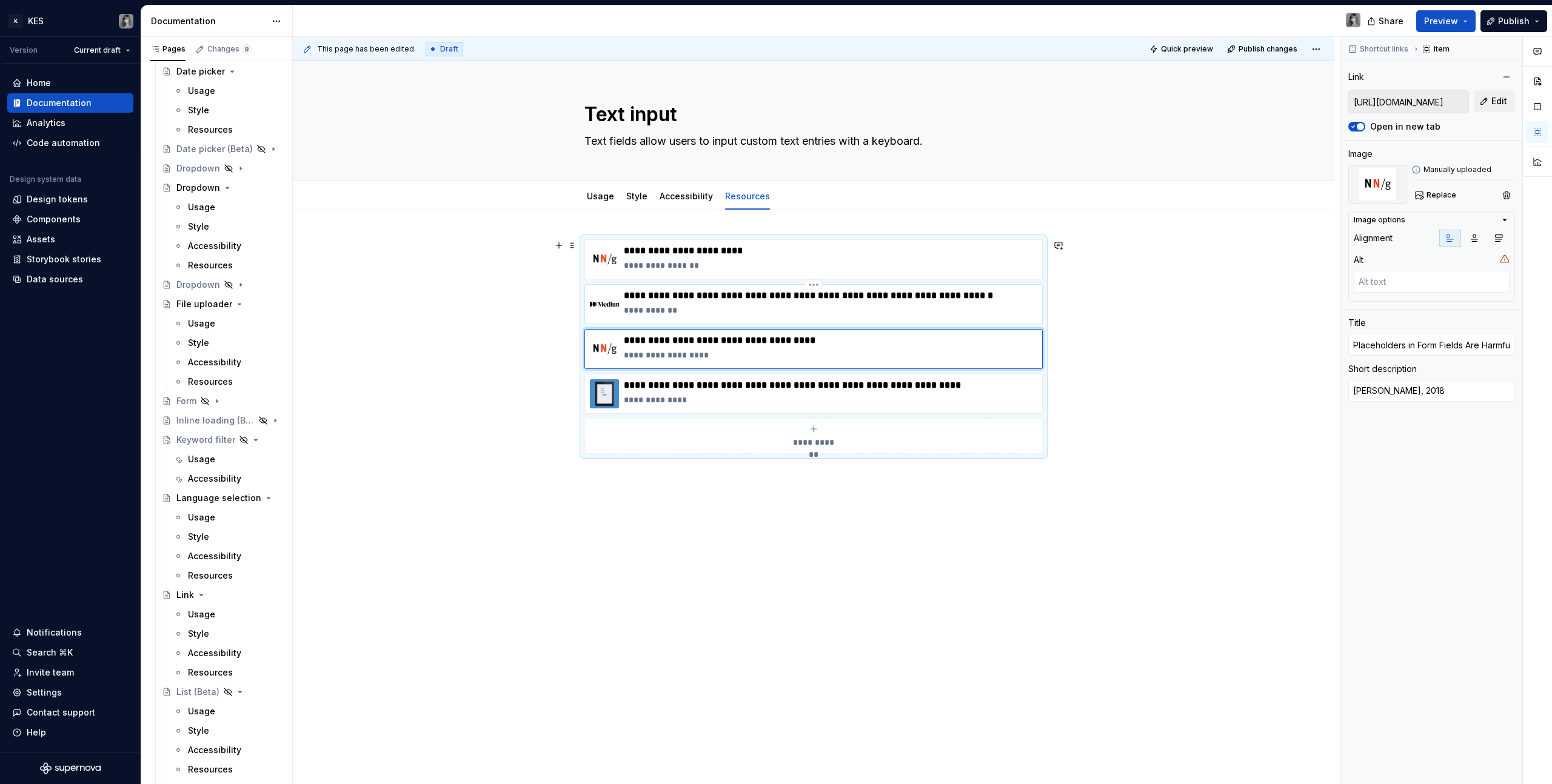
type input "UI Made Simple: Understanding Checkboxes, Radio Buttons, and Toggle Switches"
type textarea "uxpeak, 2023"
click at [814, 287] on html "K KES Version Current draft Home Documentation Analytics Code automation Design…" at bounding box center [776, 392] width 1552 height 784
drag, startPoint x: 830, startPoint y: 310, endPoint x: 822, endPoint y: 245, distance: 65.5
click at [830, 309] on div "Delete item" at bounding box center [866, 305] width 79 height 12
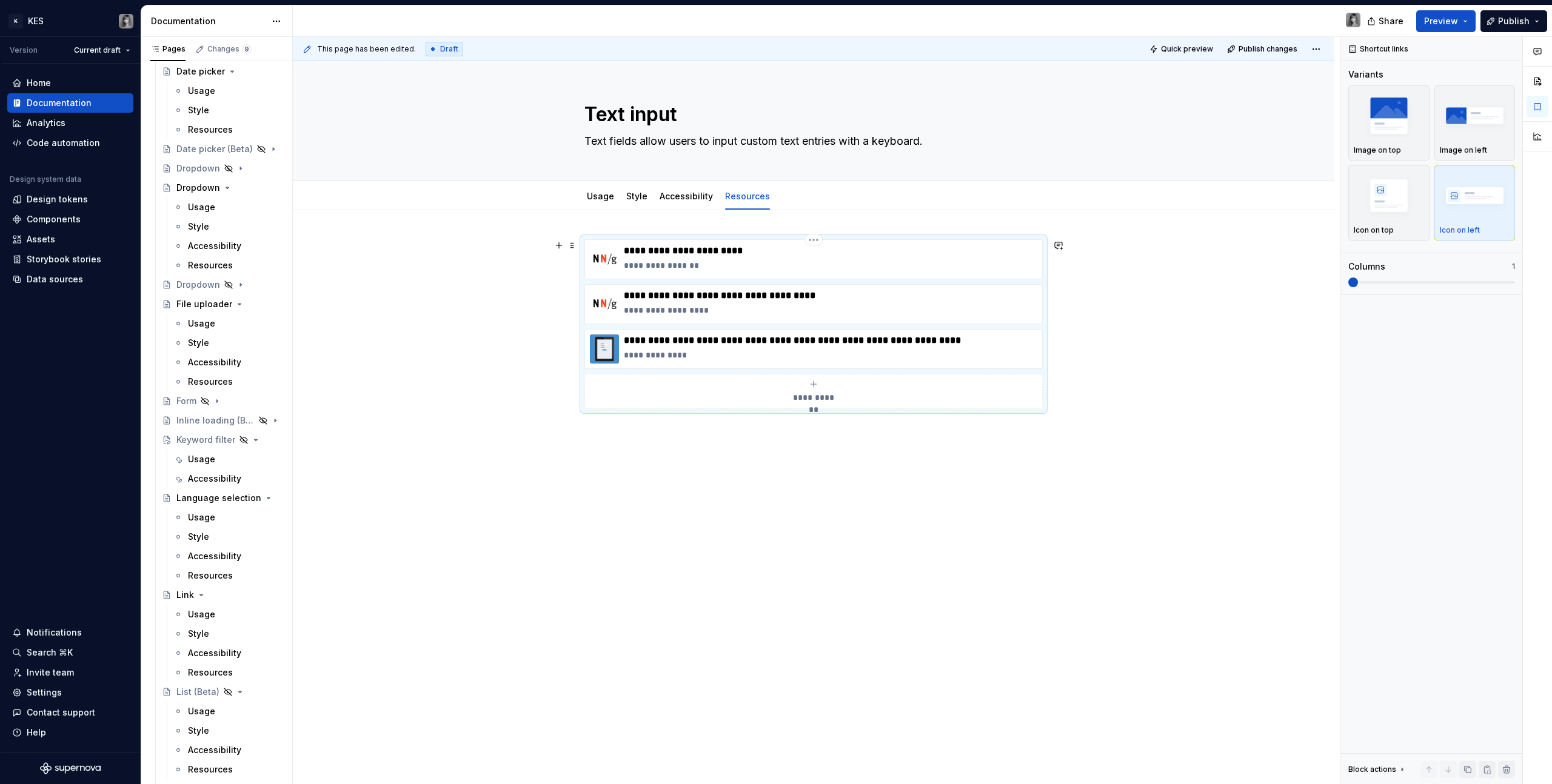
click at [806, 241] on html "K KES Version Current draft Home Documentation Analytics Code automation Design…" at bounding box center [776, 392] width 1552 height 784
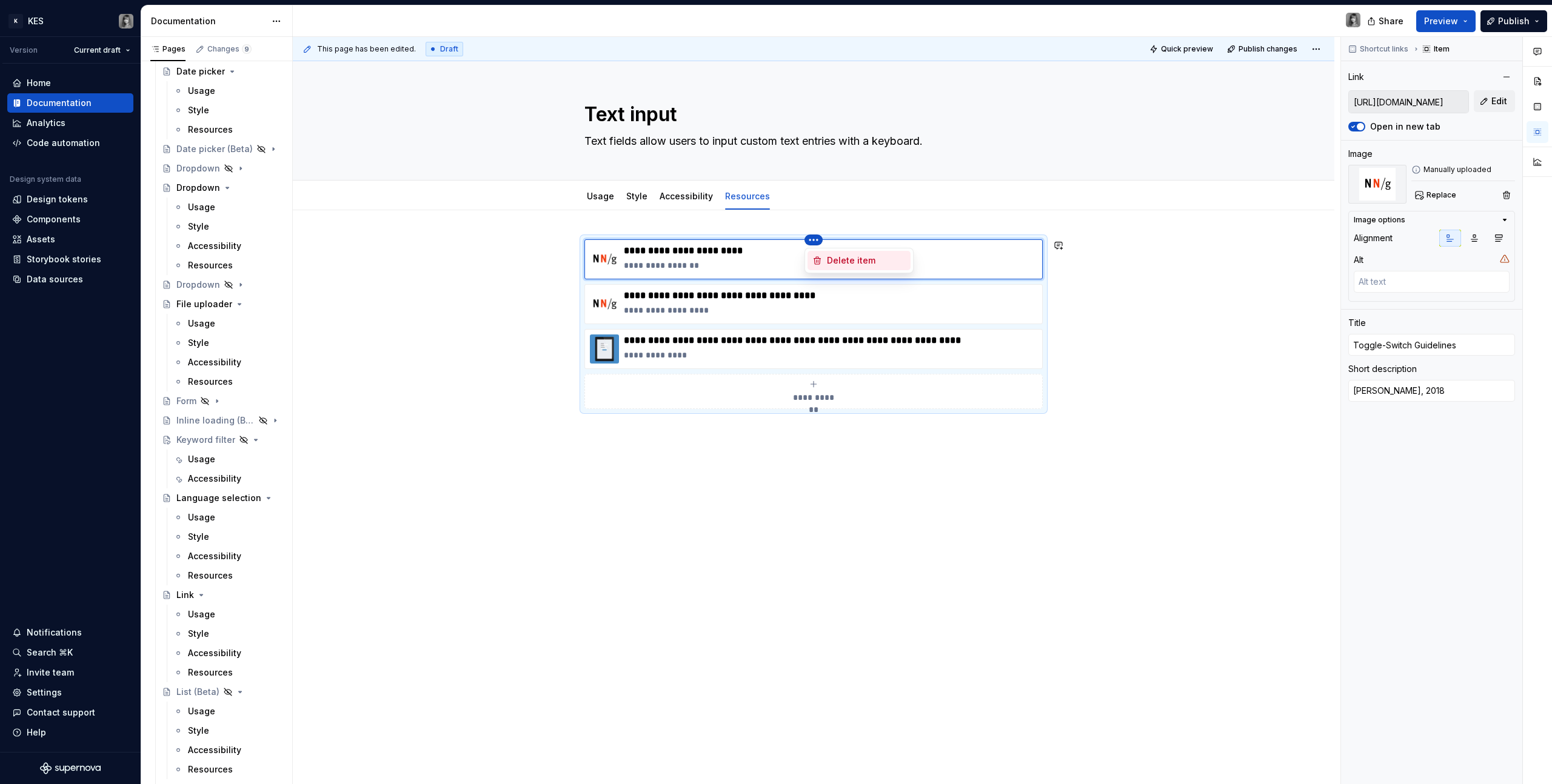
click at [838, 257] on div "Delete item" at bounding box center [866, 260] width 79 height 12
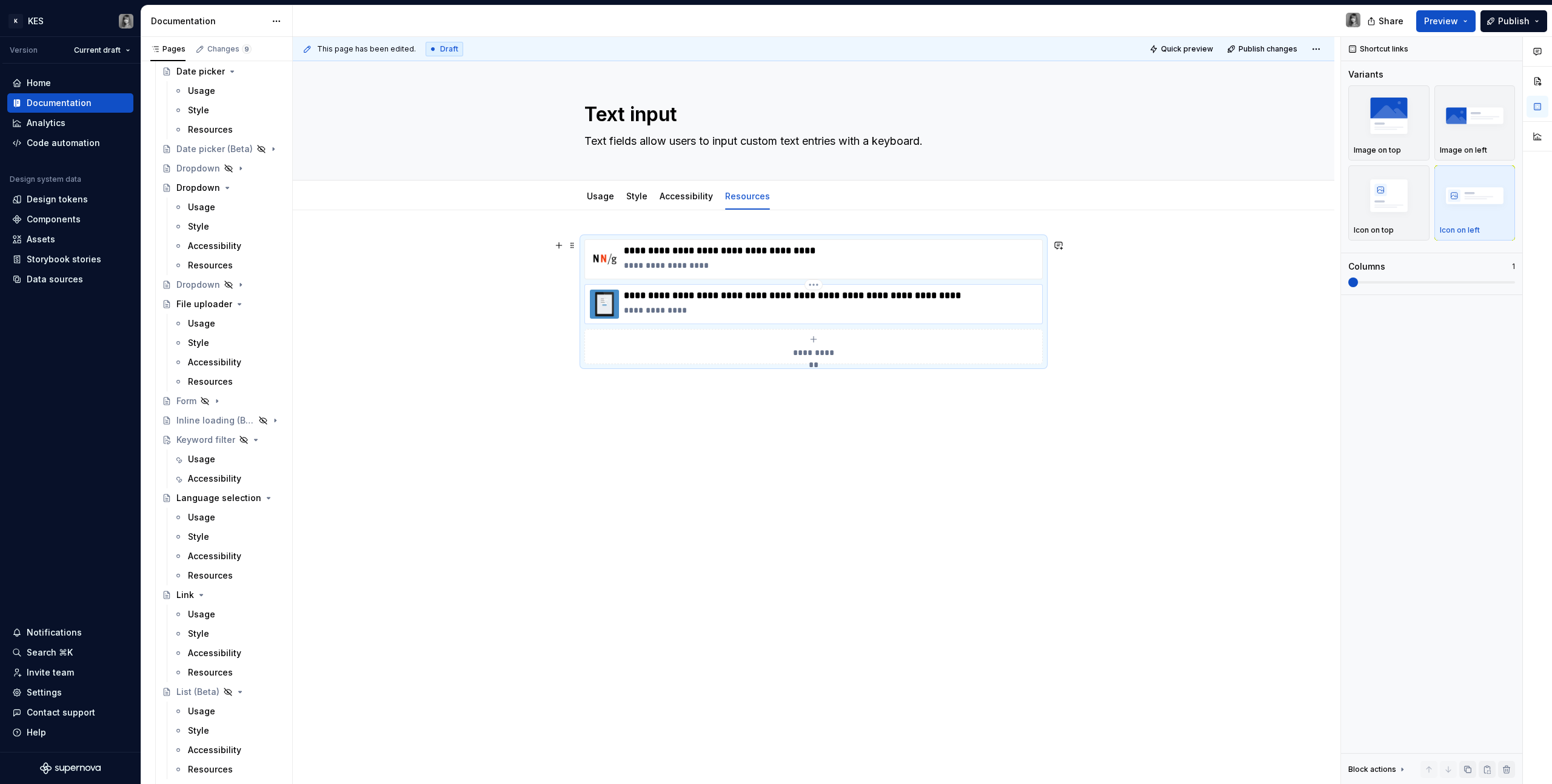
click at [659, 306] on p "**********" at bounding box center [831, 310] width 413 height 12
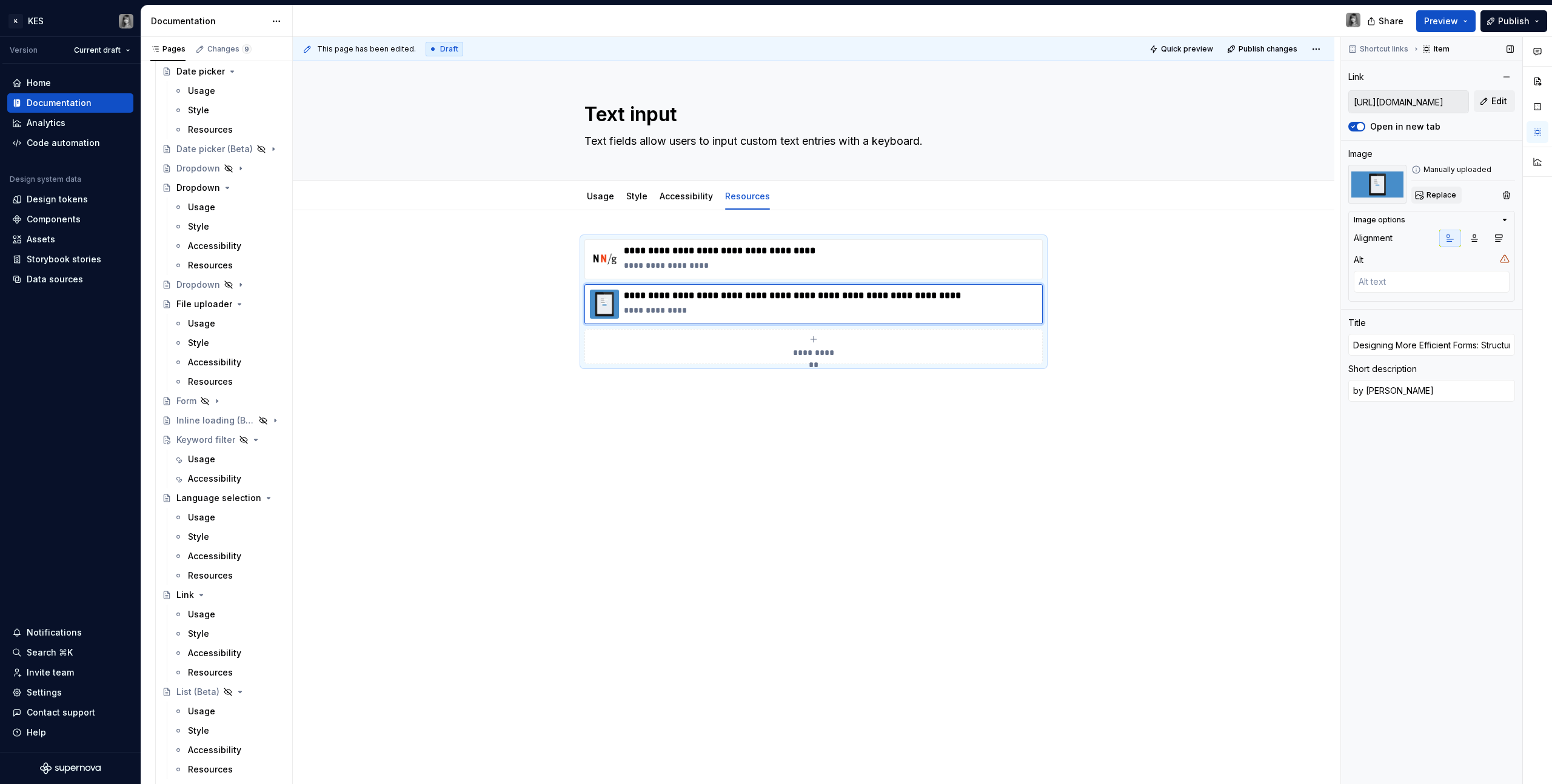
click at [916, 196] on button "Replace" at bounding box center [1437, 195] width 50 height 17
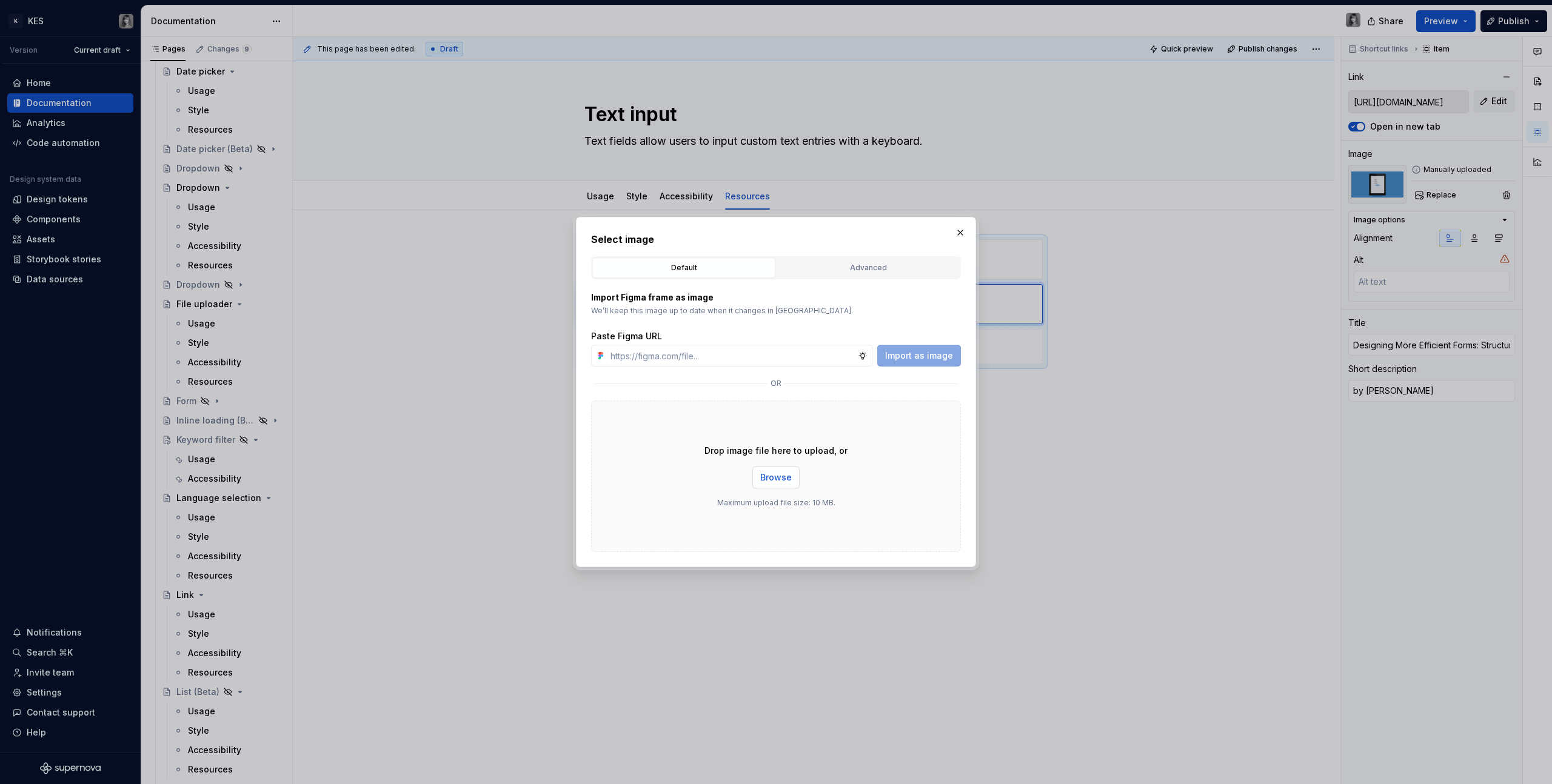
click at [774, 443] on span "Browse" at bounding box center [776, 477] width 32 height 12
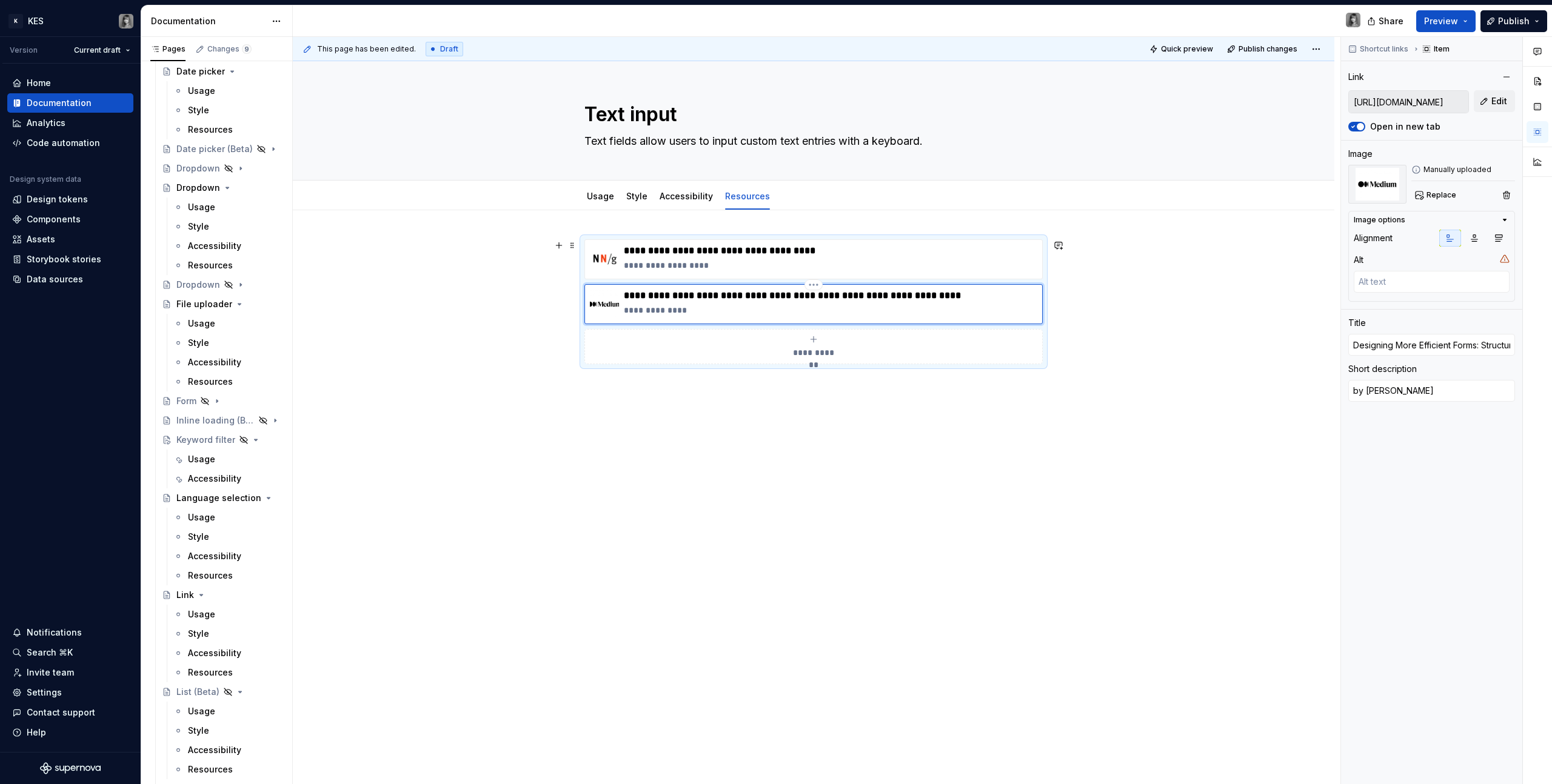
click at [649, 304] on p "**********" at bounding box center [831, 310] width 413 height 12
click at [648, 306] on p "**********" at bounding box center [831, 310] width 413 height 12
paste div
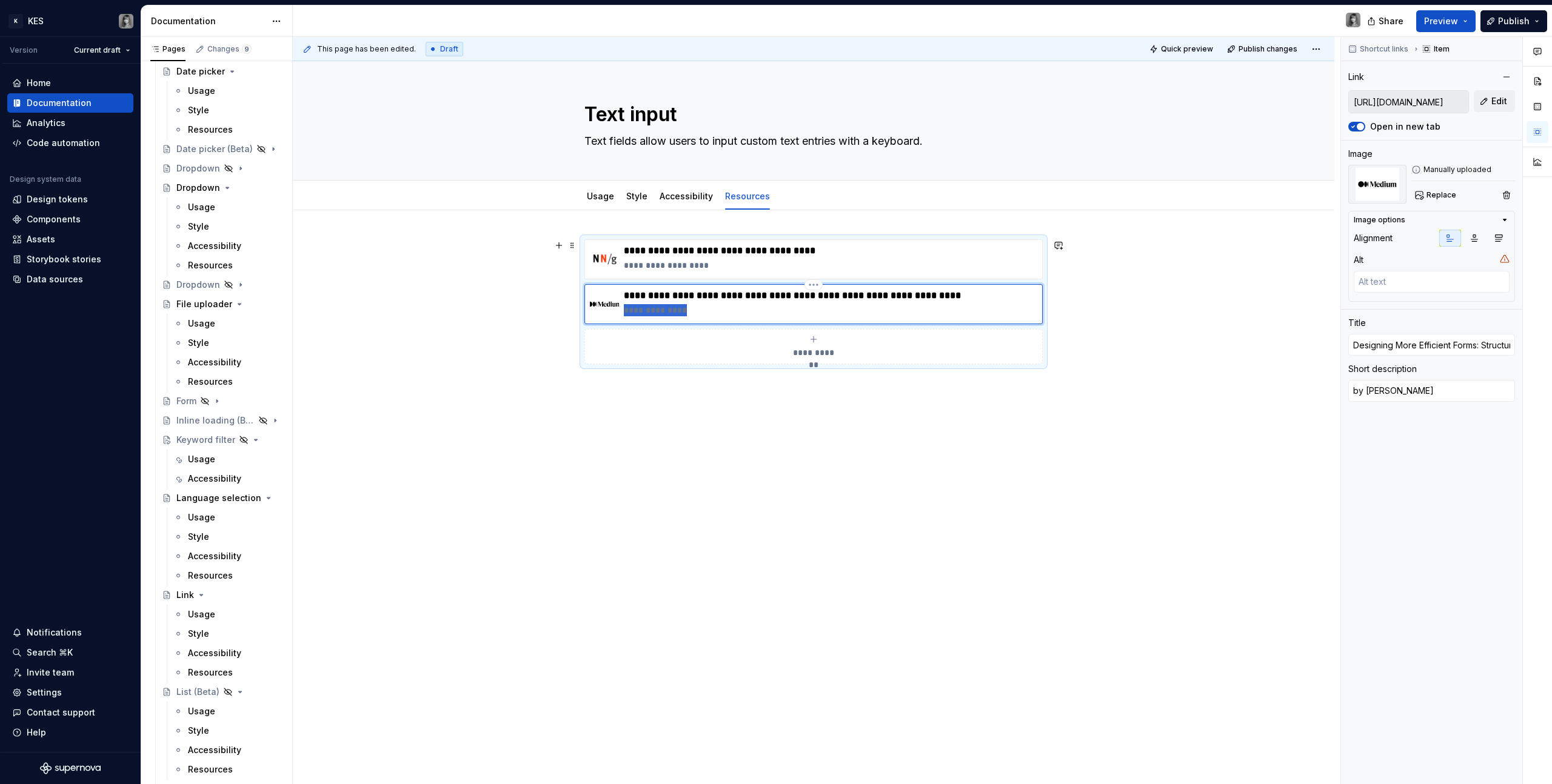
type textarea "*"
type textarea "[PERSON_NAME]"
type textarea "*"
type textarea "[PERSON_NAME],"
type textarea "*"
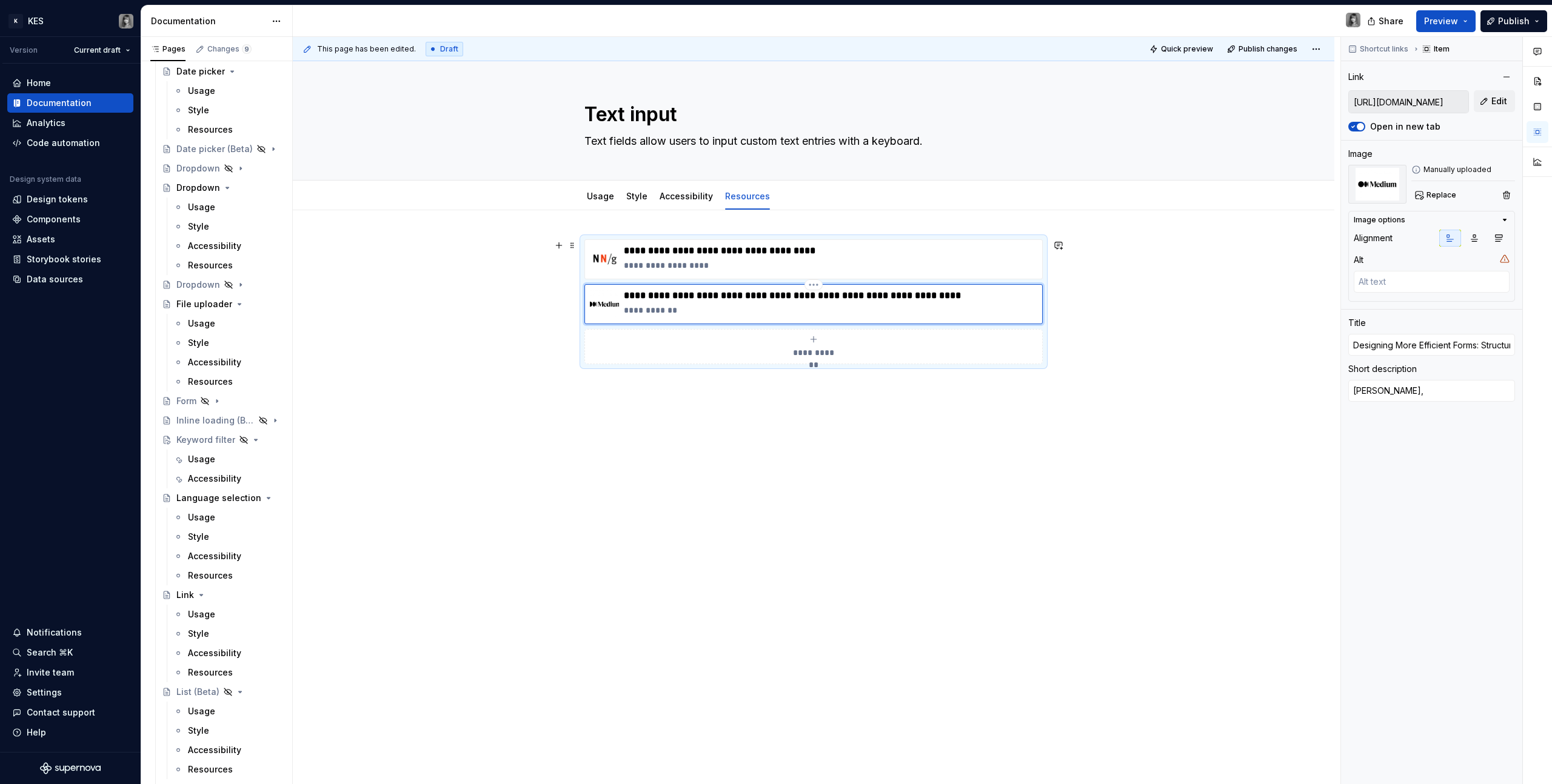
type textarea "[PERSON_NAME],"
type textarea "*"
type textarea "[PERSON_NAME], 2"
type textarea "*"
type textarea "[PERSON_NAME], 20"
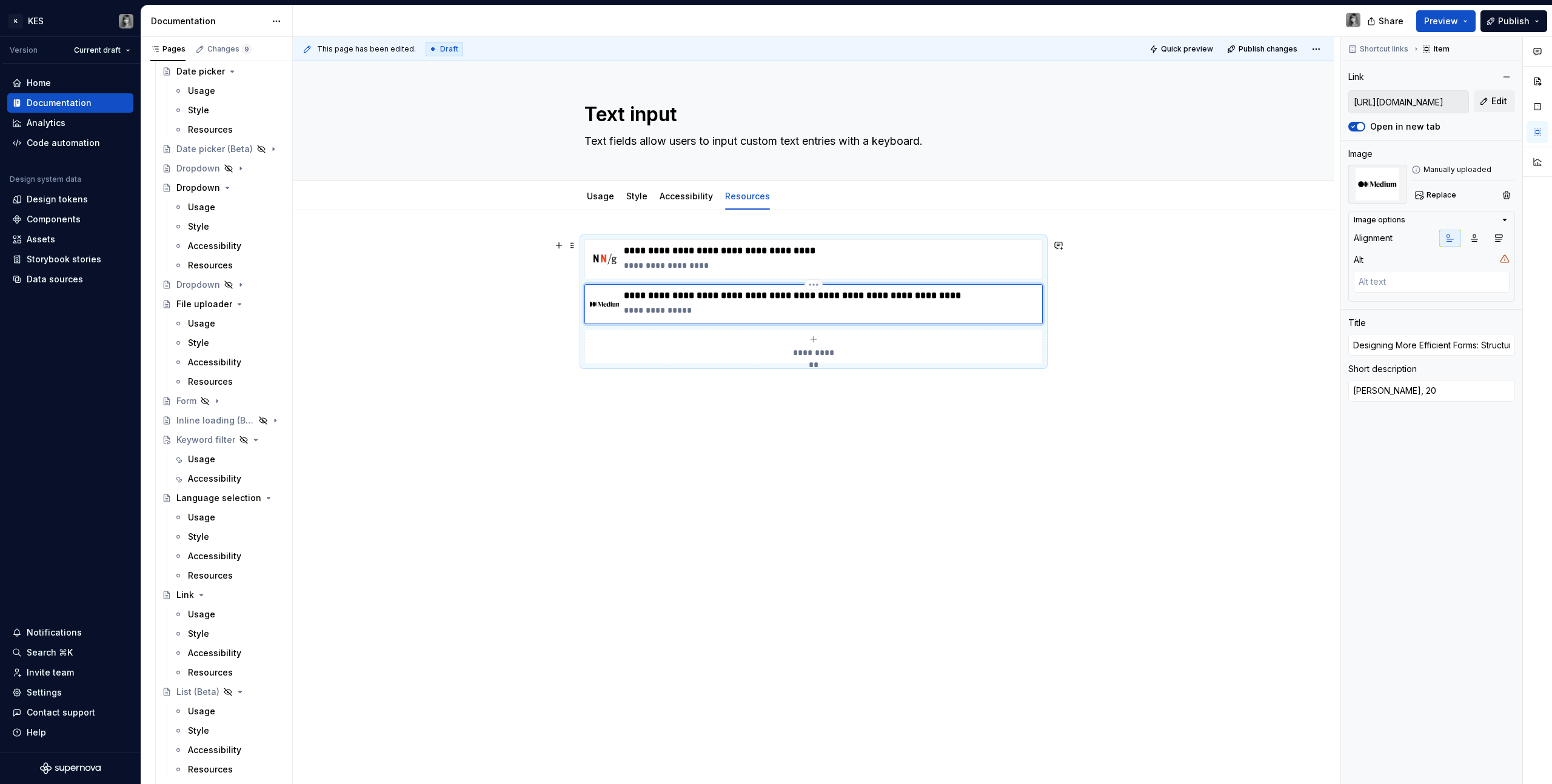
type textarea "*"
type textarea "[PERSON_NAME], 201"
type textarea "*"
type textarea "[PERSON_NAME], 2016"
click at [916, 427] on div "**********" at bounding box center [814, 412] width 1042 height 403
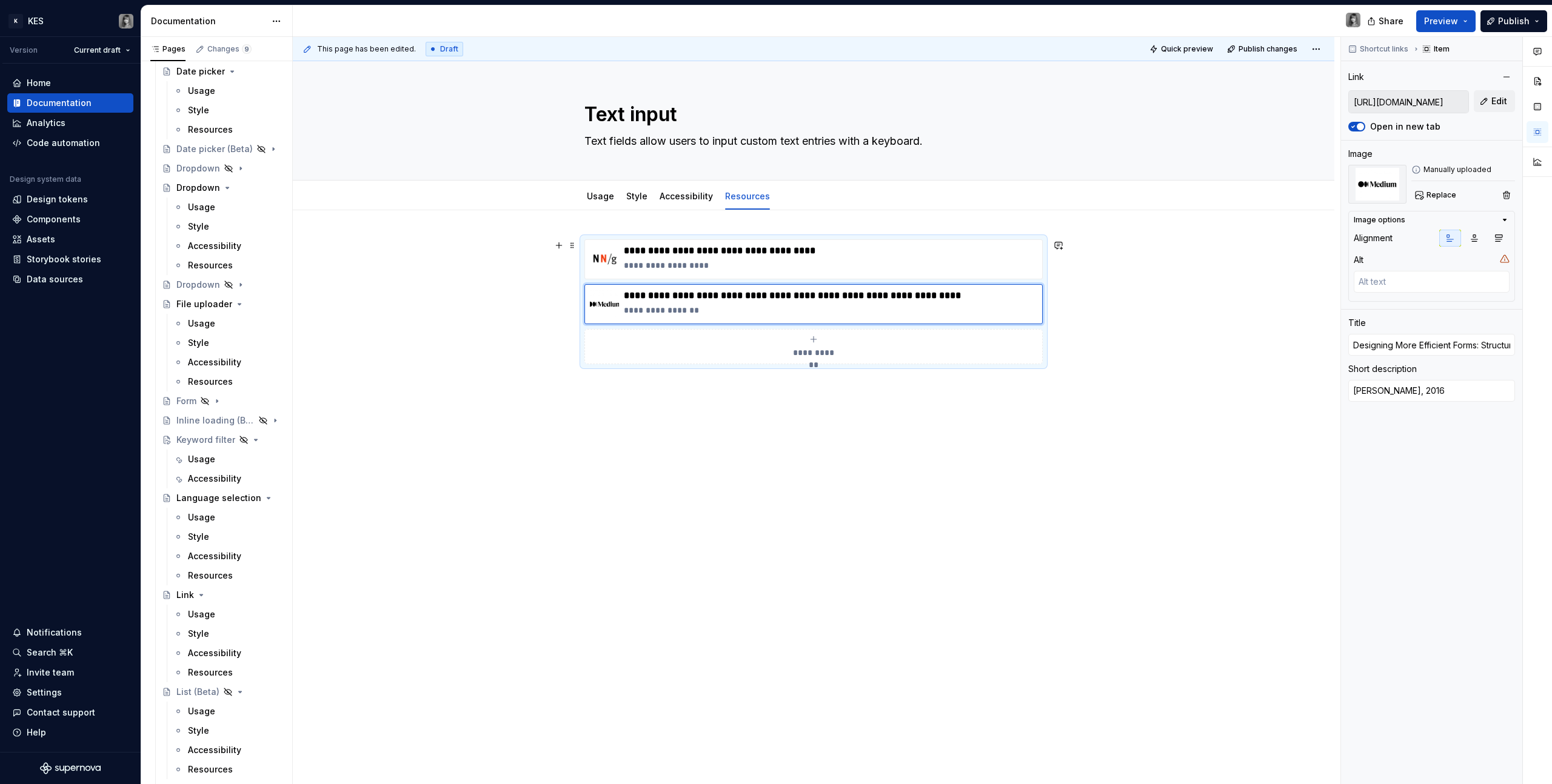
click at [916, 320] on div "**********" at bounding box center [817, 410] width 1048 height 748
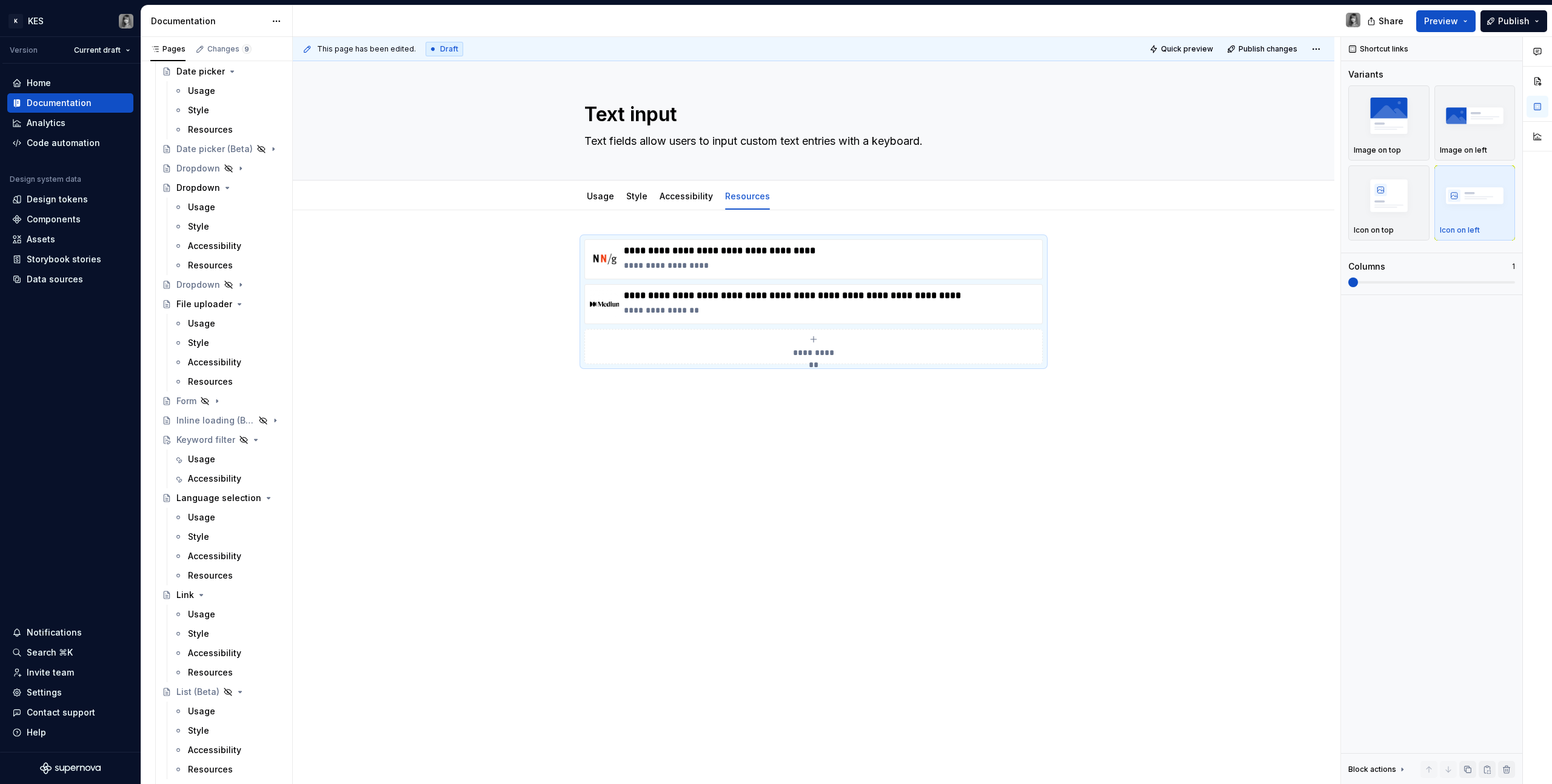
click at [916, 443] on div "**********" at bounding box center [817, 410] width 1048 height 748
click at [916, 376] on div "**********" at bounding box center [814, 412] width 1042 height 403
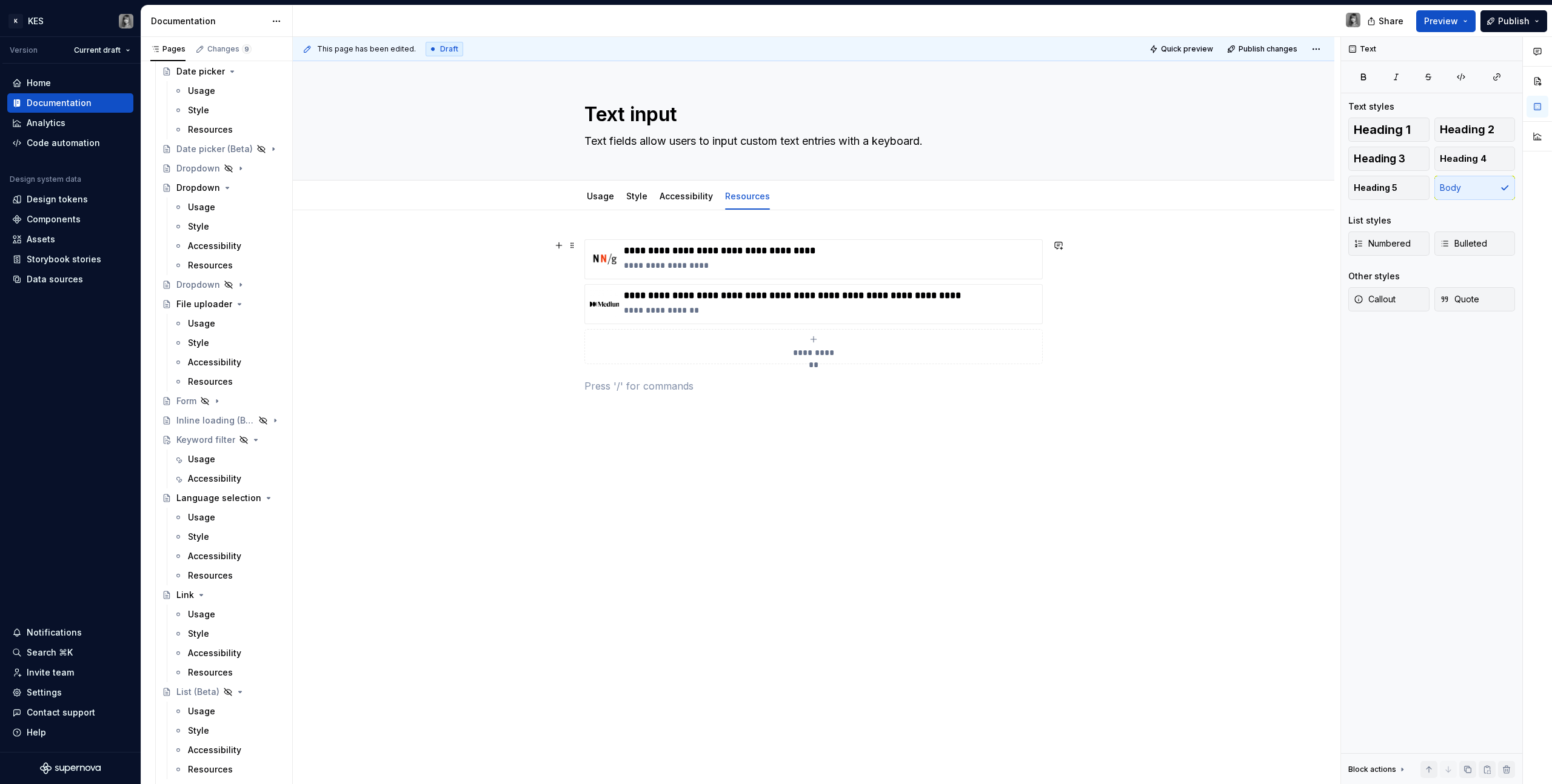
click at [916, 294] on div "**********" at bounding box center [814, 426] width 1042 height 432
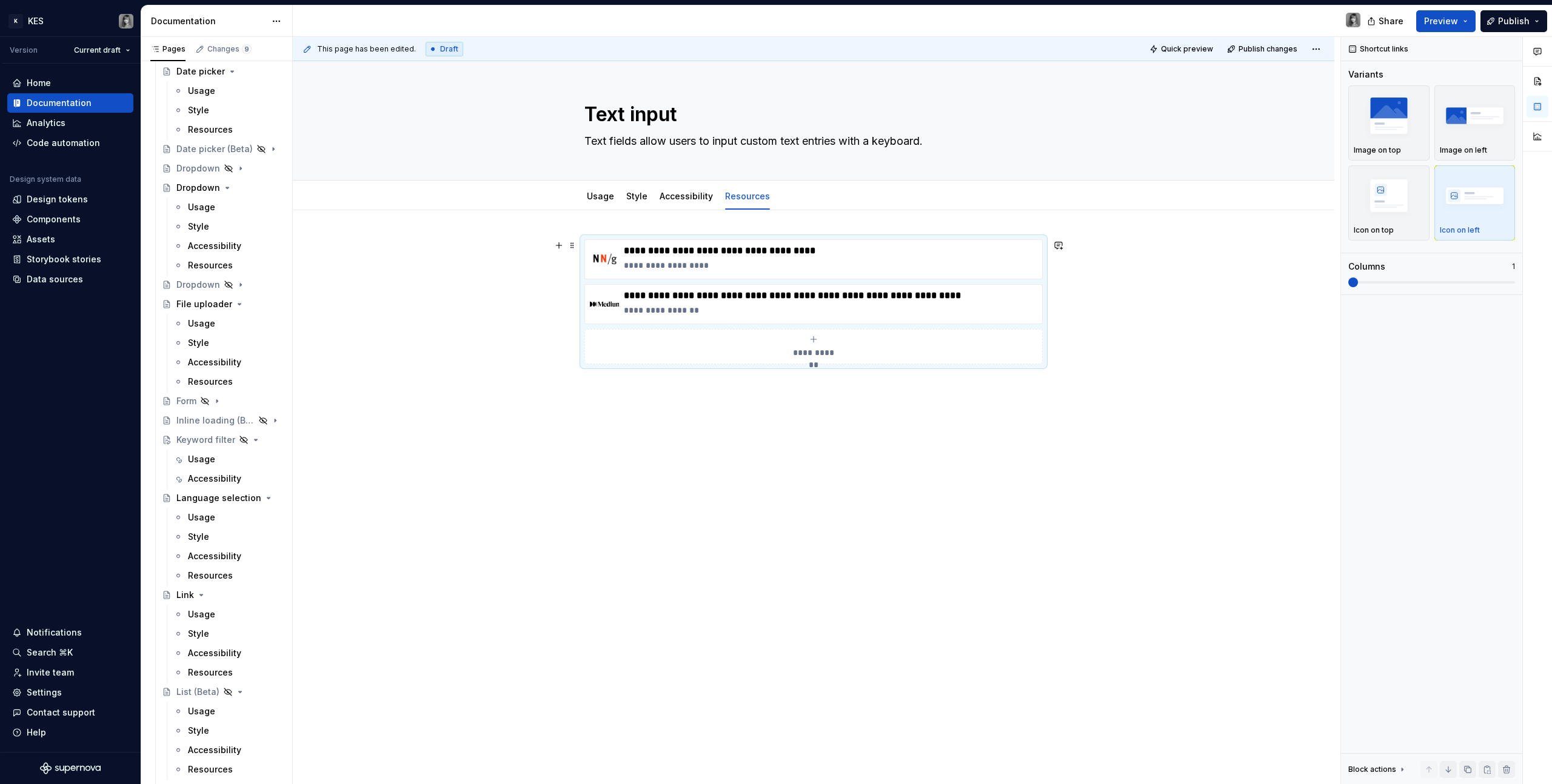
click at [916, 243] on div "**********" at bounding box center [814, 426] width 1042 height 432
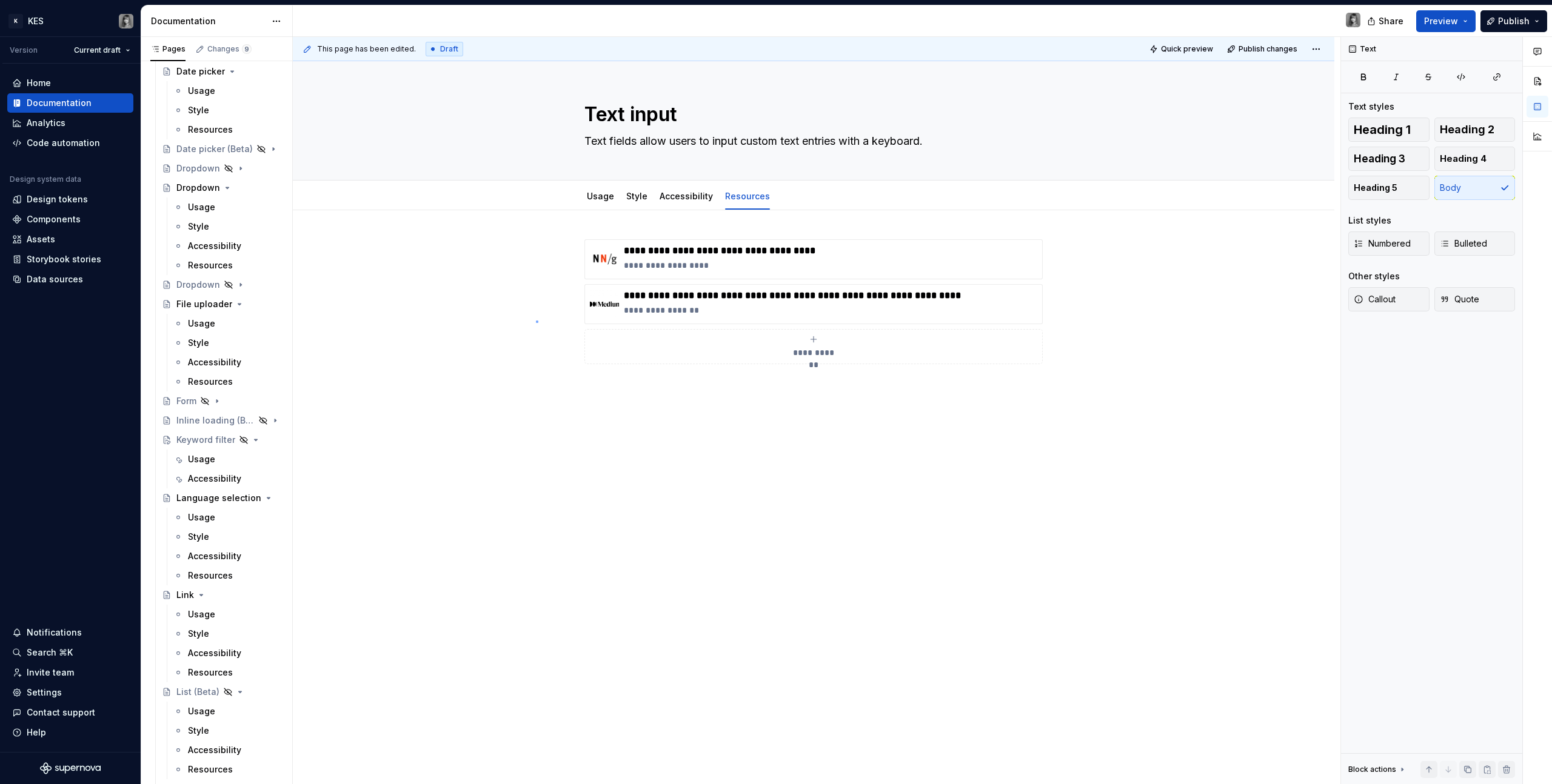
click at [536, 321] on div "**********" at bounding box center [817, 410] width 1048 height 748
click at [670, 200] on link "Accessibility" at bounding box center [686, 196] width 53 height 11
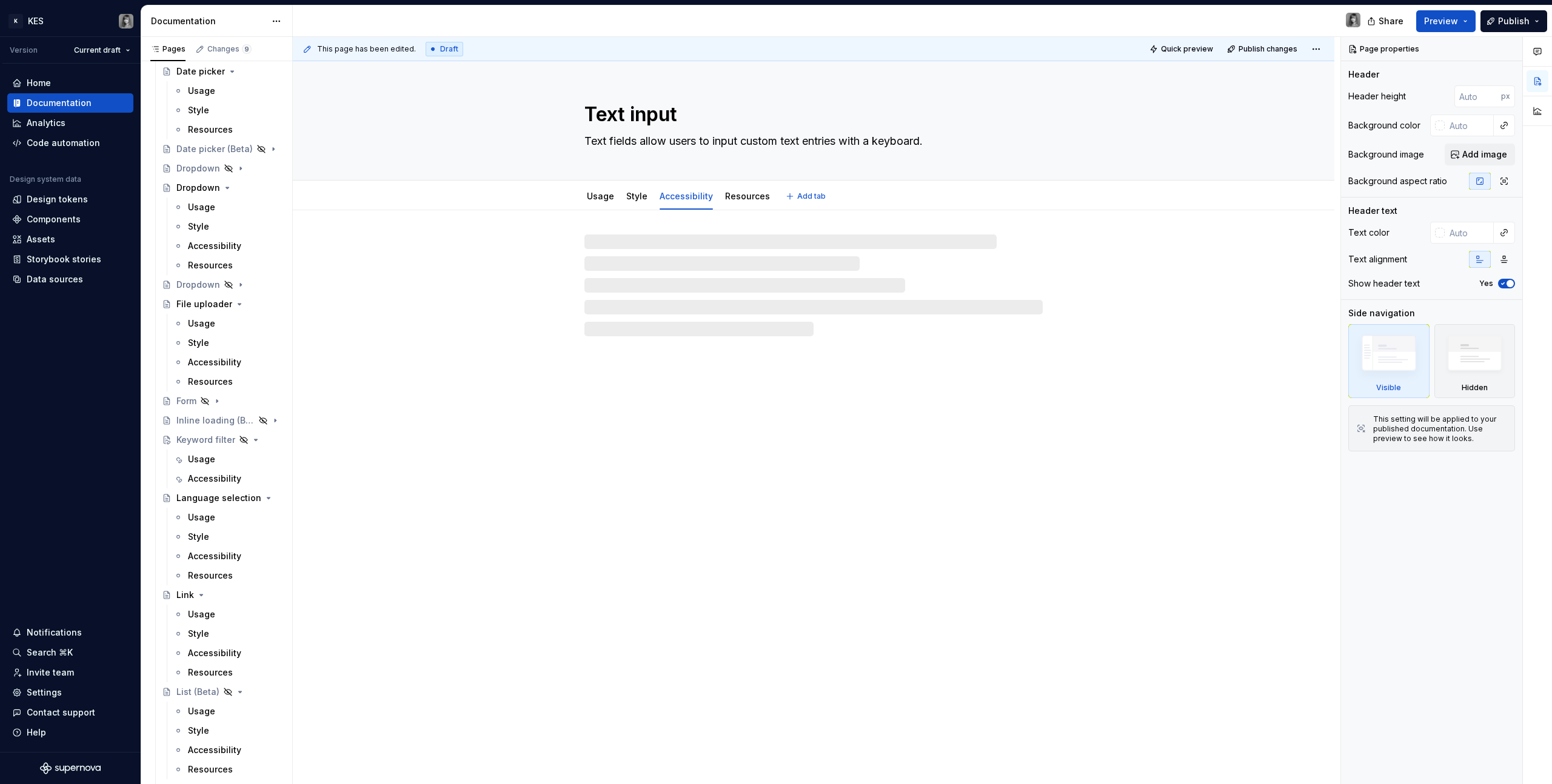
drag, startPoint x: 670, startPoint y: 201, endPoint x: 619, endPoint y: 197, distance: 51.2
click at [619, 197] on div "Usage Style Accessibility Resources" at bounding box center [678, 200] width 202 height 33
click at [590, 196] on link "Usage" at bounding box center [600, 196] width 28 height 11
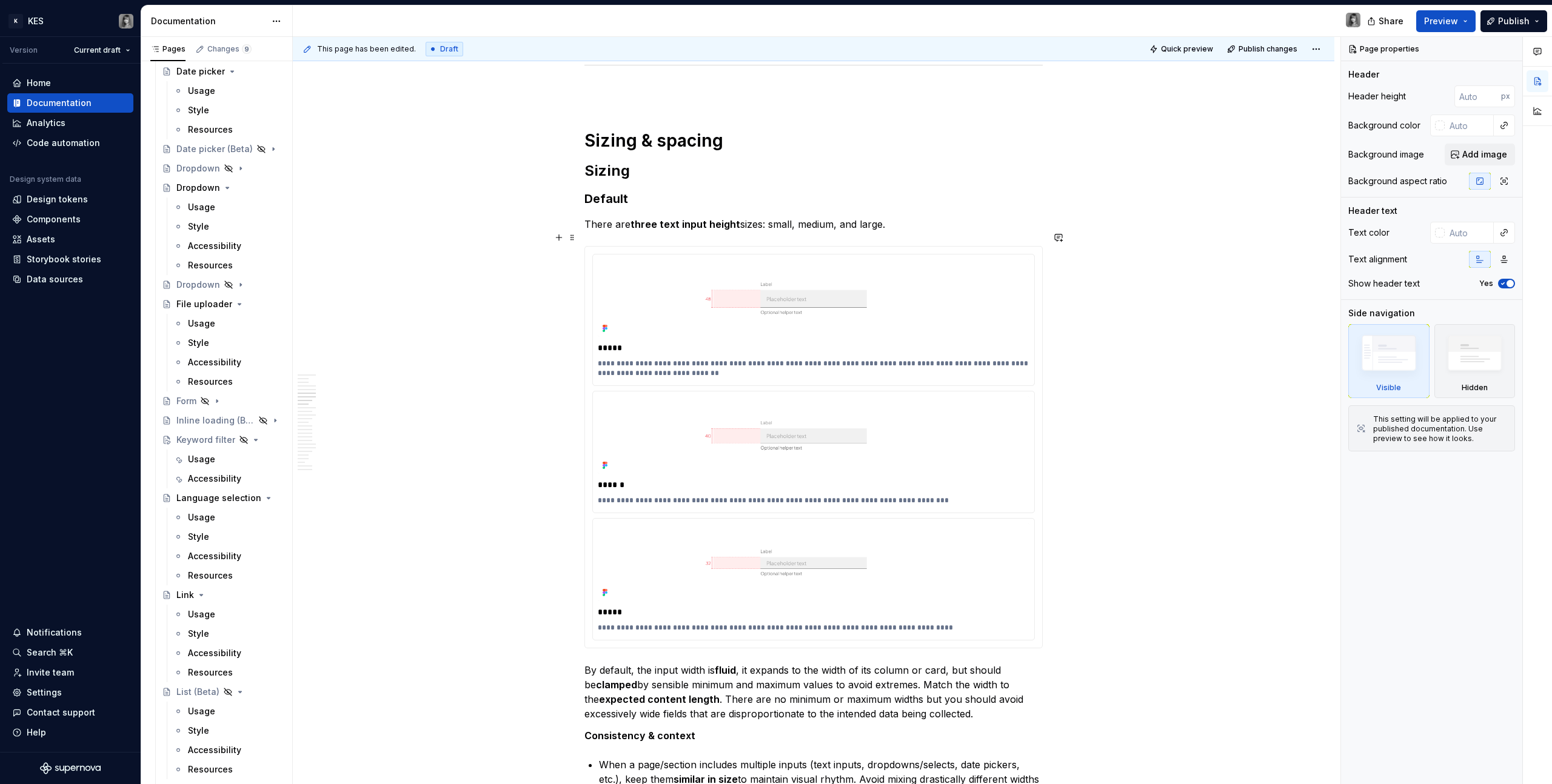
scroll to position [2899, 0]
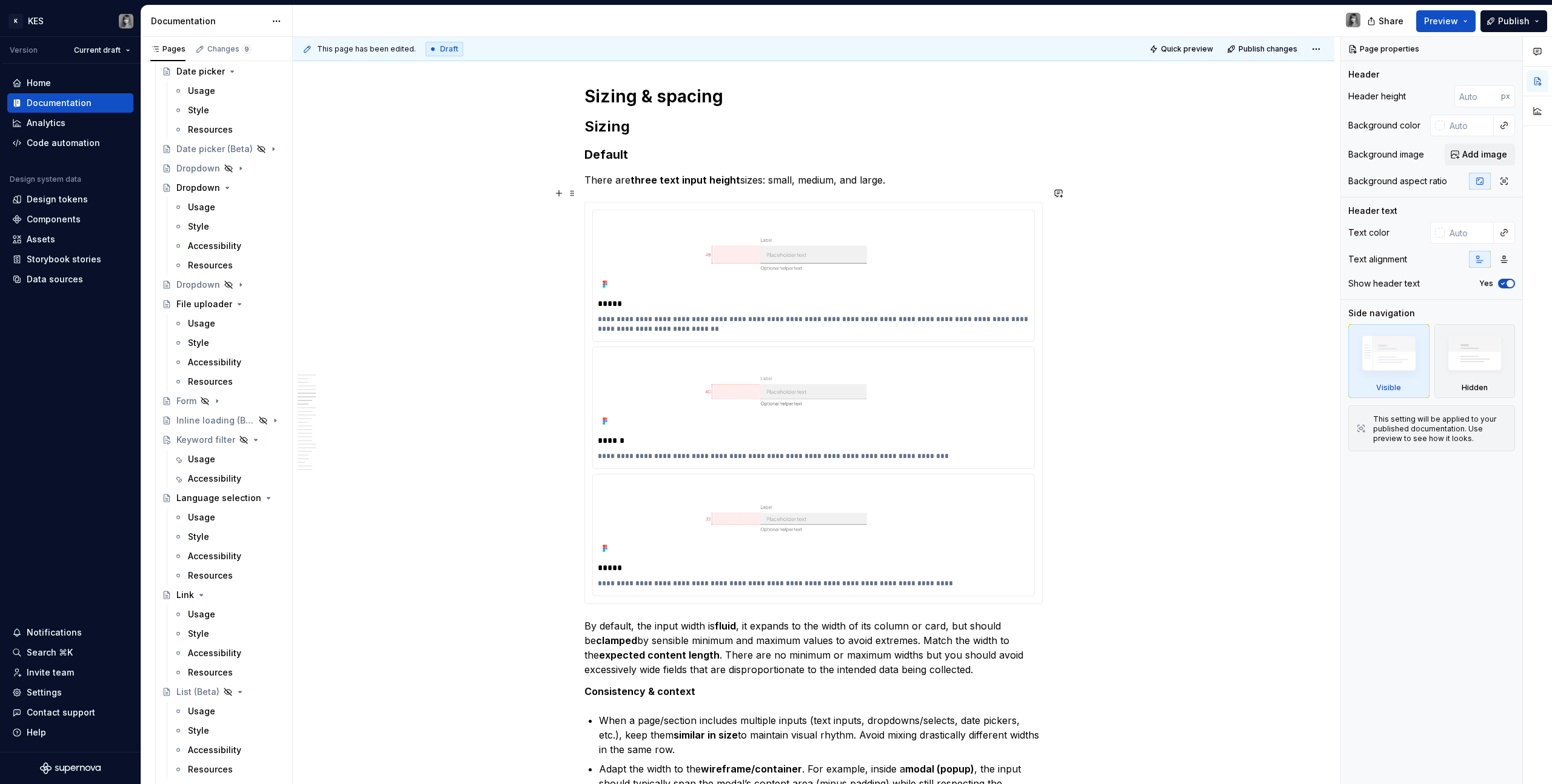
type textarea "*"
click at [600, 147] on strong "Default" at bounding box center [607, 154] width 44 height 15
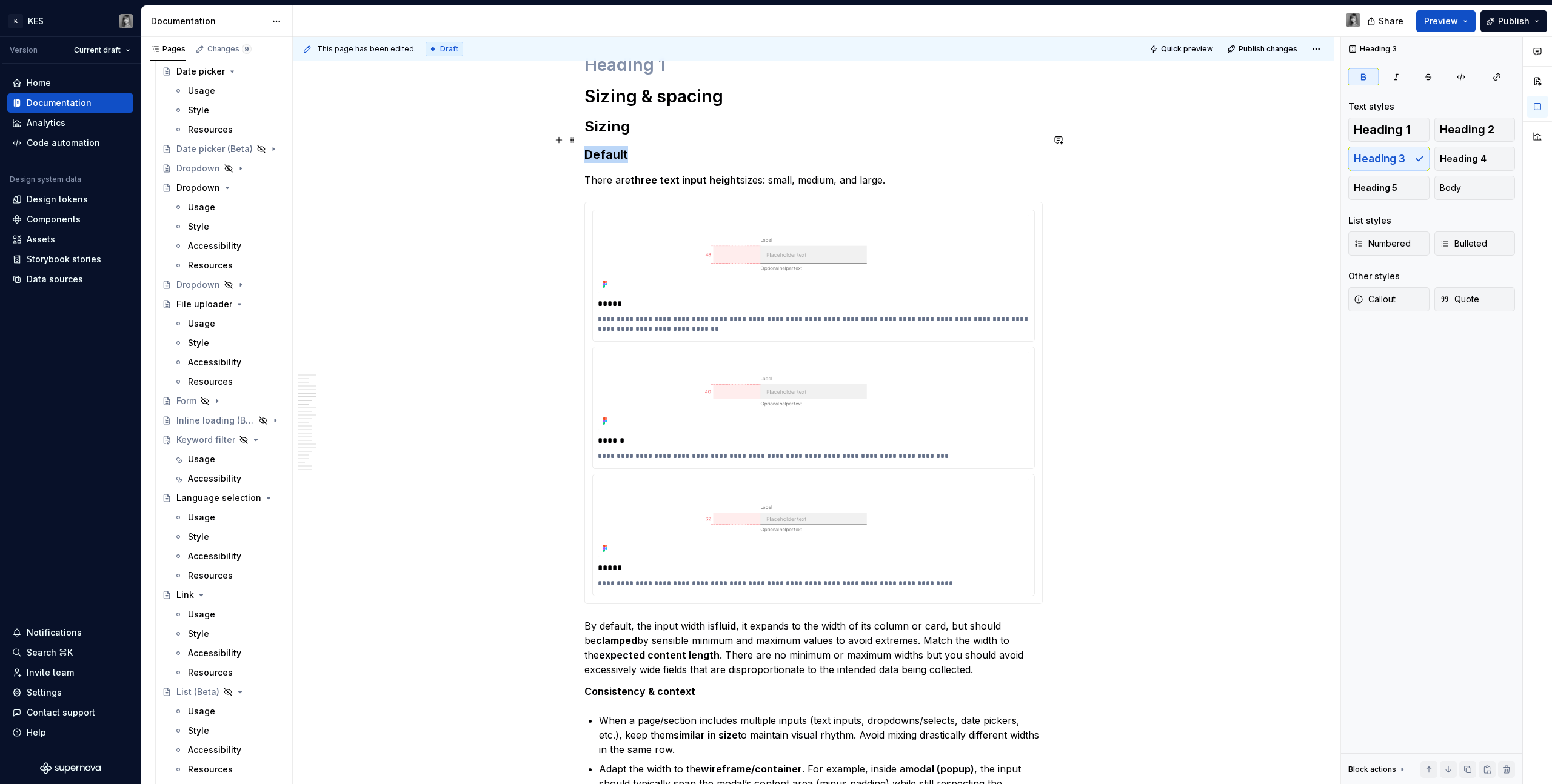
click at [600, 147] on strong "Default" at bounding box center [607, 154] width 44 height 15
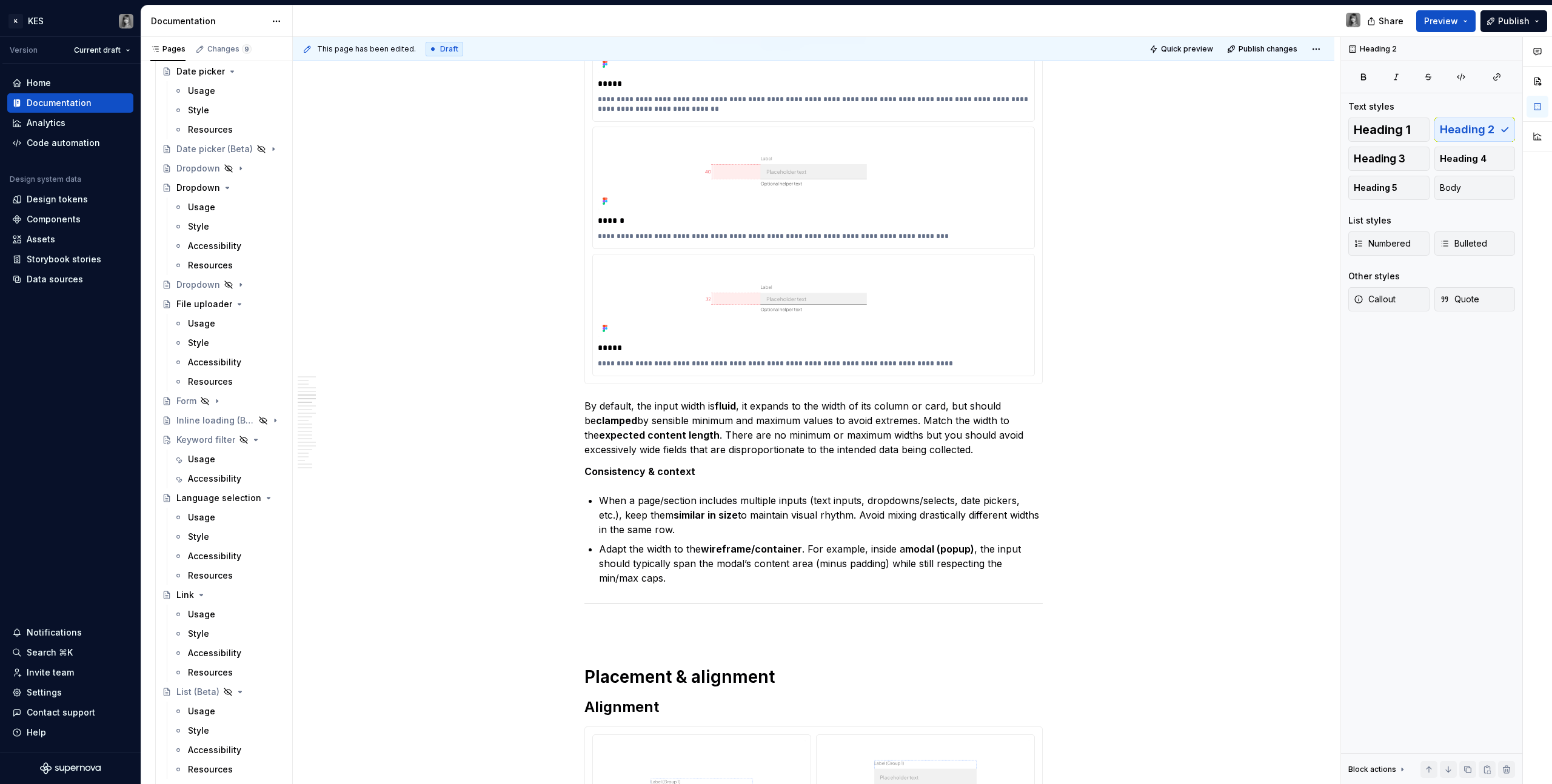
scroll to position [2739, 0]
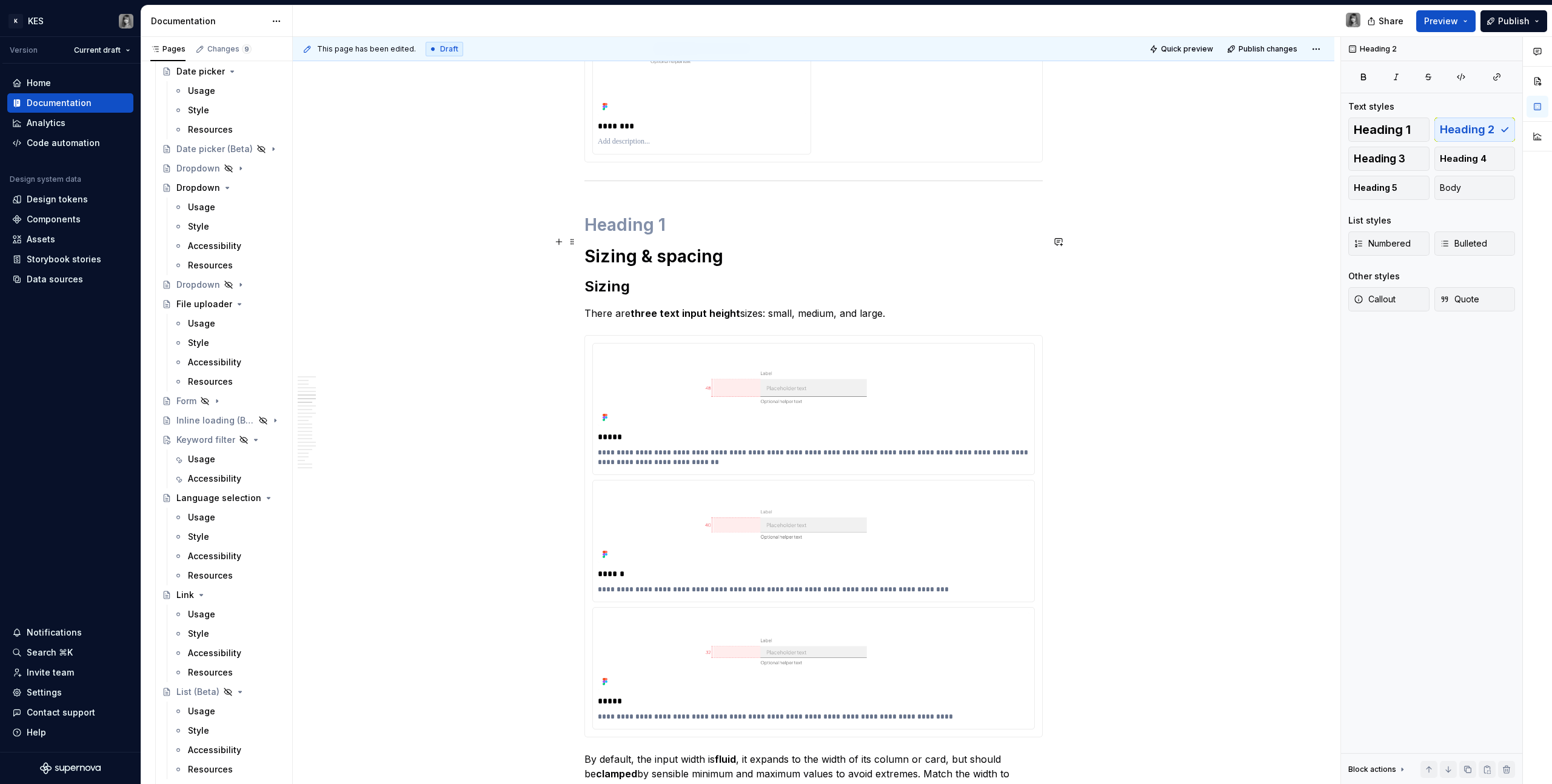
click at [690, 246] on strong "Sizing & spacing" at bounding box center [654, 256] width 139 height 21
drag, startPoint x: 646, startPoint y: 241, endPoint x: 768, endPoint y: 248, distance: 122.2
click at [768, 248] on h1 "Sizing & spacing" at bounding box center [814, 256] width 458 height 22
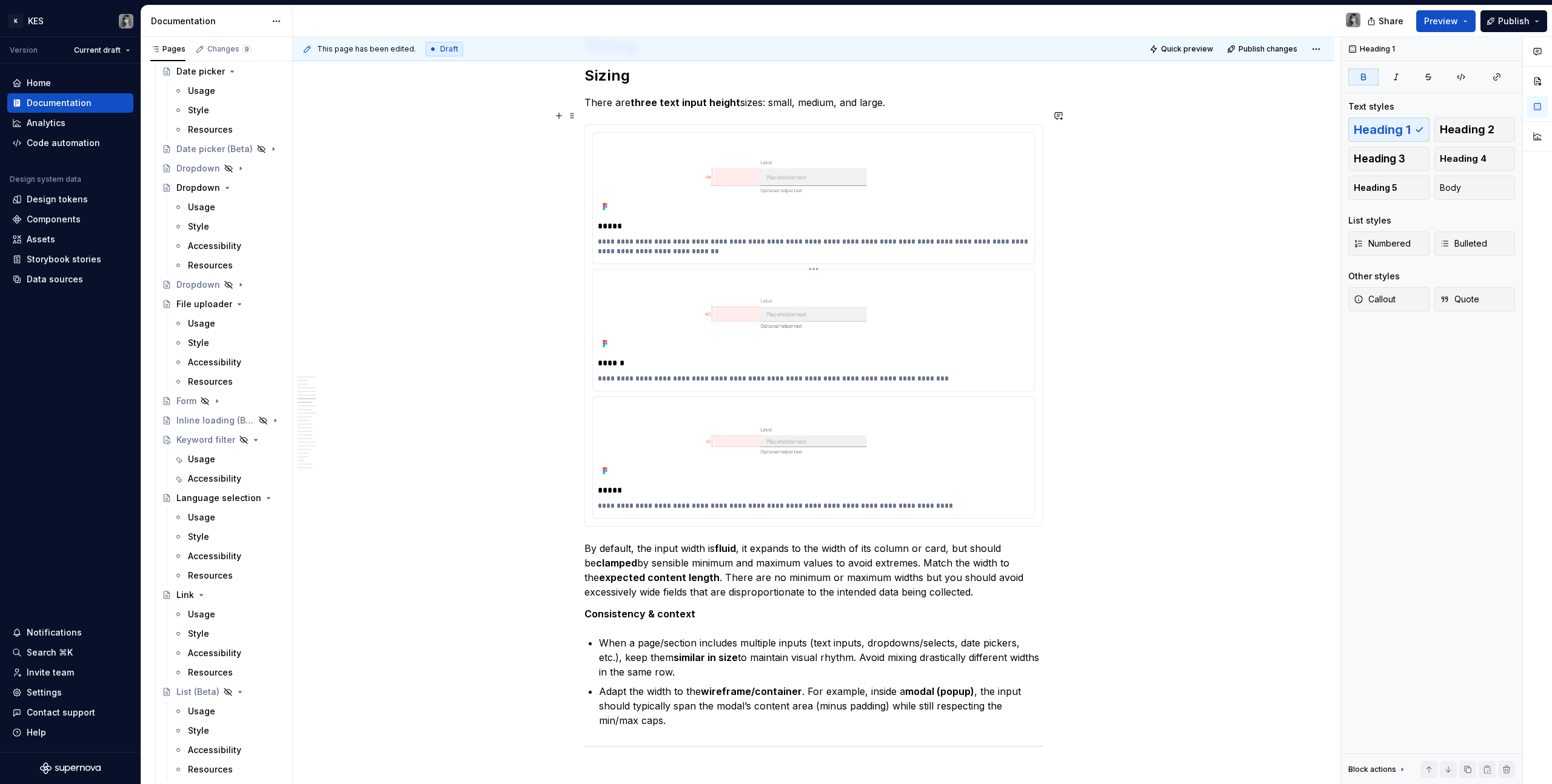
scroll to position [2909, 0]
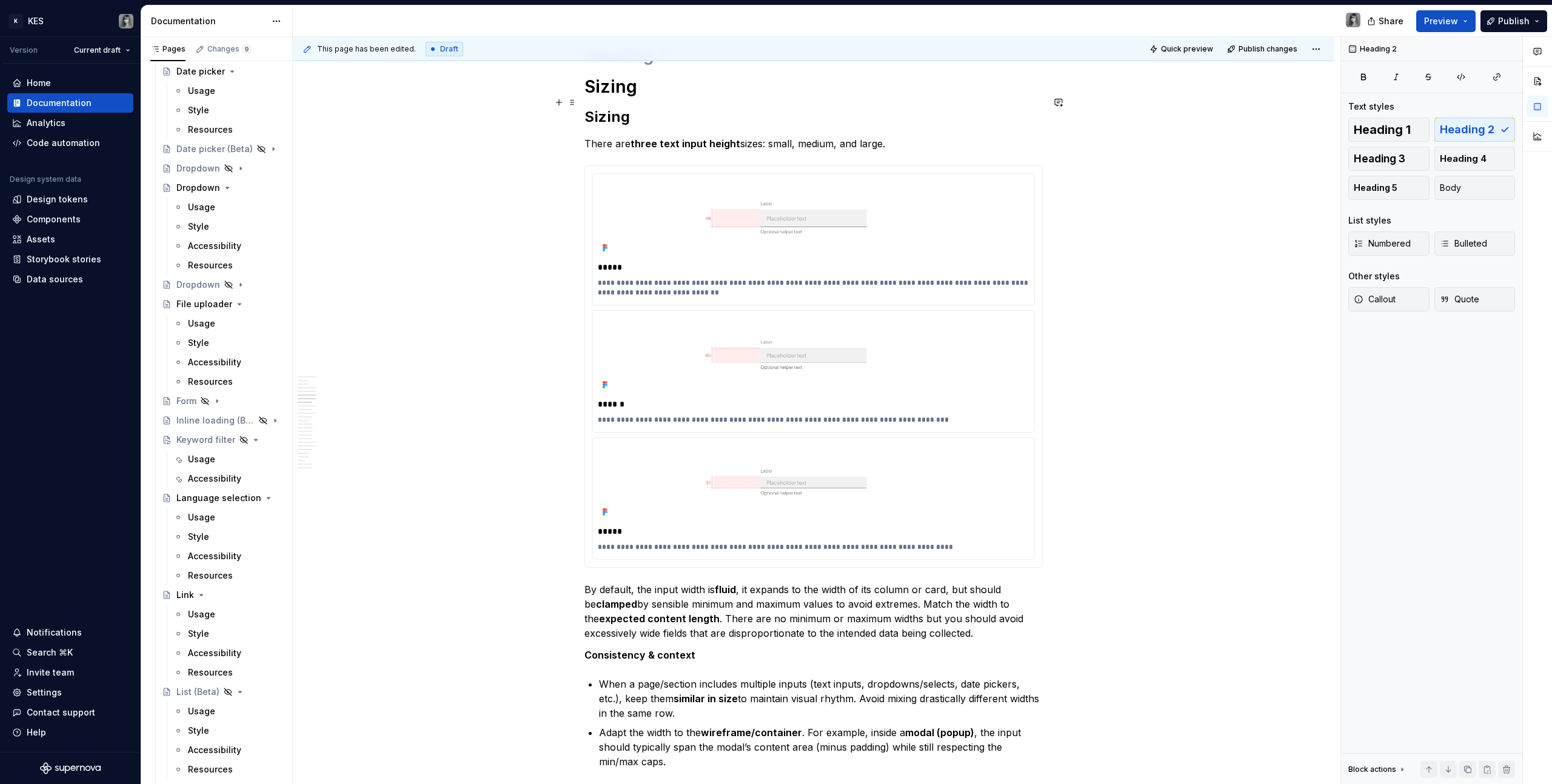
click at [612, 108] on h2 "Sizing" at bounding box center [814, 117] width 458 height 19
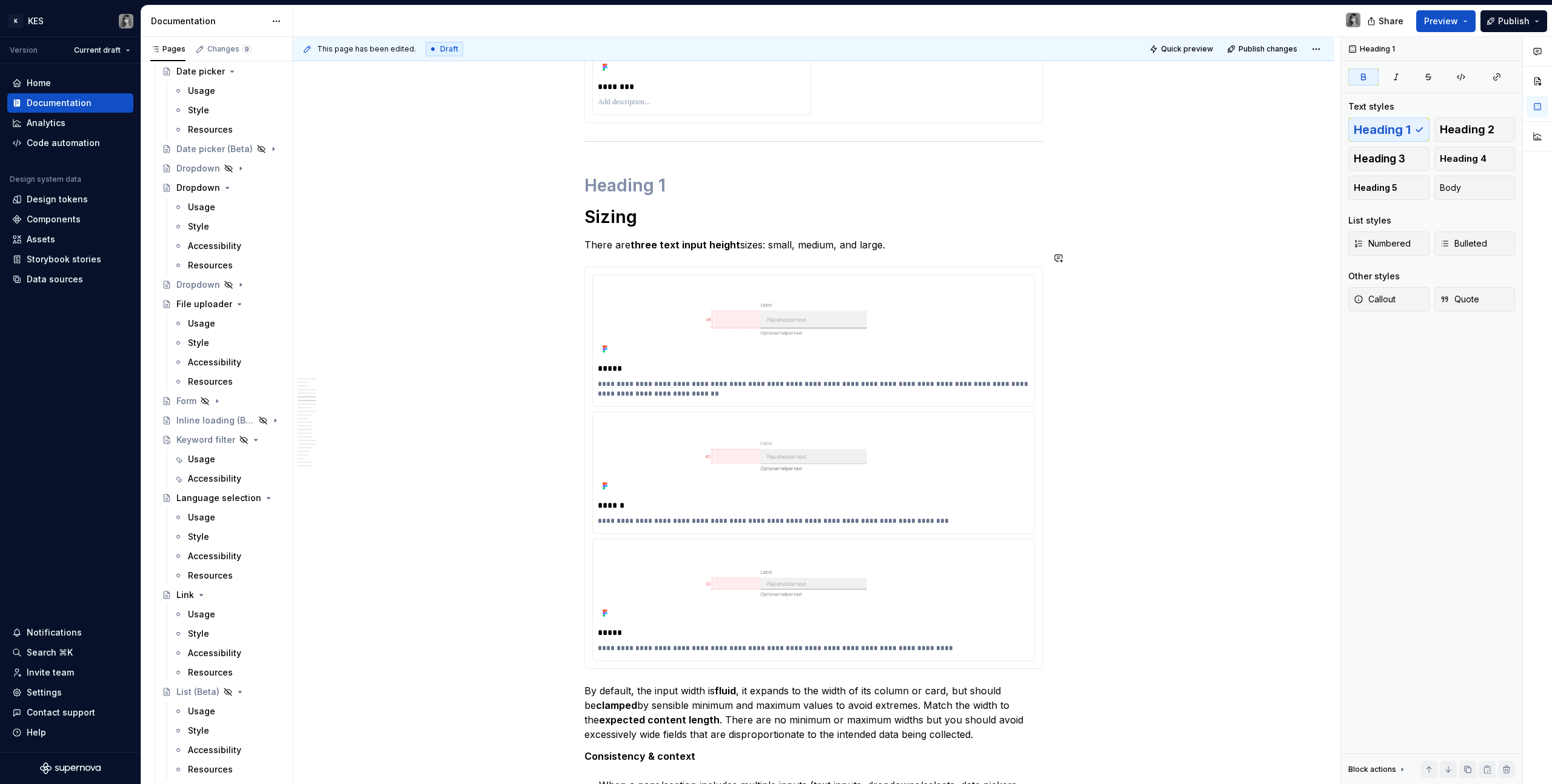
scroll to position [2702, 0]
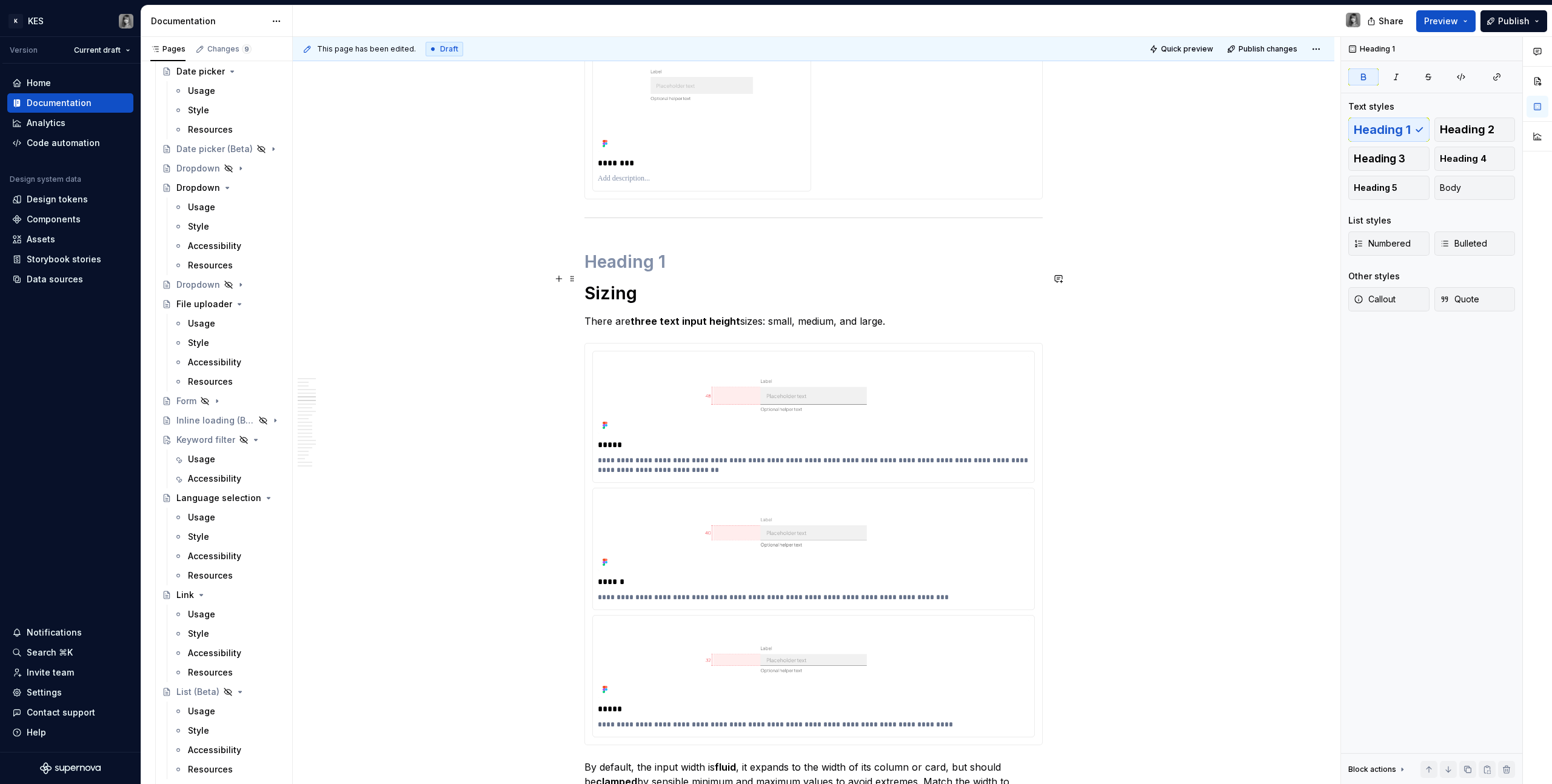
click at [663, 283] on h1 "Sizing" at bounding box center [814, 293] width 458 height 22
click at [650, 283] on strong "Sizing @ spacing" at bounding box center [657, 293] width 144 height 21
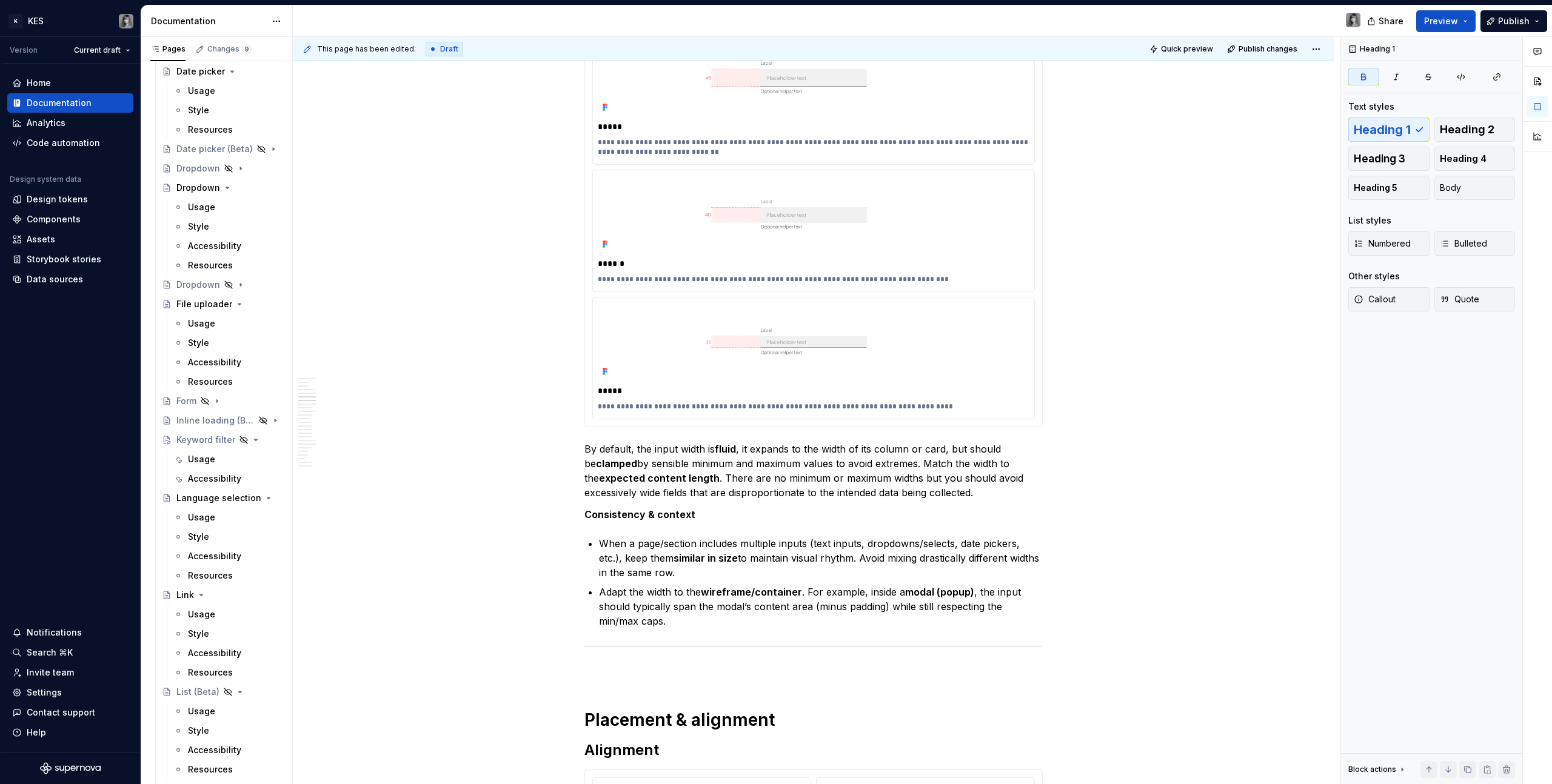
scroll to position [3219, 0]
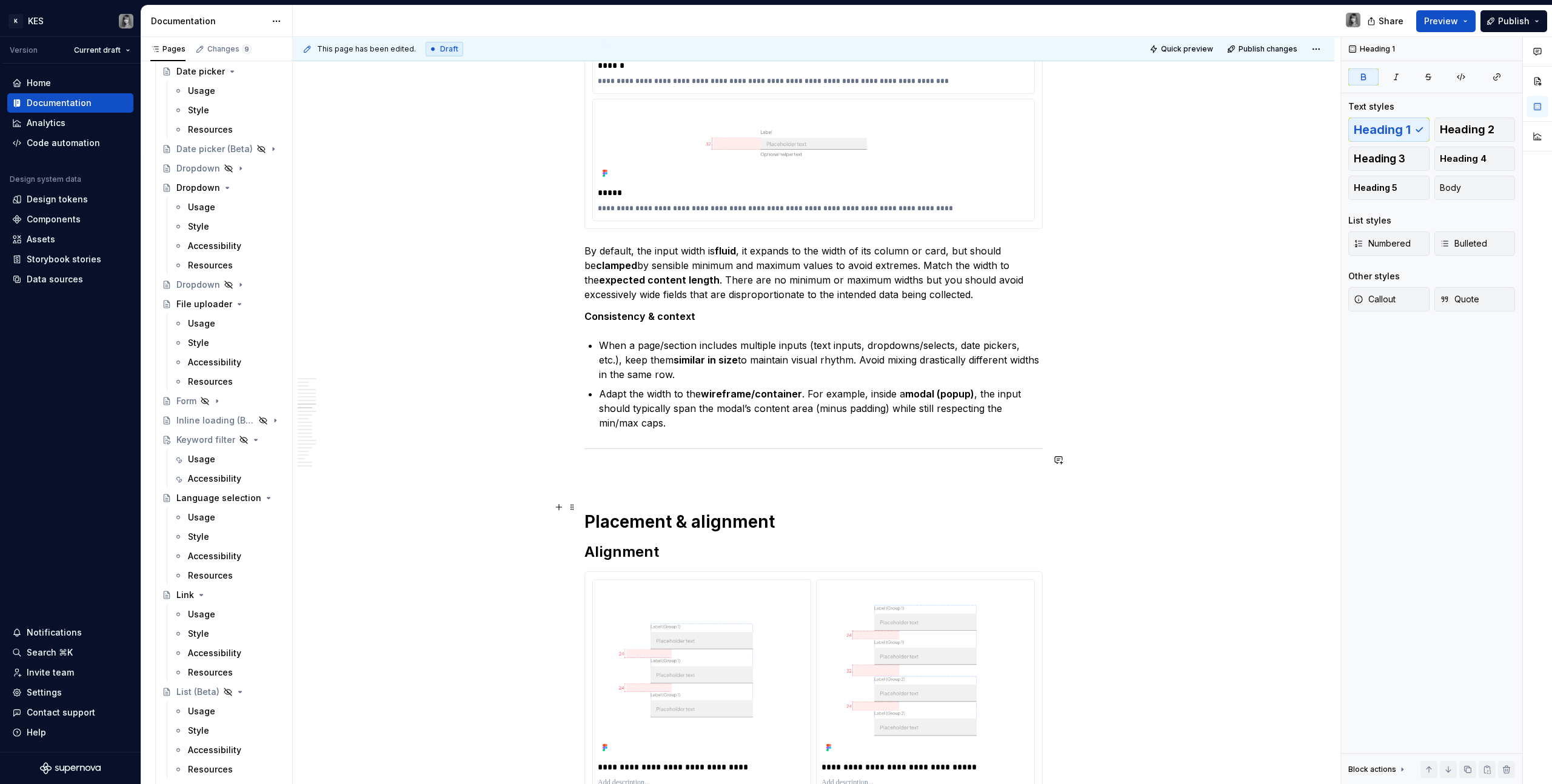
click at [657, 443] on strong "Placement & alignment" at bounding box center [680, 521] width 190 height 21
click at [652, 443] on h2 "Alignment" at bounding box center [814, 552] width 458 height 19
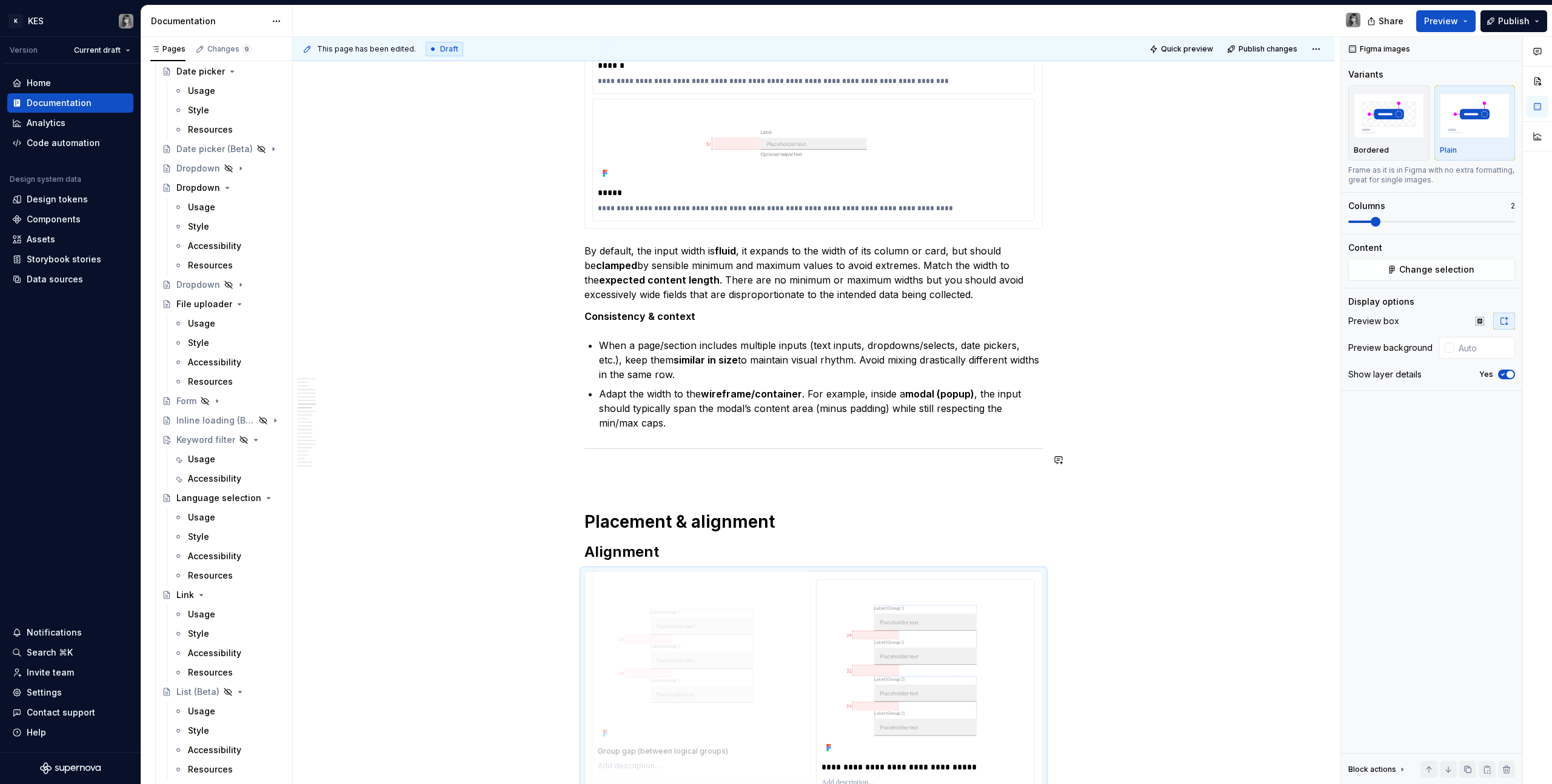
drag, startPoint x: 726, startPoint y: 577, endPoint x: 687, endPoint y: 374, distance: 206.7
click at [719, 389] on body "K KES Version Current draft Home Documentation Analytics Code automation Design…" at bounding box center [776, 392] width 1552 height 784
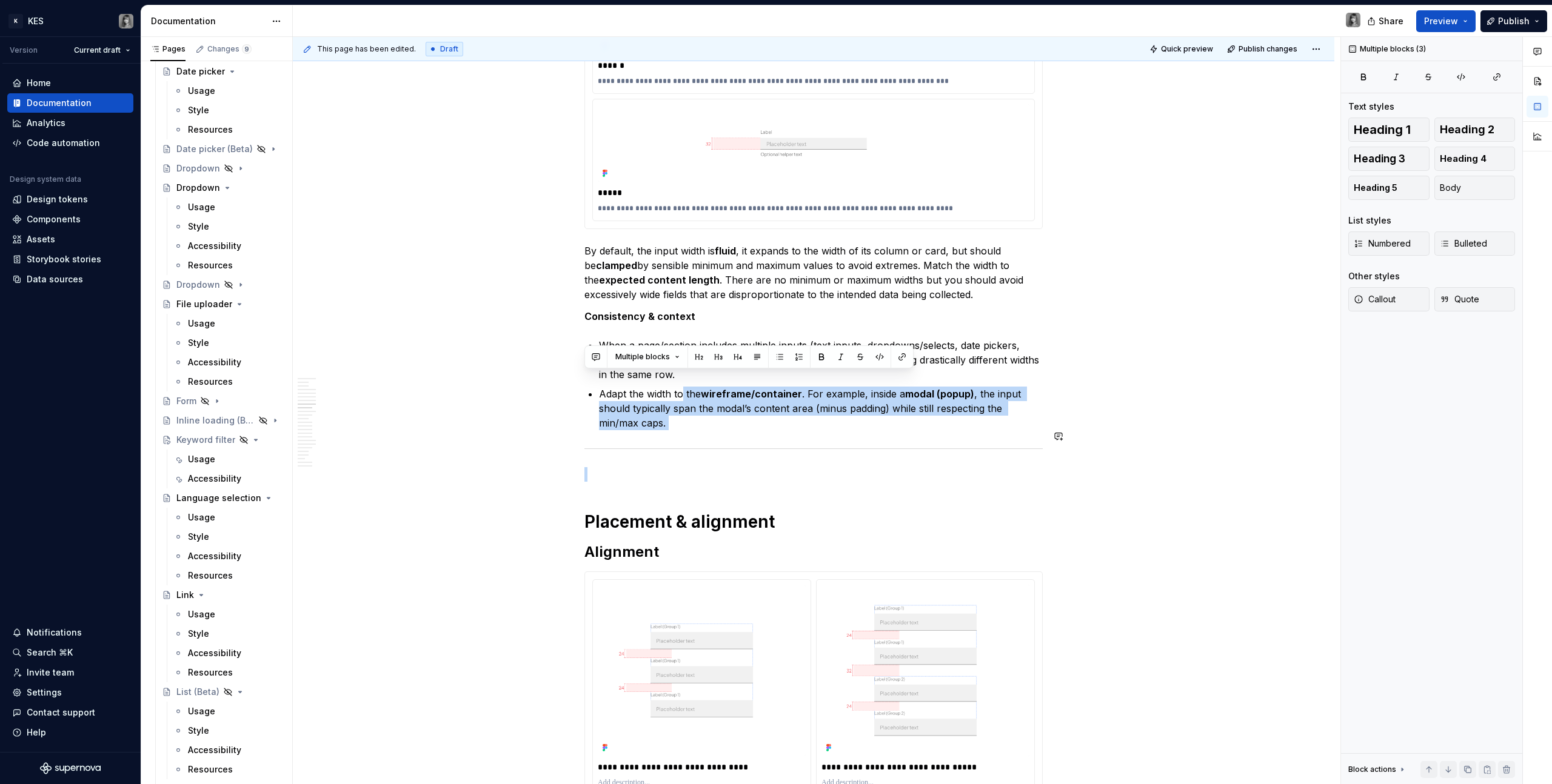
drag, startPoint x: 658, startPoint y: 374, endPoint x: 727, endPoint y: 470, distance: 118.2
click at [714, 443] on div "**********" at bounding box center [814, 543] width 458 height 7043
click at [591, 443] on div "**********" at bounding box center [814, 687] width 457 height 231
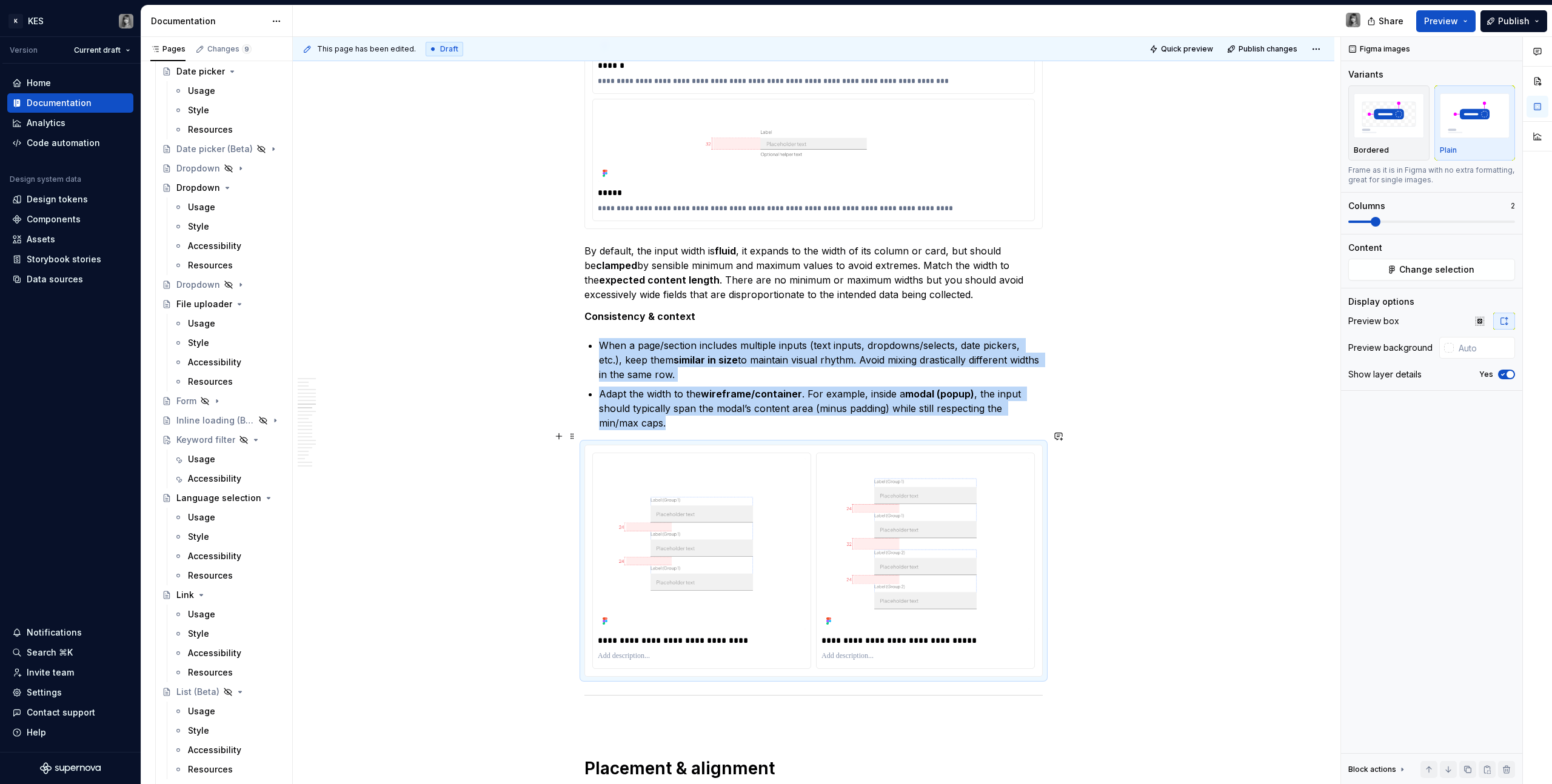
click at [588, 443] on div "**********" at bounding box center [814, 561] width 458 height 232
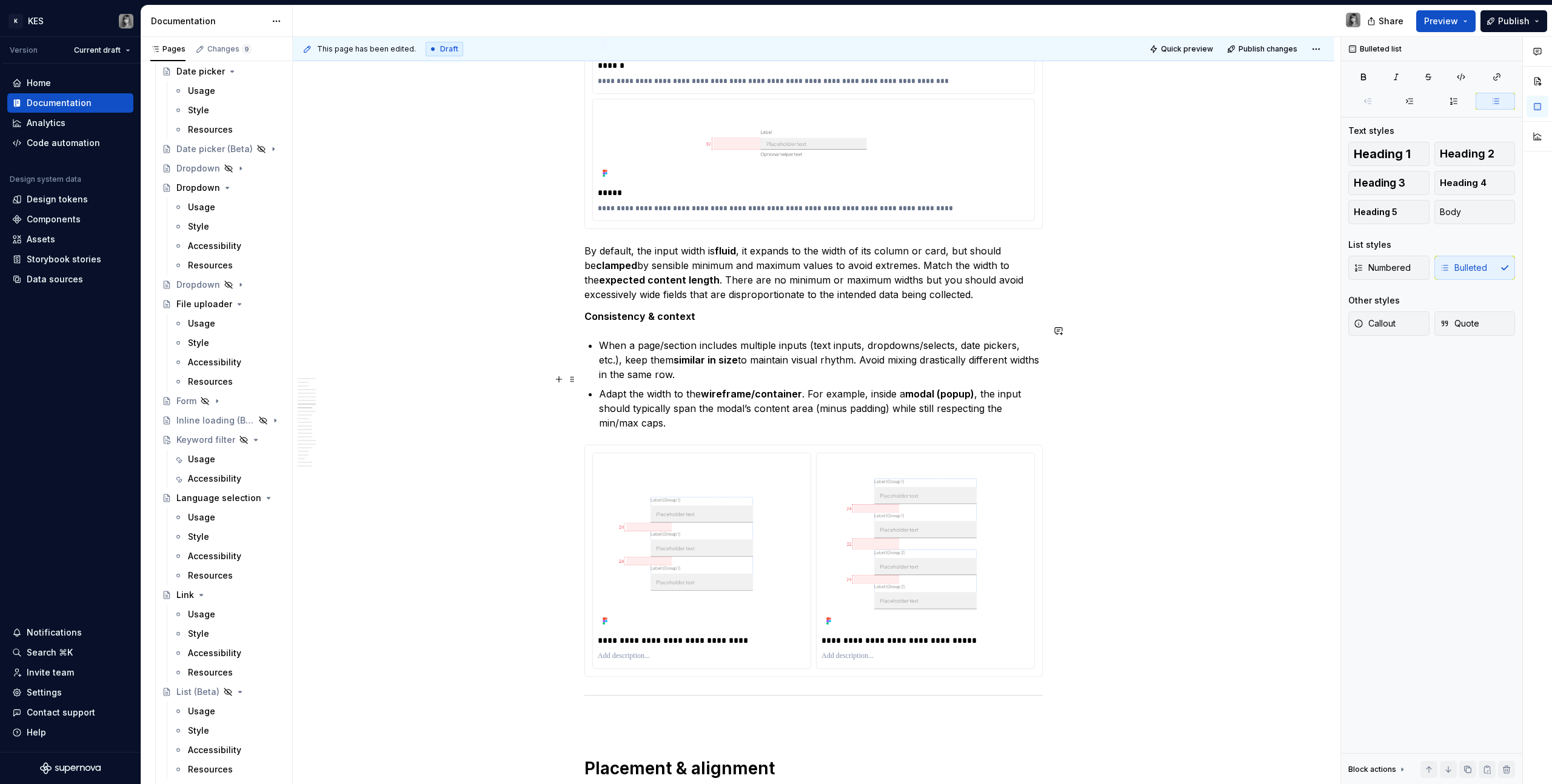
click at [678, 408] on p "Adapt the width to the wireframe/container . For example, inside a modal (popup…" at bounding box center [821, 408] width 444 height 44
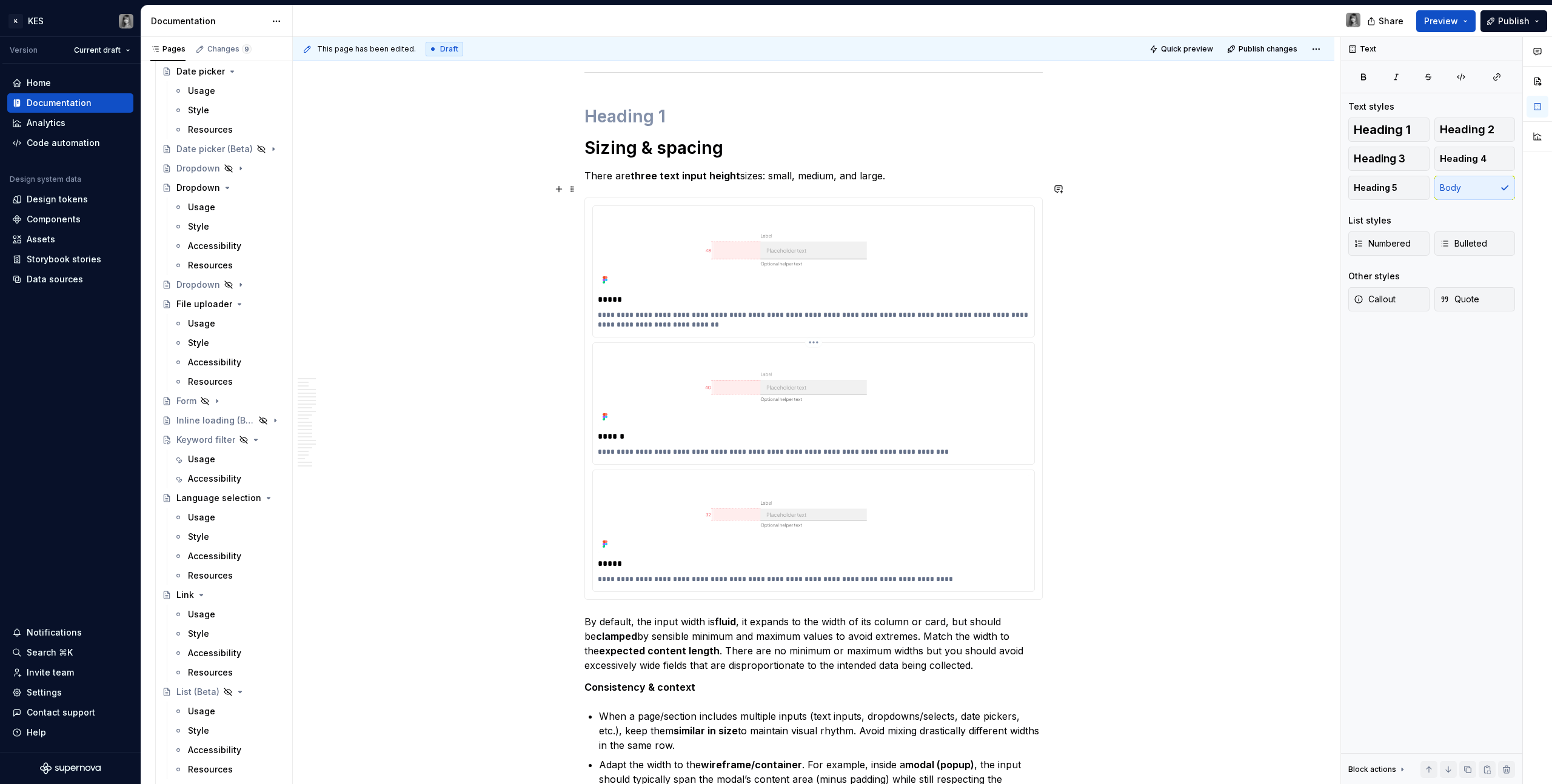
scroll to position [2749, 0]
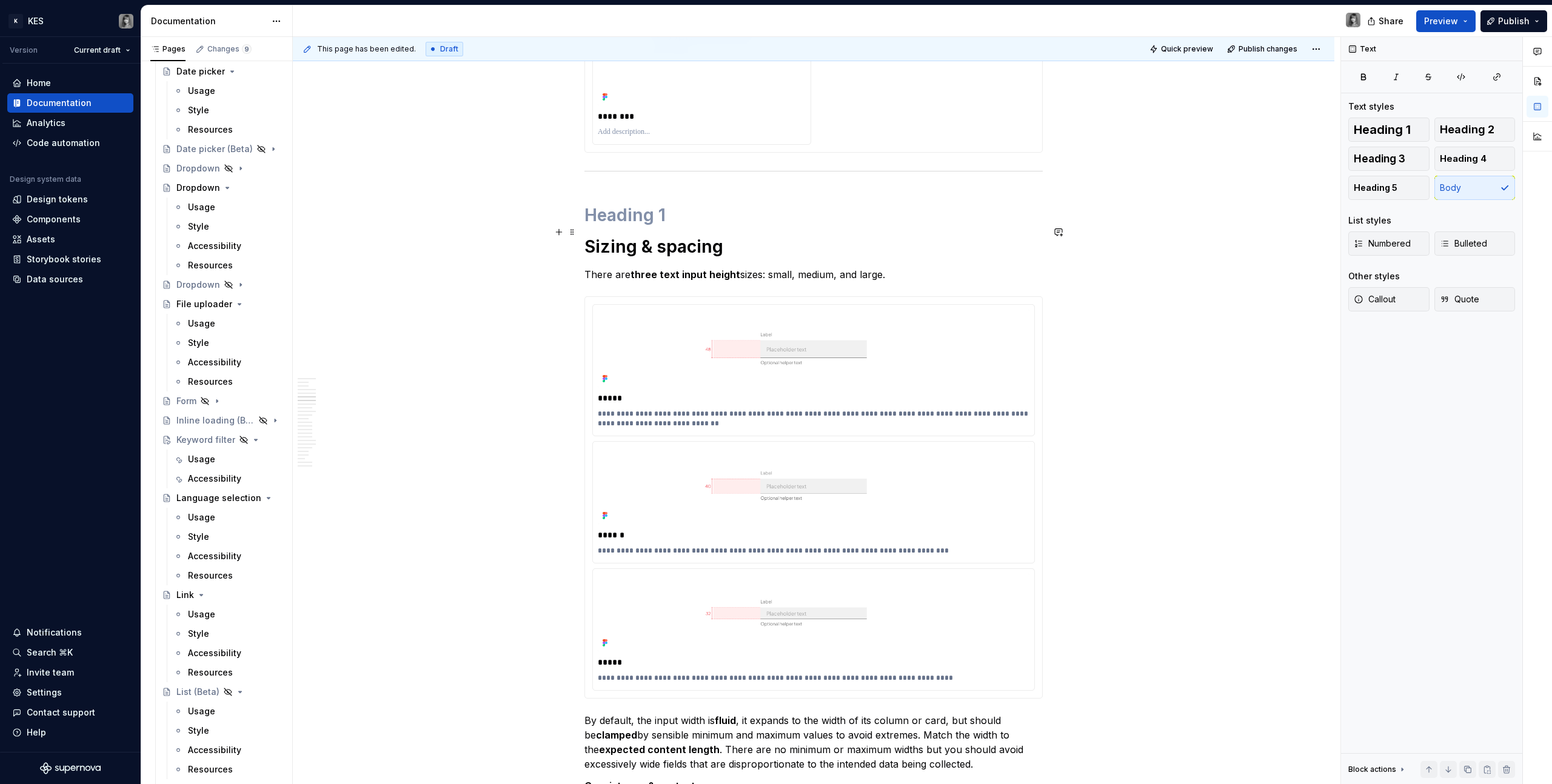
click at [754, 241] on h1 "Sizing & spacing" at bounding box center [814, 246] width 458 height 22
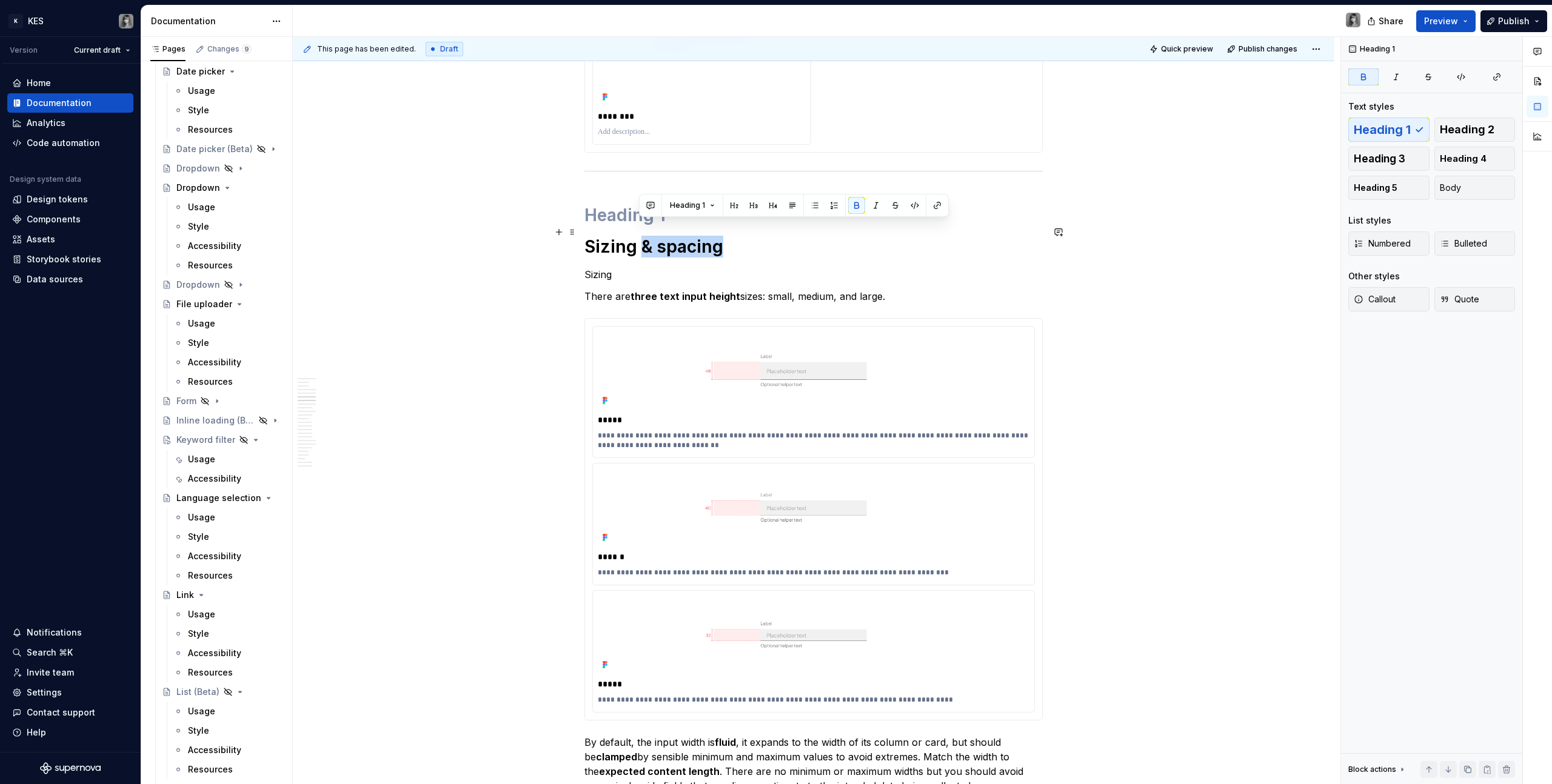
drag, startPoint x: 639, startPoint y: 232, endPoint x: 735, endPoint y: 232, distance: 96.0
click at [735, 236] on h1 "Sizing & spacing" at bounding box center [814, 246] width 458 height 22
click at [590, 267] on p "Sizing" at bounding box center [814, 275] width 458 height 15
click at [619, 236] on strong "Sizing" at bounding box center [611, 246] width 53 height 21
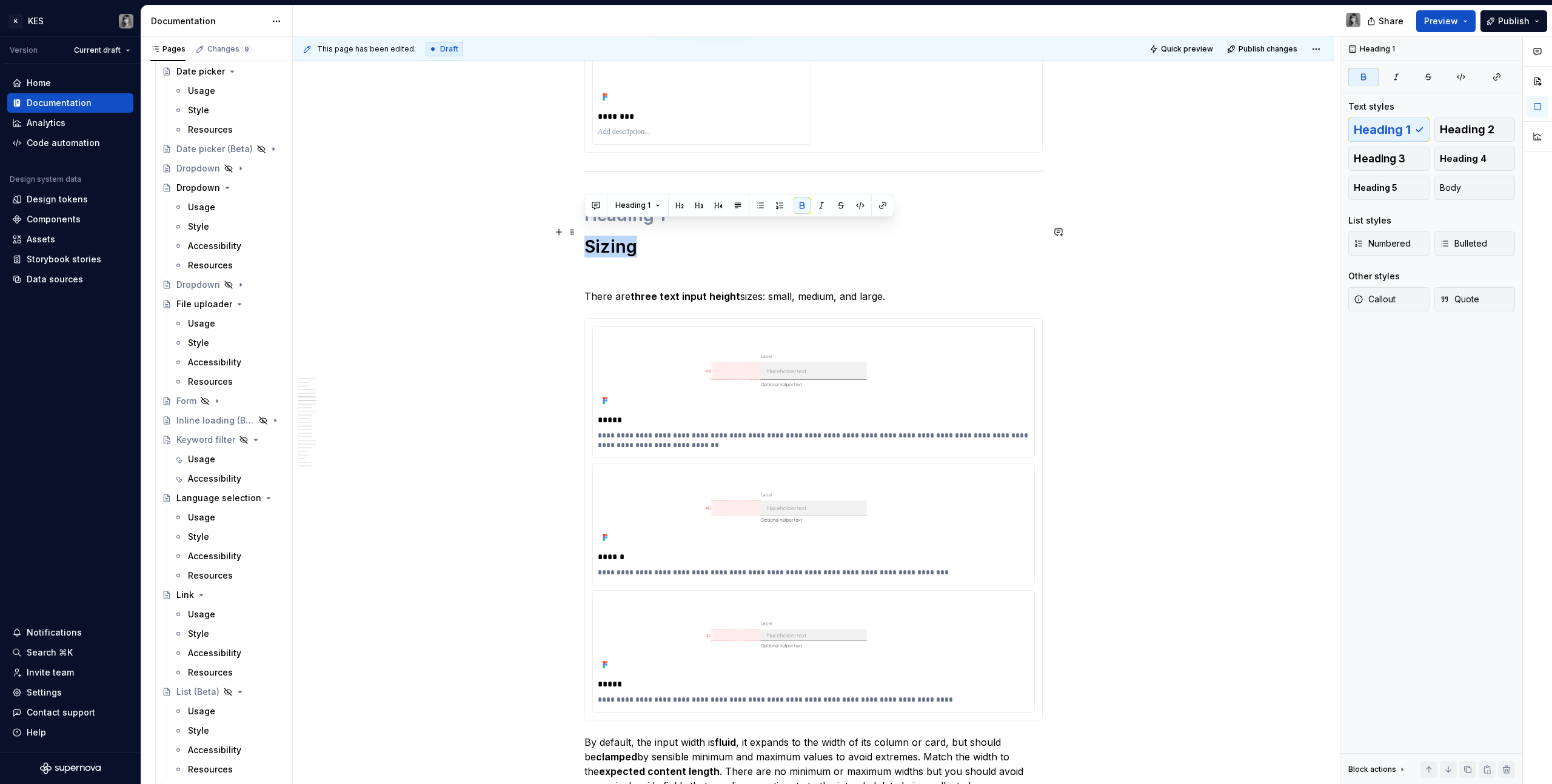
click at [619, 236] on strong "Sizing" at bounding box center [611, 246] width 53 height 21
click at [618, 267] on p at bounding box center [814, 275] width 458 height 15
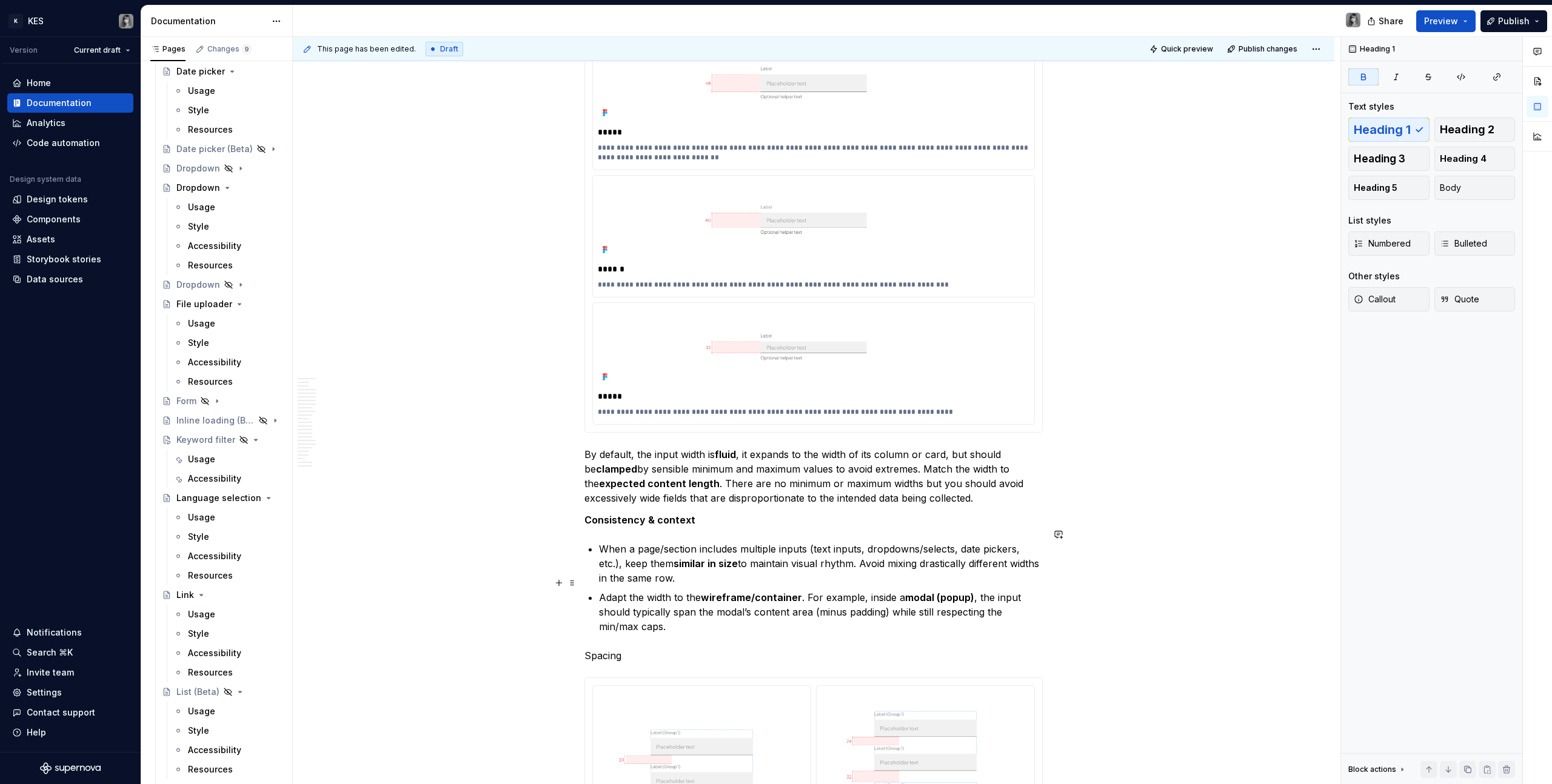
scroll to position [3026, 0]
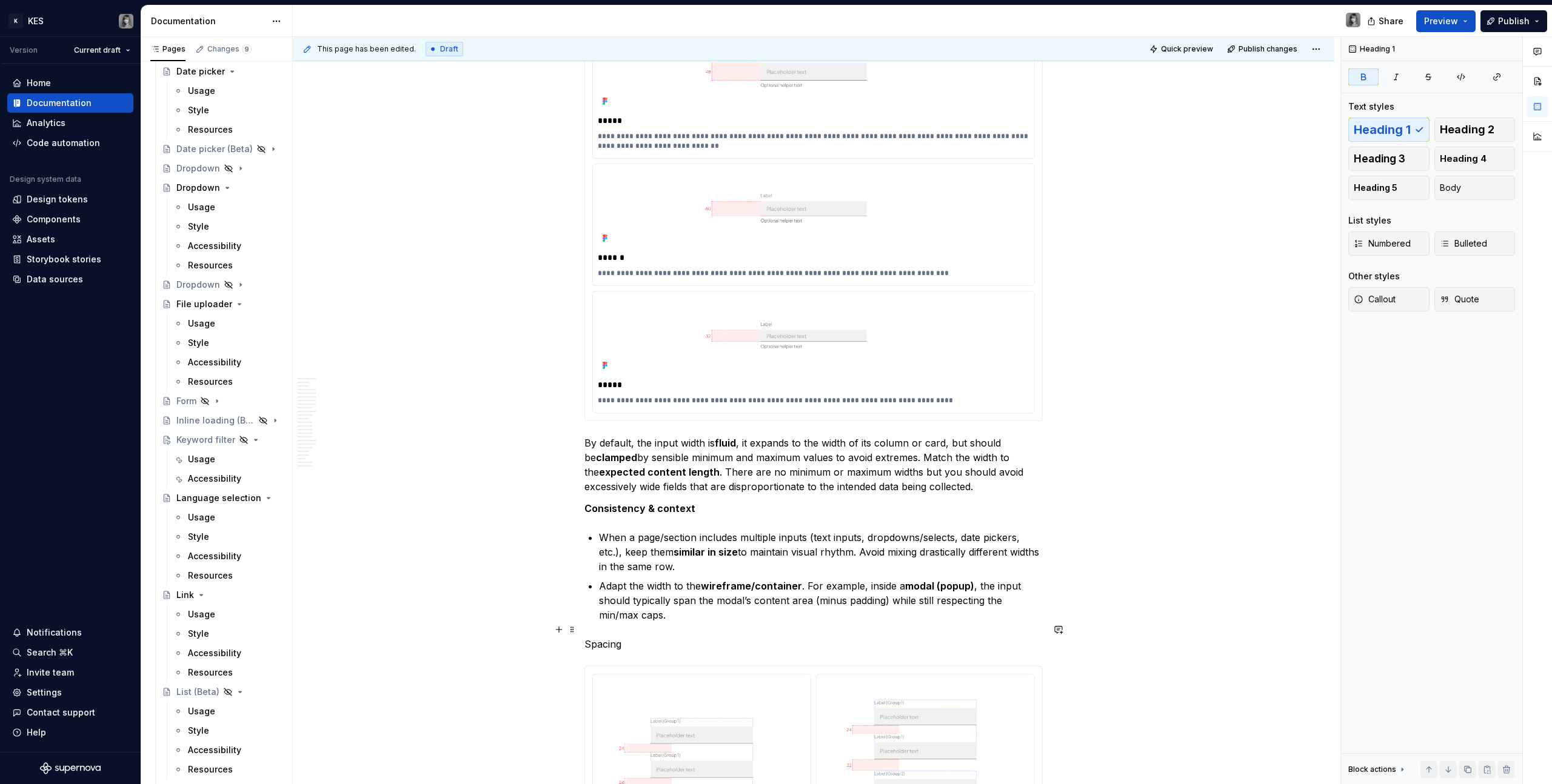
click at [610, 443] on p "Spacing" at bounding box center [814, 644] width 458 height 15
click at [916, 125] on span "Heading 1" at bounding box center [1382, 129] width 57 height 12
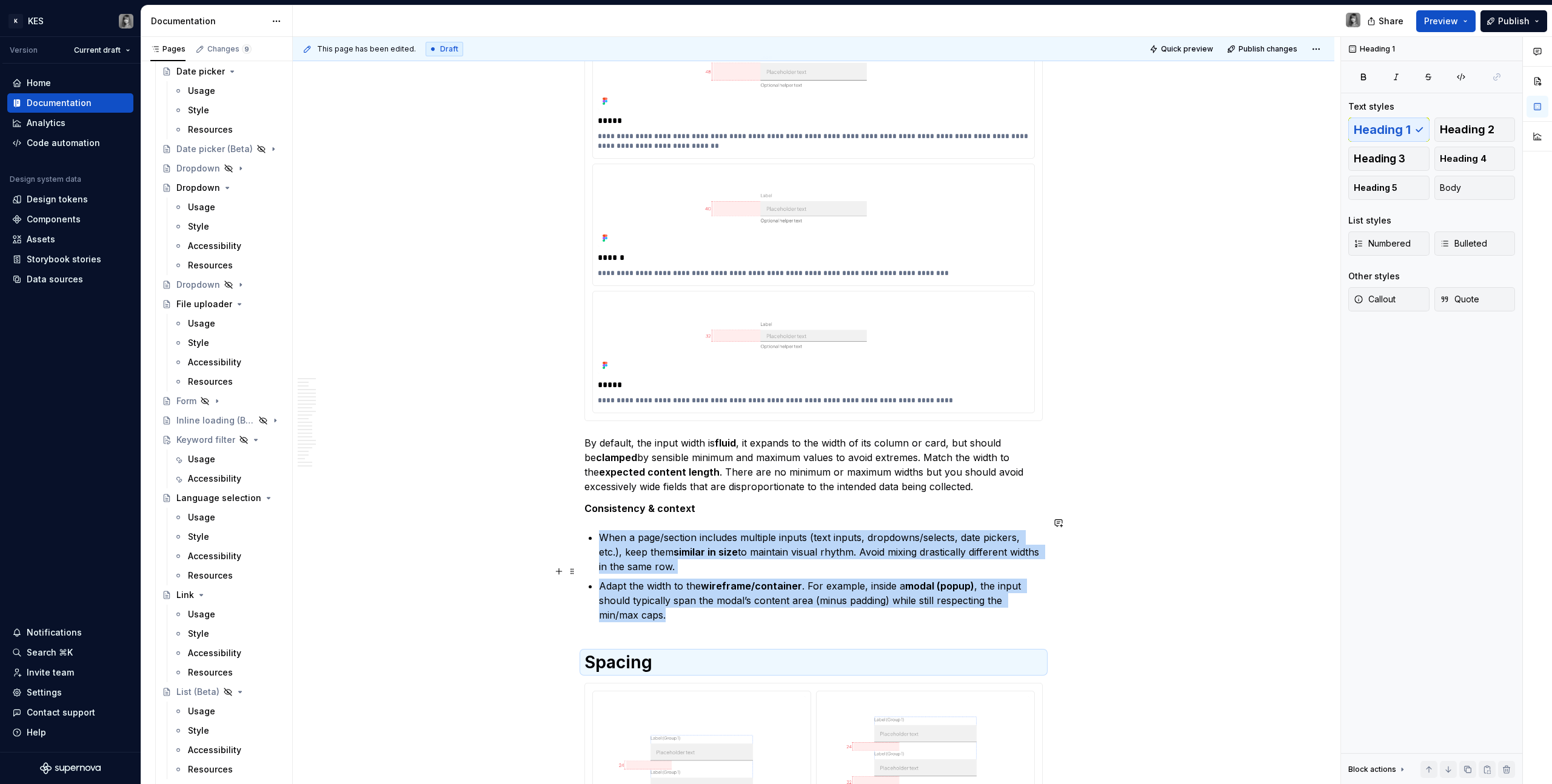
scroll to position [3236, 0]
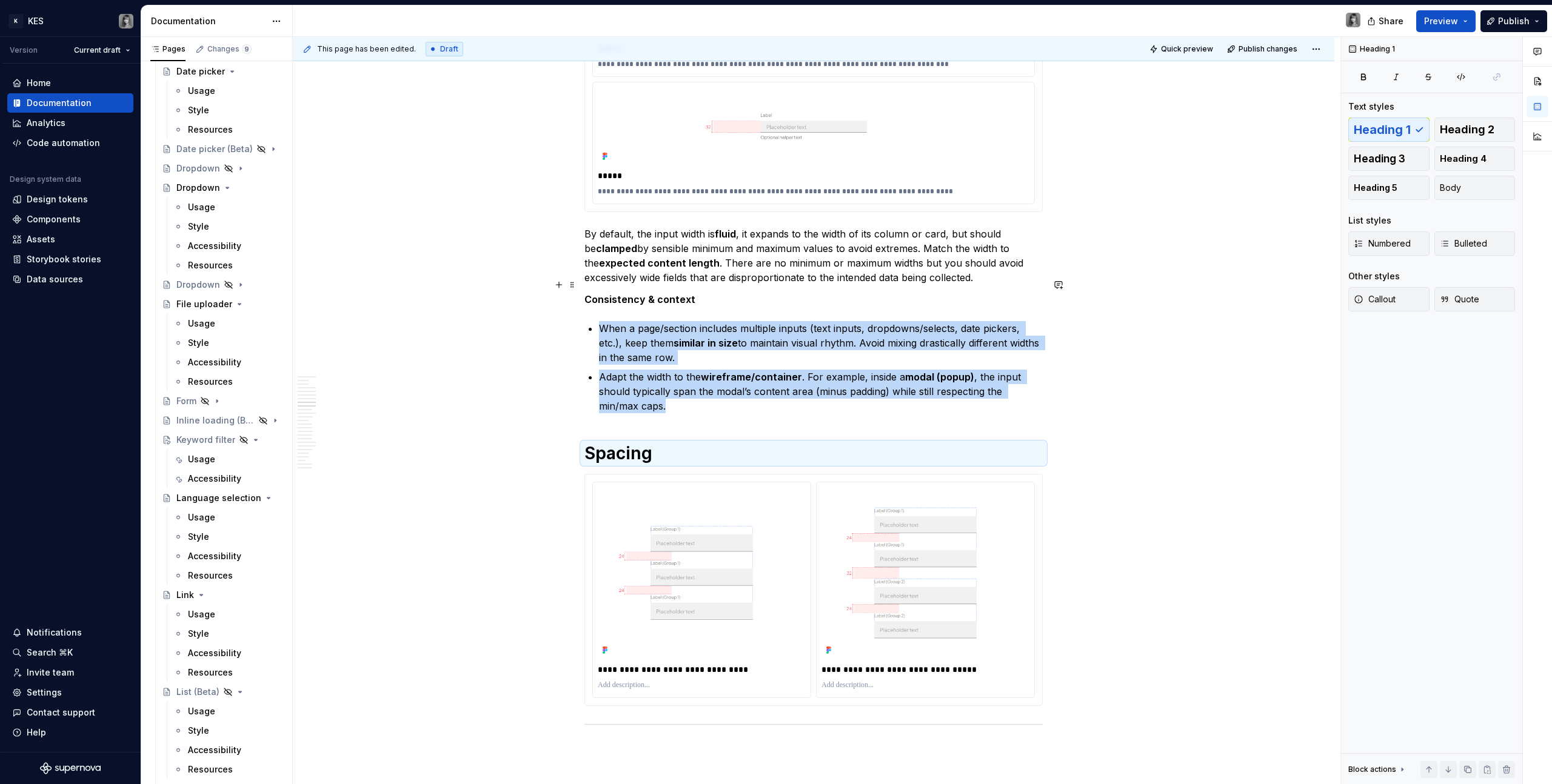
click at [916, 284] on div "**********" at bounding box center [814, 659] width 1042 height 7368
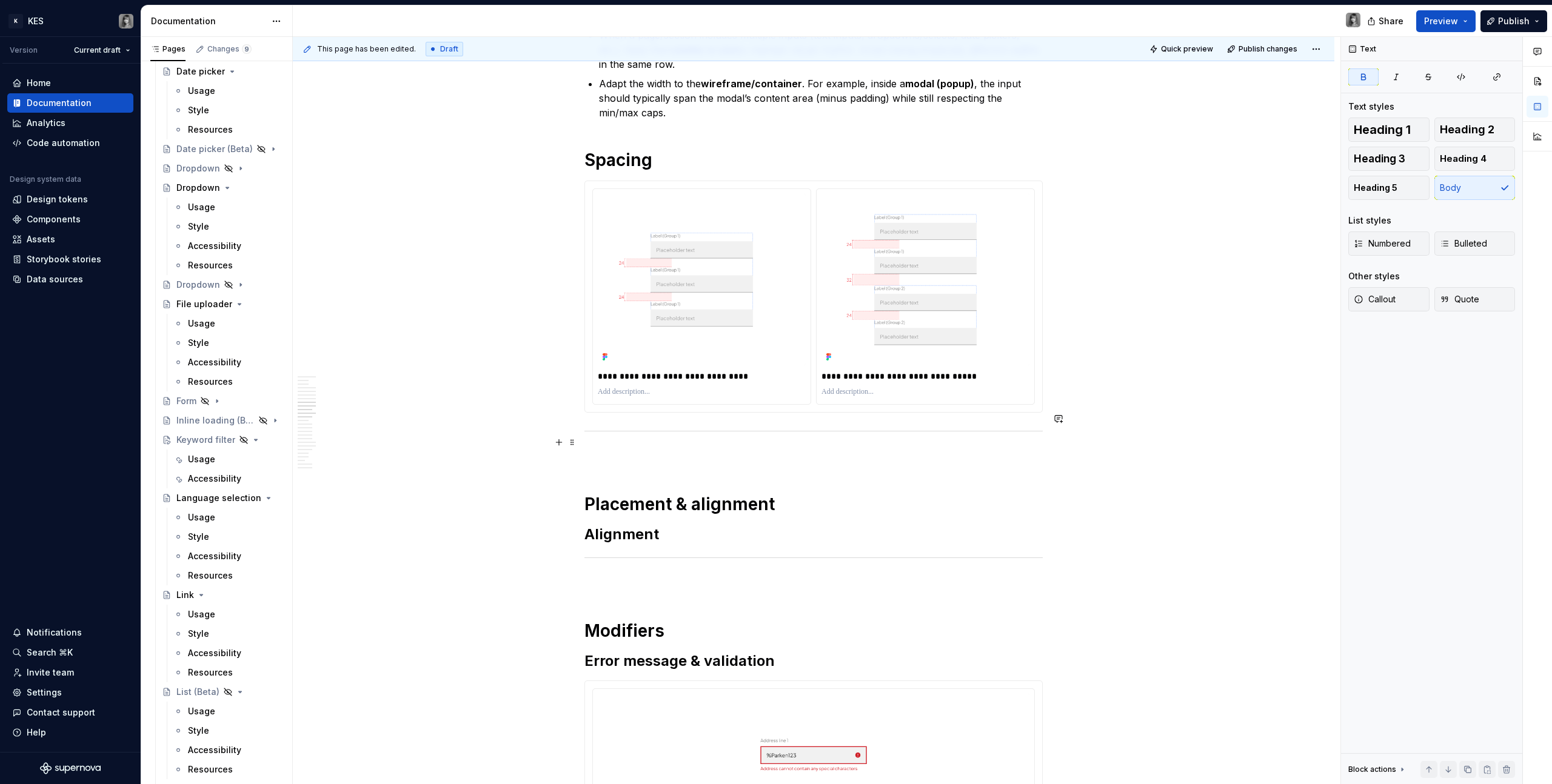
scroll to position [3649, 0]
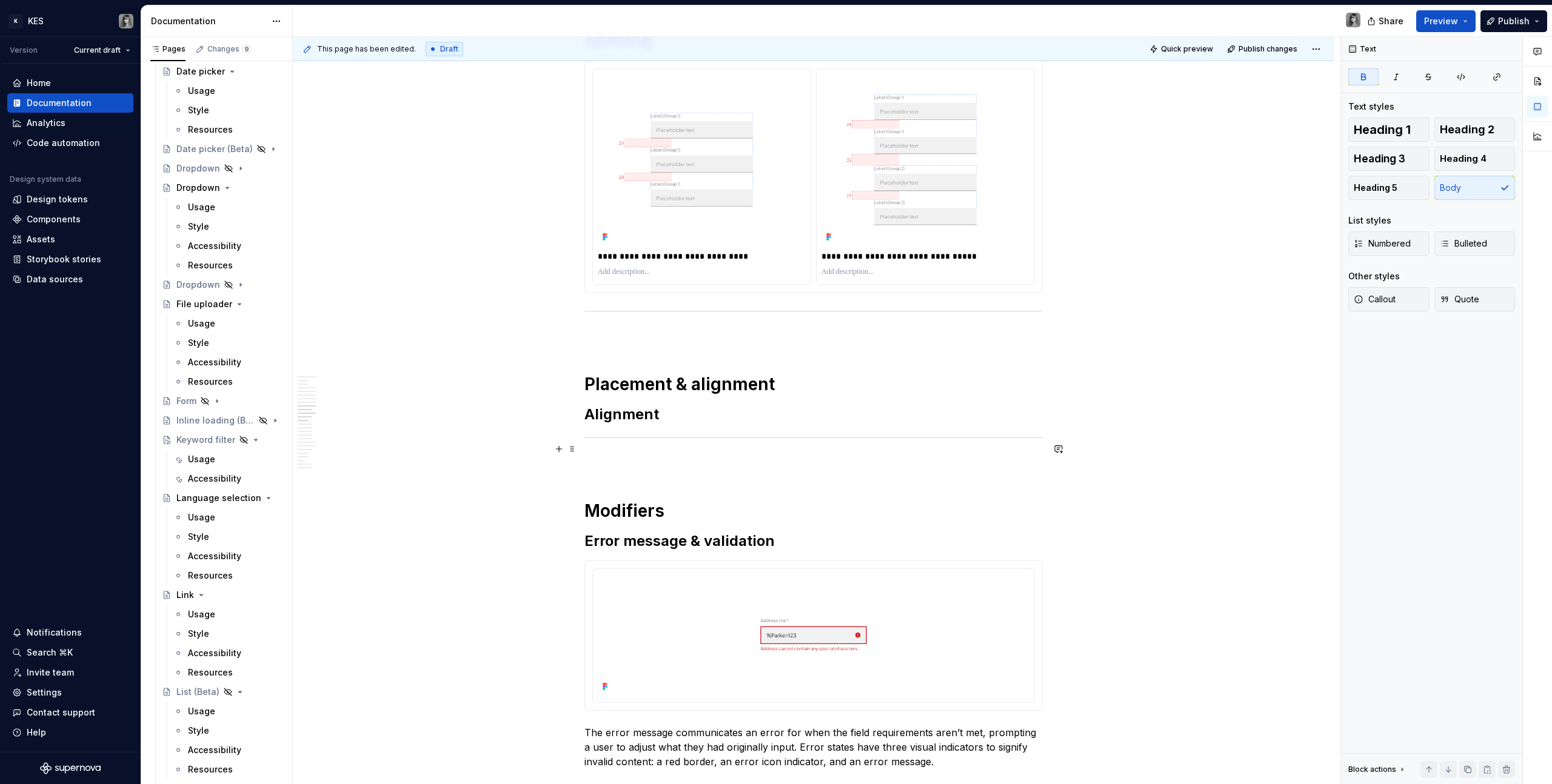
click at [642, 443] on div "**********" at bounding box center [814, 135] width 458 height 7089
click at [636, 414] on div "**********" at bounding box center [814, 135] width 458 height 7089
click at [644, 418] on div "**********" at bounding box center [814, 135] width 458 height 7089
click at [644, 430] on div "**********" at bounding box center [814, 135] width 458 height 7089
click at [634, 340] on div "**********" at bounding box center [814, 135] width 458 height 7089
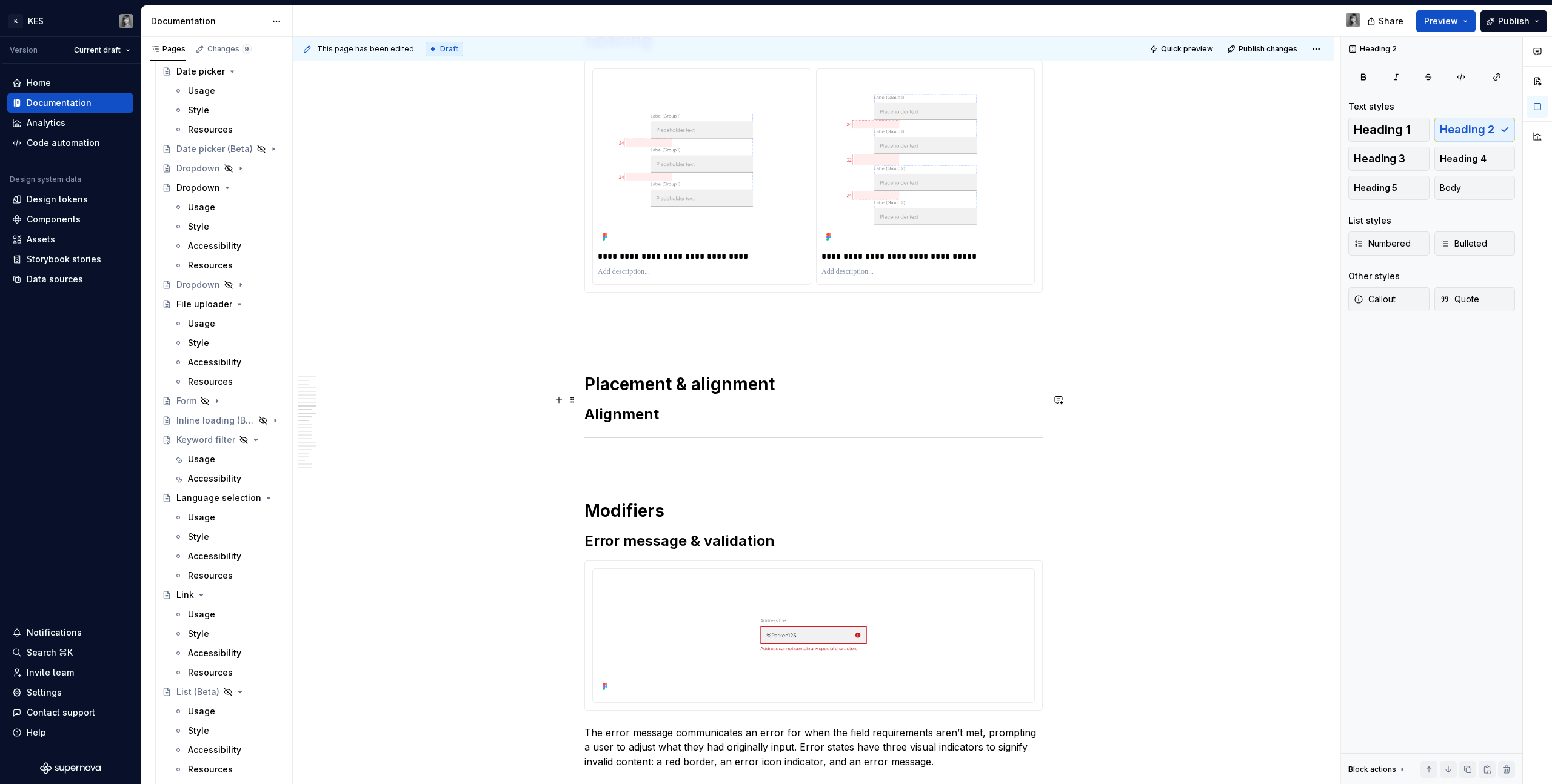
click at [644, 405] on h2 "Alignment" at bounding box center [814, 414] width 458 height 19
click at [614, 405] on h2 "Alignment" at bounding box center [814, 414] width 458 height 19
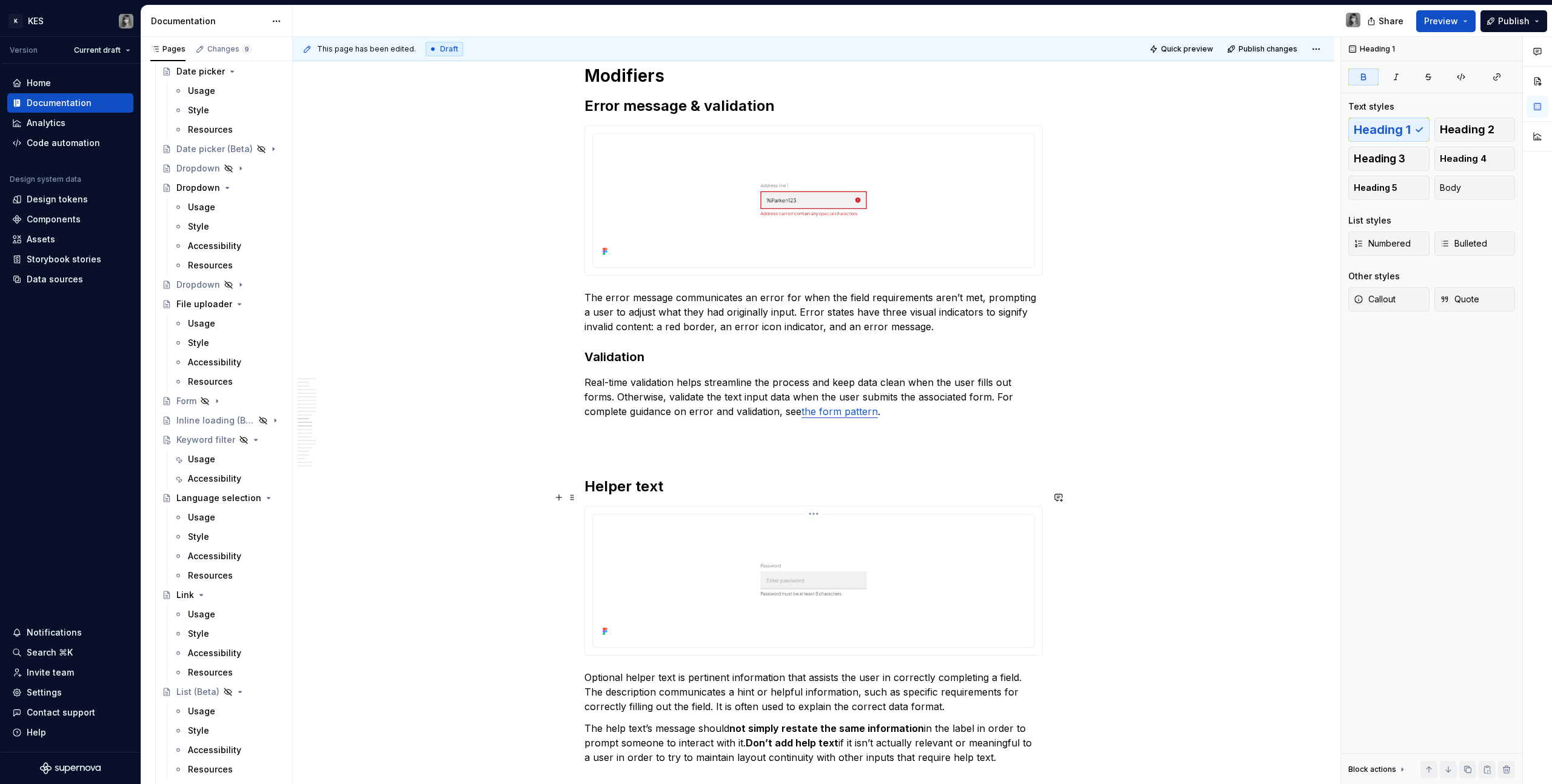
scroll to position [4136, 0]
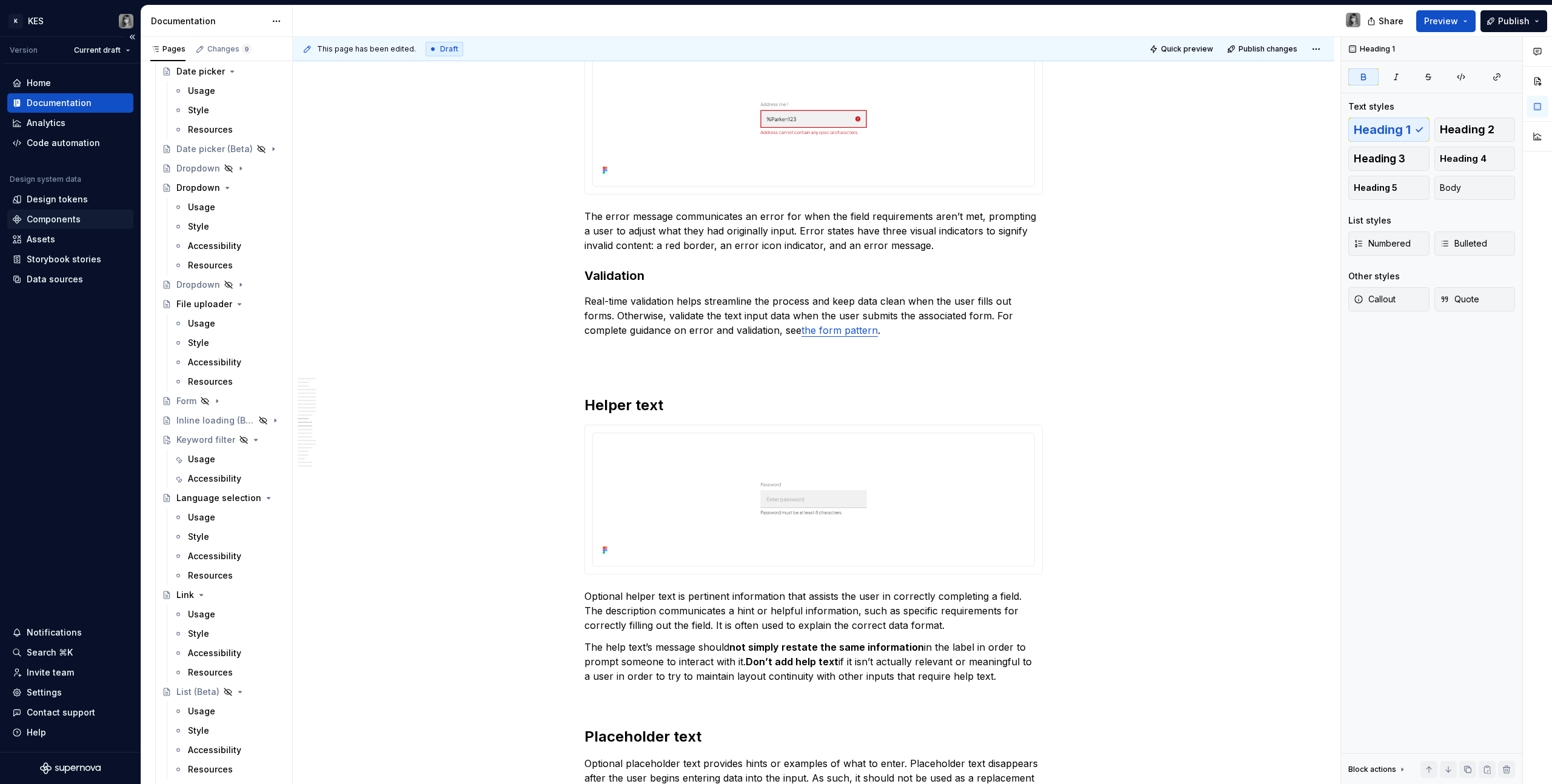
type textarea "*"
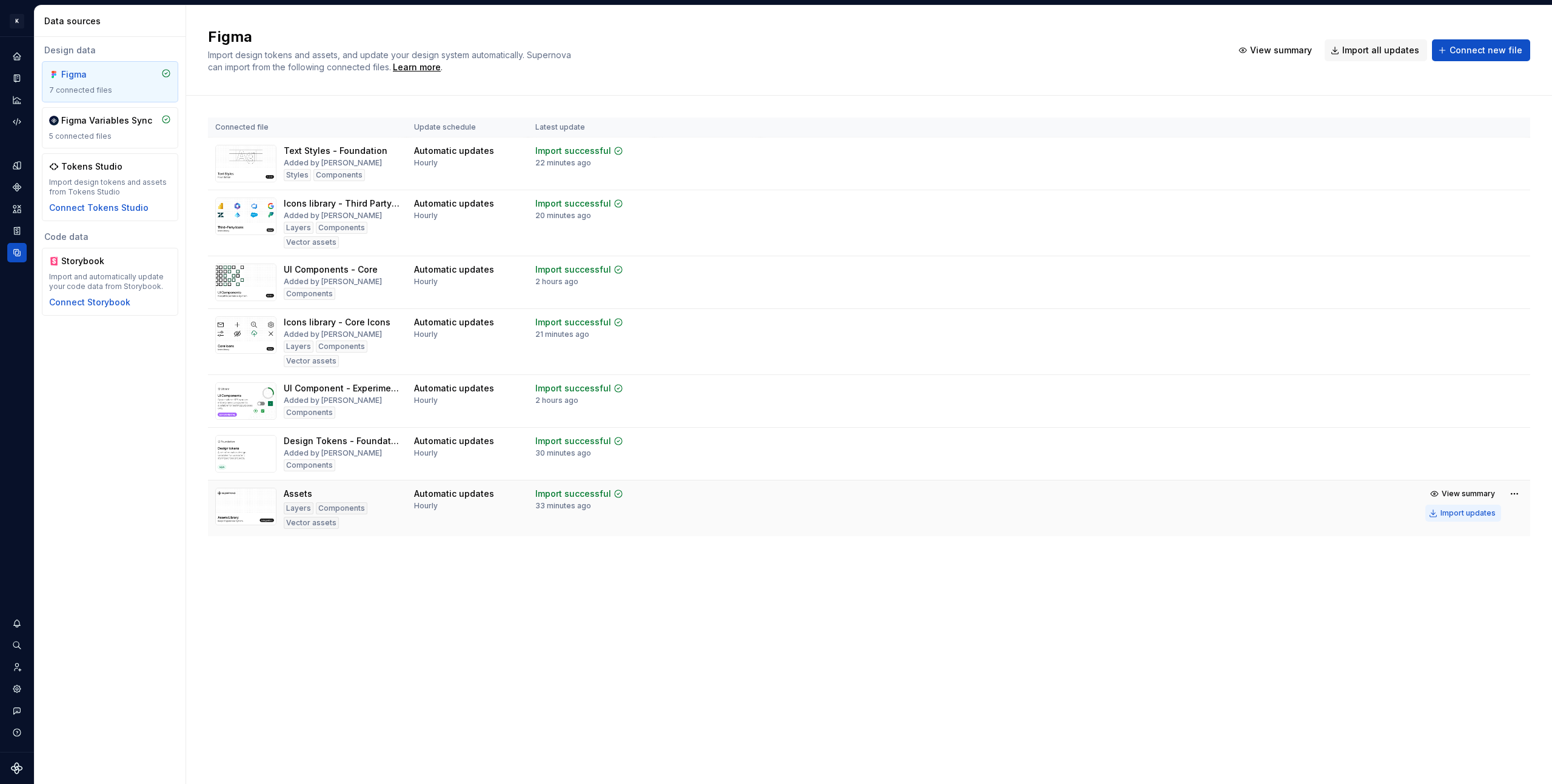
click at [1476, 502] on button "View summary" at bounding box center [1463, 494] width 76 height 17
click at [1478, 512] on div "Import updates" at bounding box center [1468, 514] width 55 height 10
click at [1478, 514] on div "Import updates" at bounding box center [1468, 514] width 55 height 10
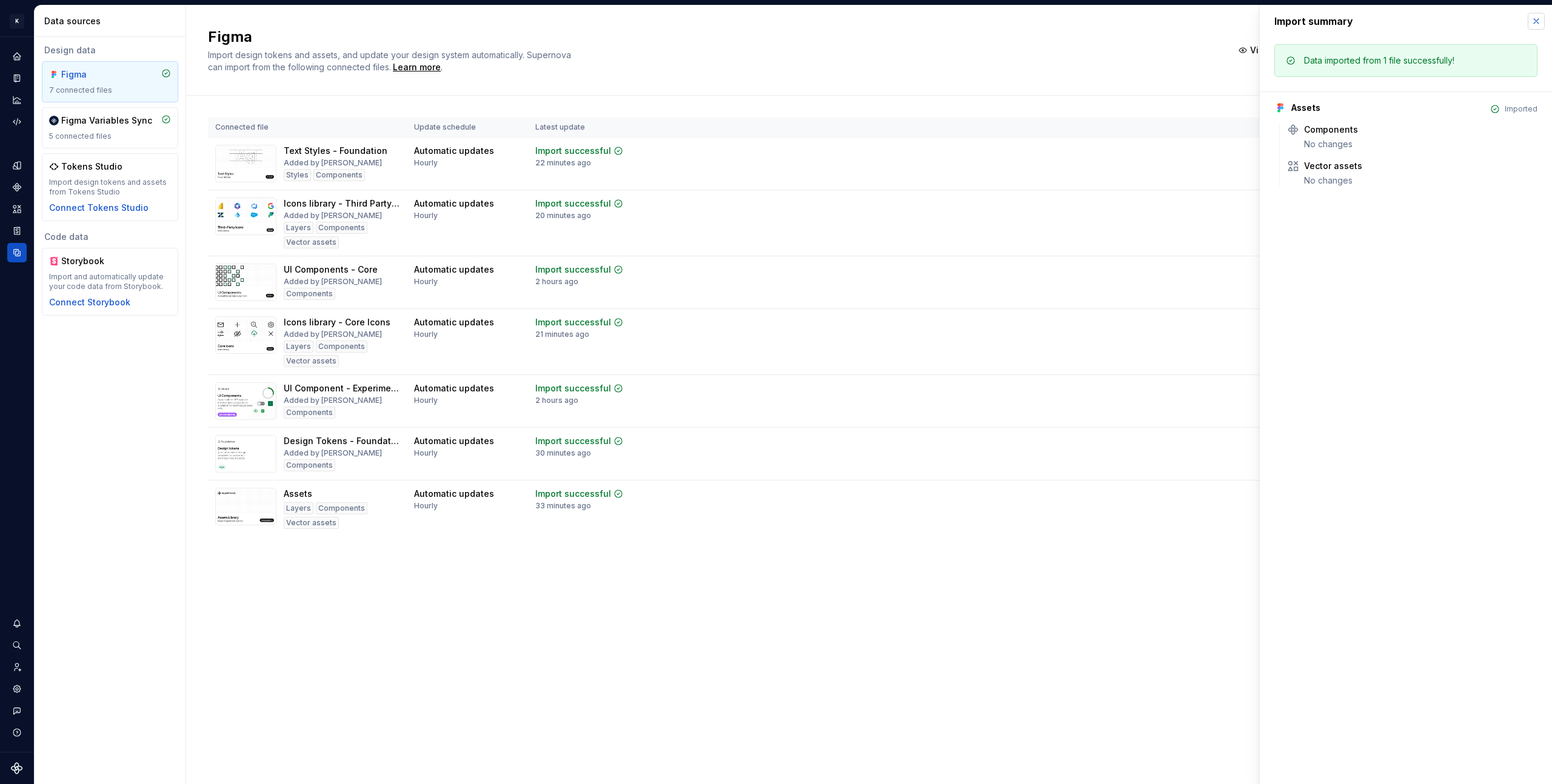
click at [1536, 19] on button "button" at bounding box center [1536, 21] width 17 height 17
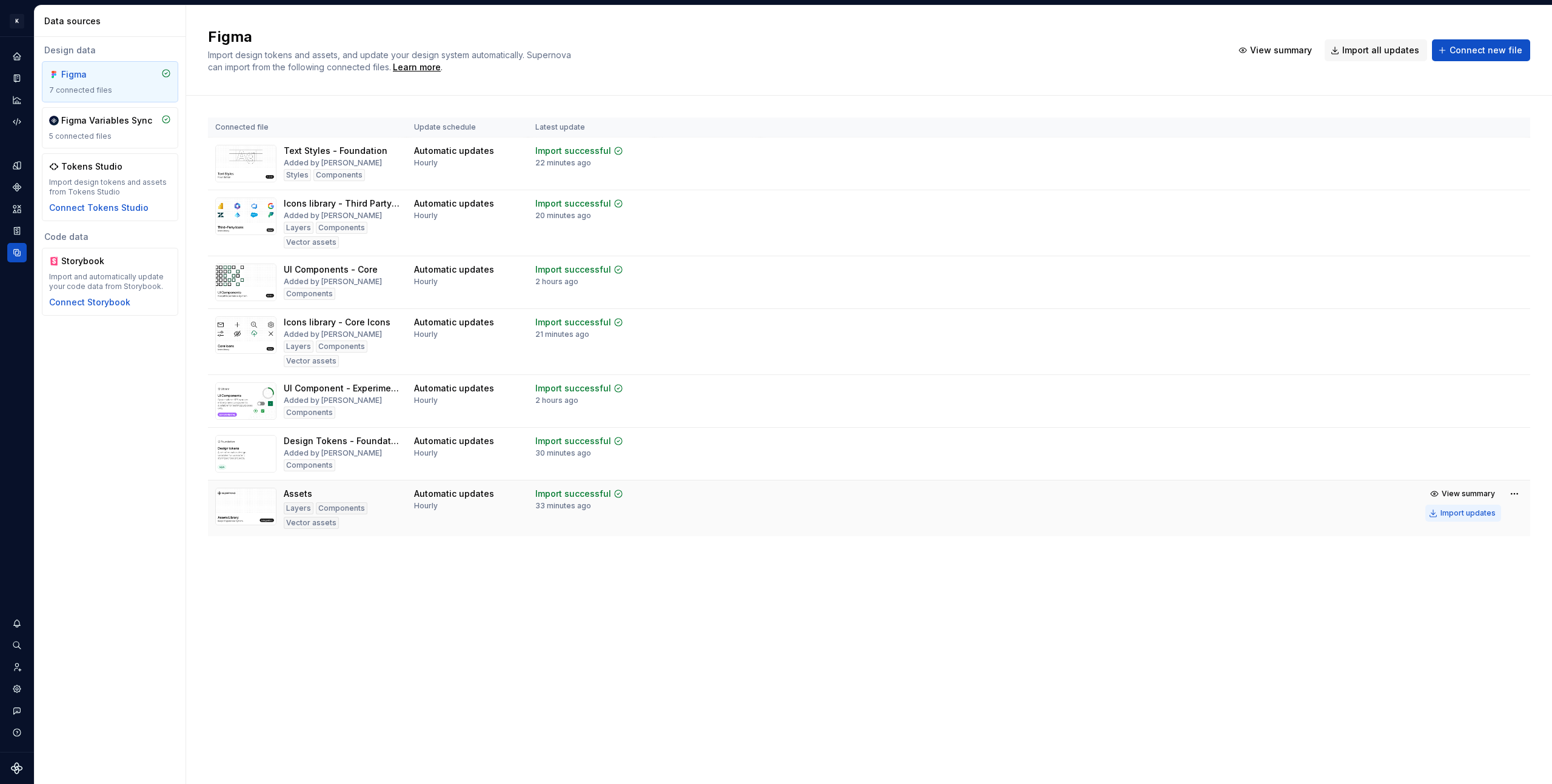
click at [1491, 509] on div "Import updates" at bounding box center [1468, 514] width 55 height 10
click at [1450, 517] on div "Import updates" at bounding box center [1468, 514] width 55 height 10
click at [17, 76] on icon "Documentation" at bounding box center [18, 78] width 5 height 6
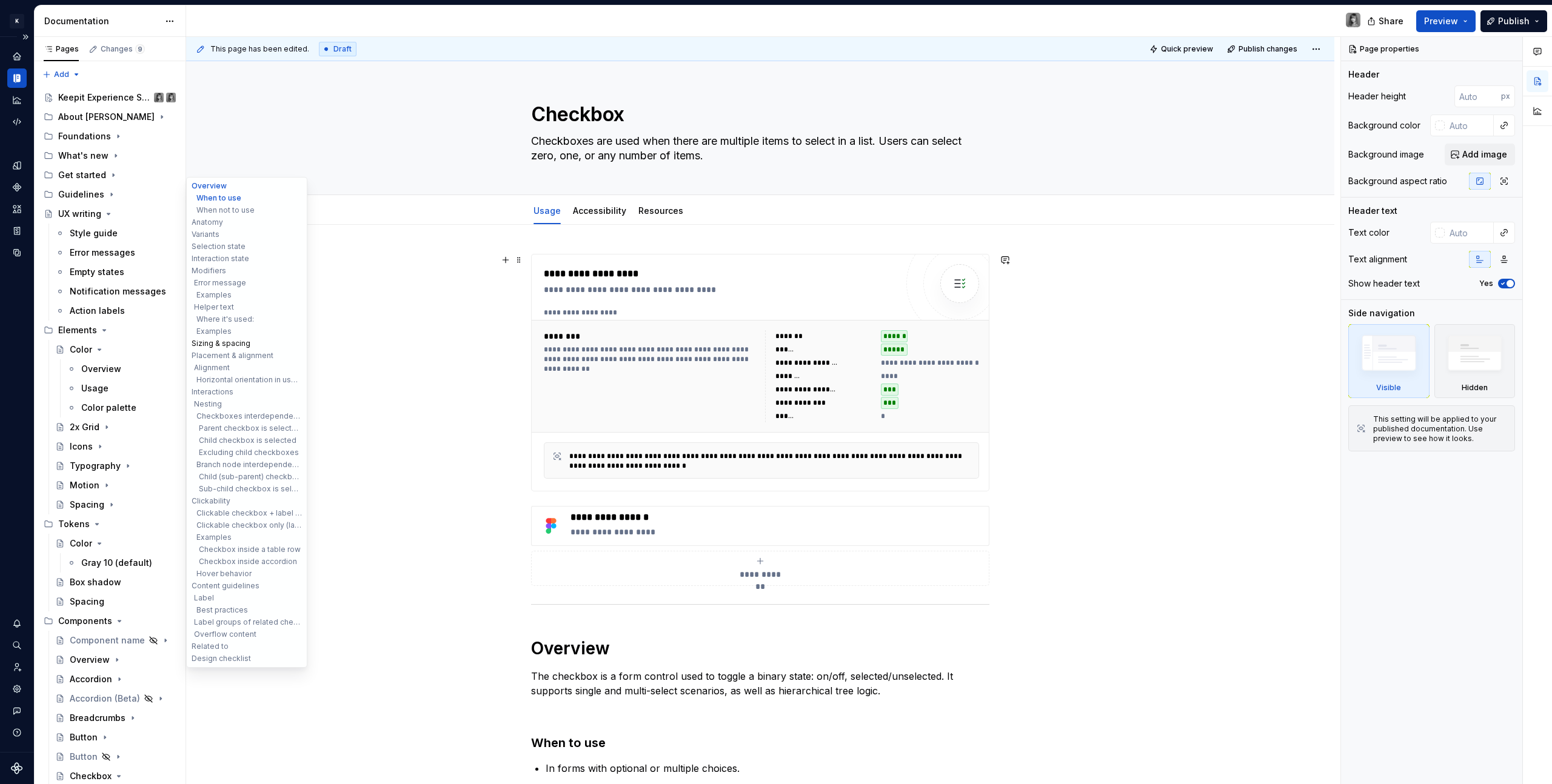
click at [215, 345] on button "Sizing & spacing" at bounding box center [246, 343] width 115 height 12
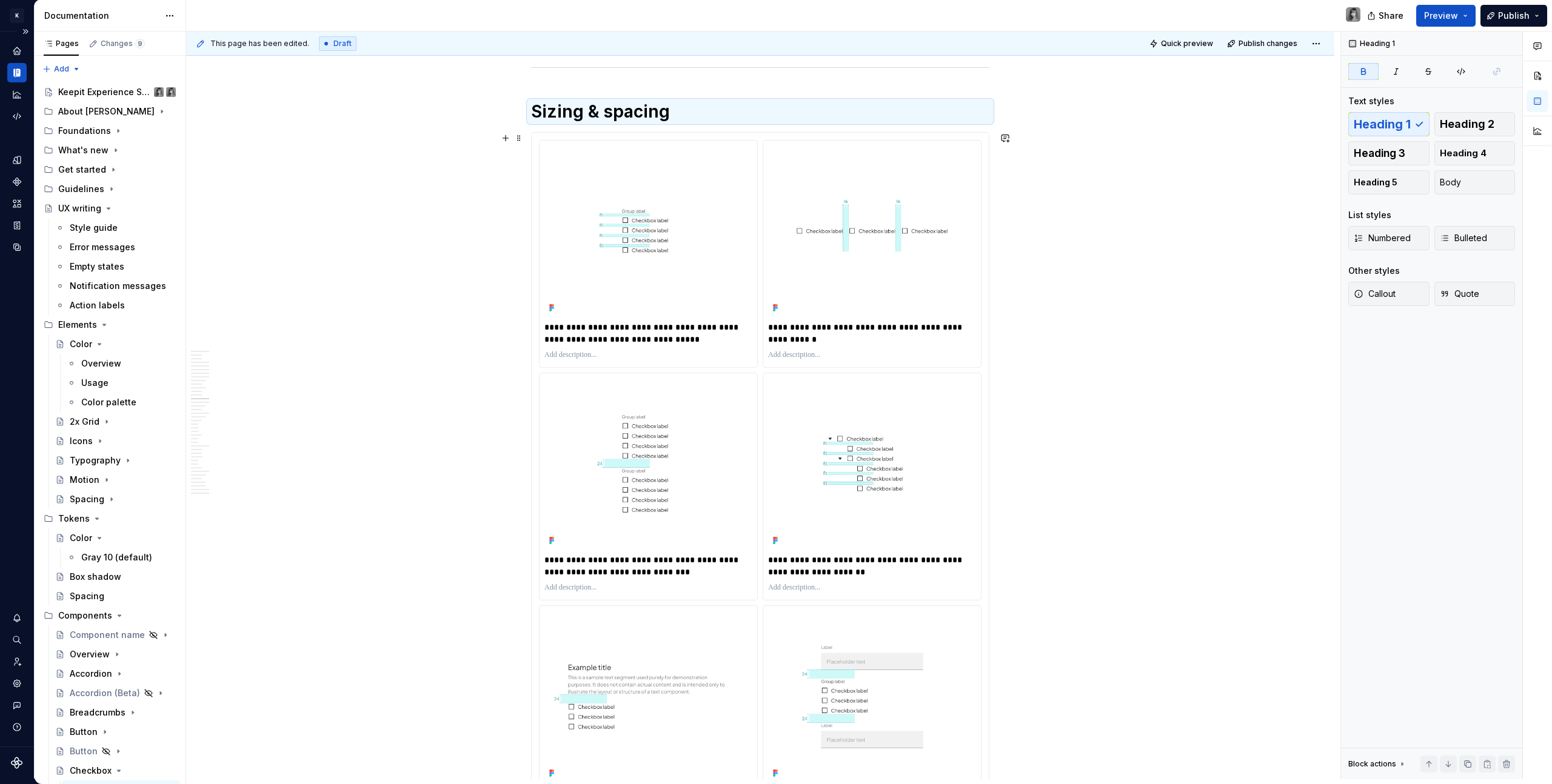
scroll to position [4722, 0]
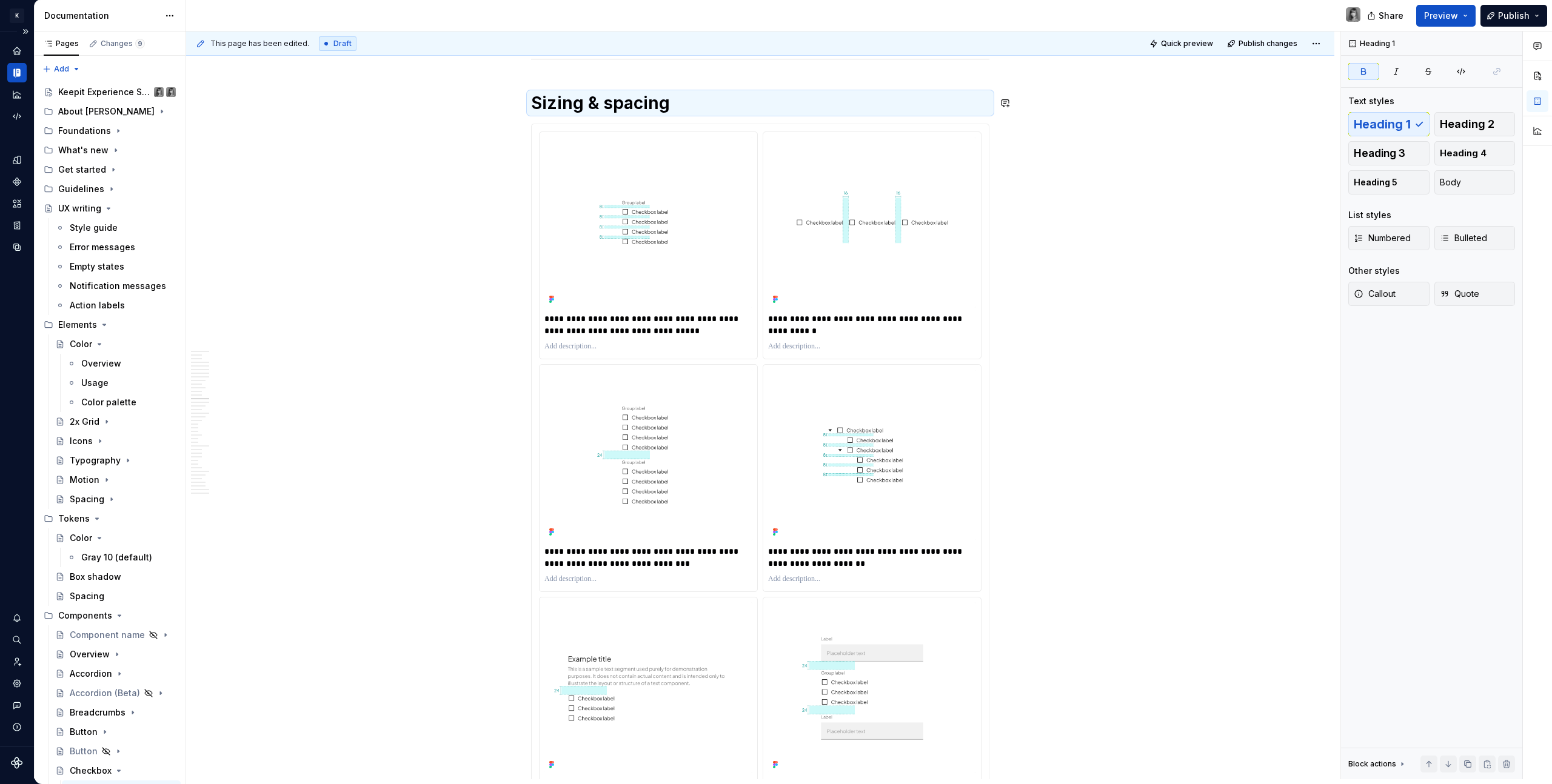
type textarea "*"
